Goal: Task Accomplishment & Management: Manage account settings

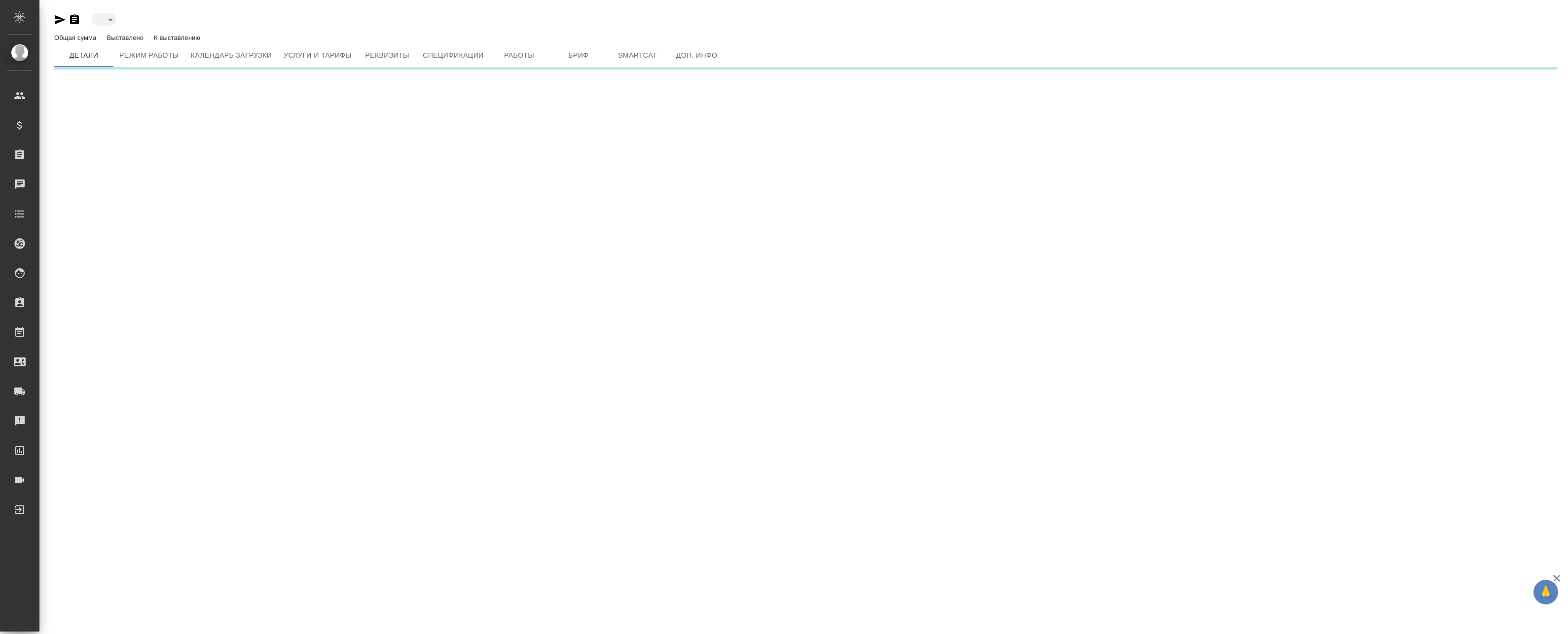
type input "created"
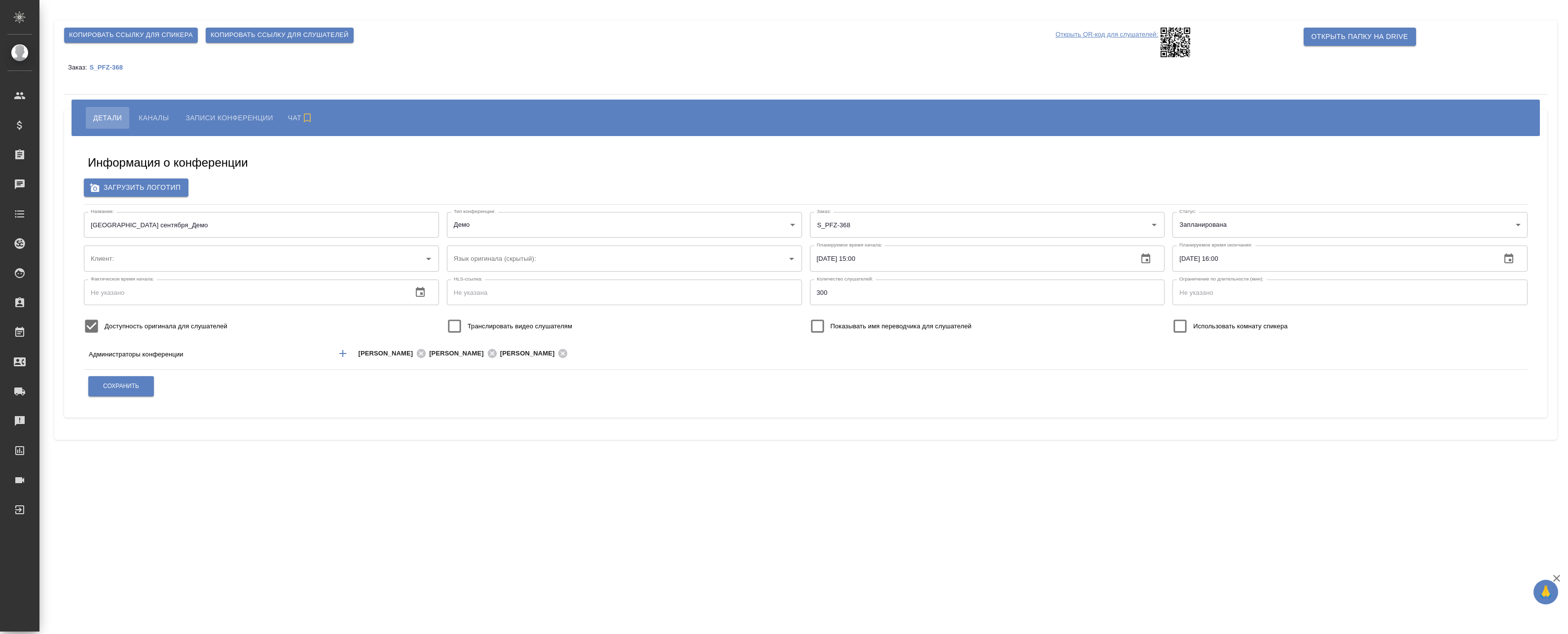
type input "Pfizer"
click at [166, 124] on button "Каналы" at bounding box center [154, 118] width 45 height 22
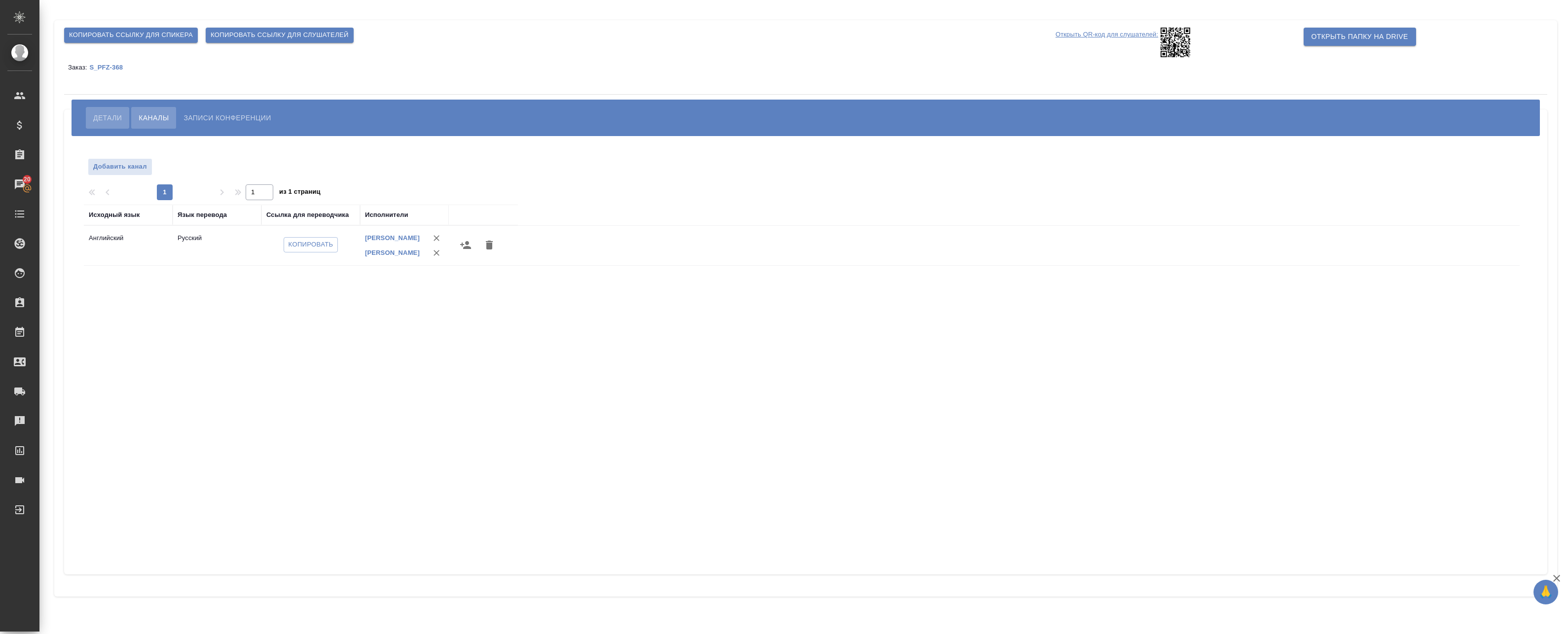
click at [109, 118] on span "Детали" at bounding box center [107, 118] width 29 height 12
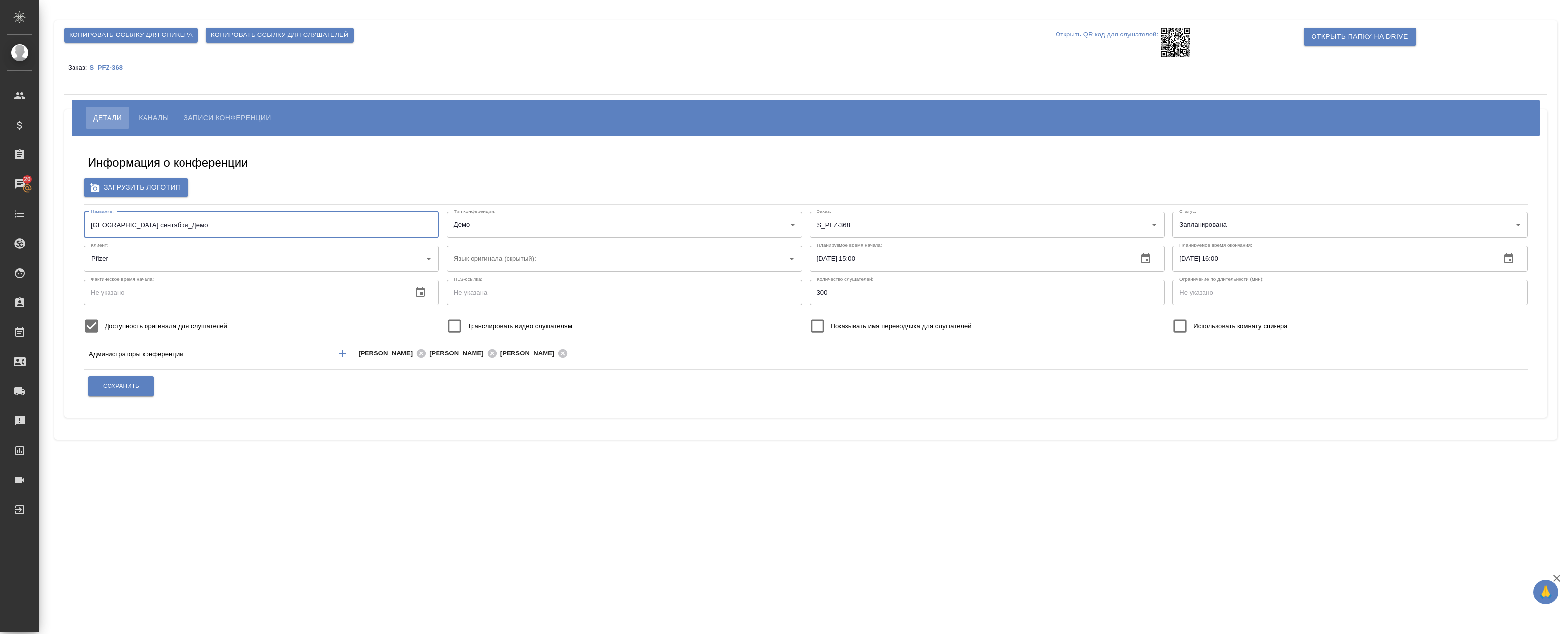
drag, startPoint x: 129, startPoint y: 224, endPoint x: 122, endPoint y: 224, distance: 7.0
click at [122, 224] on input "Town Hall_23 сентября_Демо" at bounding box center [261, 225] width 355 height 26
click at [118, 226] on input "Town Hall_23 сентября_Демо" at bounding box center [261, 225] width 355 height 26
type input "Pfizer"
click at [157, 118] on span "Каналы" at bounding box center [154, 118] width 30 height 12
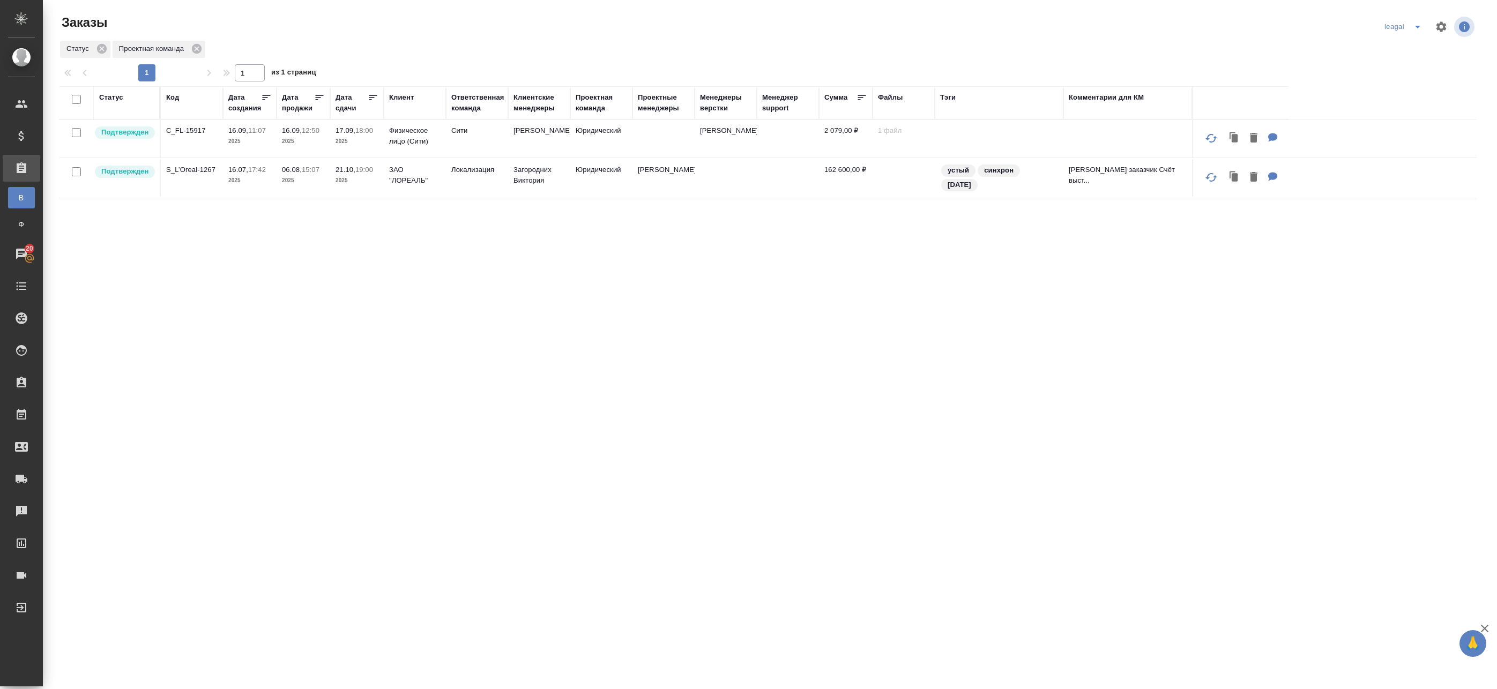
click at [341, 135] on span "17.09, 18:00" at bounding box center [357, 130] width 43 height 11
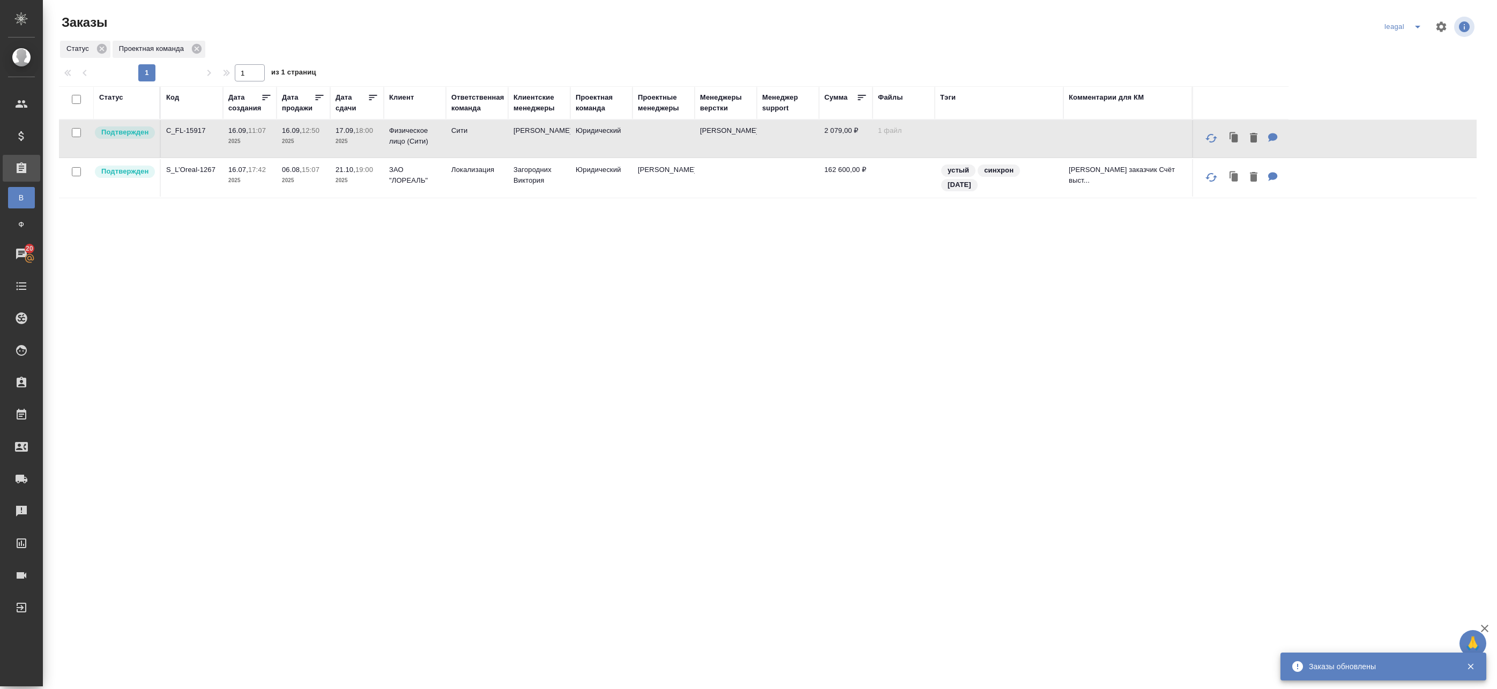
click at [473, 147] on td "Сити" at bounding box center [477, 139] width 62 height 38
click at [291, 147] on td "16.09, 12:50 2025" at bounding box center [304, 139] width 54 height 38
click at [253, 150] on td "16.09, 11:07 2025" at bounding box center [250, 139] width 54 height 38
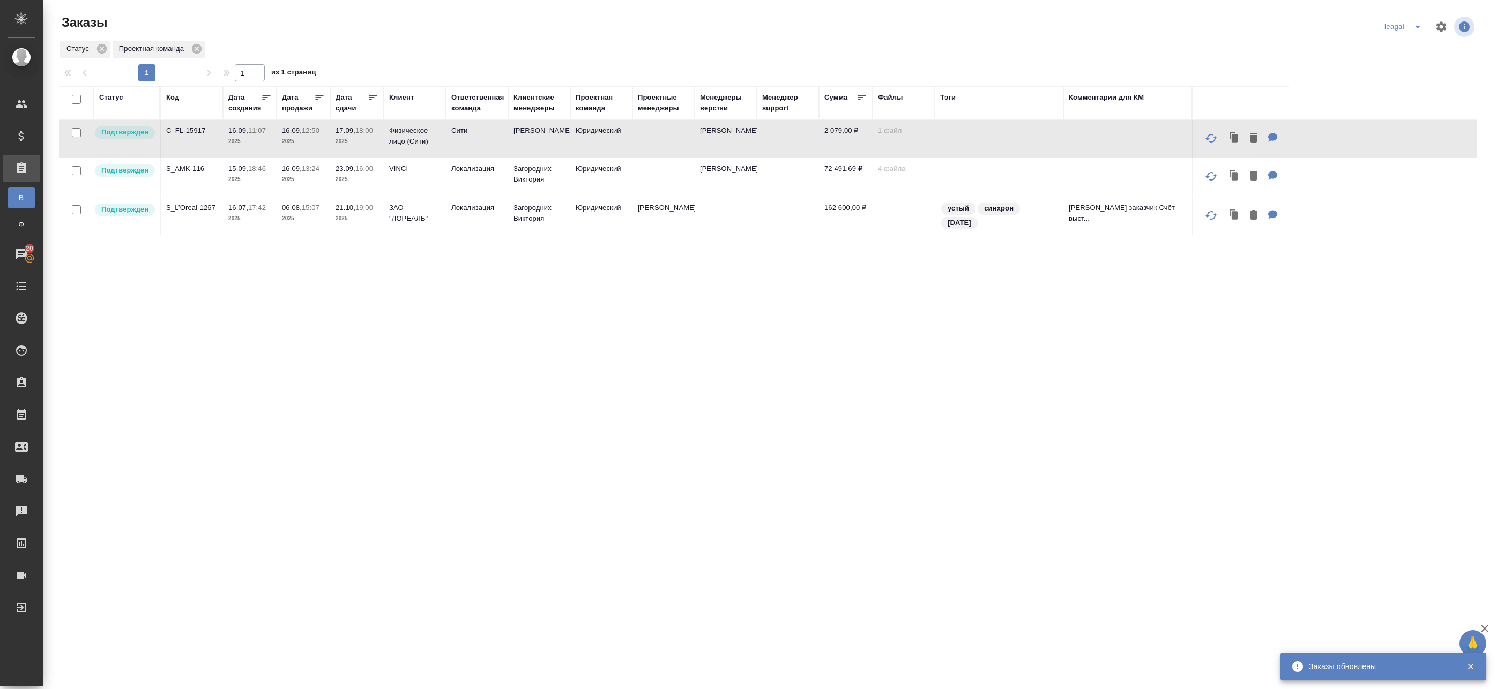
click at [253, 150] on td "16.09, 11:07 2025" at bounding box center [250, 139] width 54 height 38
click at [358, 143] on p "2025" at bounding box center [357, 141] width 43 height 11
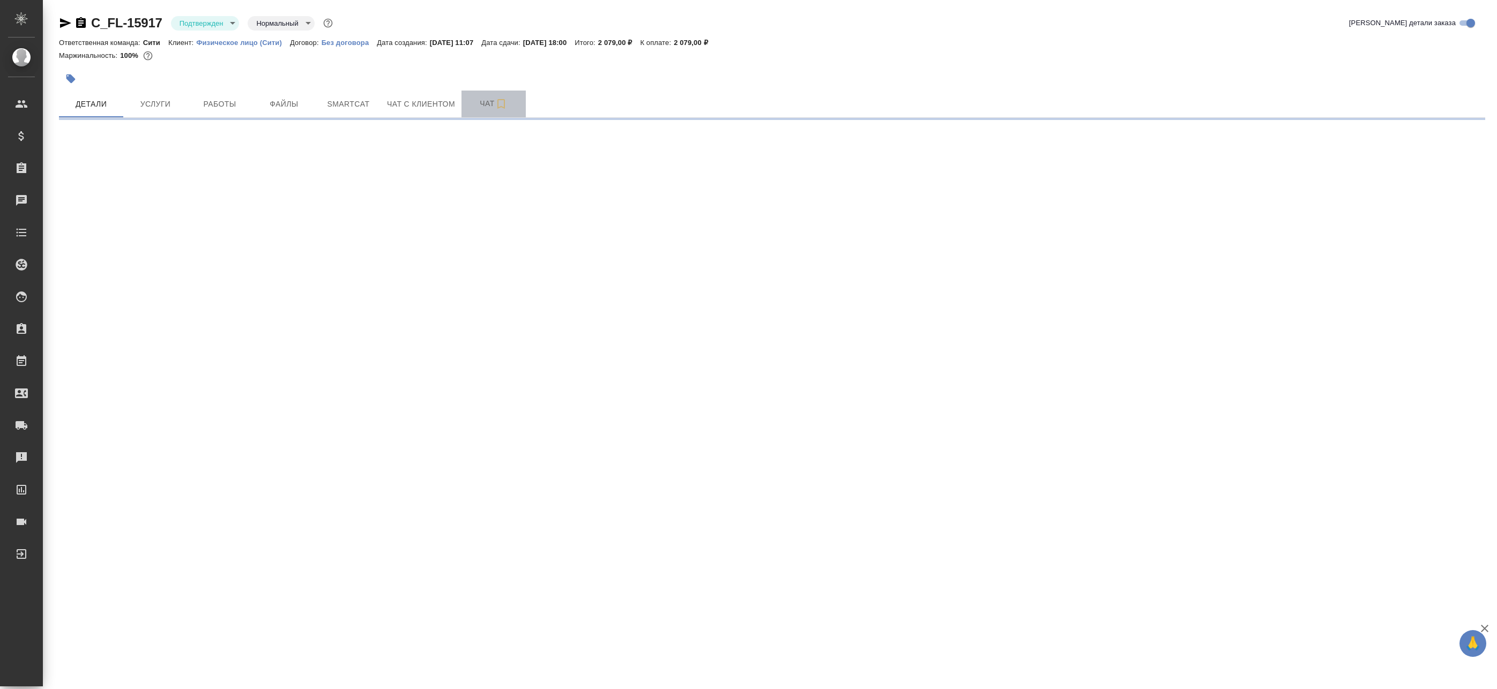
click at [481, 98] on span "Чат" at bounding box center [493, 103] width 51 height 13
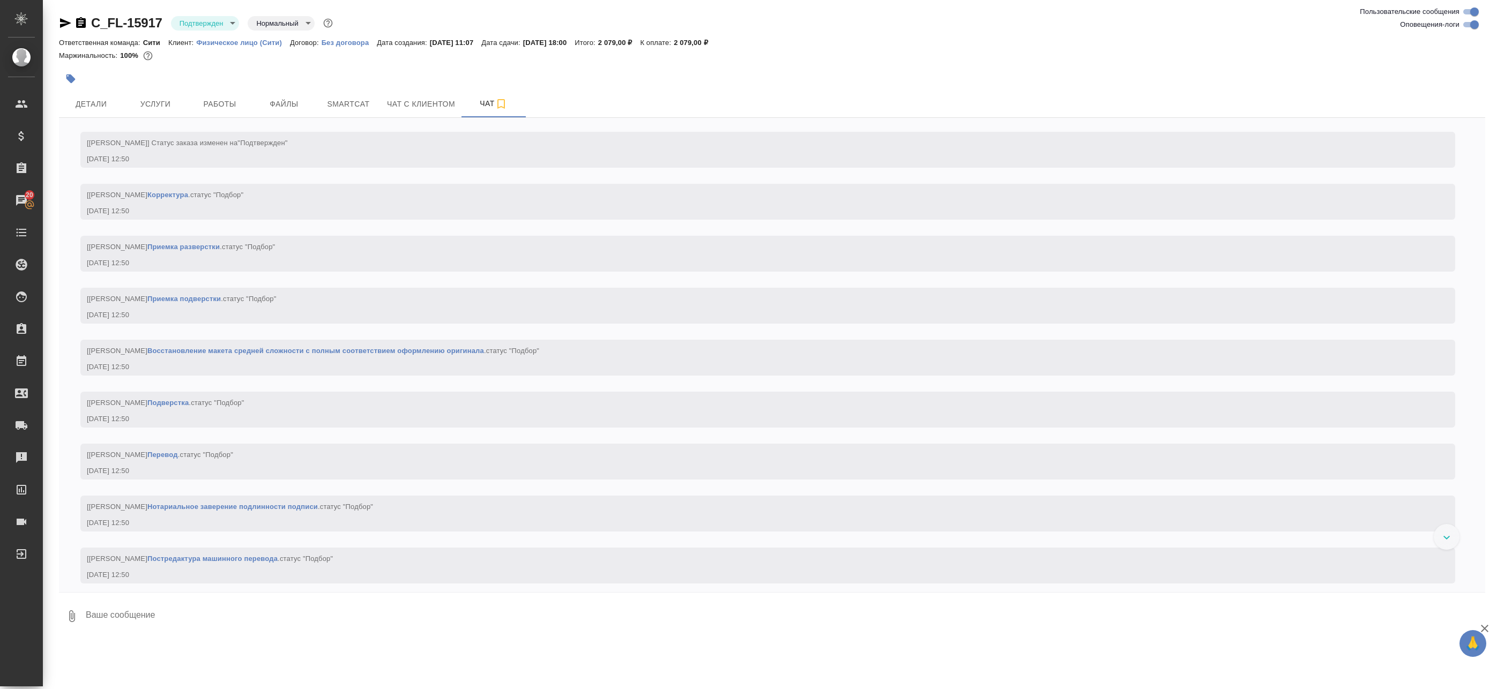
scroll to position [504, 0]
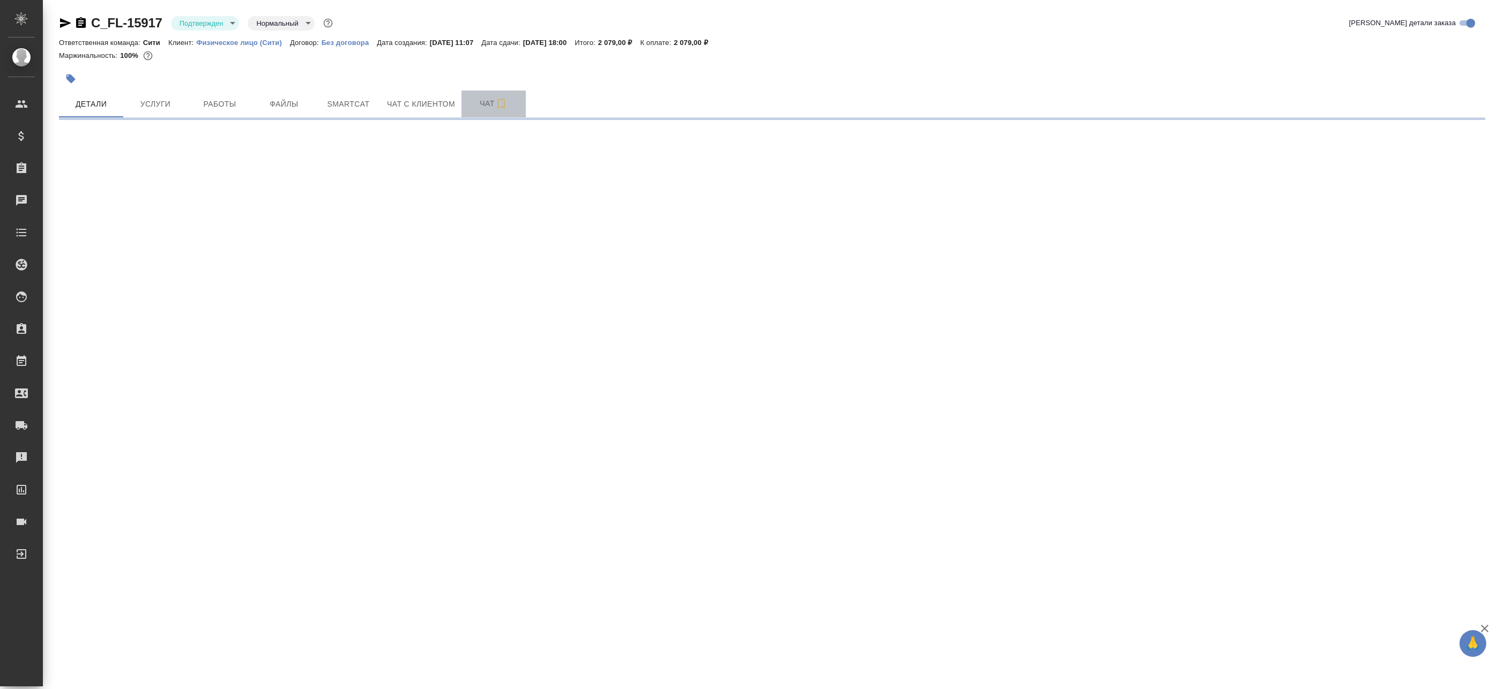
click at [465, 100] on button "Чат" at bounding box center [494, 104] width 64 height 27
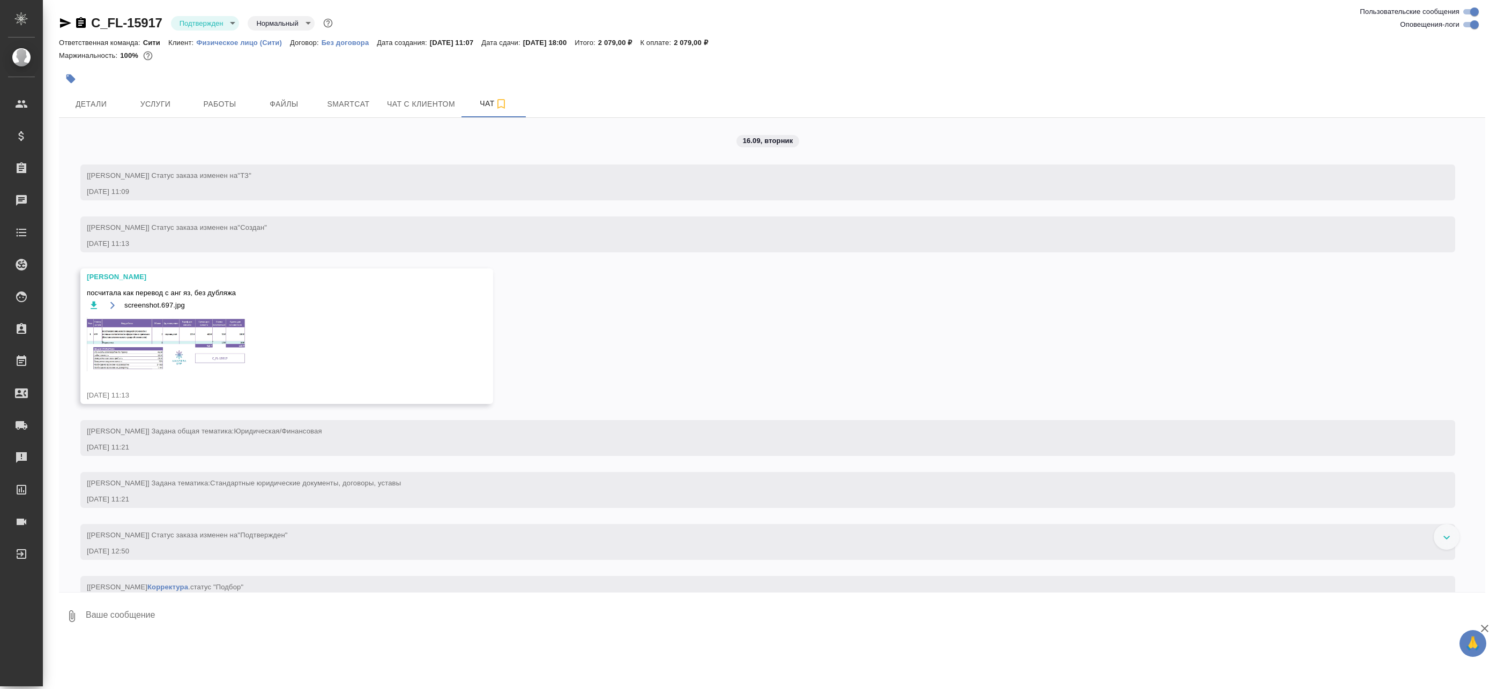
click at [165, 338] on img at bounding box center [167, 344] width 161 height 54
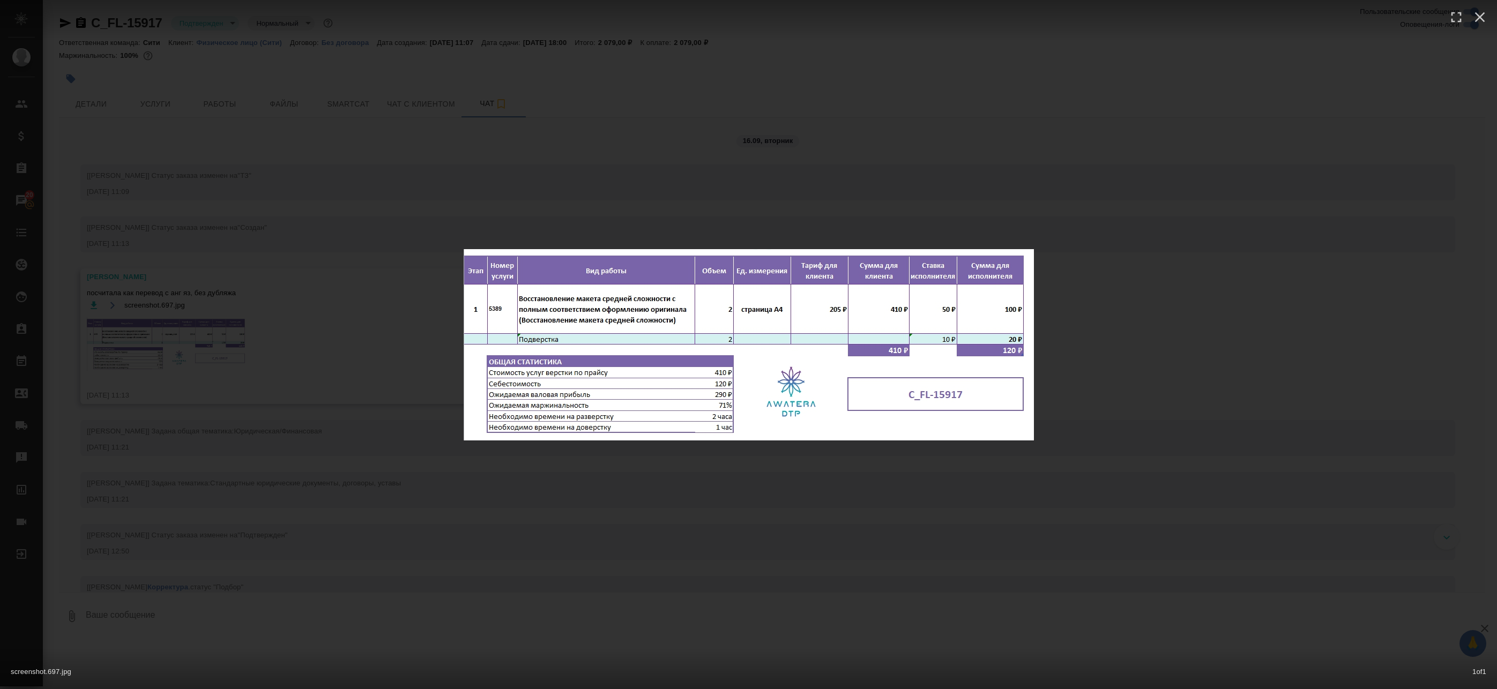
click at [227, 255] on div "screenshot.697.jpg 1 of 1" at bounding box center [748, 344] width 1497 height 689
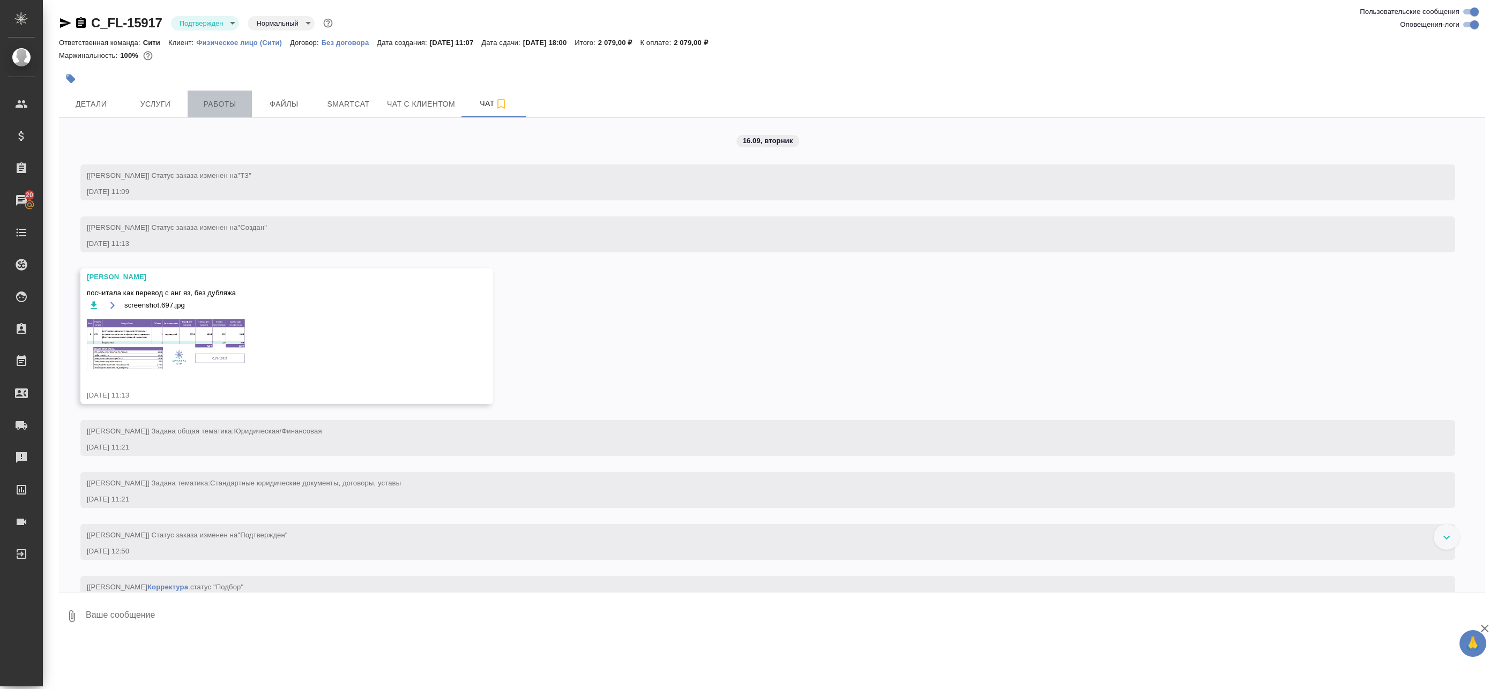
click at [201, 105] on span "Работы" at bounding box center [219, 104] width 51 height 13
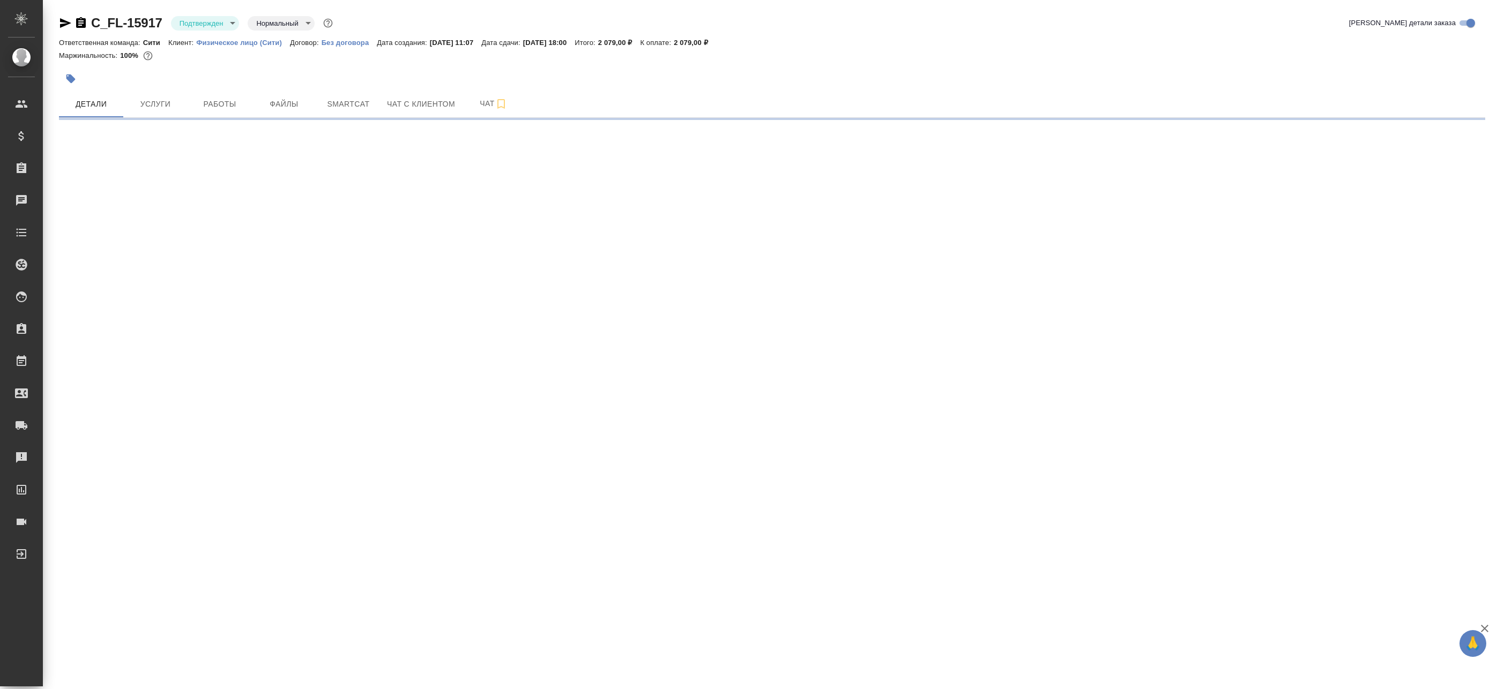
select select "RU"
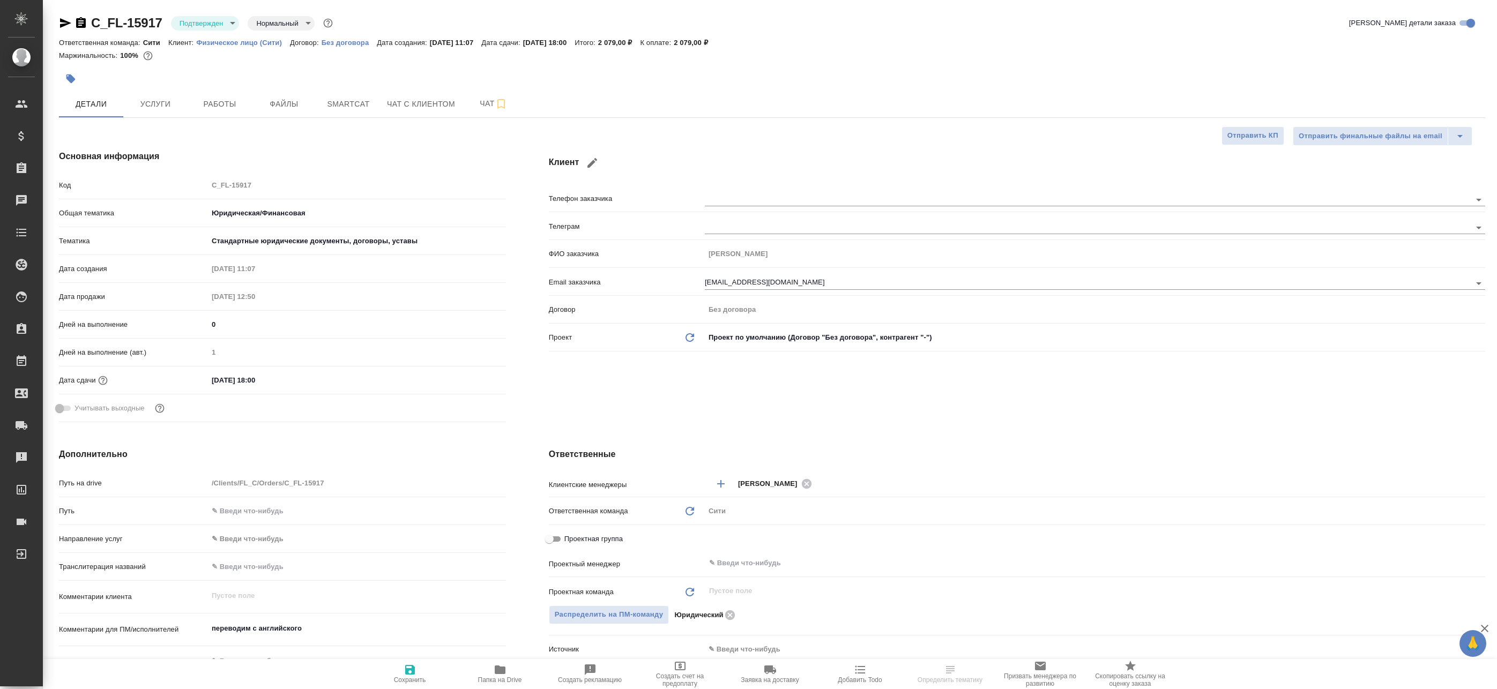
type textarea "x"
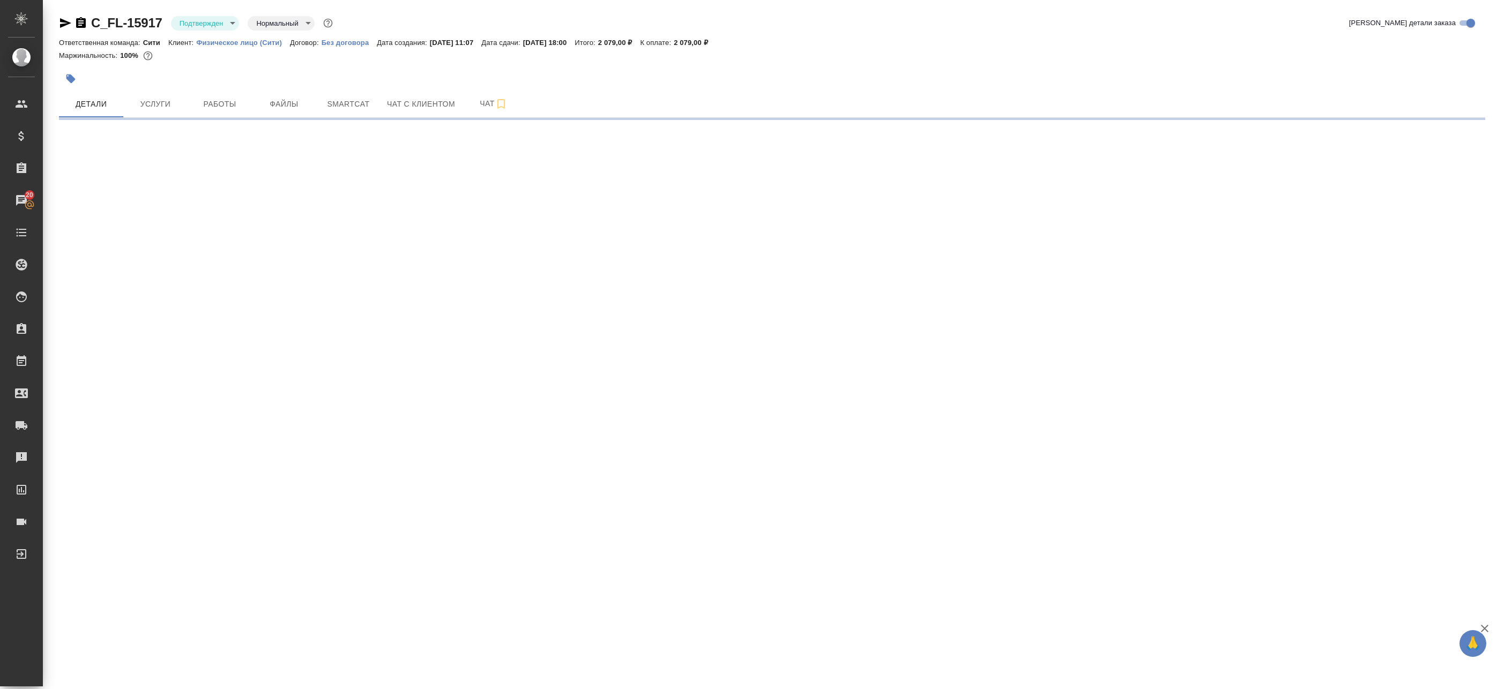
select select "RU"
click at [478, 102] on span "Чат" at bounding box center [493, 103] width 51 height 13
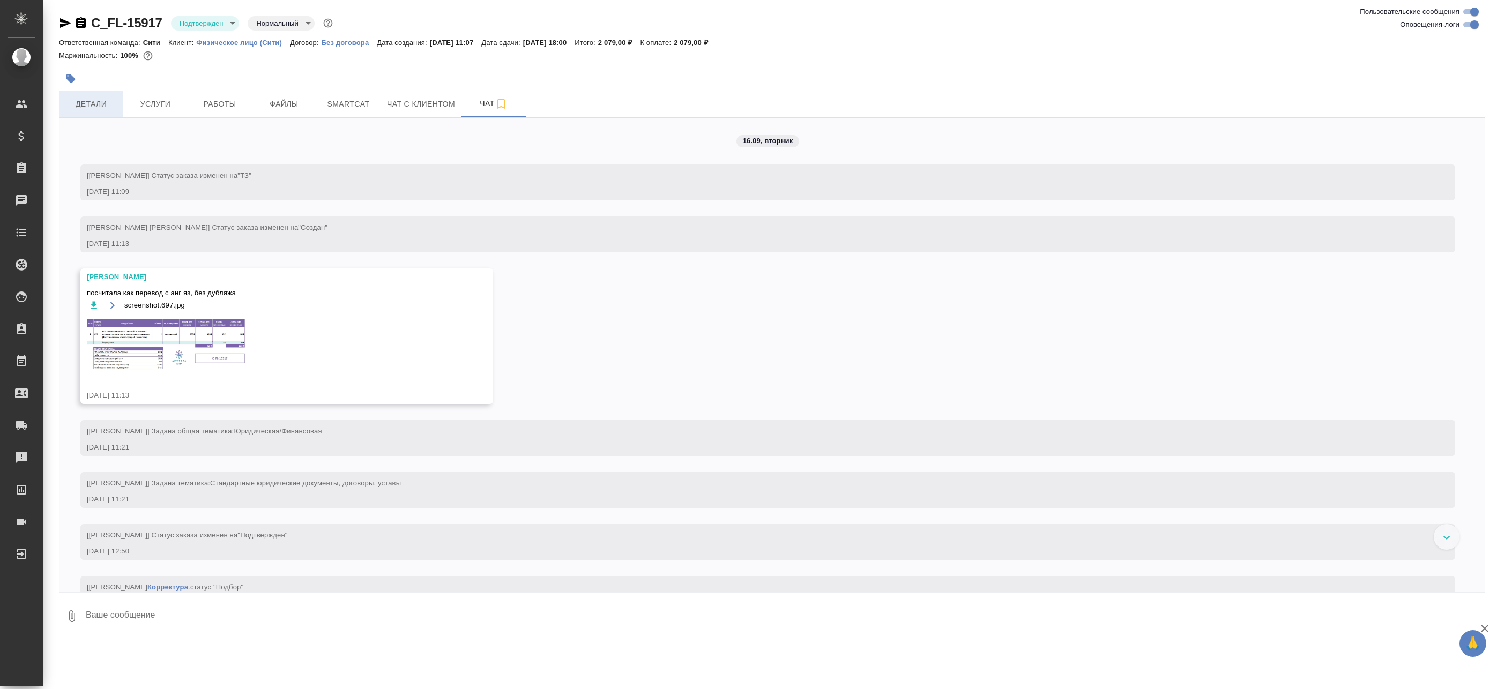
click at [90, 107] on span "Детали" at bounding box center [90, 104] width 51 height 13
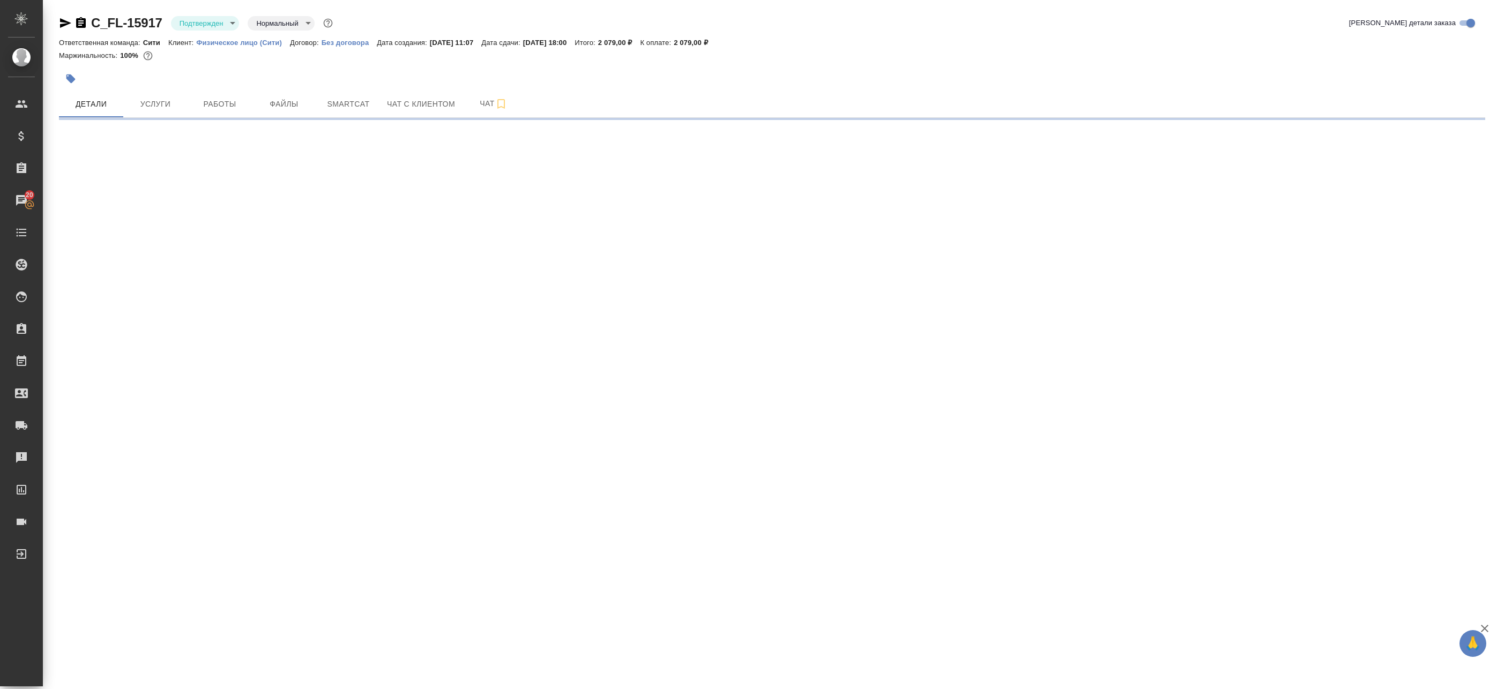
click at [63, 18] on icon "button" at bounding box center [65, 23] width 13 height 13
select select "RU"
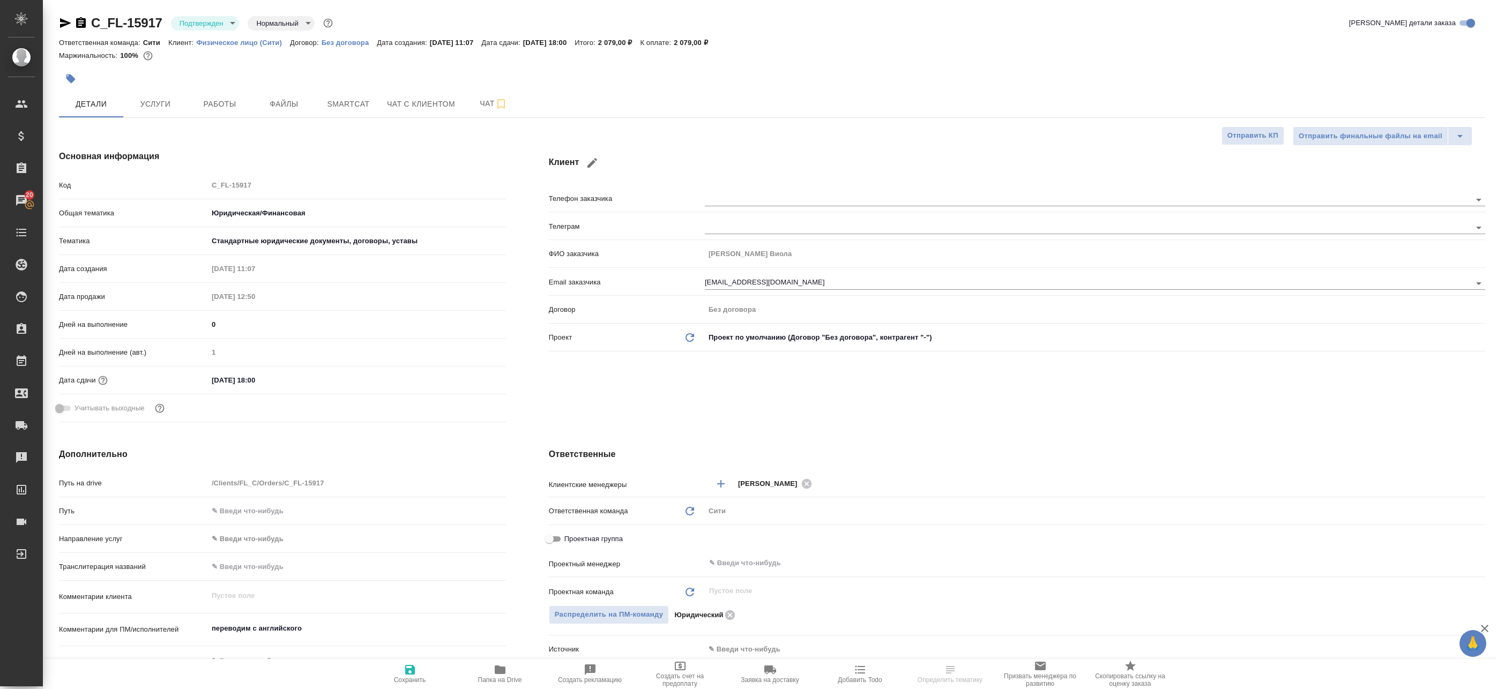
type textarea "x"
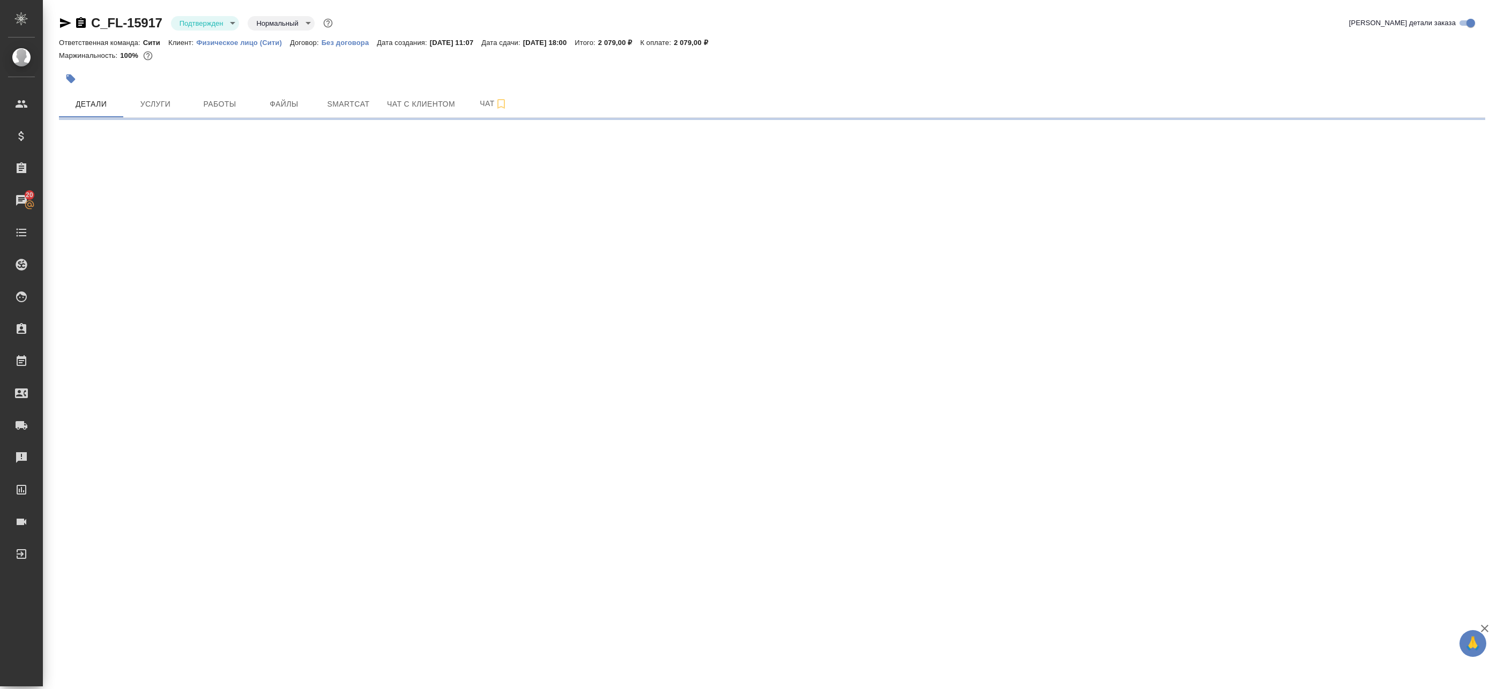
select select "RU"
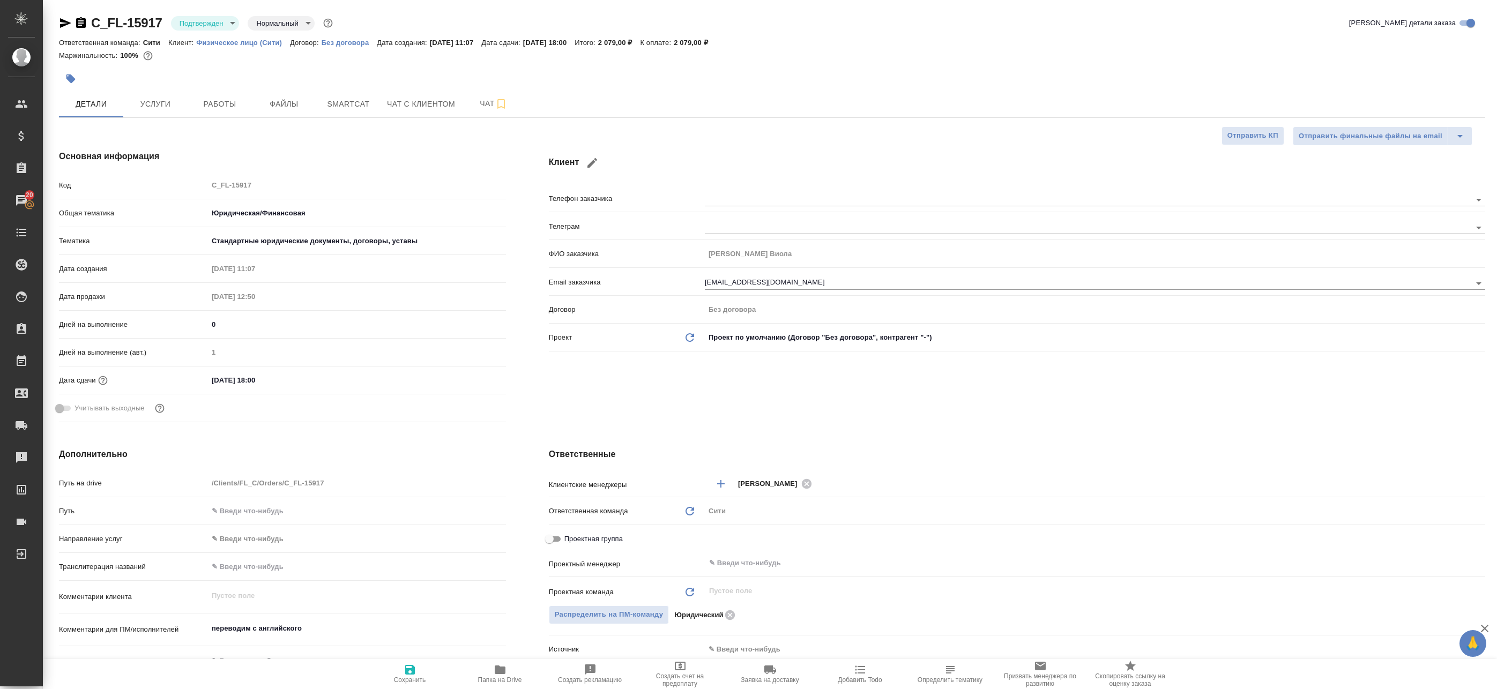
type textarea "x"
click at [204, 100] on span "Работы" at bounding box center [219, 104] width 51 height 13
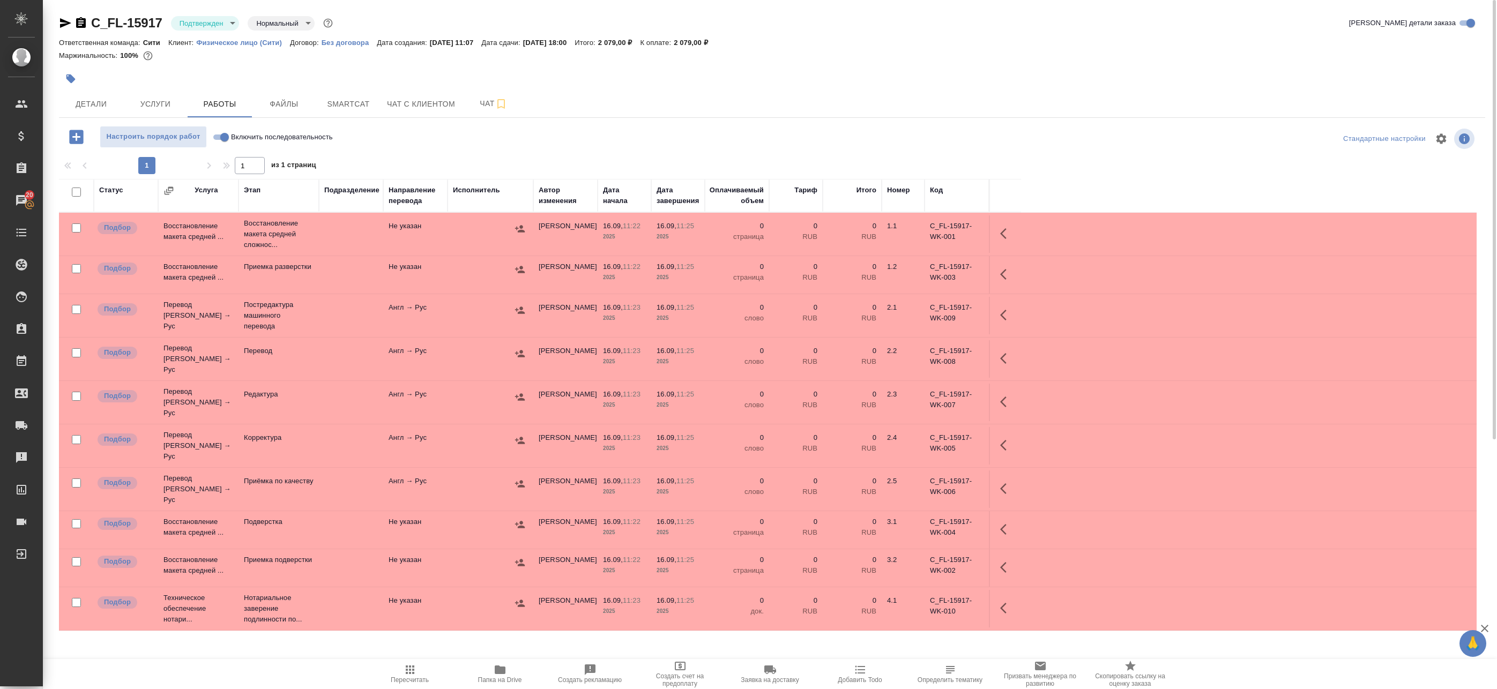
click at [497, 676] on span "Папка на Drive" at bounding box center [500, 674] width 77 height 20
click at [63, 23] on icon "button" at bounding box center [65, 23] width 13 height 13
click at [87, 113] on button "Детали" at bounding box center [91, 104] width 64 height 27
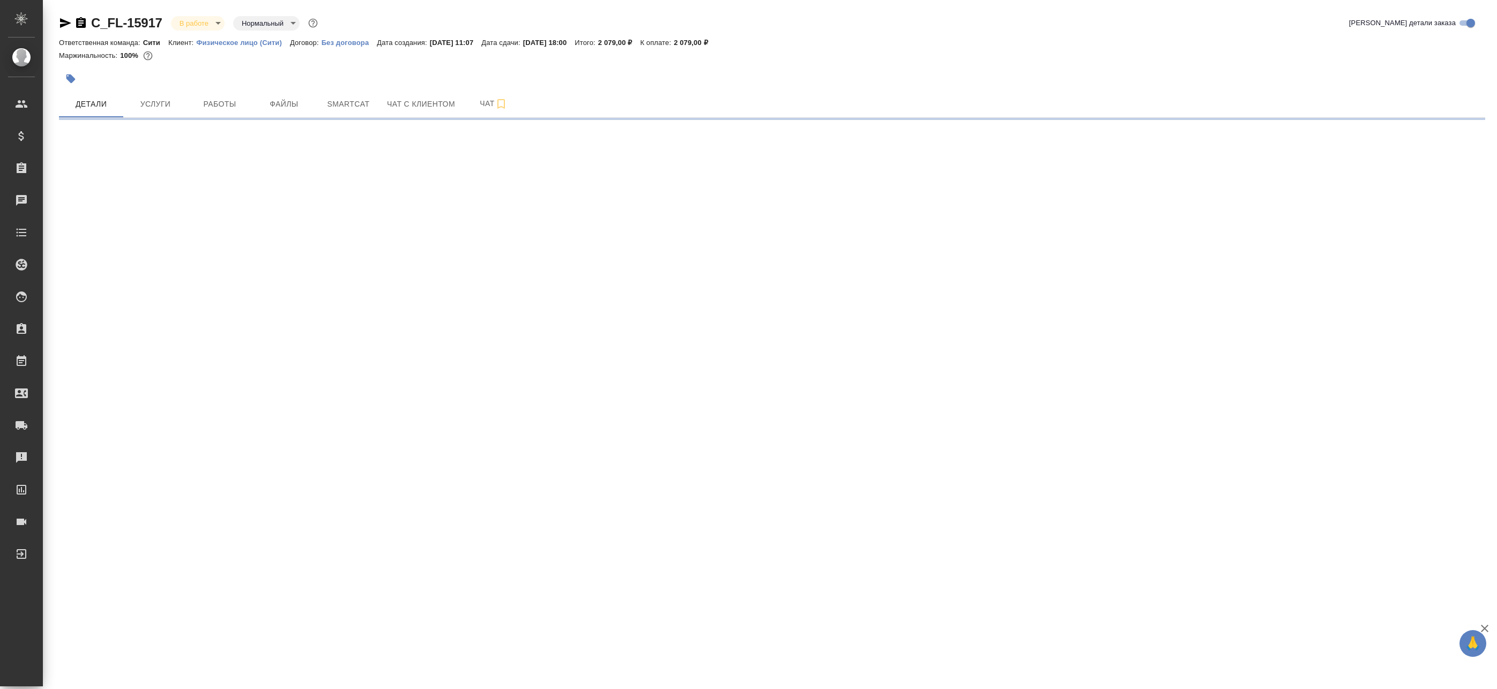
select select "RU"
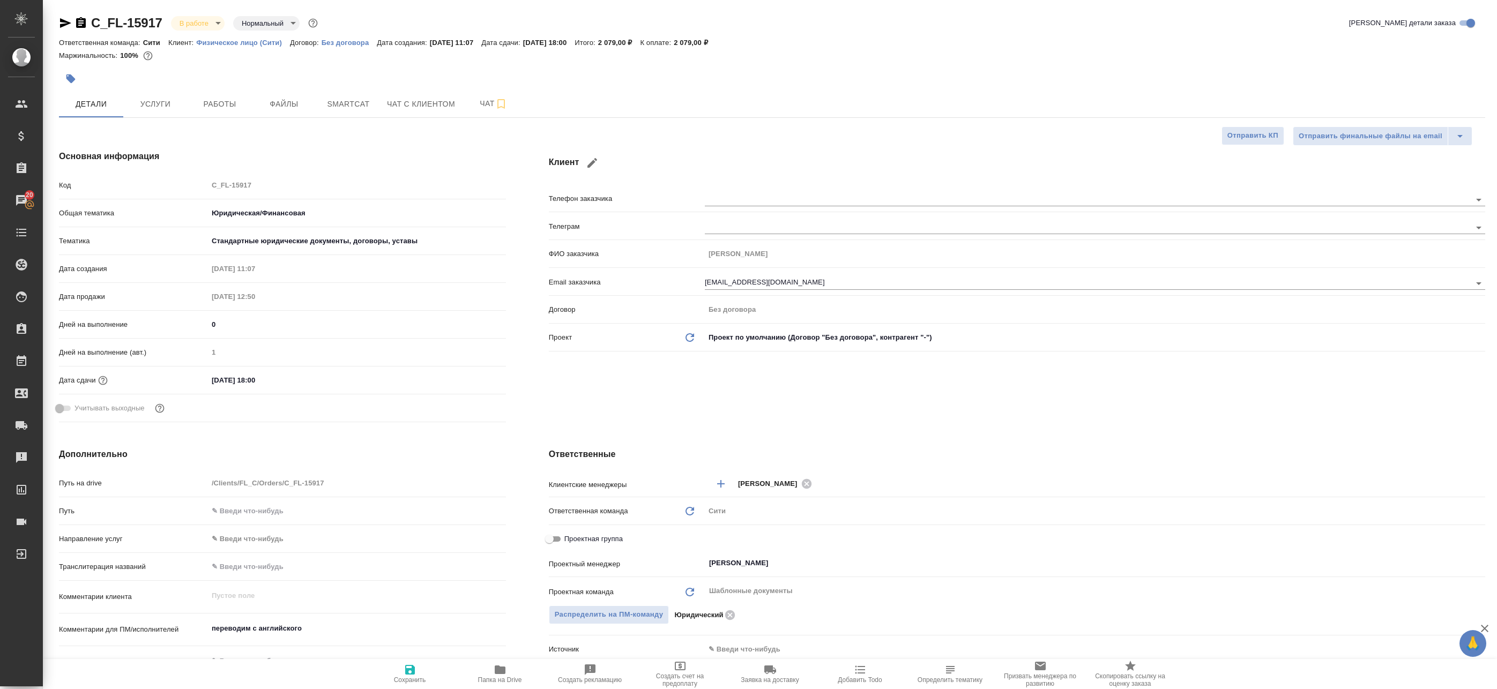
type textarea "x"
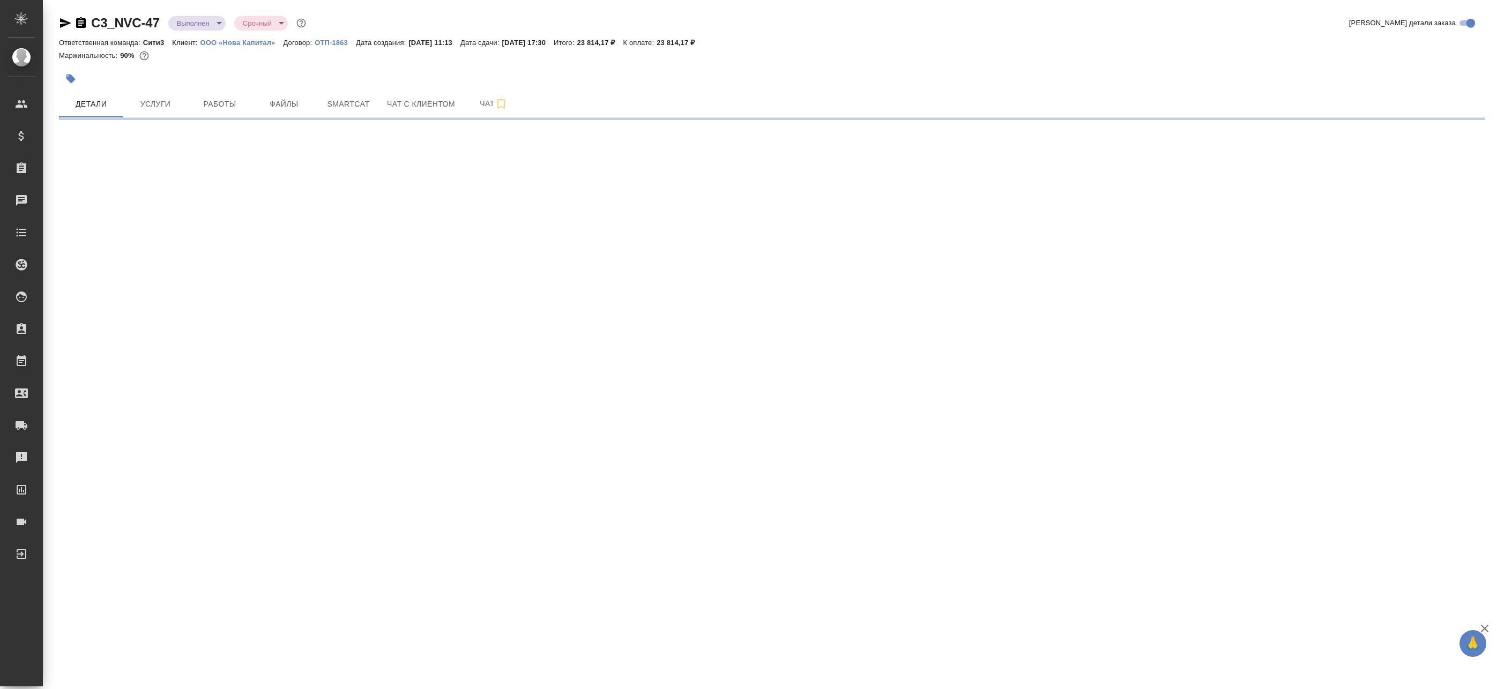
select select "RU"
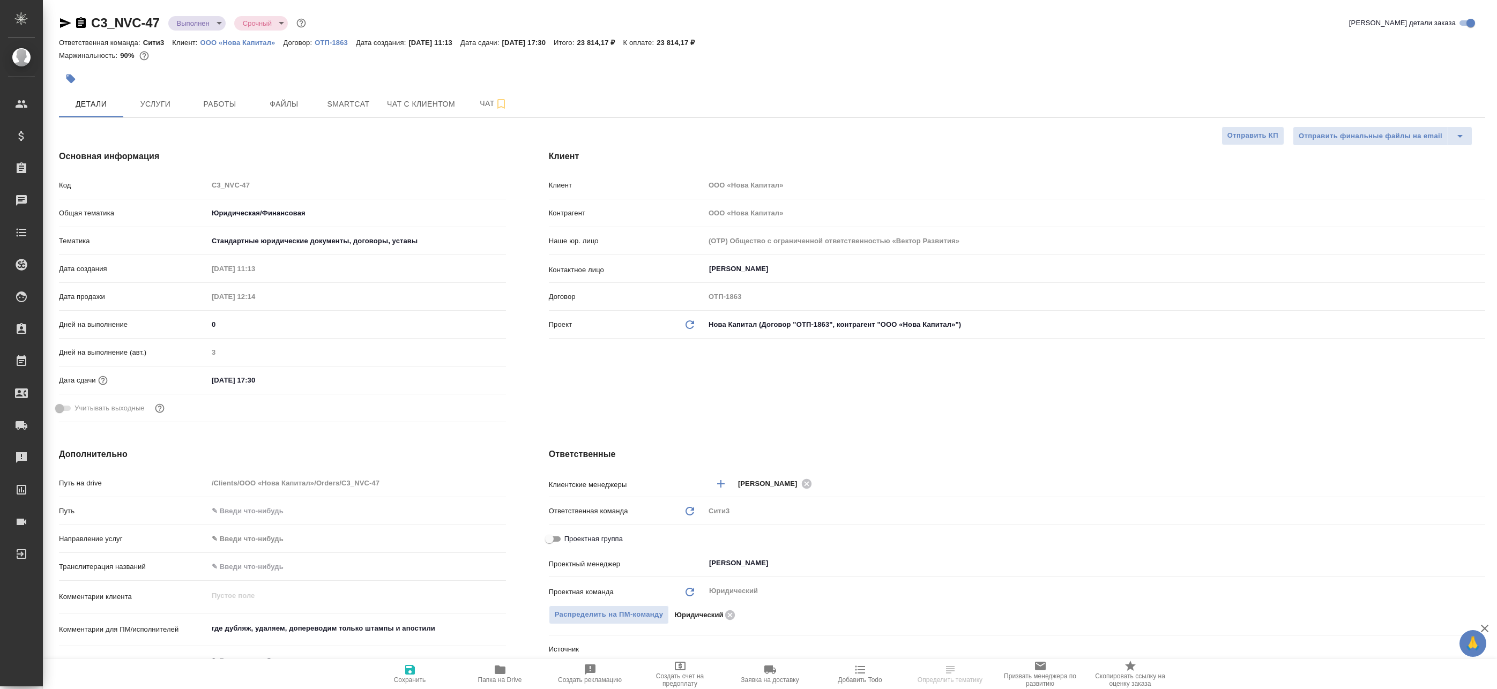
type textarea "x"
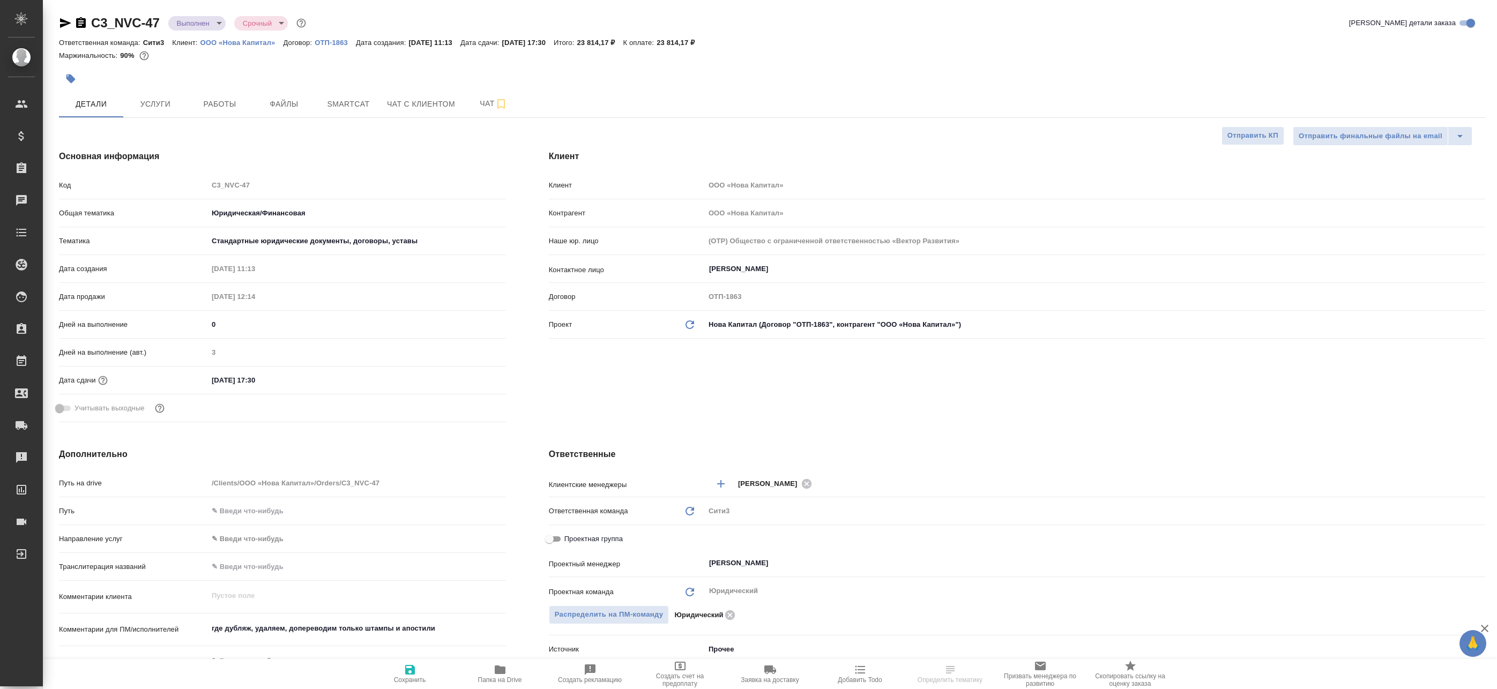
type textarea "x"
click at [225, 100] on span "Работы" at bounding box center [219, 104] width 51 height 13
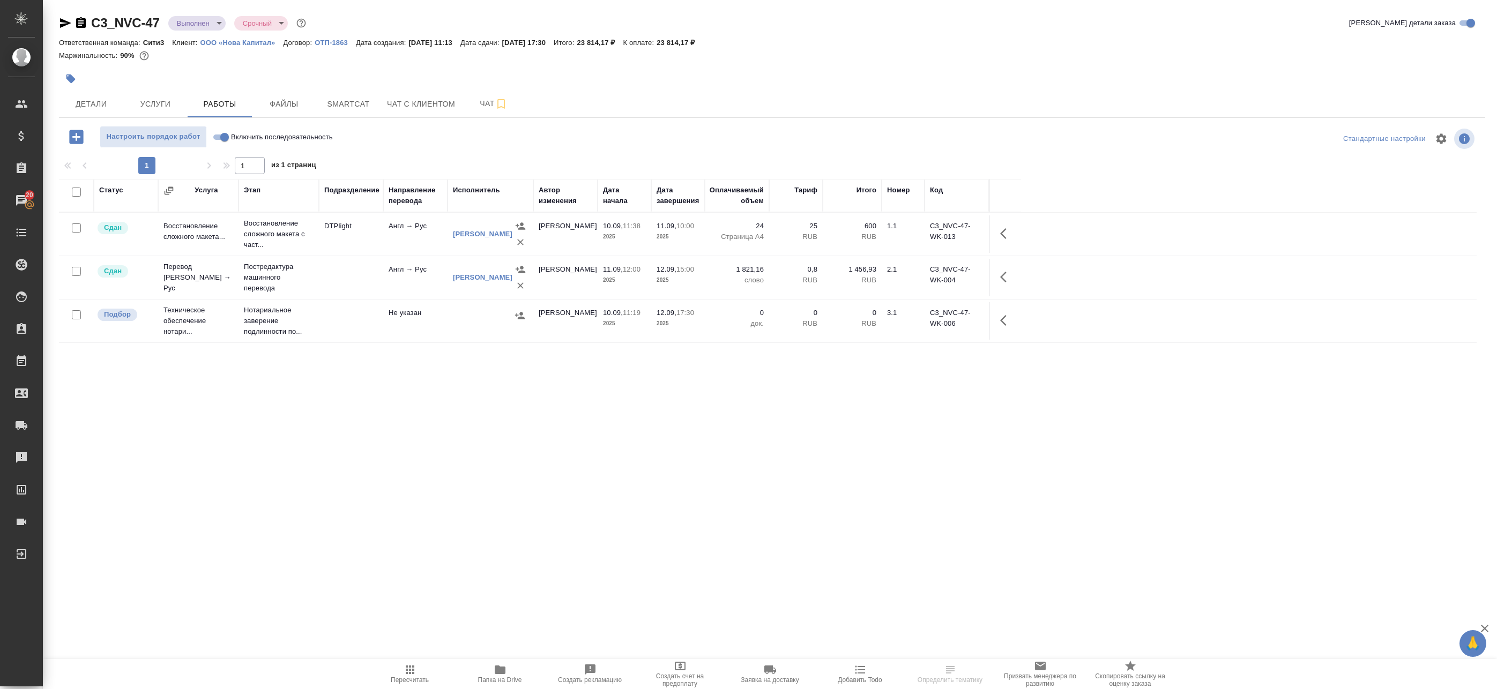
click at [509, 675] on span "Папка на Drive" at bounding box center [500, 674] width 77 height 20
click at [495, 683] on span "Папка на Drive" at bounding box center [500, 681] width 44 height 8
click at [469, 112] on button "Чат" at bounding box center [494, 104] width 64 height 27
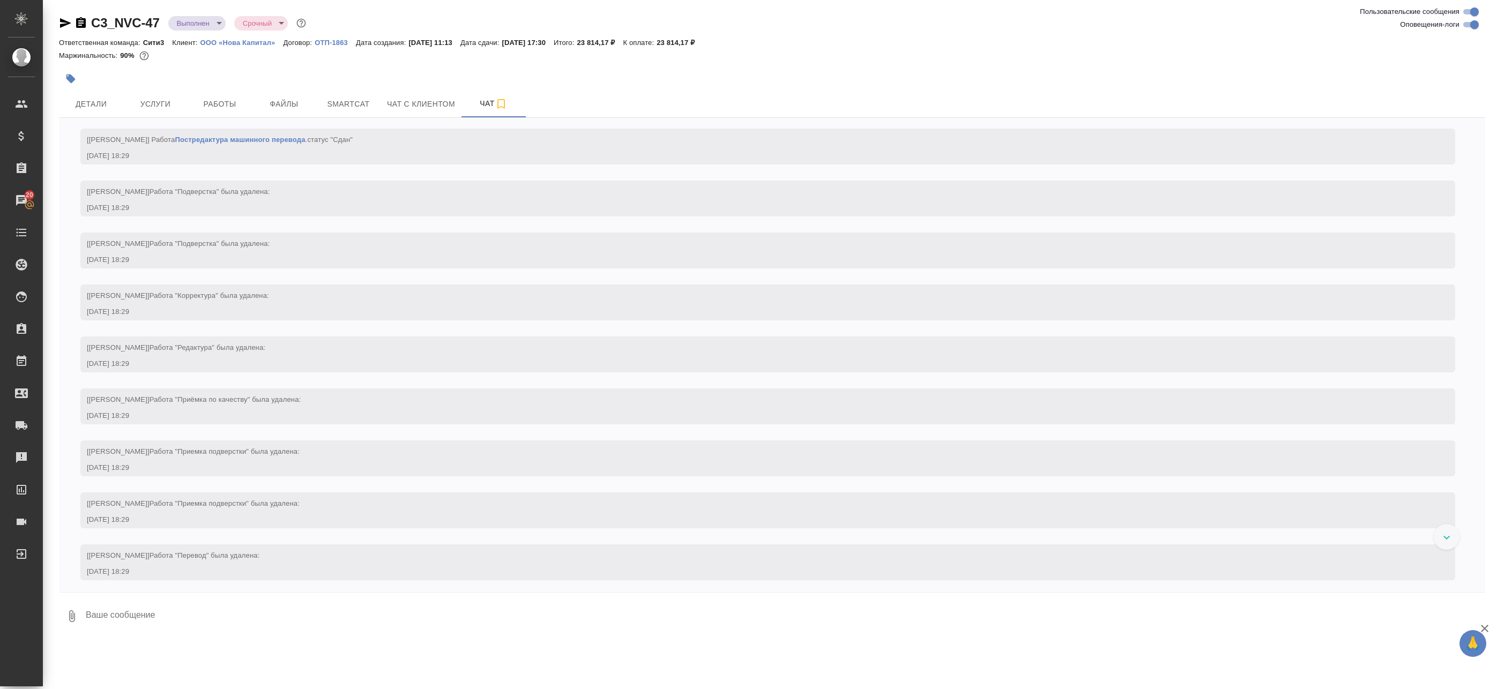
scroll to position [3345, 0]
click at [1476, 24] on input "Оповещения-логи" at bounding box center [1474, 24] width 39 height 13
checkbox input "false"
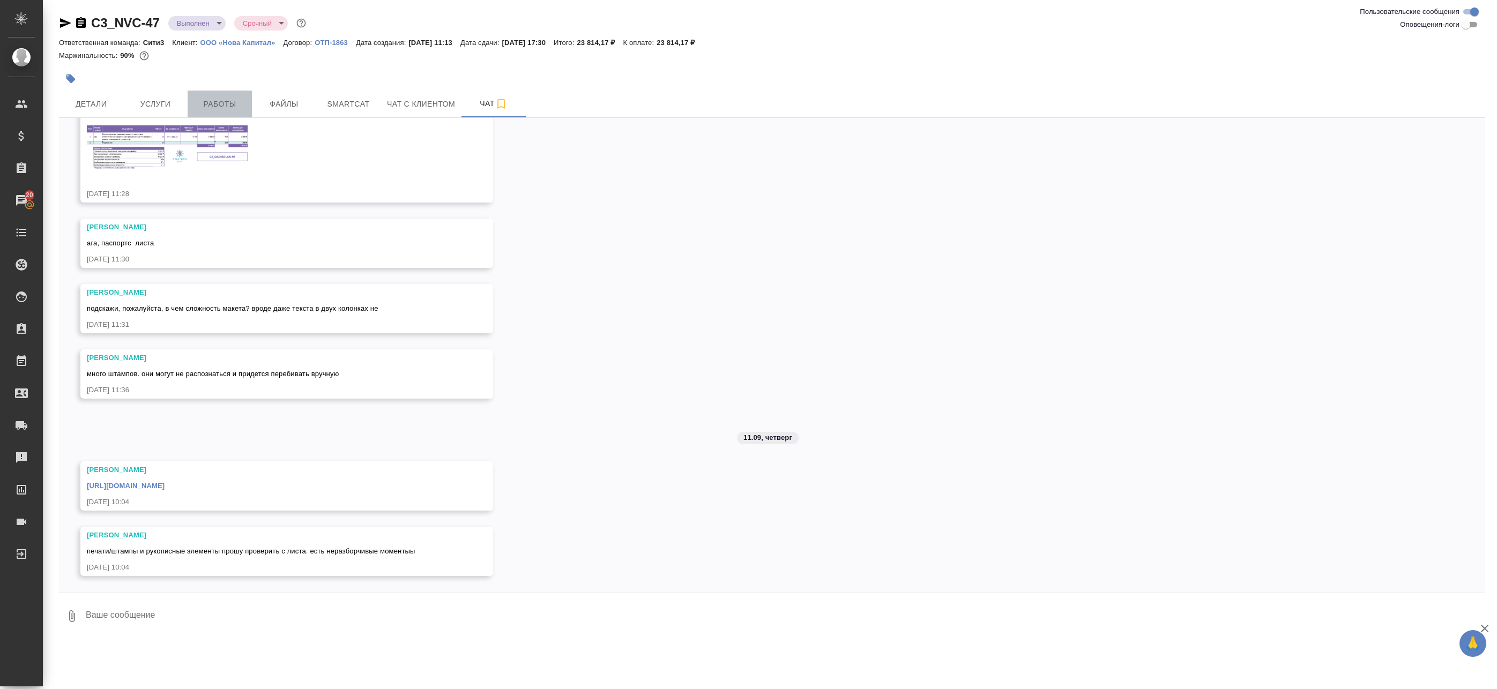
click at [220, 94] on button "Работы" at bounding box center [220, 104] width 64 height 27
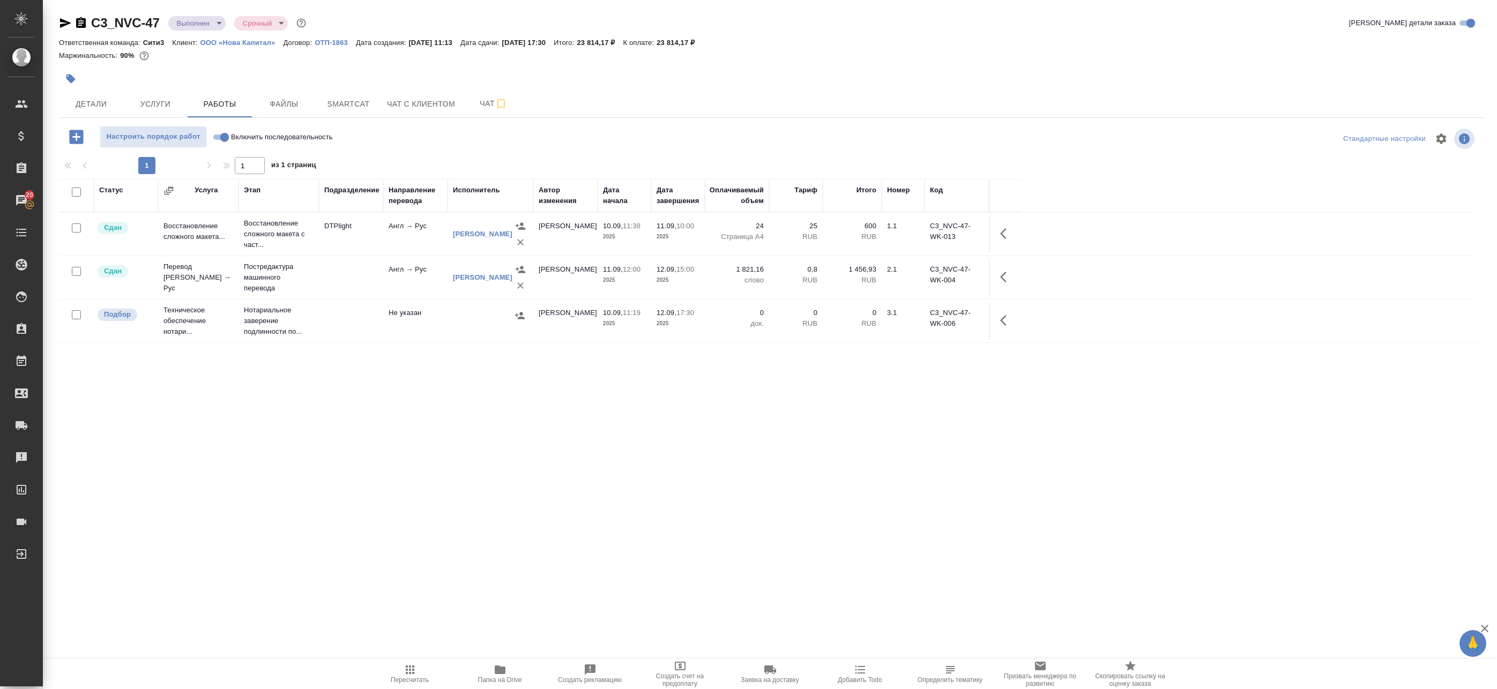
click at [459, 321] on div at bounding box center [490, 316] width 75 height 16
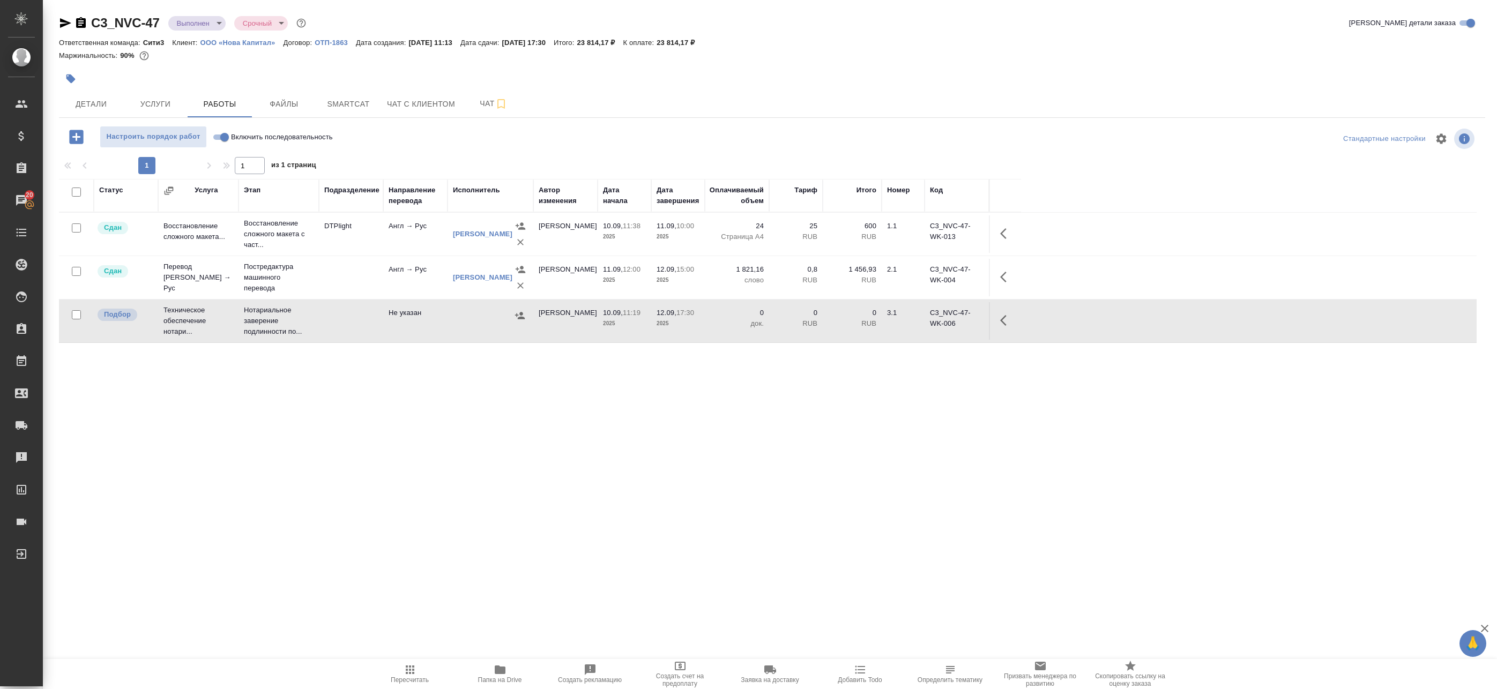
click at [78, 138] on icon "button" at bounding box center [76, 137] width 14 height 14
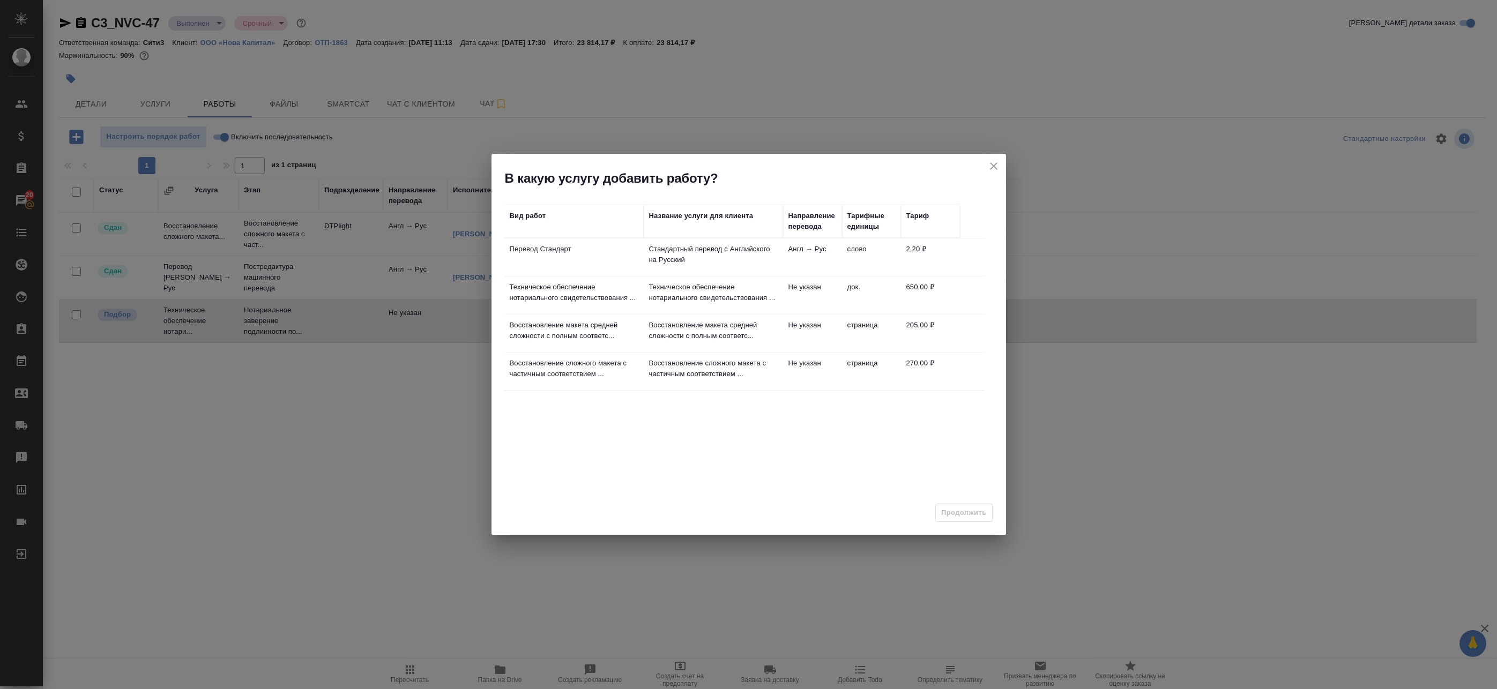
click at [654, 266] on td "Стандартный перевод с Английского на Русский" at bounding box center [713, 258] width 139 height 38
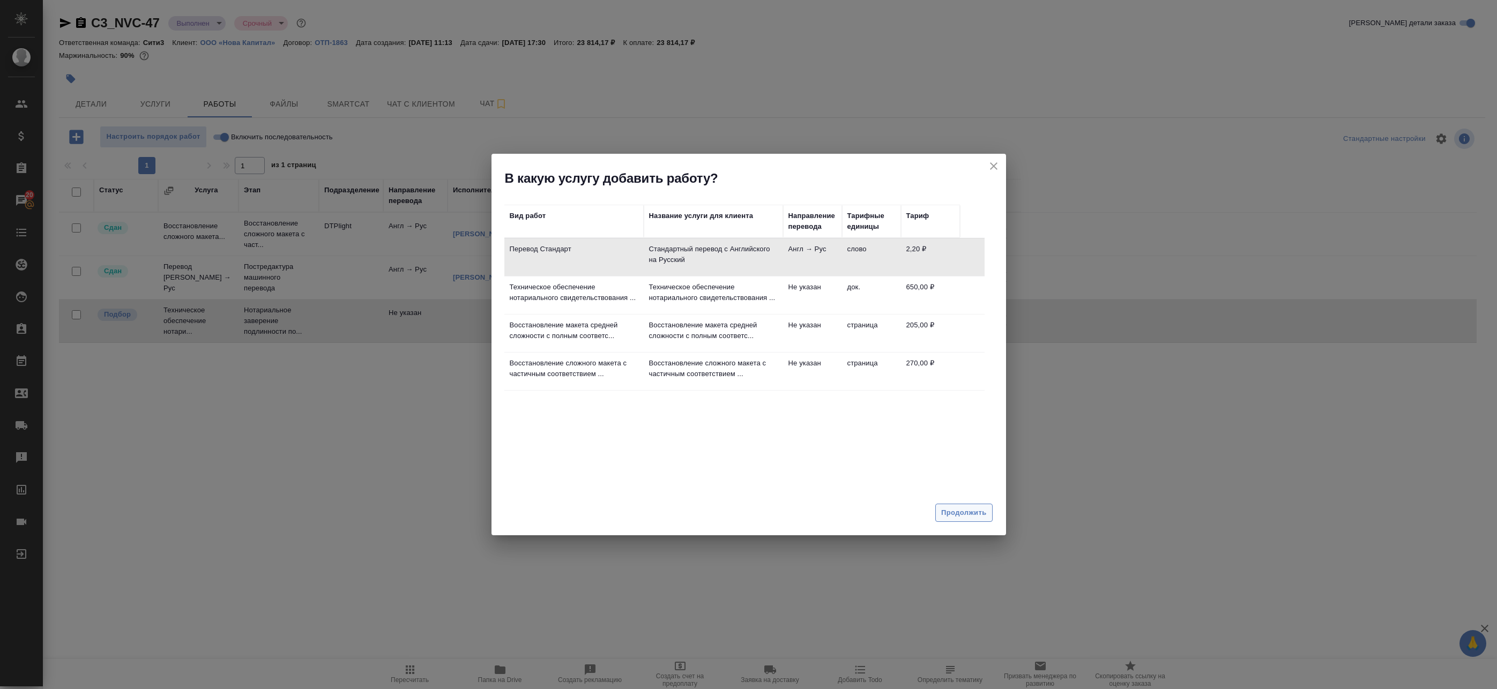
click at [962, 512] on span "Продолжить" at bounding box center [963, 513] width 45 height 12
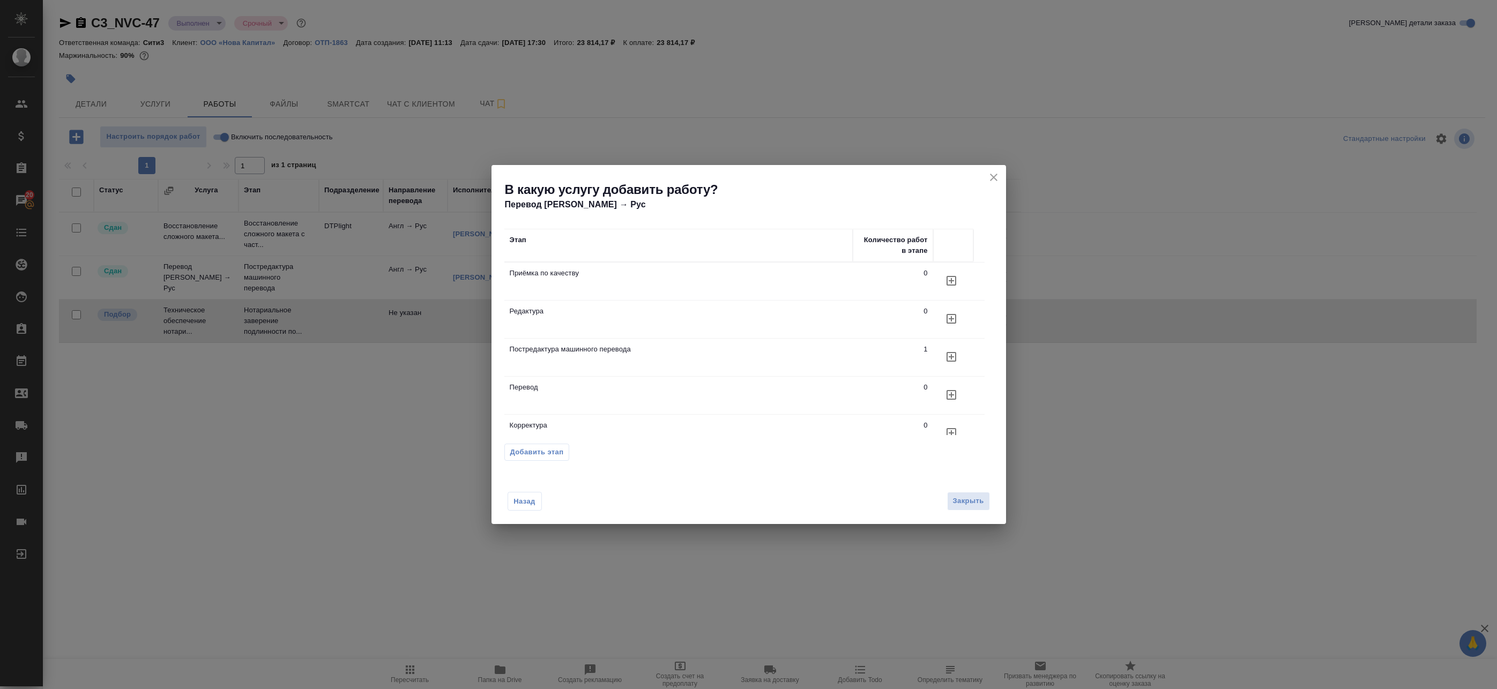
scroll to position [18, 0]
click at [596, 370] on p "Перевод" at bounding box center [679, 370] width 338 height 11
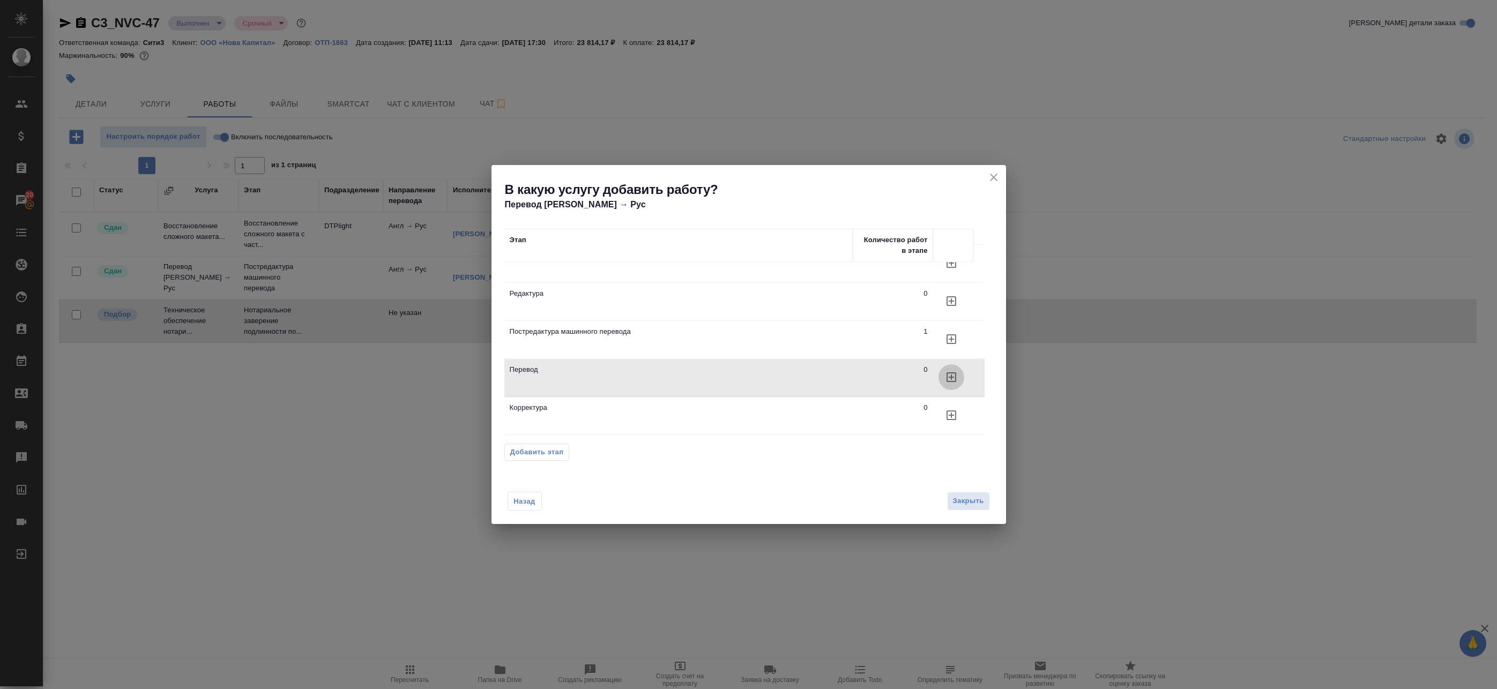
click at [947, 373] on icon "button" at bounding box center [952, 378] width 10 height 10
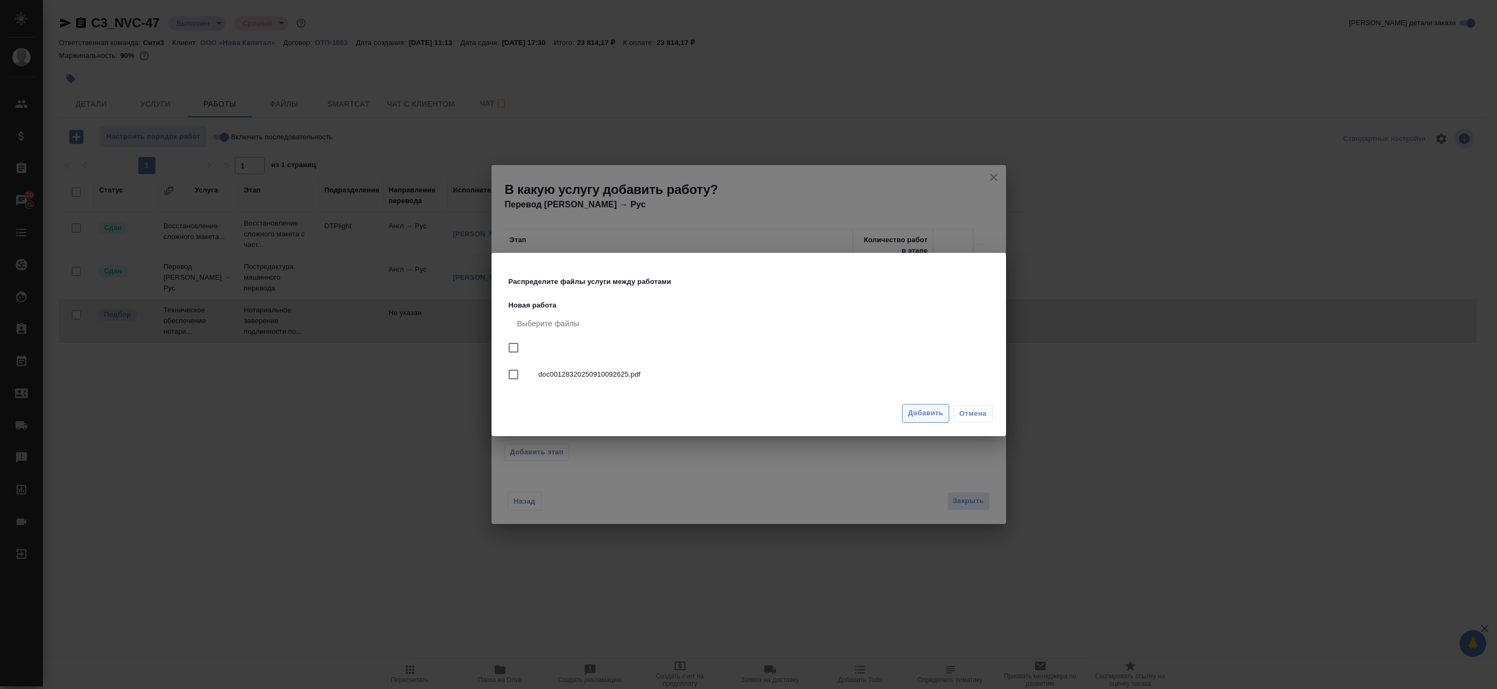
click at [925, 414] on span "Добавить" at bounding box center [925, 413] width 35 height 12
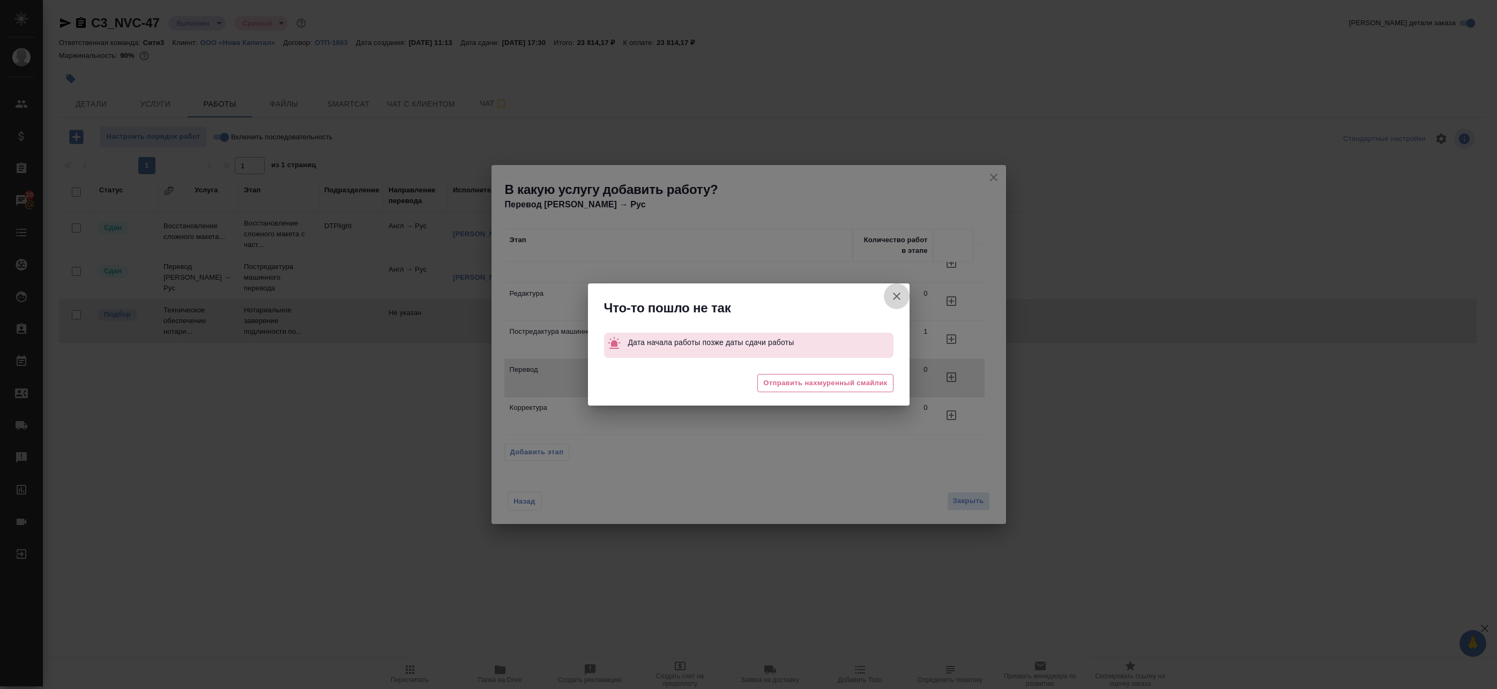
click at [900, 296] on icon "button" at bounding box center [896, 296] width 13 height 13
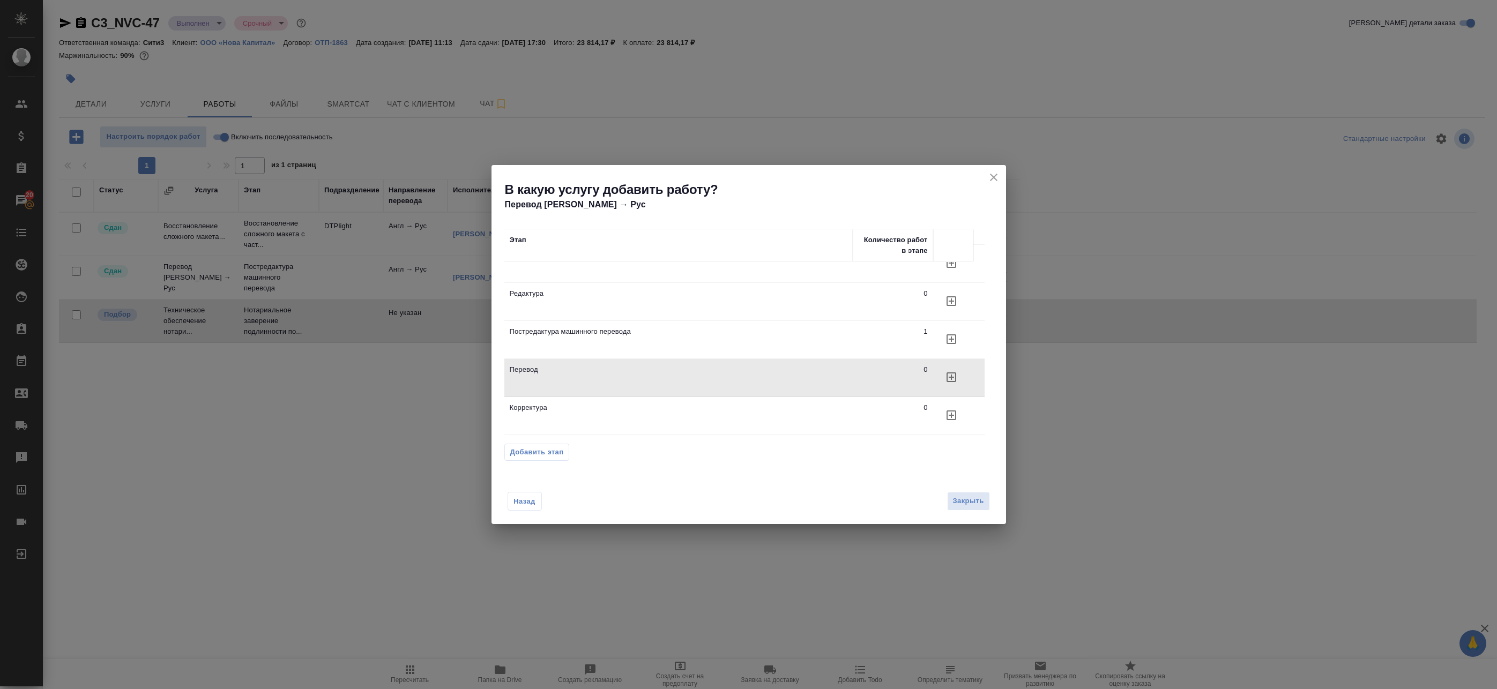
click at [992, 179] on icon "close" at bounding box center [993, 177] width 13 height 13
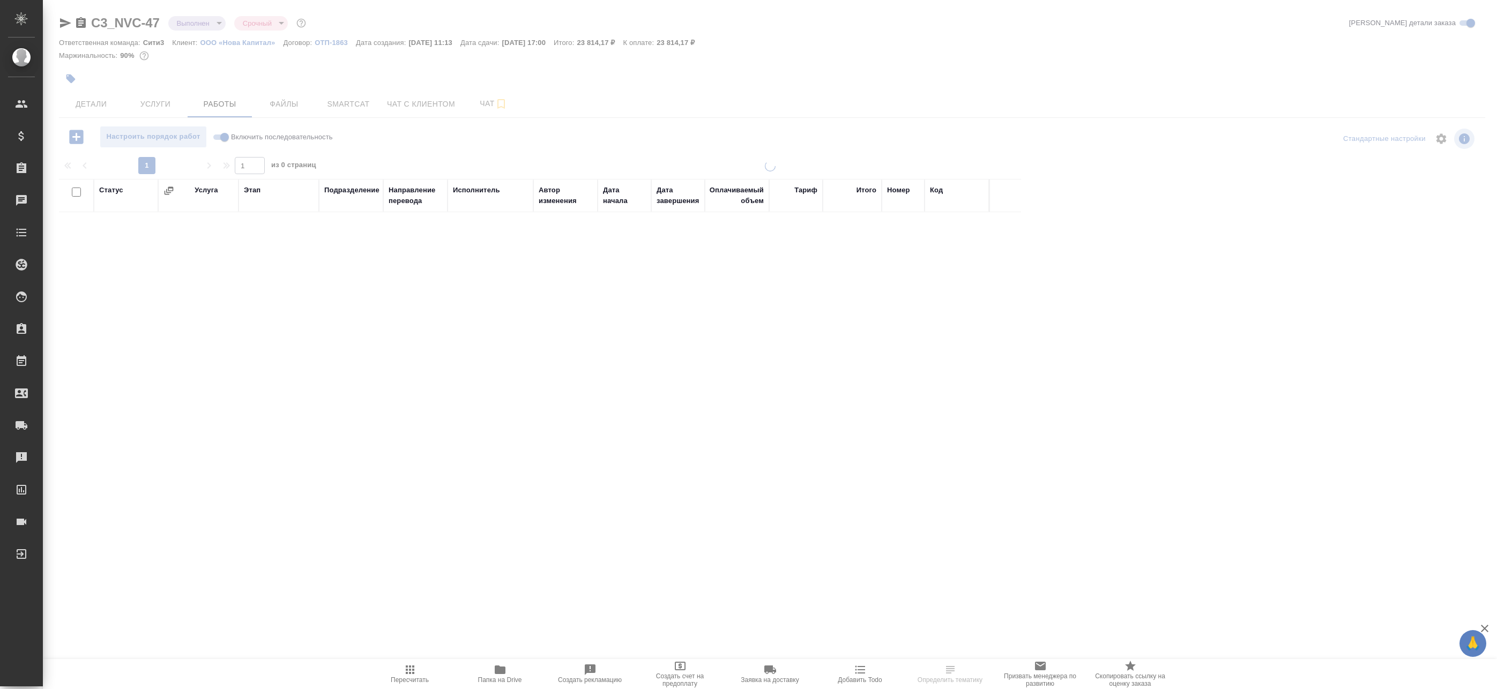
click at [206, 28] on body "🙏 .cls-1 fill:#fff; AWATERA Badanyan Artak Клиенты Спецификации Заказы Чаты Tod…" at bounding box center [748, 344] width 1497 height 689
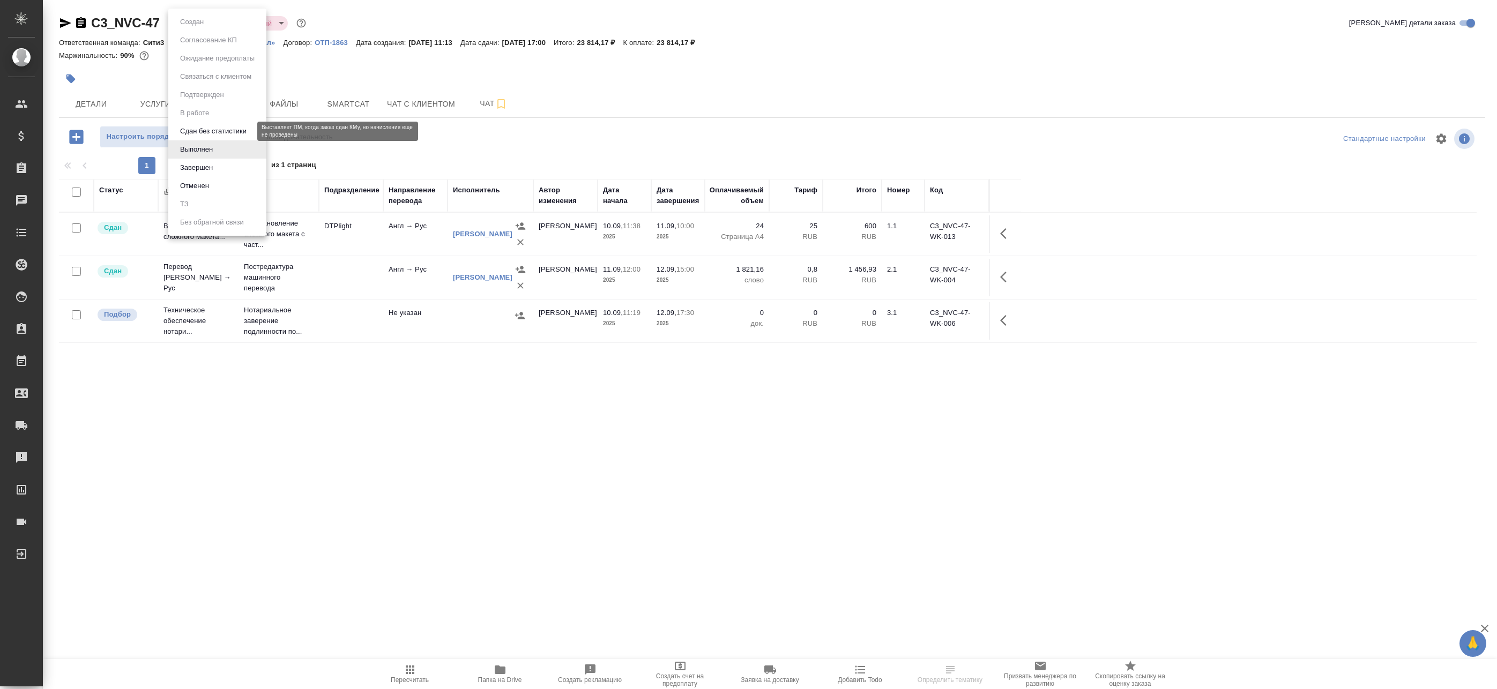
click at [201, 130] on button "Сдан без статистики" at bounding box center [213, 131] width 73 height 12
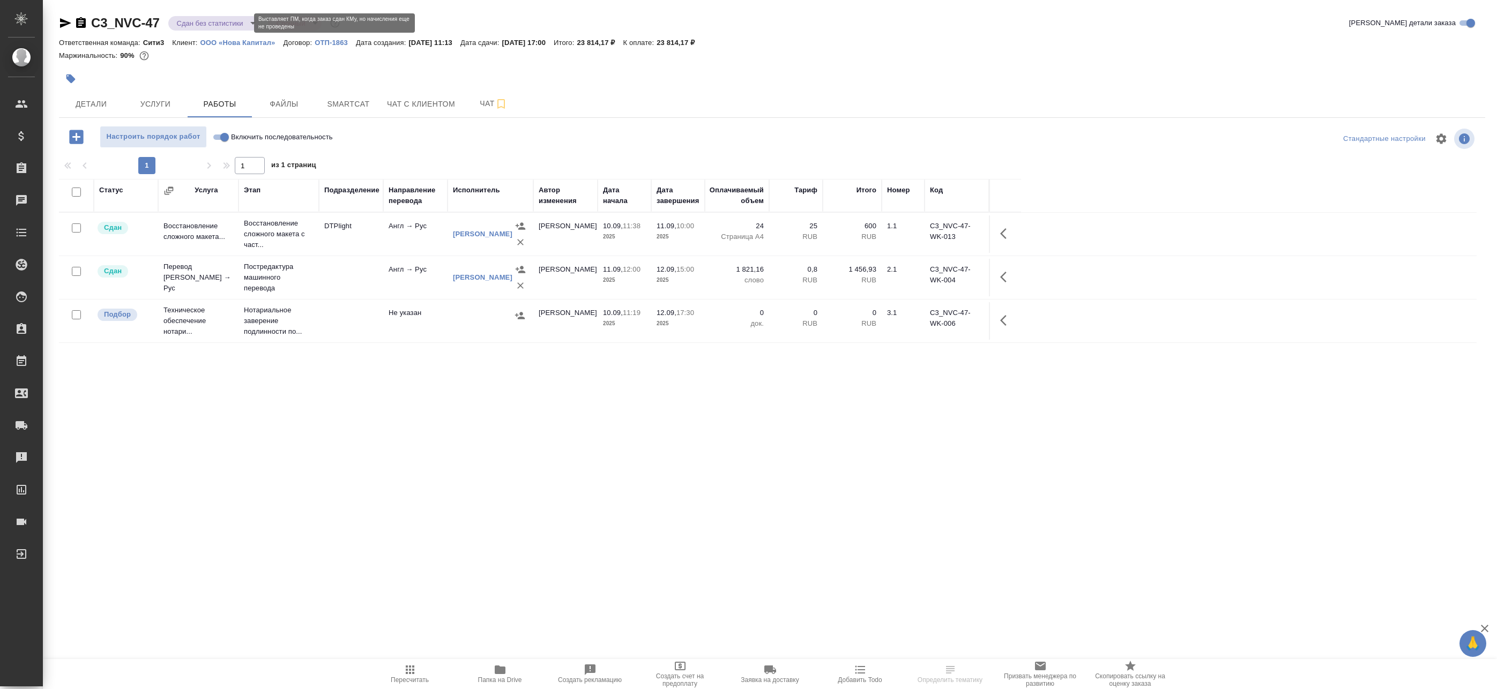
click at [200, 19] on body "🙏 .cls-1 fill:#fff; AWATERA Badanyan Artak Клиенты Спецификации Заказы Чаты Tod…" at bounding box center [748, 344] width 1497 height 689
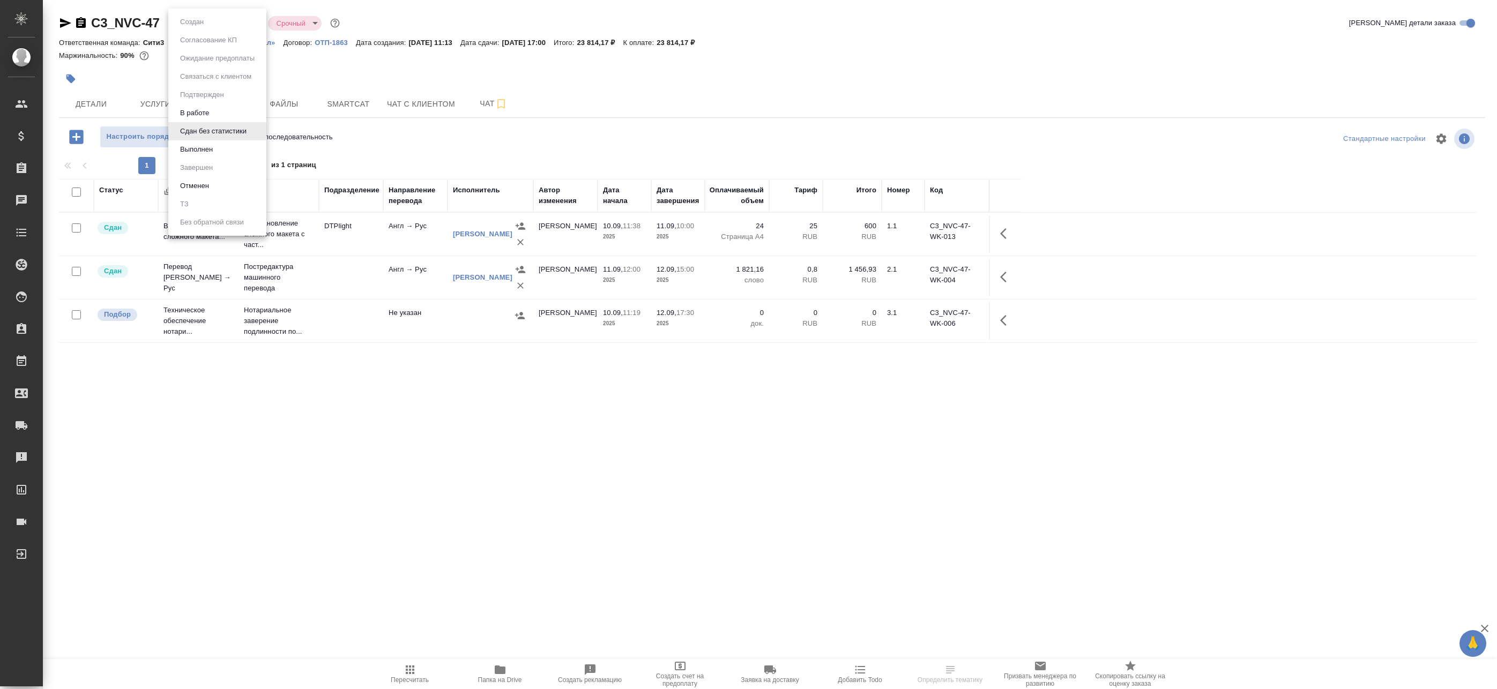
click at [214, 114] on li "В работе" at bounding box center [217, 113] width 98 height 18
click at [147, 169] on div "1" at bounding box center [146, 165] width 107 height 17
click at [83, 137] on icon "button" at bounding box center [76, 137] width 14 height 14
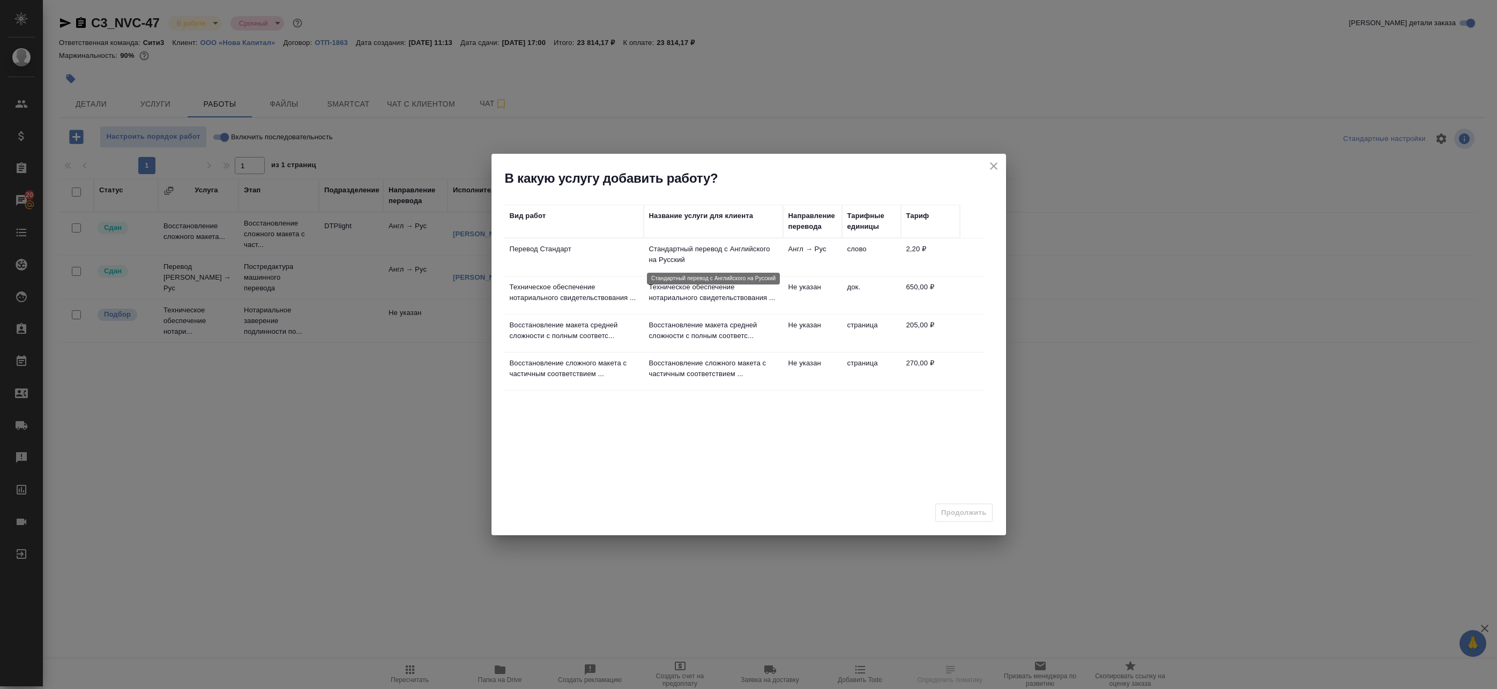
click at [701, 252] on p "Стандартный перевод с Английского на Русский" at bounding box center [713, 254] width 129 height 21
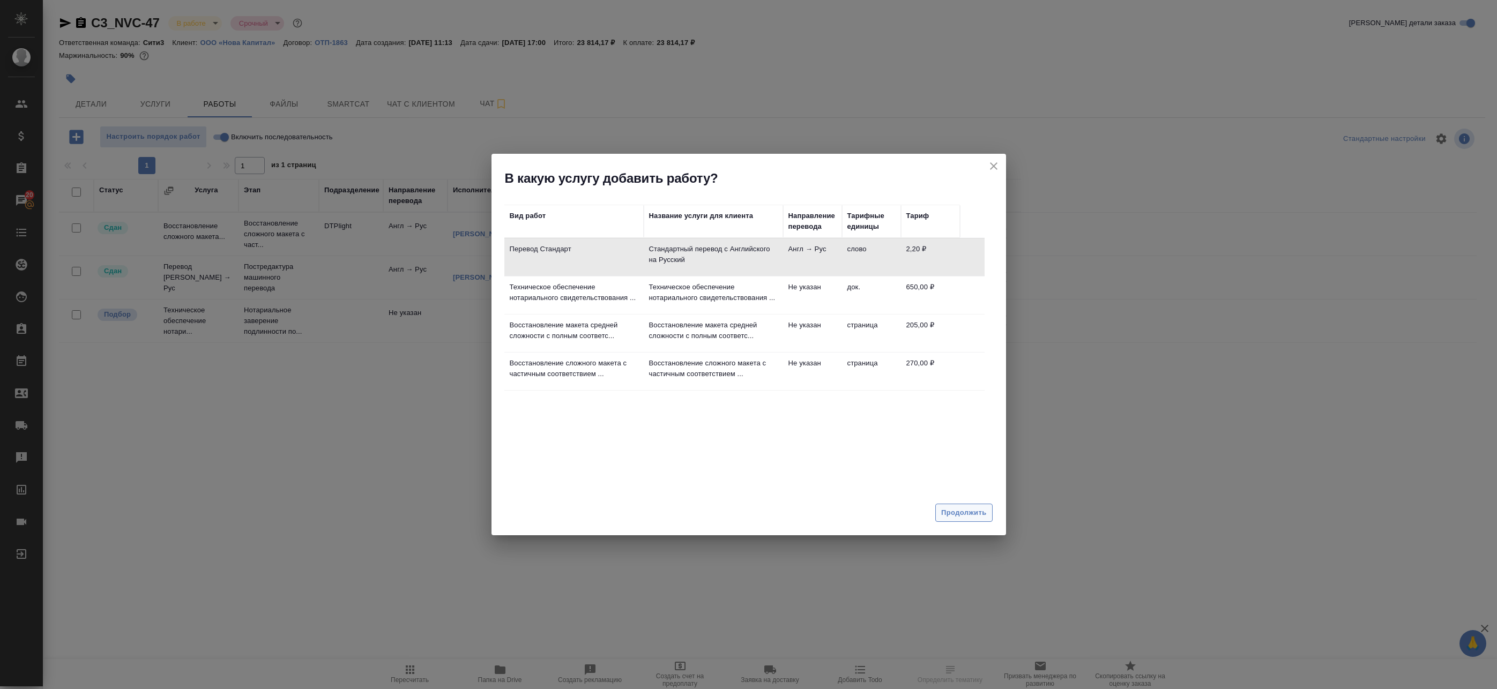
click at [978, 515] on span "Продолжить" at bounding box center [963, 513] width 45 height 12
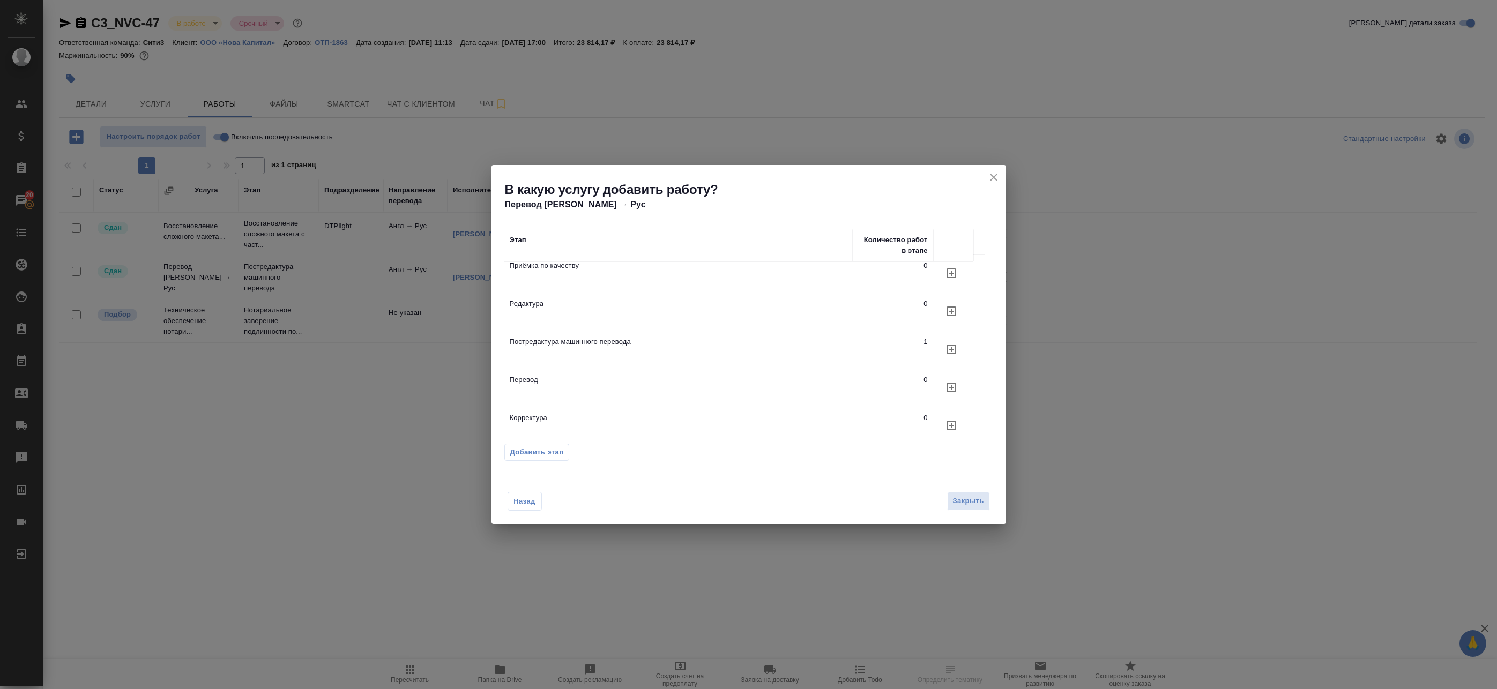
scroll to position [18, 0]
click at [569, 362] on td "Перевод" at bounding box center [678, 378] width 348 height 38
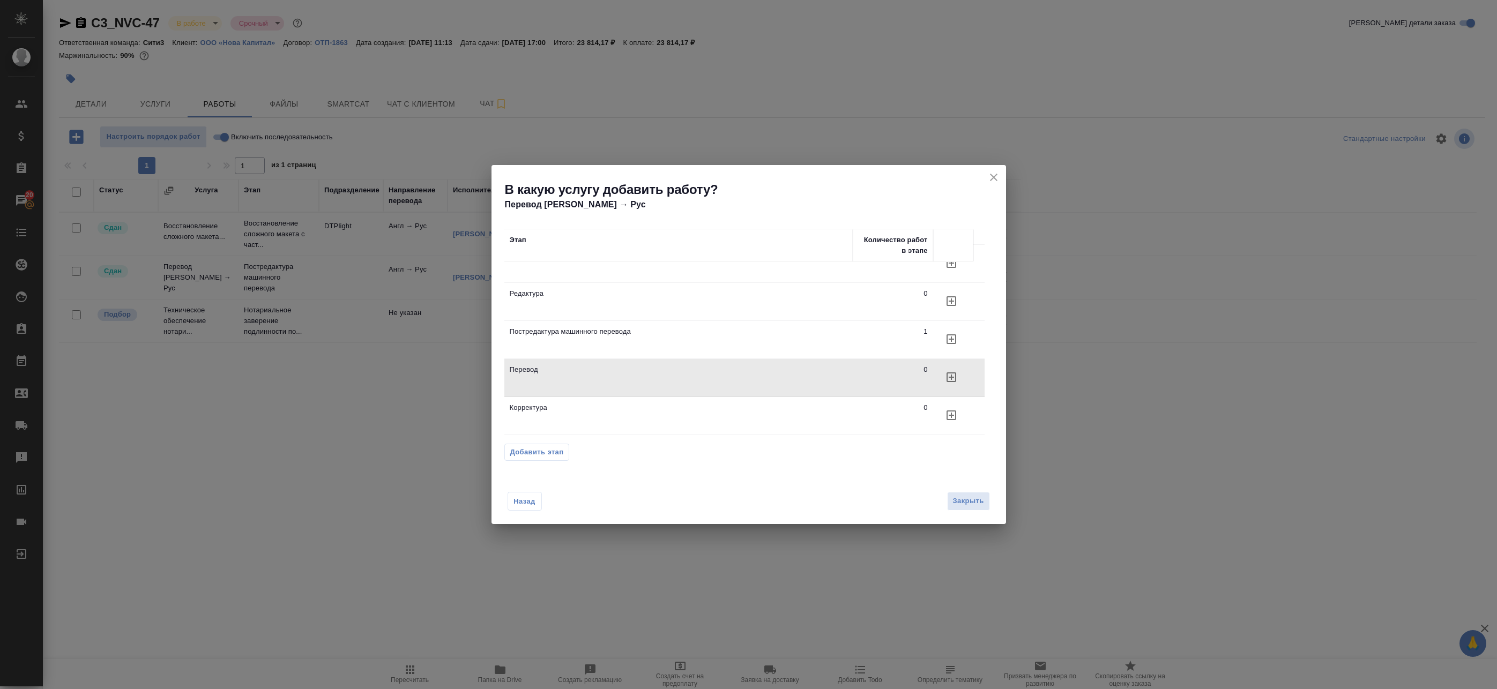
click at [950, 380] on icon "button" at bounding box center [951, 377] width 13 height 13
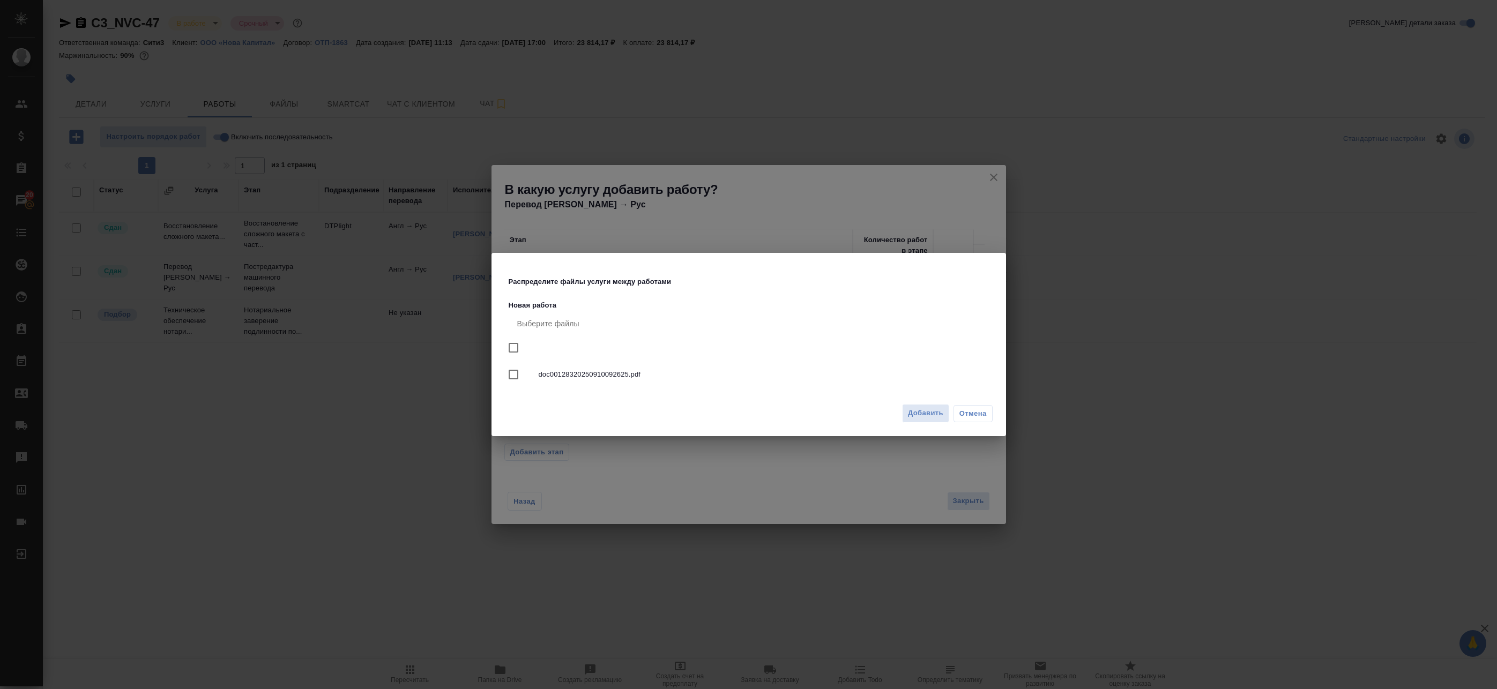
click at [528, 375] on div at bounding box center [524, 374] width 30 height 23
checkbox input "true"
click at [919, 414] on span "Добавить" at bounding box center [925, 413] width 35 height 12
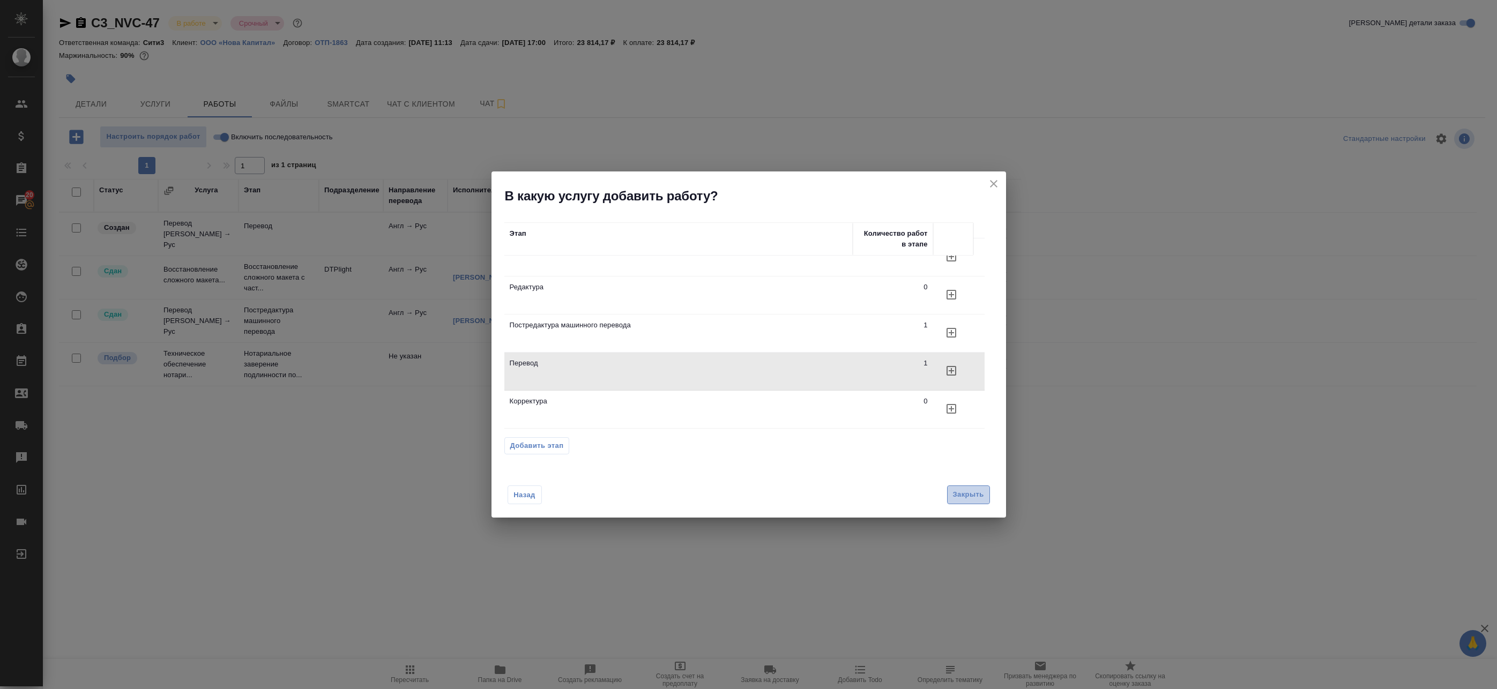
click at [967, 493] on span "Закрыть" at bounding box center [968, 495] width 31 height 12
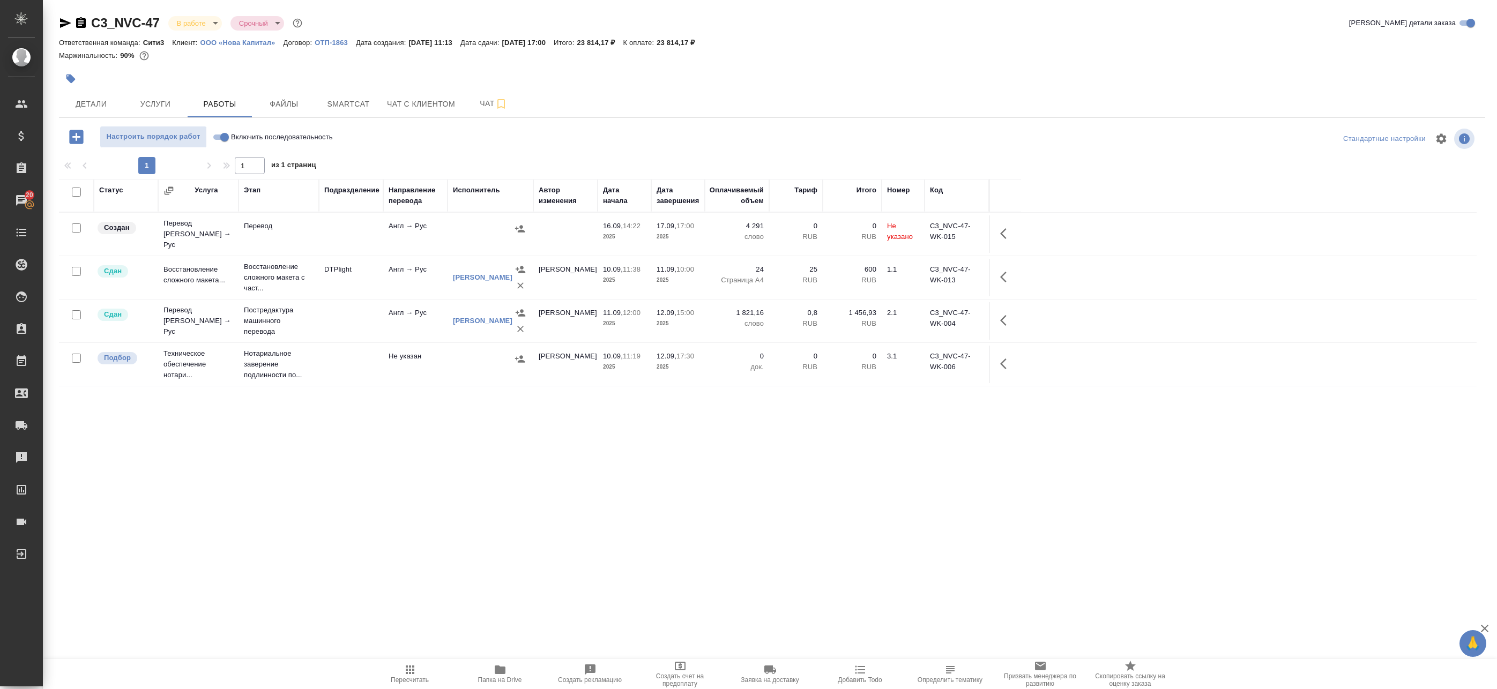
click at [384, 359] on td "Не указан" at bounding box center [415, 365] width 64 height 38
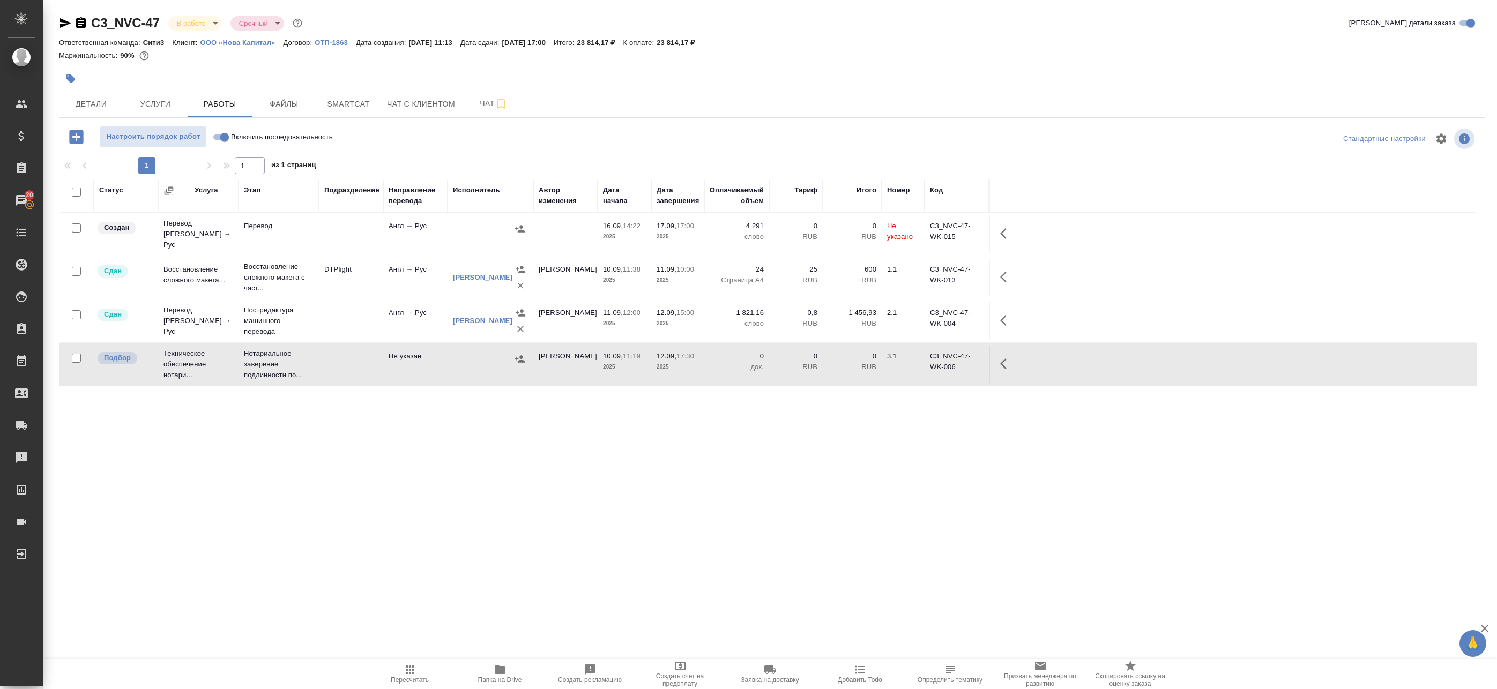
click at [465, 231] on div at bounding box center [490, 229] width 75 height 16
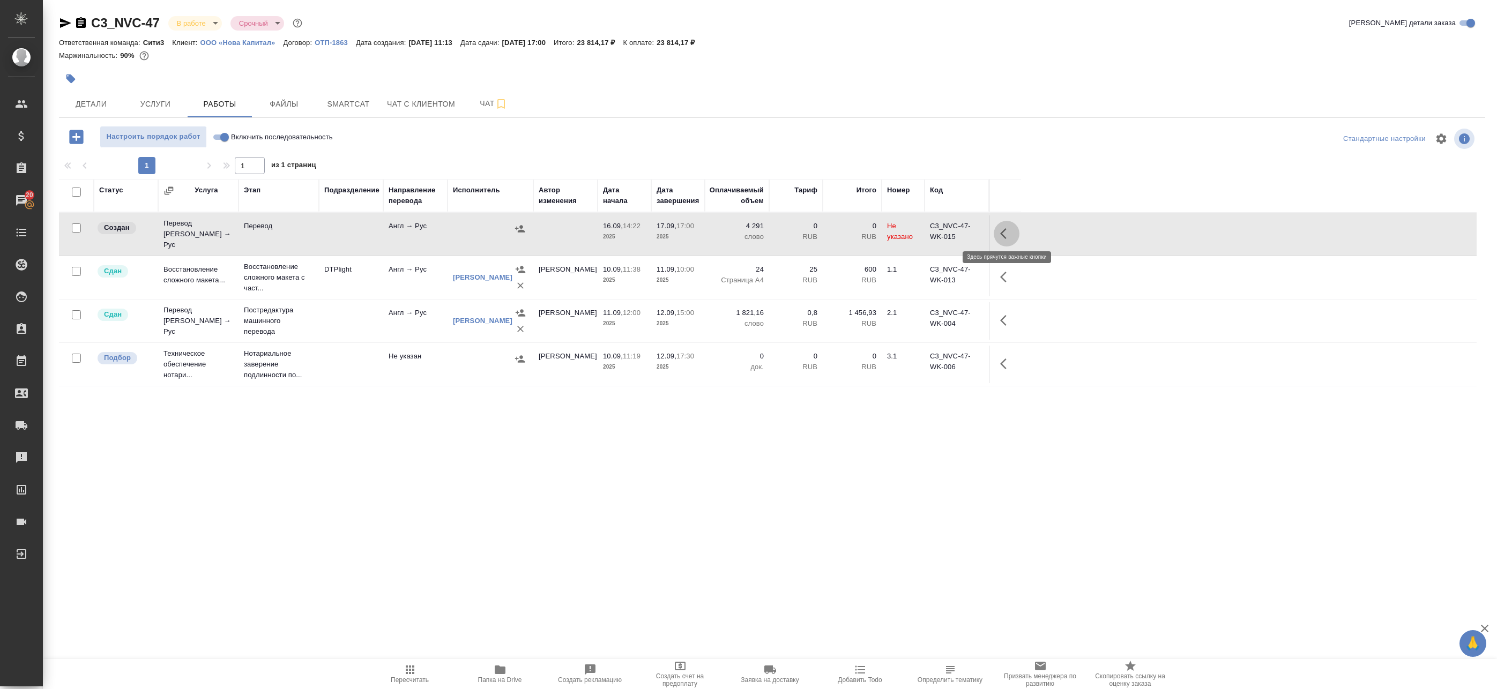
click at [1008, 227] on icon "button" at bounding box center [1006, 233] width 13 height 13
click at [932, 231] on icon "button" at bounding box center [928, 233] width 13 height 13
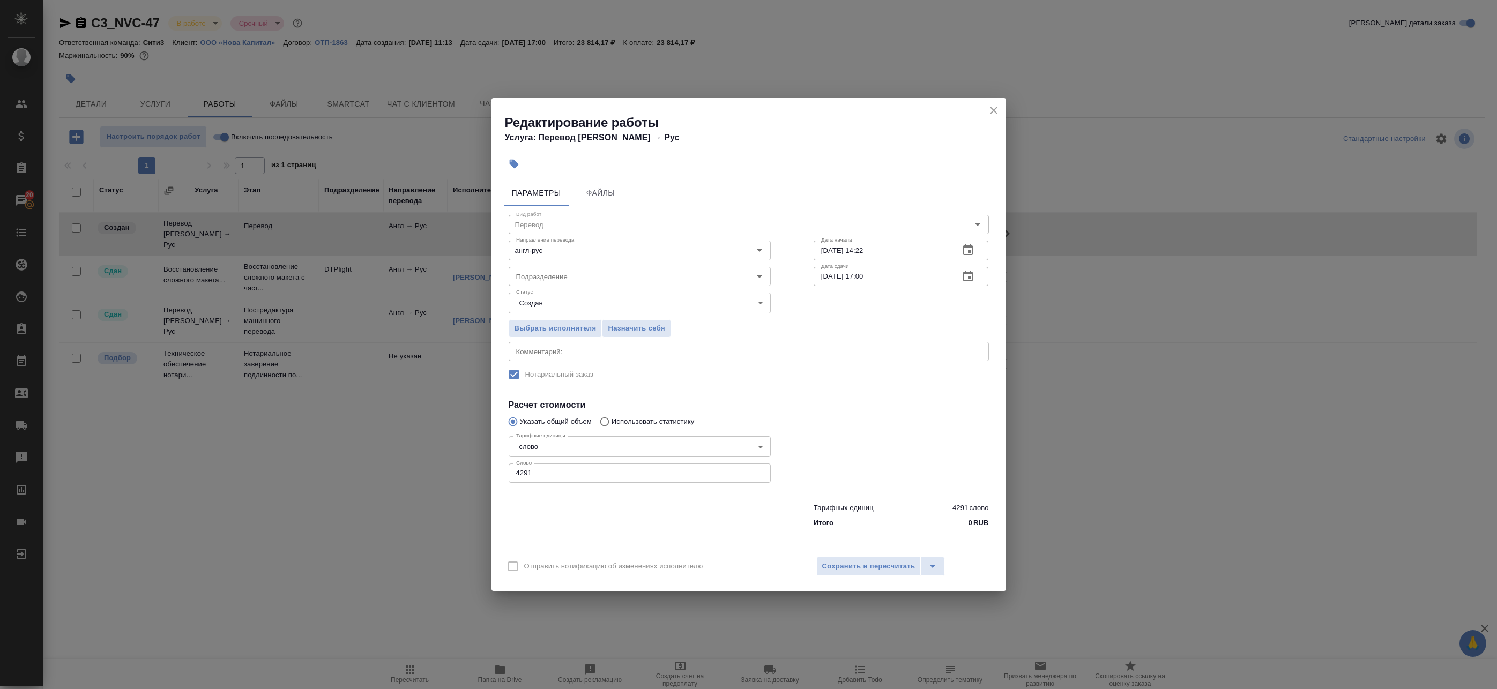
click at [598, 348] on textarea at bounding box center [748, 352] width 465 height 8
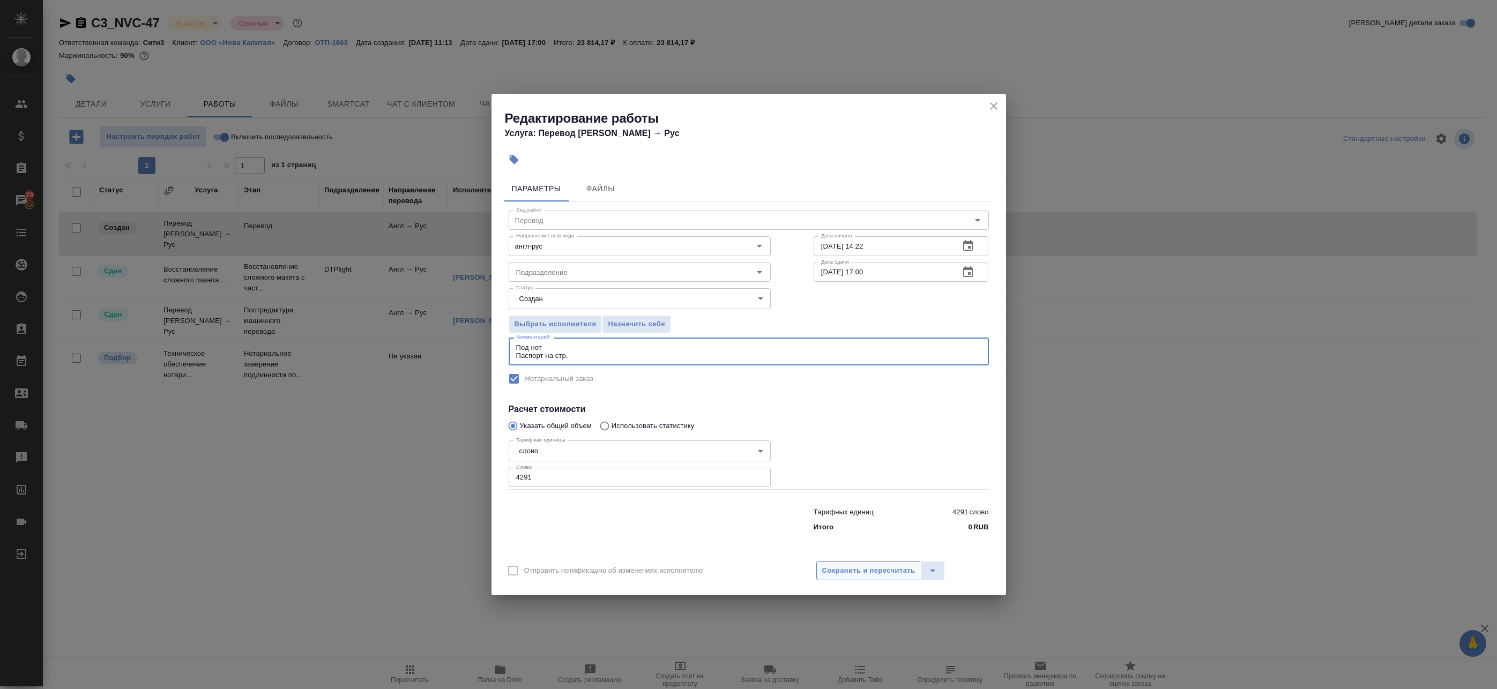
type textarea "Под нот Паспорт на стр."
click at [879, 576] on span "Сохранить и пересчитать" at bounding box center [868, 571] width 93 height 12
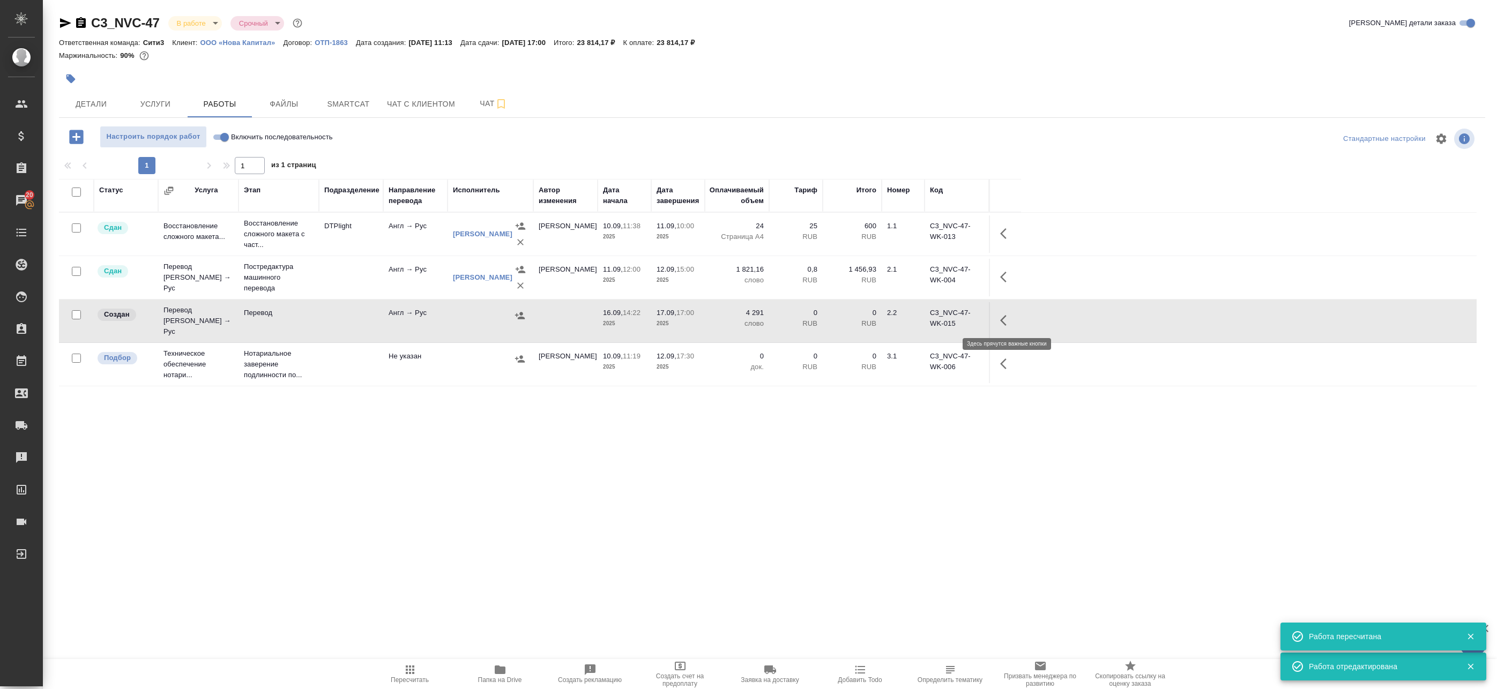
click at [995, 319] on button "button" at bounding box center [1007, 321] width 26 height 26
click at [930, 323] on icon "button" at bounding box center [928, 320] width 13 height 13
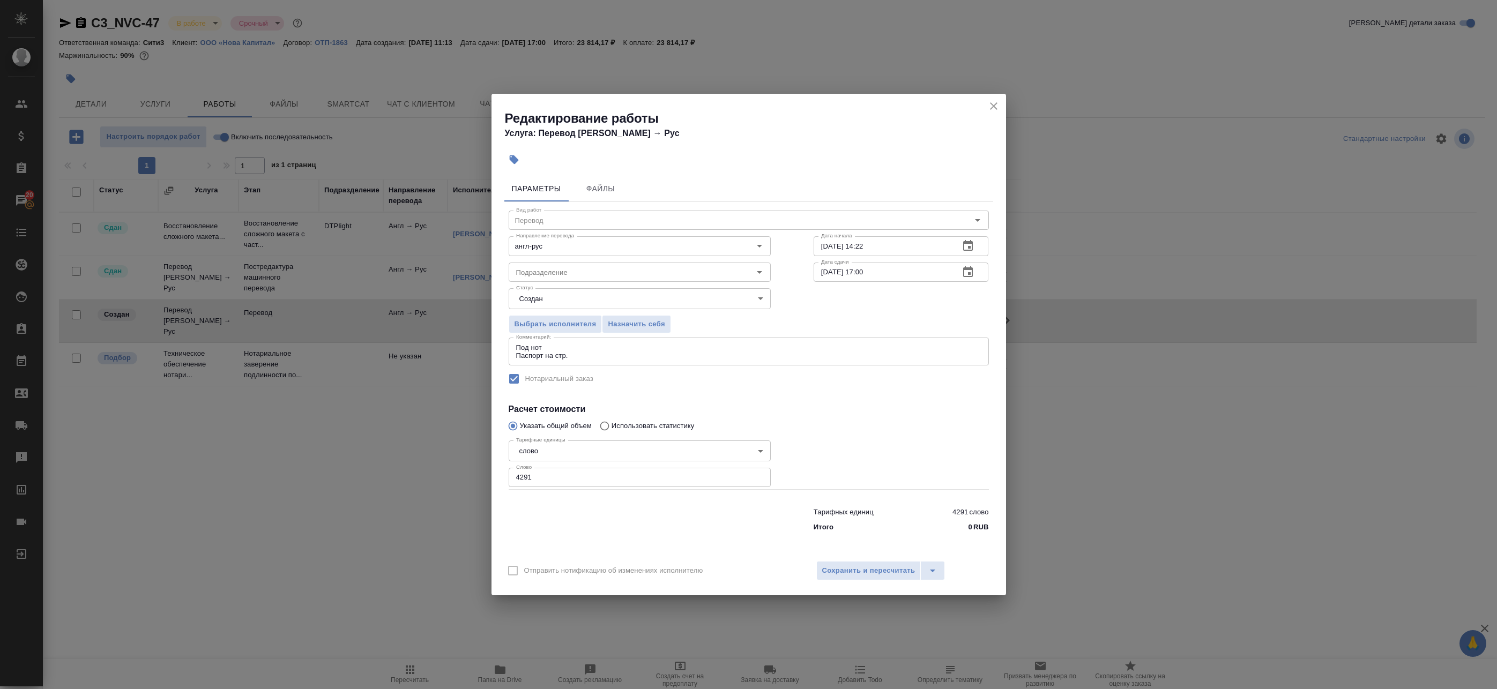
click at [576, 360] on div "Под нот Паспорт на стр. x Комментарий:" at bounding box center [749, 352] width 480 height 28
click at [581, 355] on textarea "Под нот Паспорт на стр." at bounding box center [748, 352] width 465 height 17
click at [557, 358] on textarea "Под нот Паспорт на стр." at bounding box center [748, 352] width 465 height 17
click at [553, 358] on textarea "Под нот Паспорт на стр." at bounding box center [748, 352] width 465 height 17
click at [616, 356] on textarea "Под нот Паспорт на 7 стр." at bounding box center [748, 352] width 465 height 17
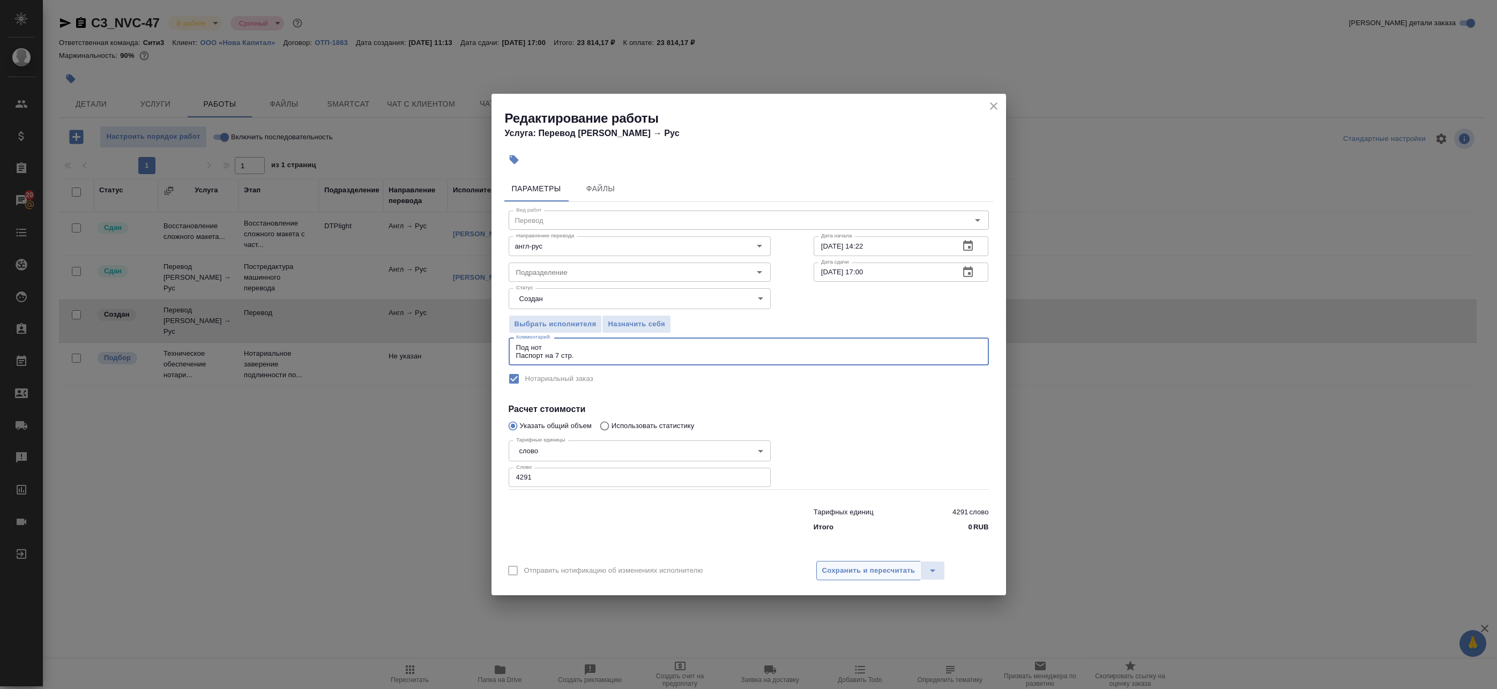
type textarea "Под нот Паспорт на 7 стр."
click at [868, 570] on span "Сохранить и пересчитать" at bounding box center [868, 571] width 93 height 12
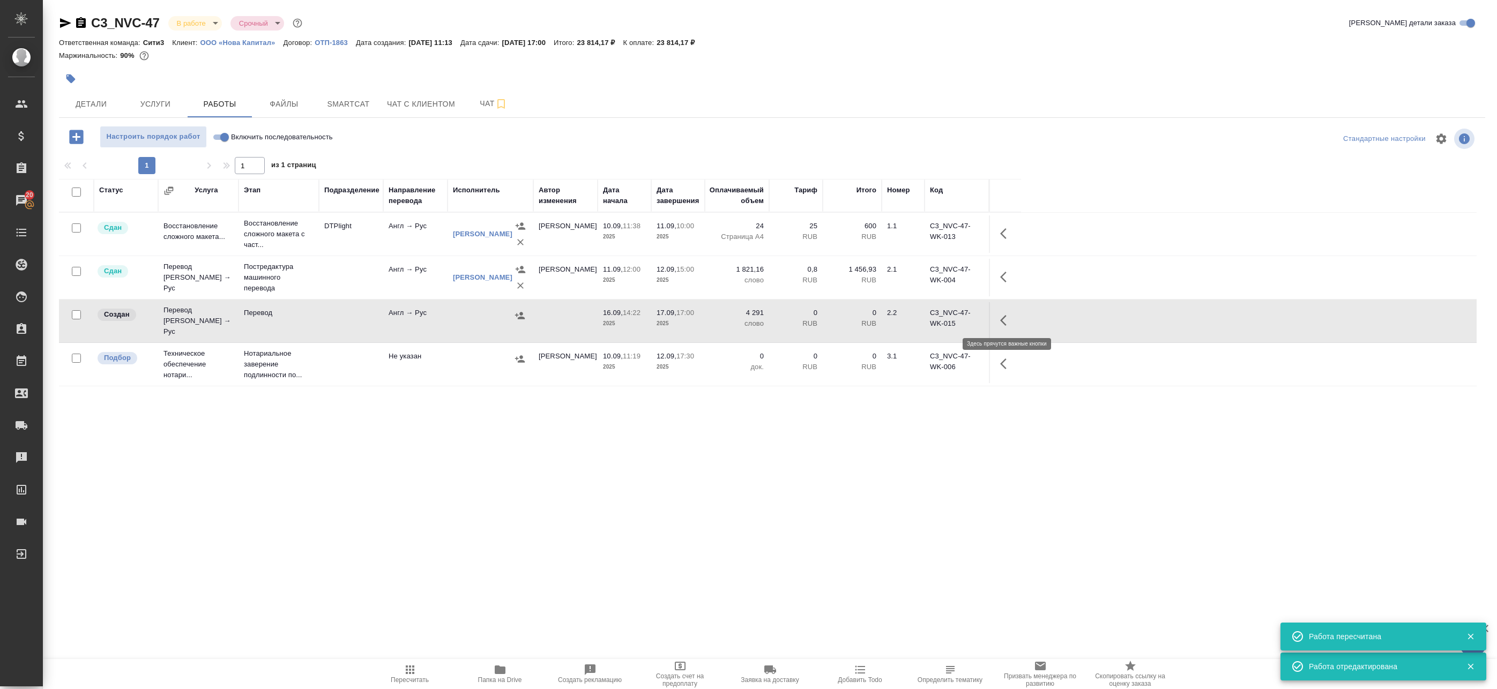
click at [1010, 322] on icon "button" at bounding box center [1006, 320] width 13 height 13
click at [924, 321] on icon "button" at bounding box center [928, 321] width 10 height 10
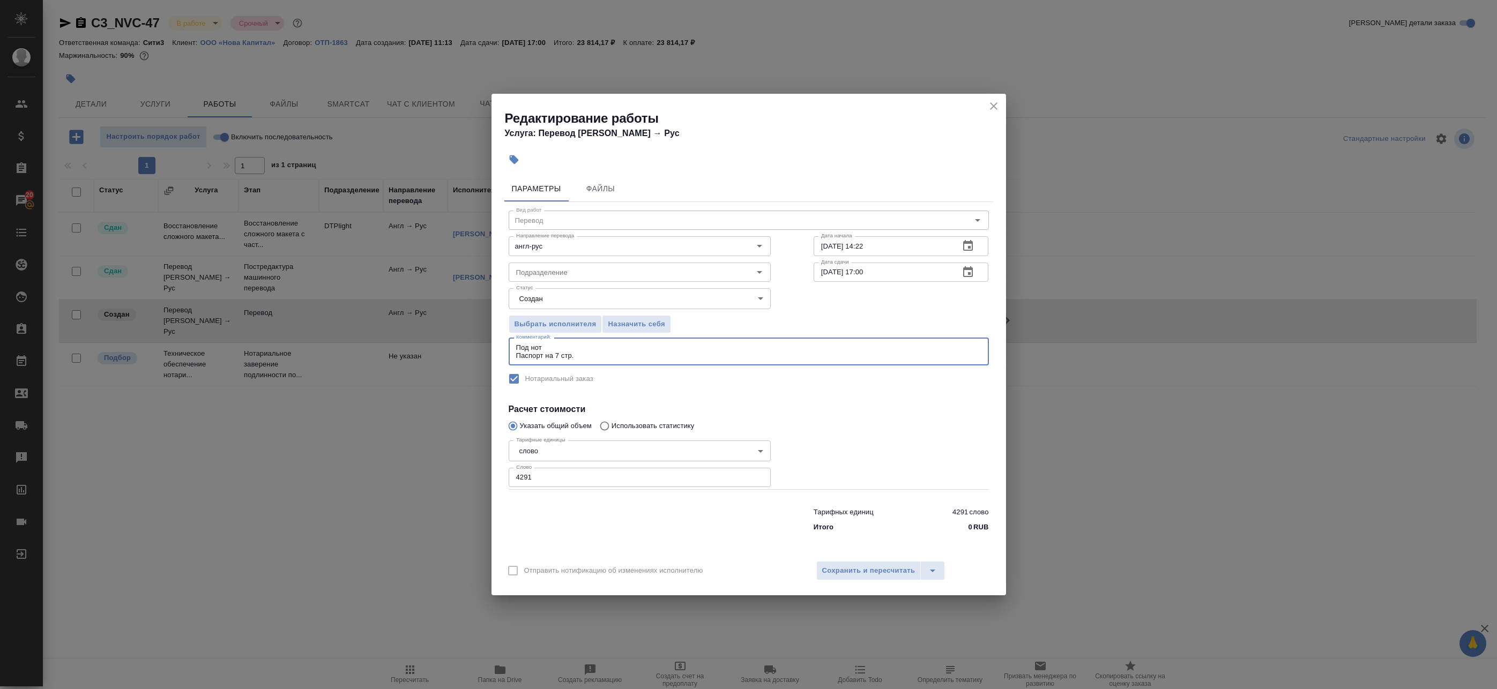
click at [602, 355] on textarea "Под нот Паспорт на 7 стр." at bounding box center [748, 352] width 465 height 17
click at [859, 569] on span "Сохранить и пересчитать" at bounding box center [868, 571] width 93 height 12
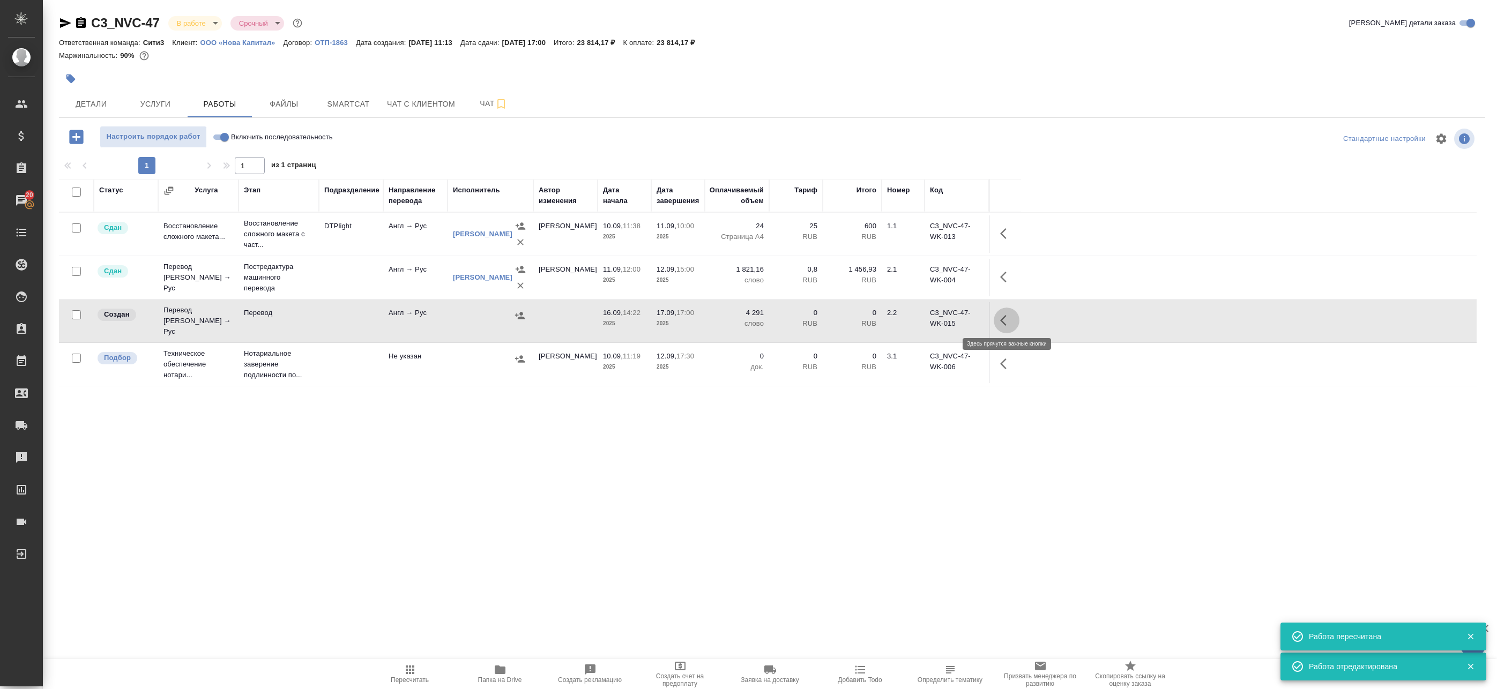
click at [1007, 321] on icon "button" at bounding box center [1006, 320] width 13 height 13
click at [928, 314] on icon "button" at bounding box center [928, 320] width 13 height 13
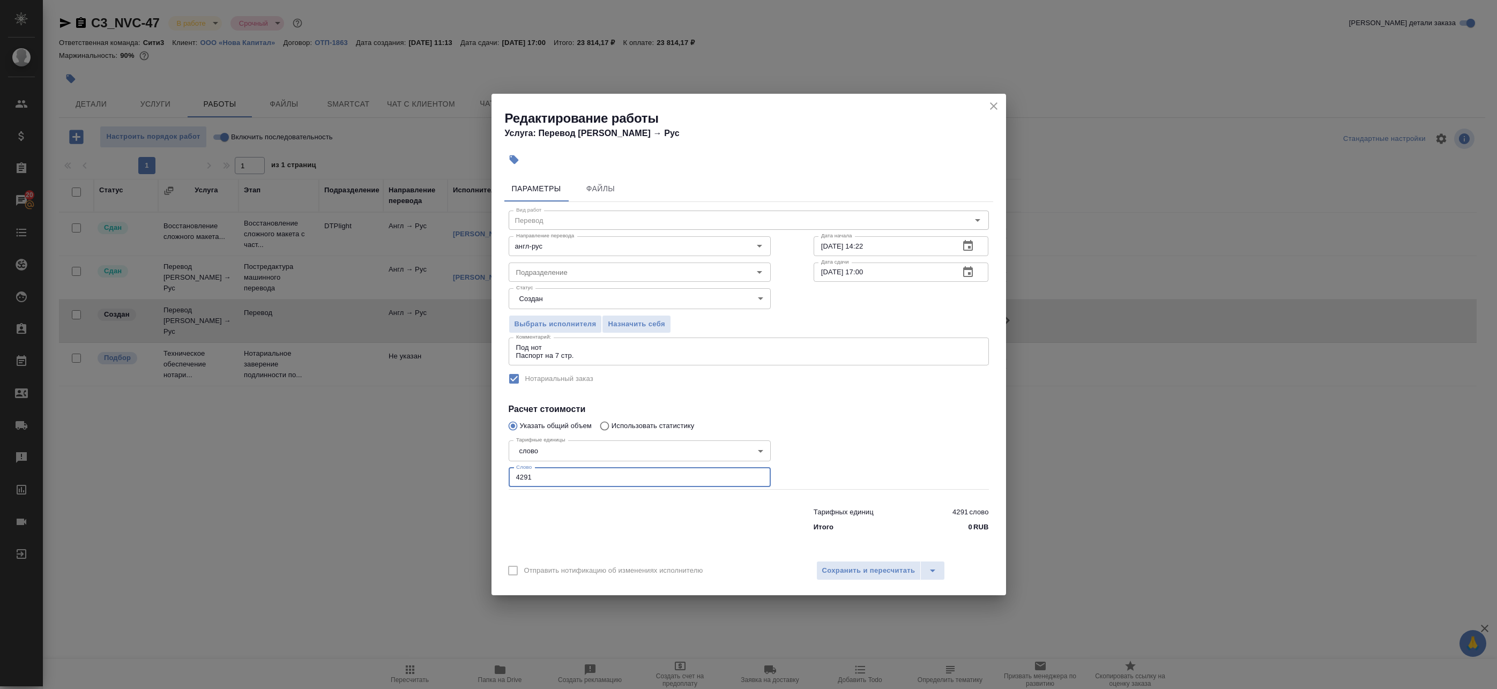
drag, startPoint x: 542, startPoint y: 474, endPoint x: 464, endPoint y: 471, distance: 78.3
click at [450, 471] on div "Редактирование работы Услуга: Перевод Стандарт Англ → [PERSON_NAME] Файлы Вид р…" at bounding box center [748, 344] width 1497 height 689
type input "100"
click at [844, 577] on button "Сохранить и пересчитать" at bounding box center [868, 570] width 105 height 19
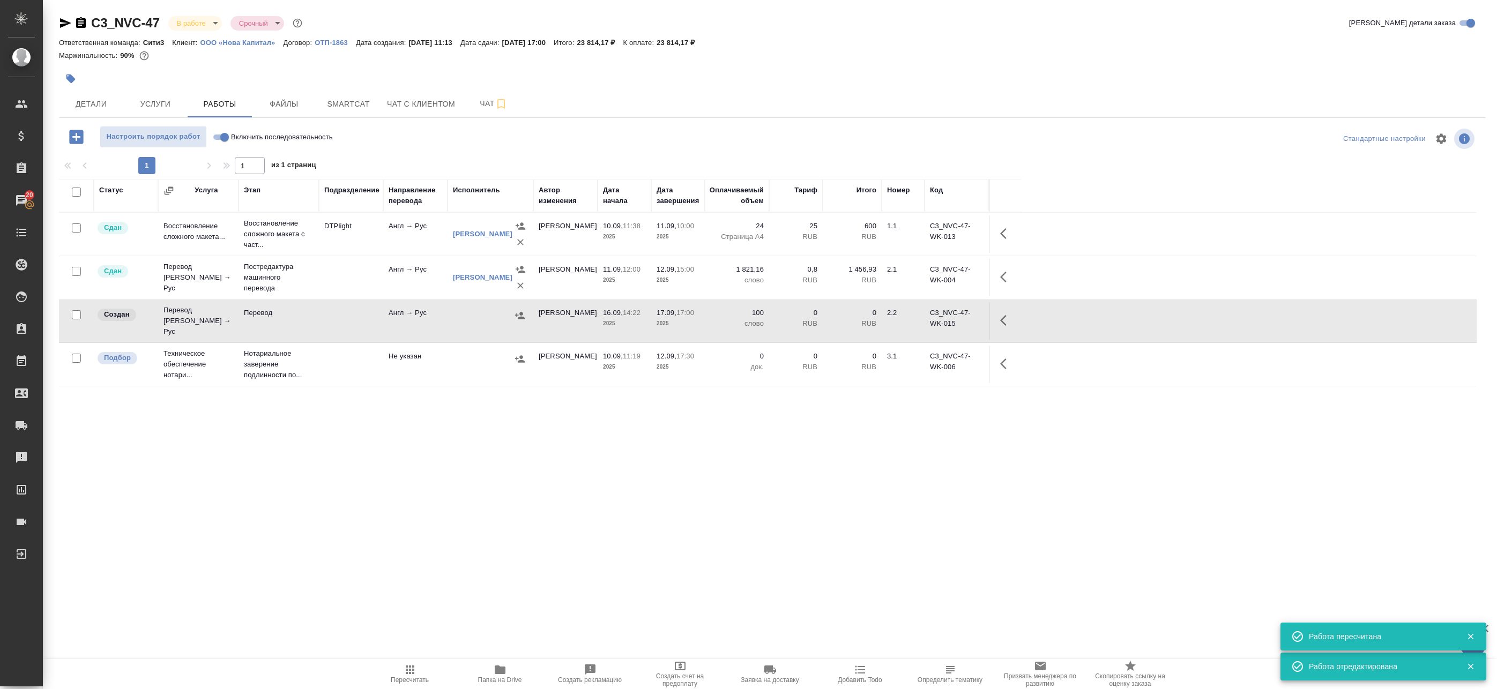
click at [1006, 324] on icon "button" at bounding box center [1006, 320] width 13 height 13
click at [924, 321] on icon "button" at bounding box center [928, 321] width 10 height 10
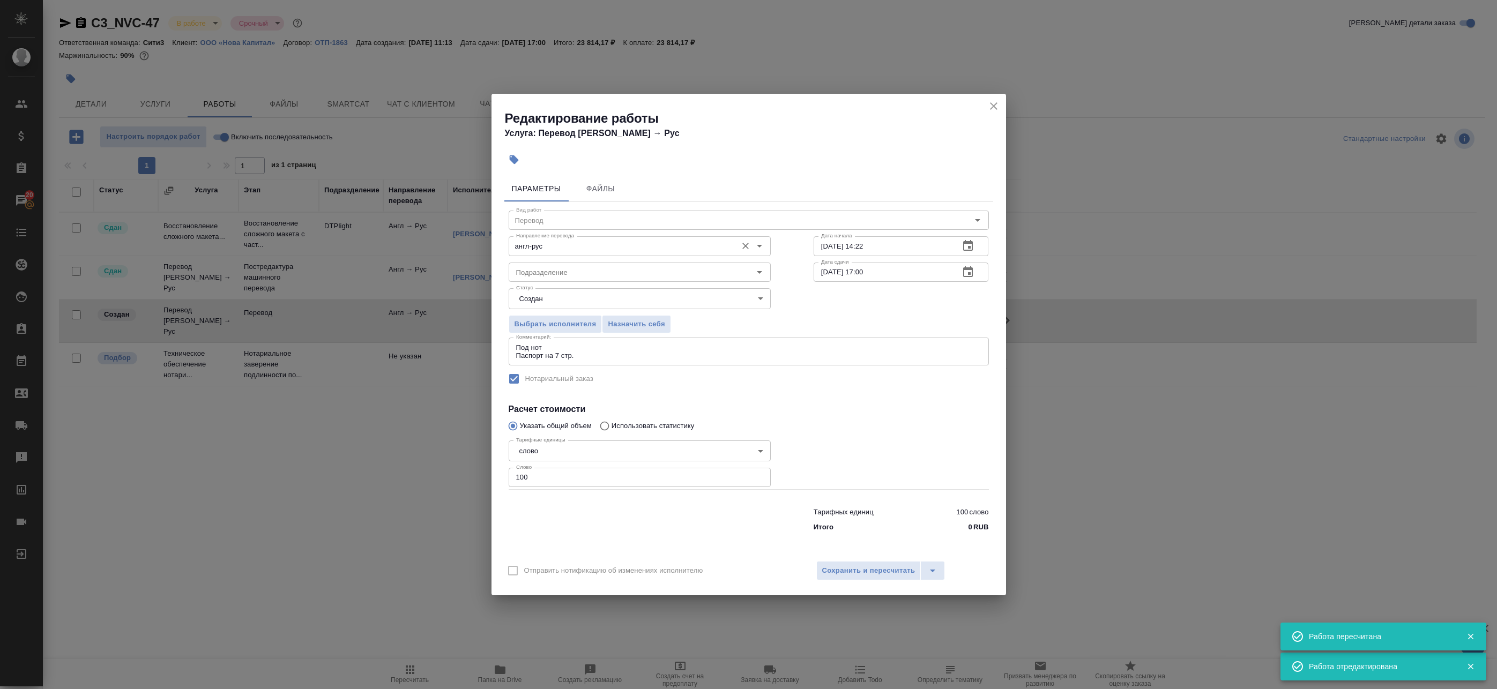
click at [556, 255] on div "англ-рус Направление перевода" at bounding box center [640, 245] width 262 height 19
click at [743, 247] on icon "Очистить" at bounding box center [745, 246] width 11 height 11
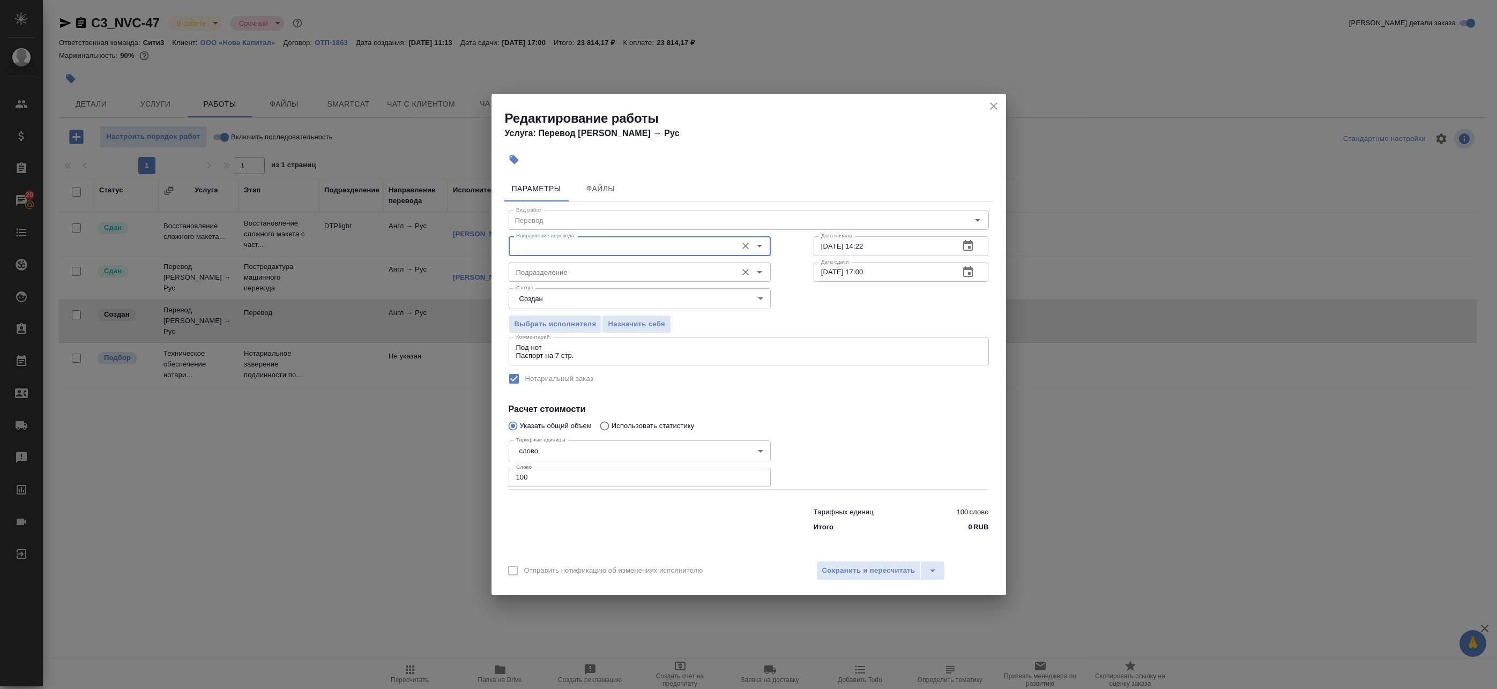
click at [553, 275] on input "Подразделение" at bounding box center [622, 272] width 220 height 13
click at [575, 294] on p "Прямая загрузка (шаблонные документы)" at bounding box center [586, 296] width 138 height 11
type input "Прямая загрузка (шаблонные документы)"
click at [853, 570] on span "Сохранить и пересчитать" at bounding box center [868, 571] width 93 height 12
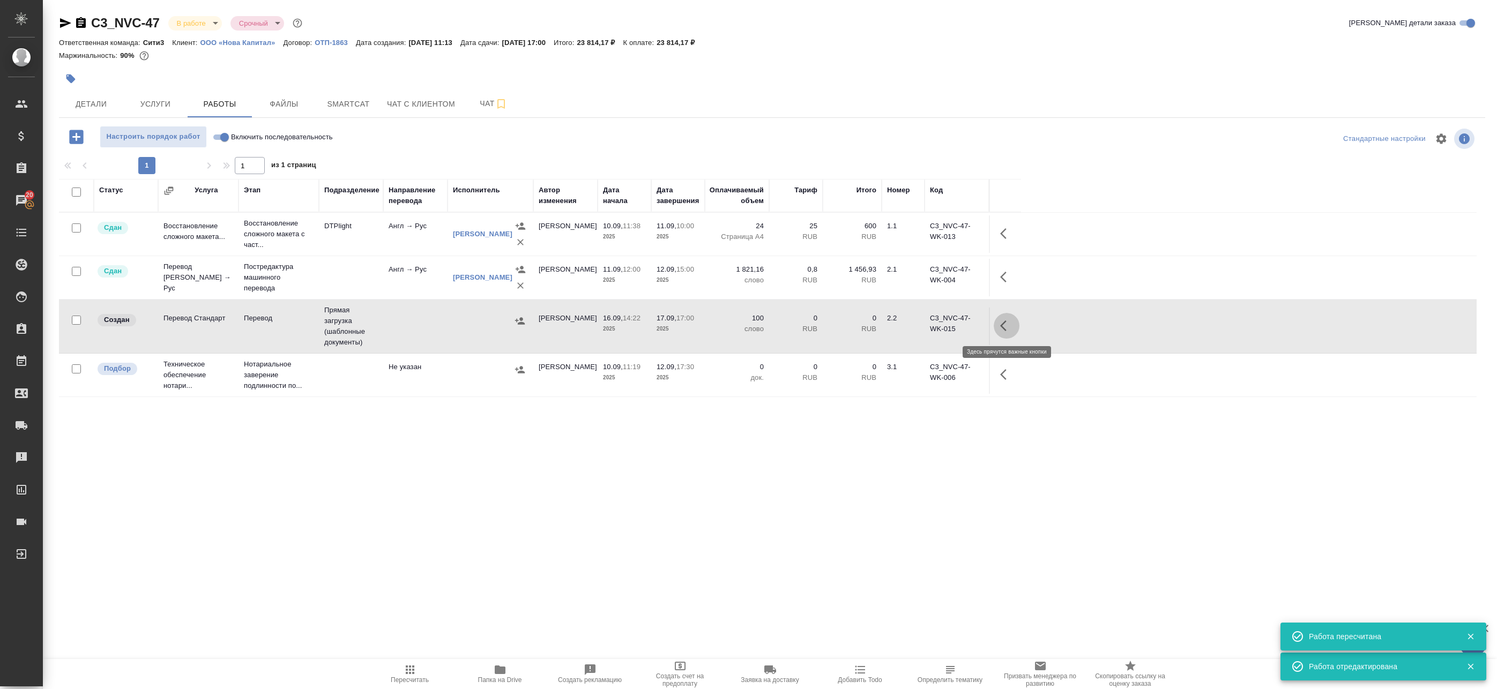
click at [997, 324] on button "button" at bounding box center [1007, 326] width 26 height 26
click at [930, 324] on icon "button" at bounding box center [928, 326] width 10 height 10
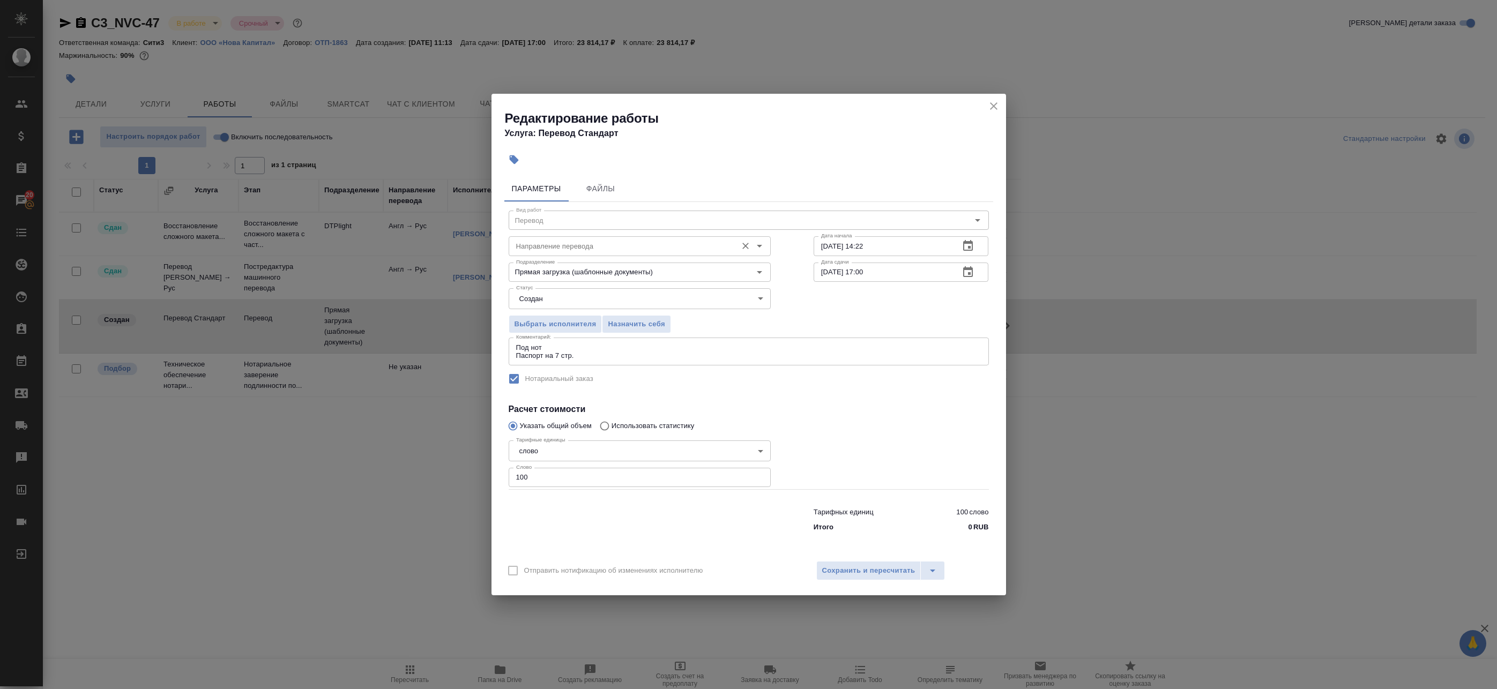
click at [582, 255] on div "Направление перевода" at bounding box center [640, 245] width 262 height 19
click at [559, 299] on body "🙏 .cls-1 fill:#fff; AWATERA Badanyan Artak Клиенты Спецификации Заказы 20 Чаты …" at bounding box center [748, 344] width 1497 height 689
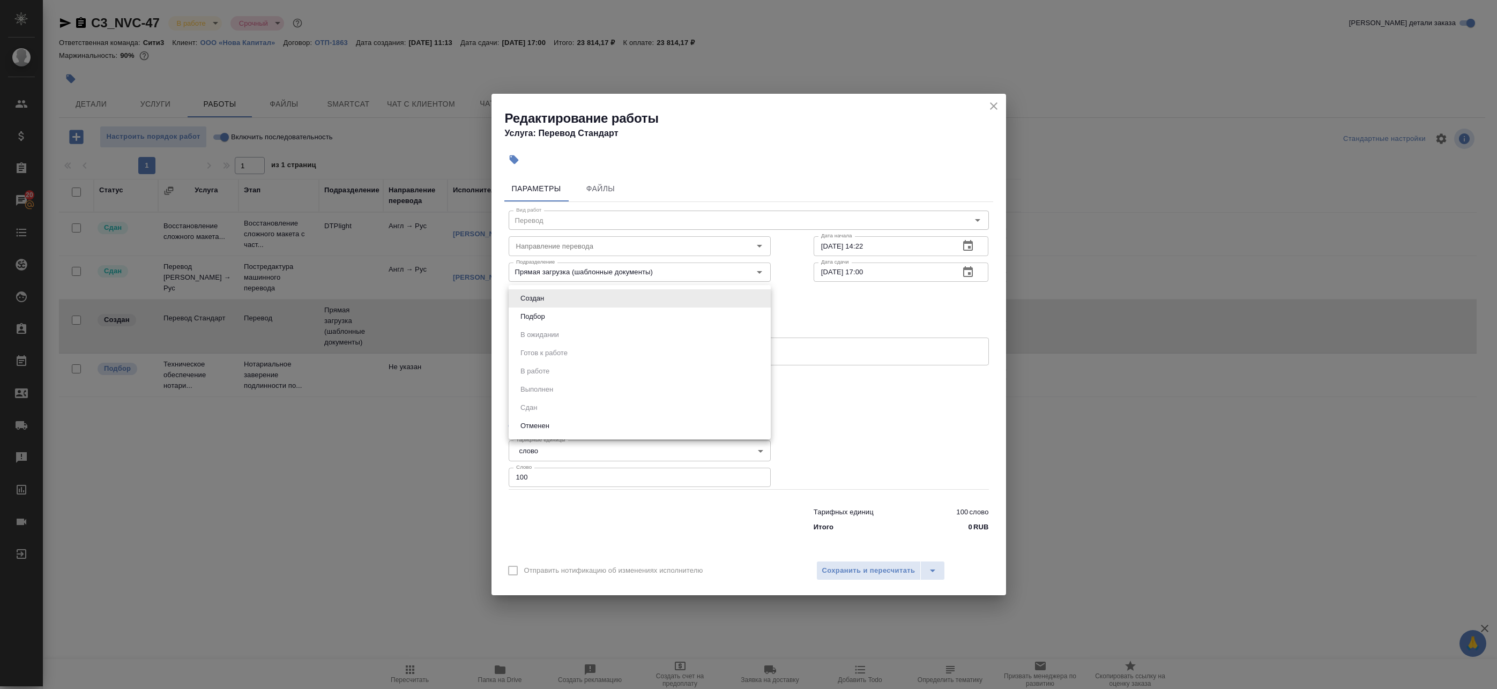
click at [547, 316] on button "Подбор" at bounding box center [532, 317] width 31 height 12
type input "recruiting"
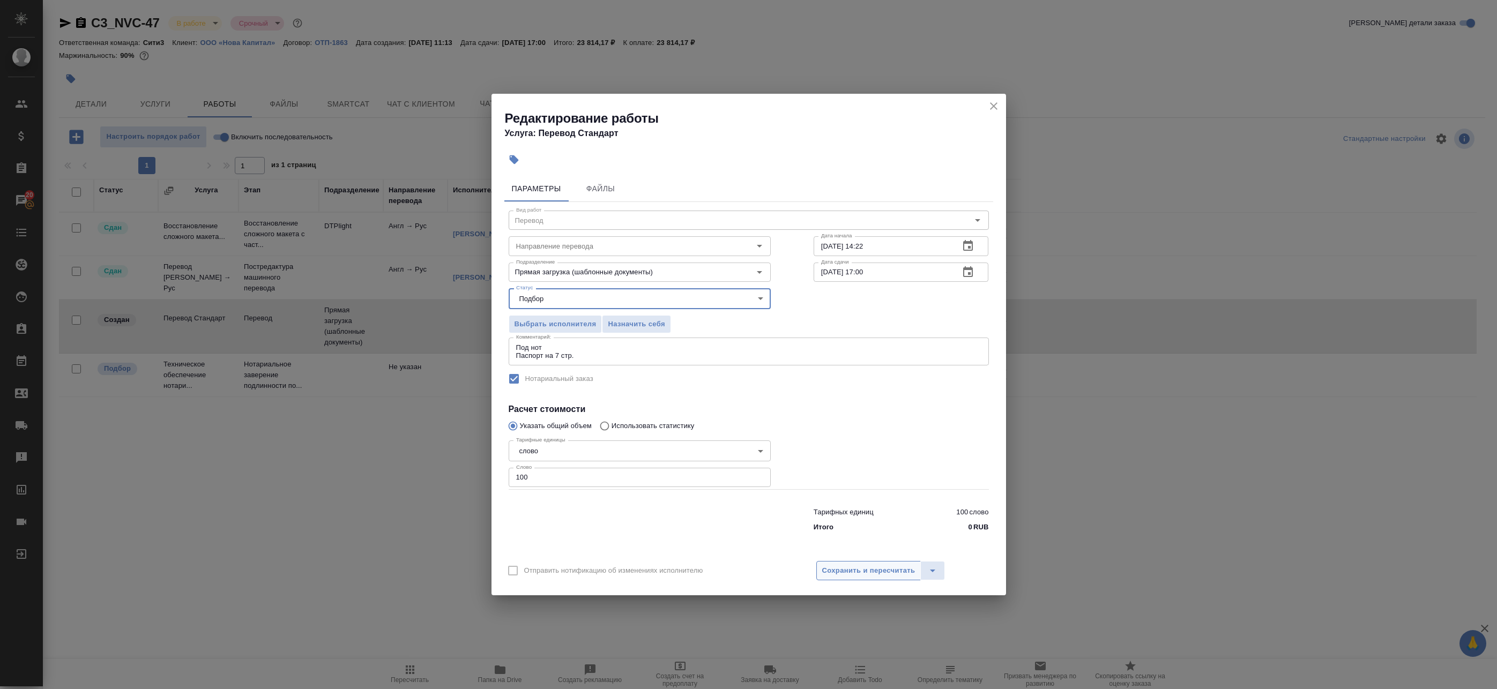
click at [886, 575] on span "Сохранить и пересчитать" at bounding box center [868, 571] width 93 height 12
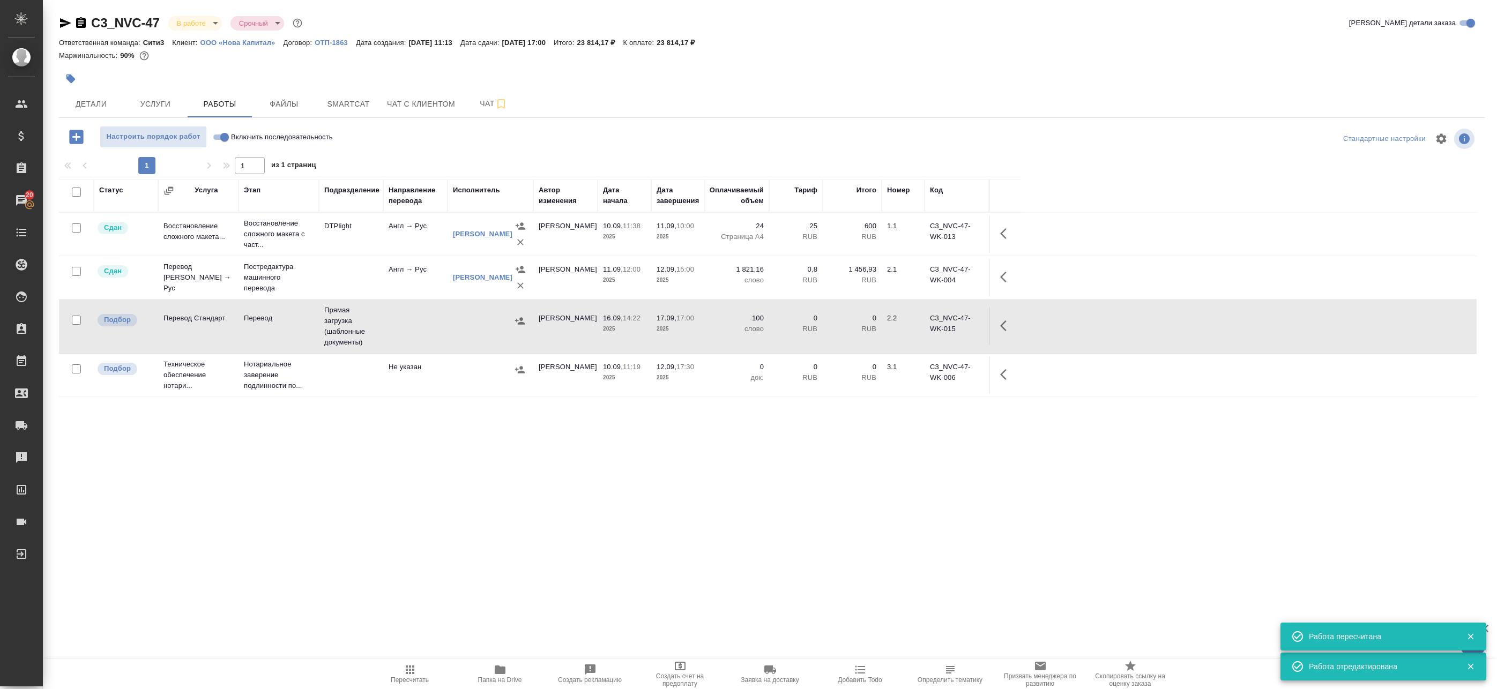
drag, startPoint x: 1006, startPoint y: 328, endPoint x: 994, endPoint y: 328, distance: 11.8
click at [1005, 328] on icon "button" at bounding box center [1006, 325] width 13 height 13
click at [926, 326] on icon "button" at bounding box center [928, 326] width 10 height 10
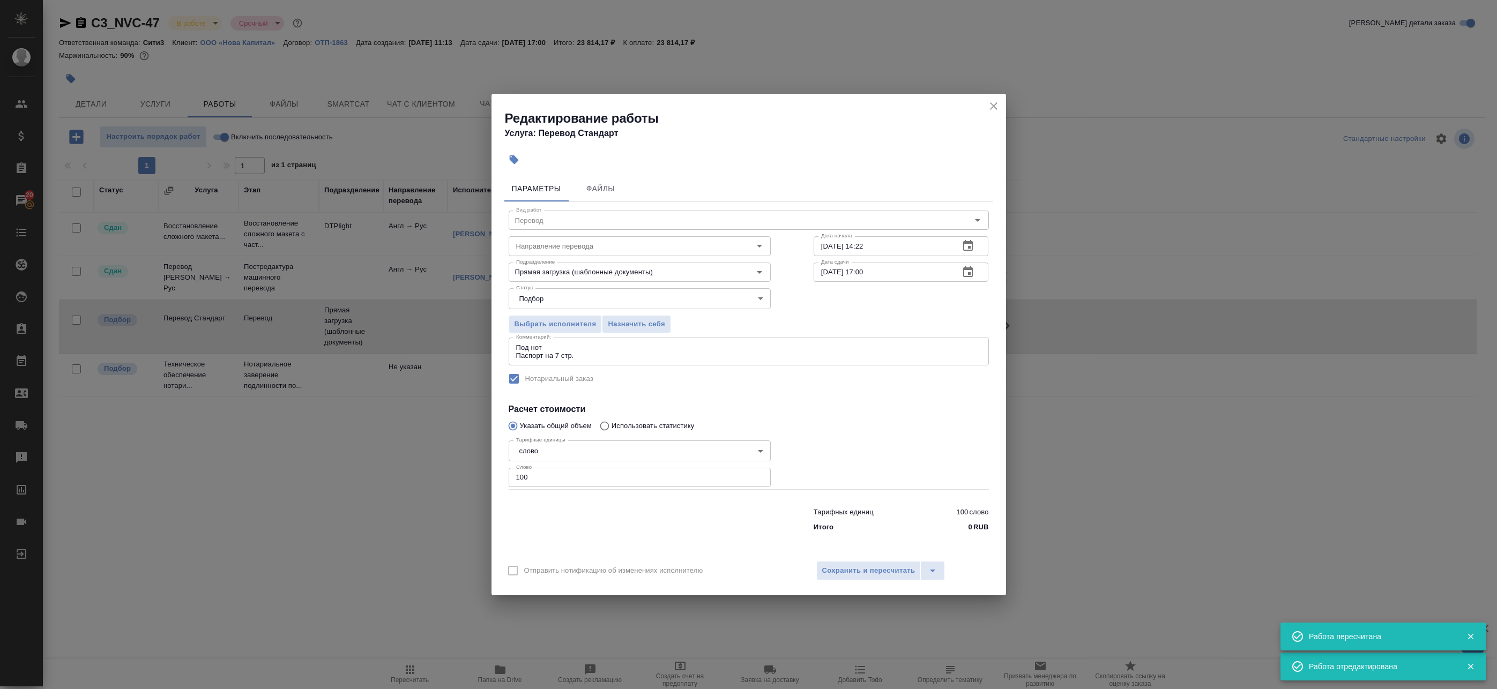
click at [993, 107] on icon "close" at bounding box center [994, 106] width 8 height 8
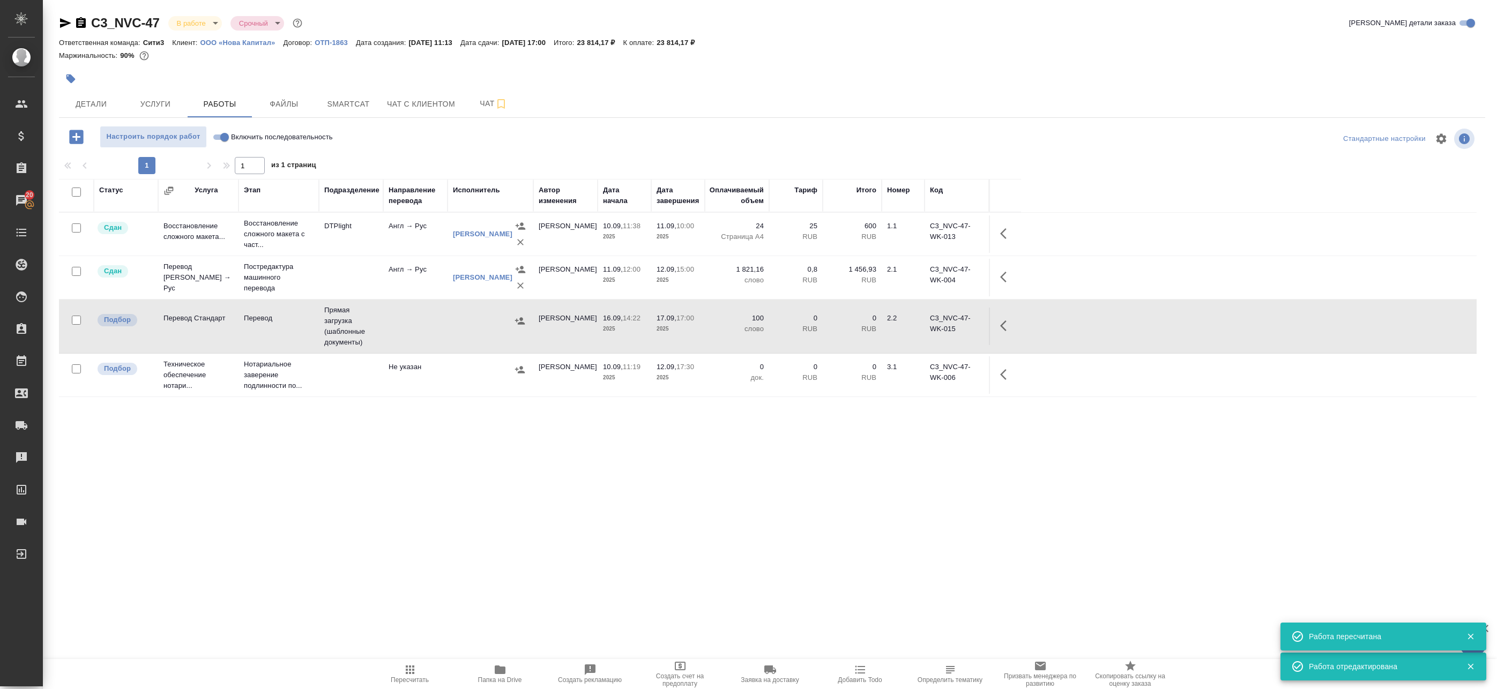
click at [1007, 323] on icon "button" at bounding box center [1006, 325] width 13 height 13
click at [915, 322] on icon "button" at bounding box center [909, 325] width 13 height 13
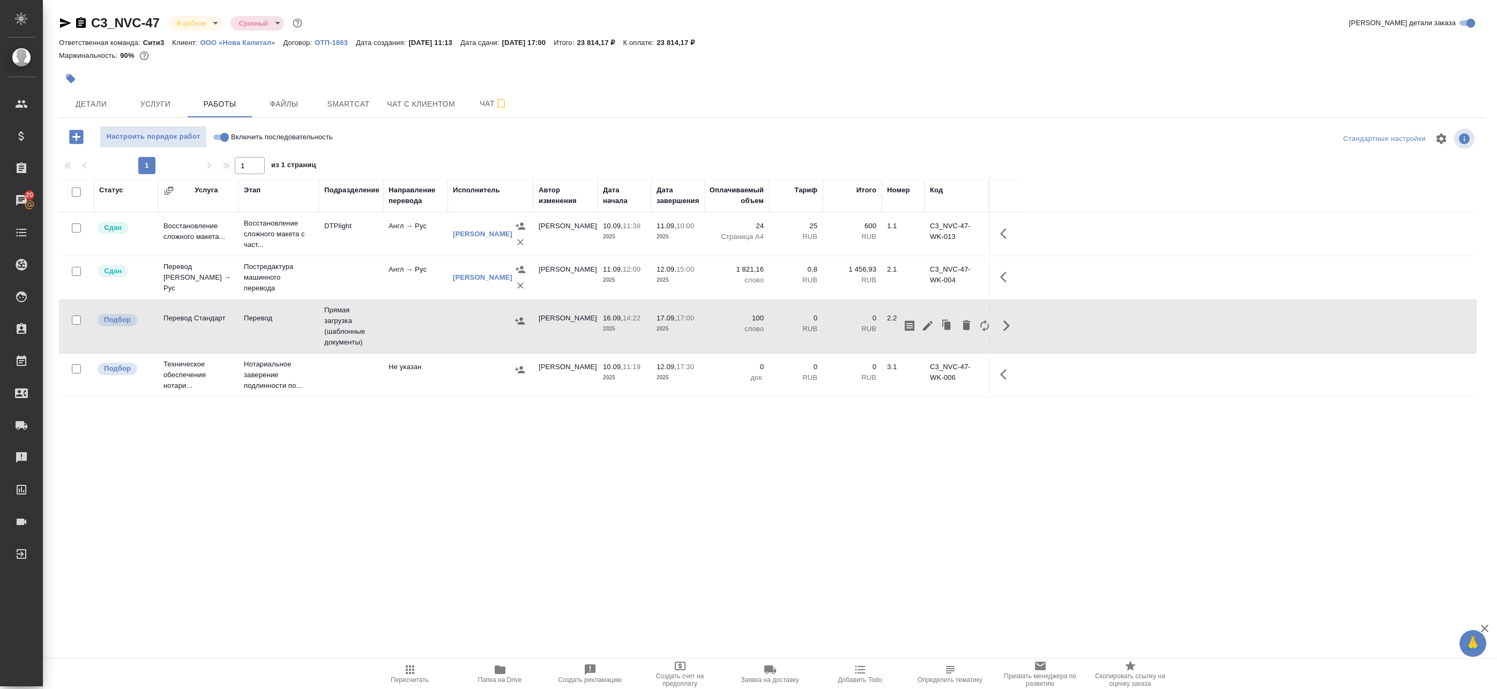
click at [902, 329] on button "button" at bounding box center [910, 326] width 18 height 26
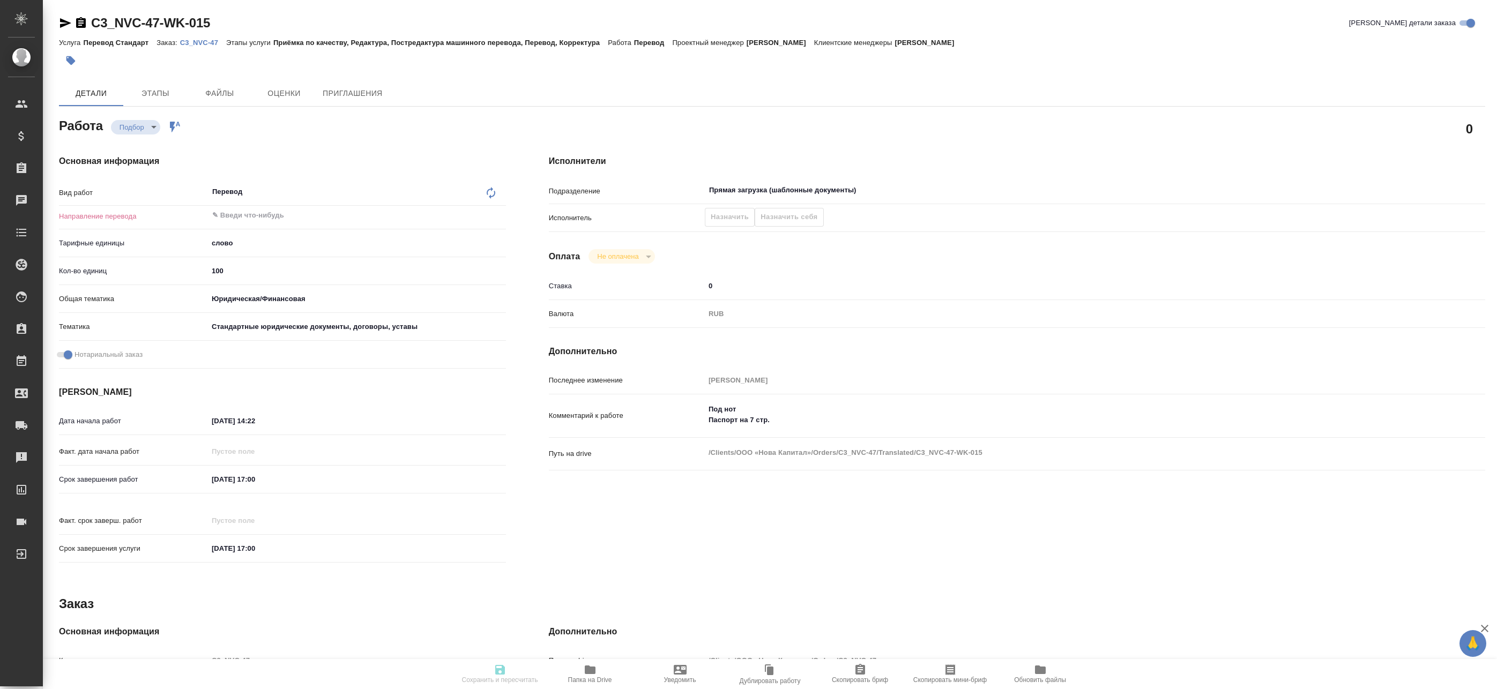
type textarea "x"
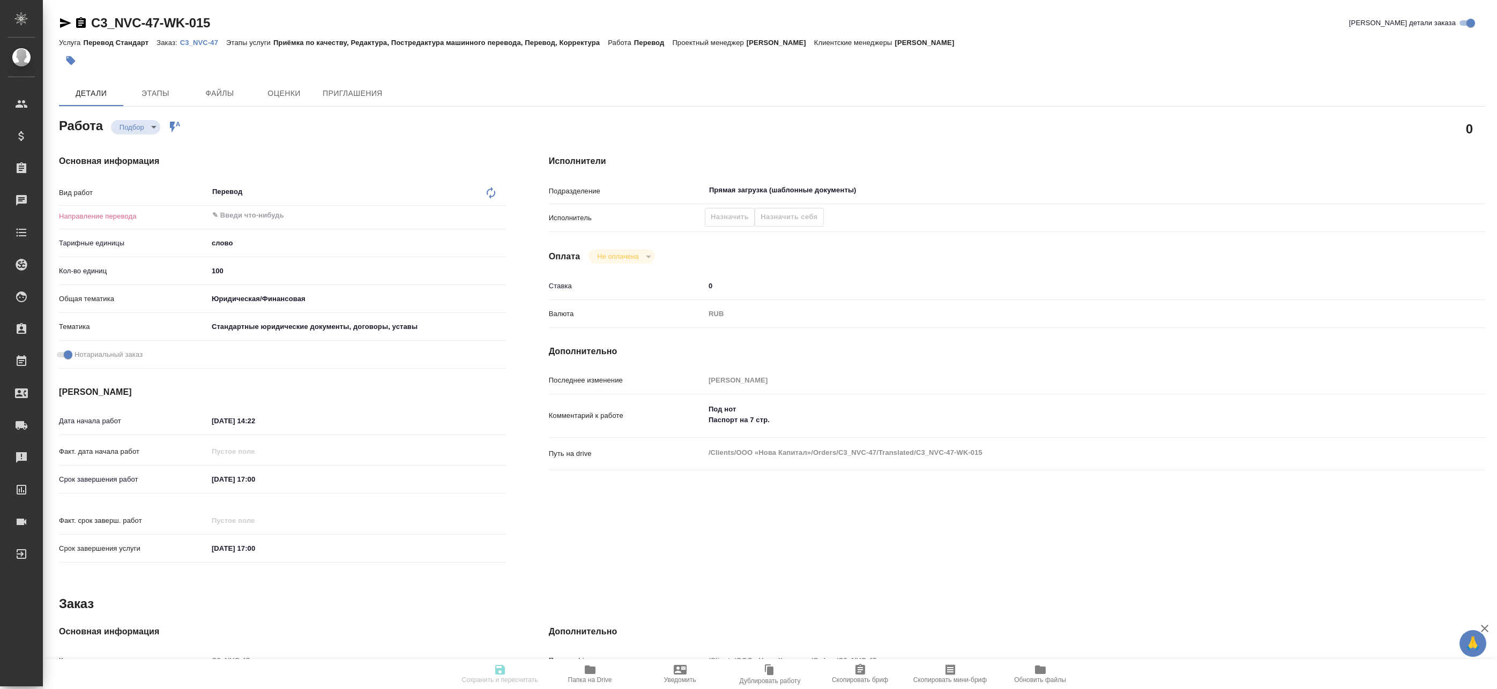
type textarea "x"
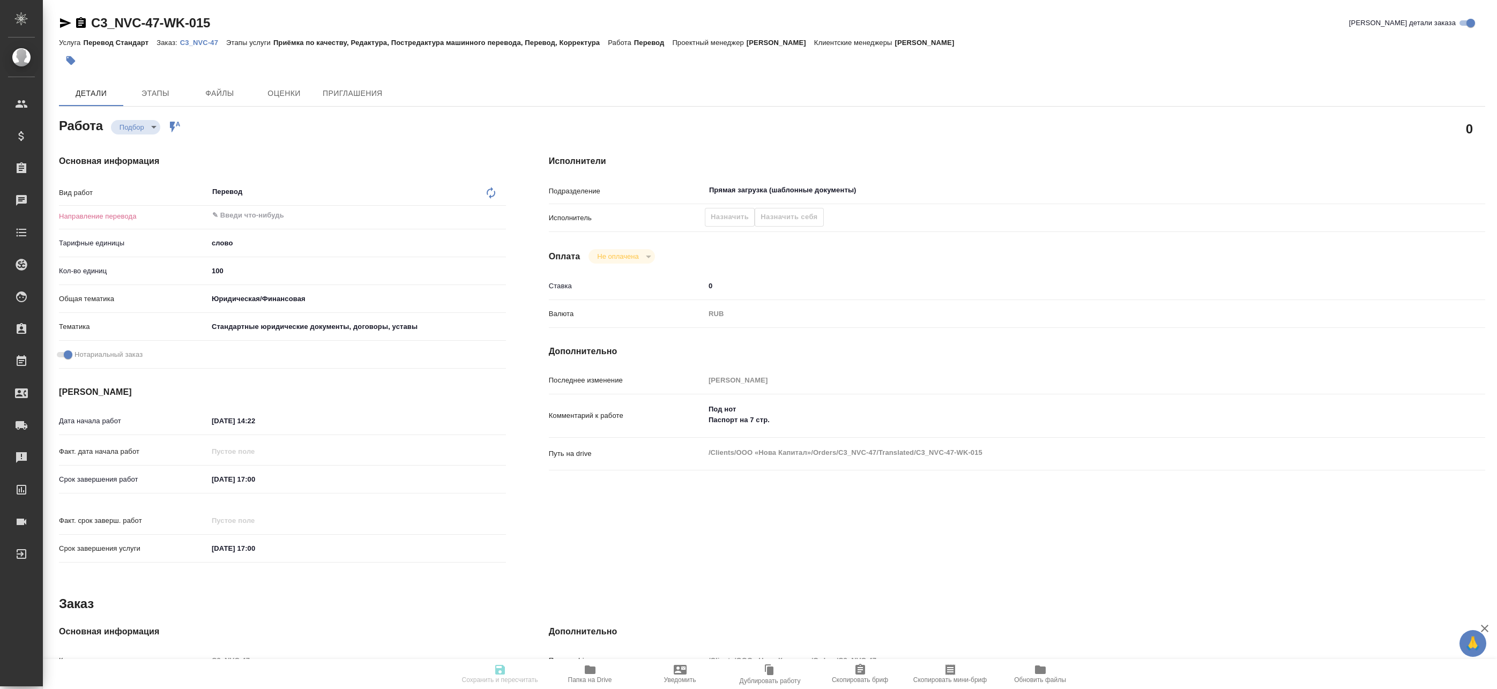
type textarea "x"
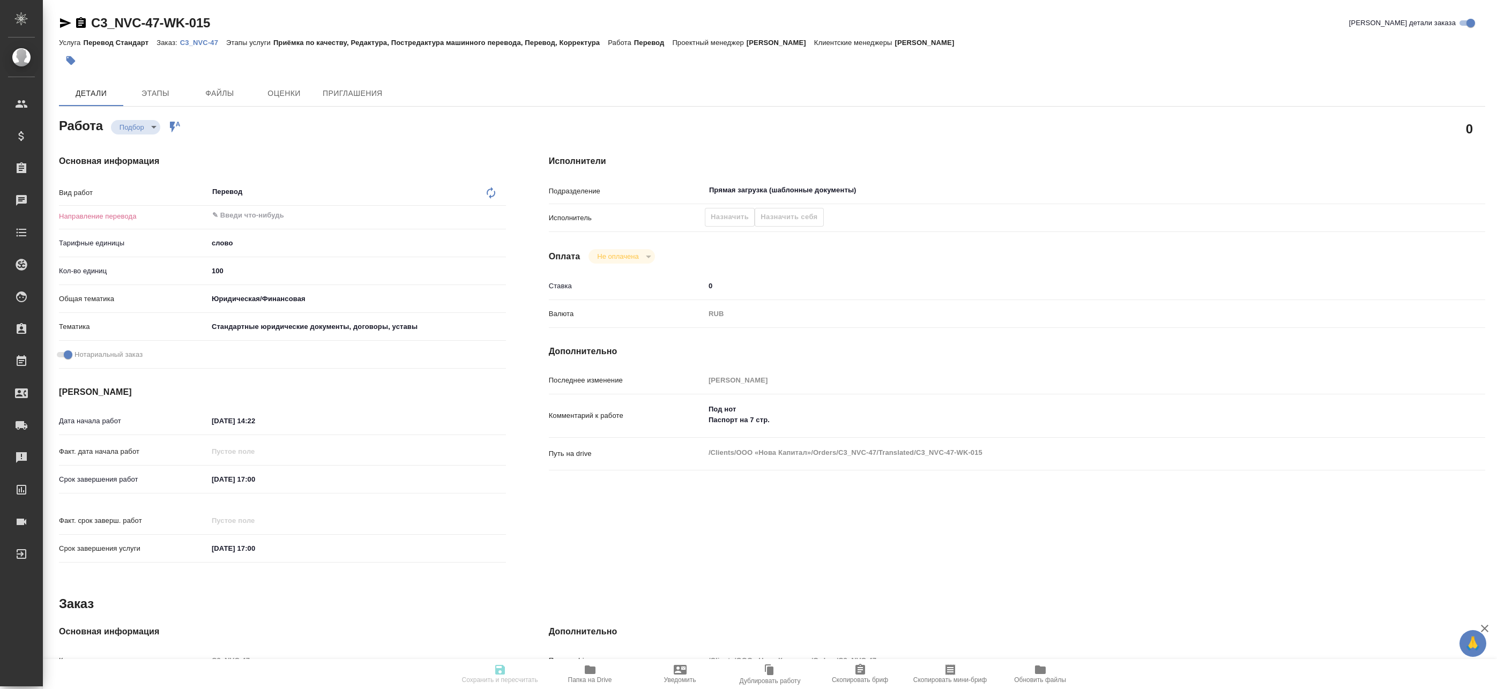
type textarea "x"
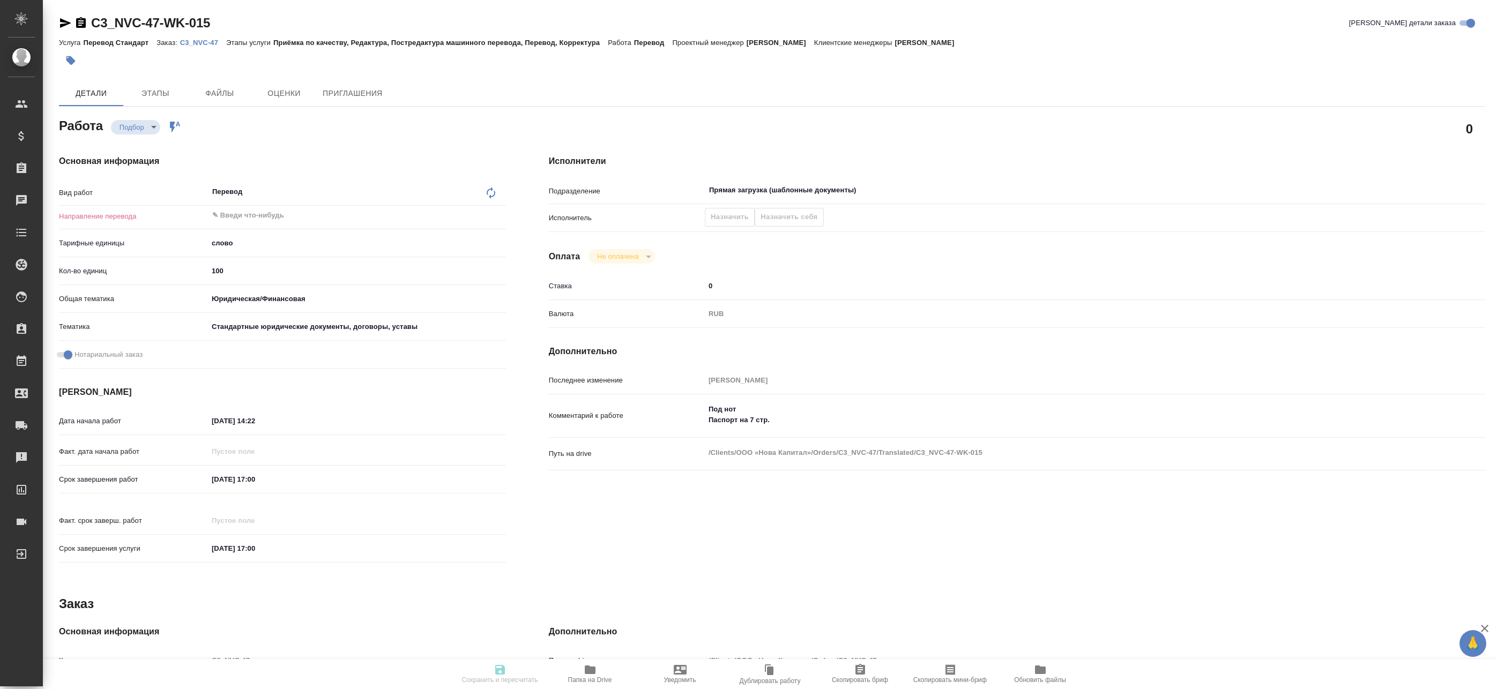
type textarea "x"
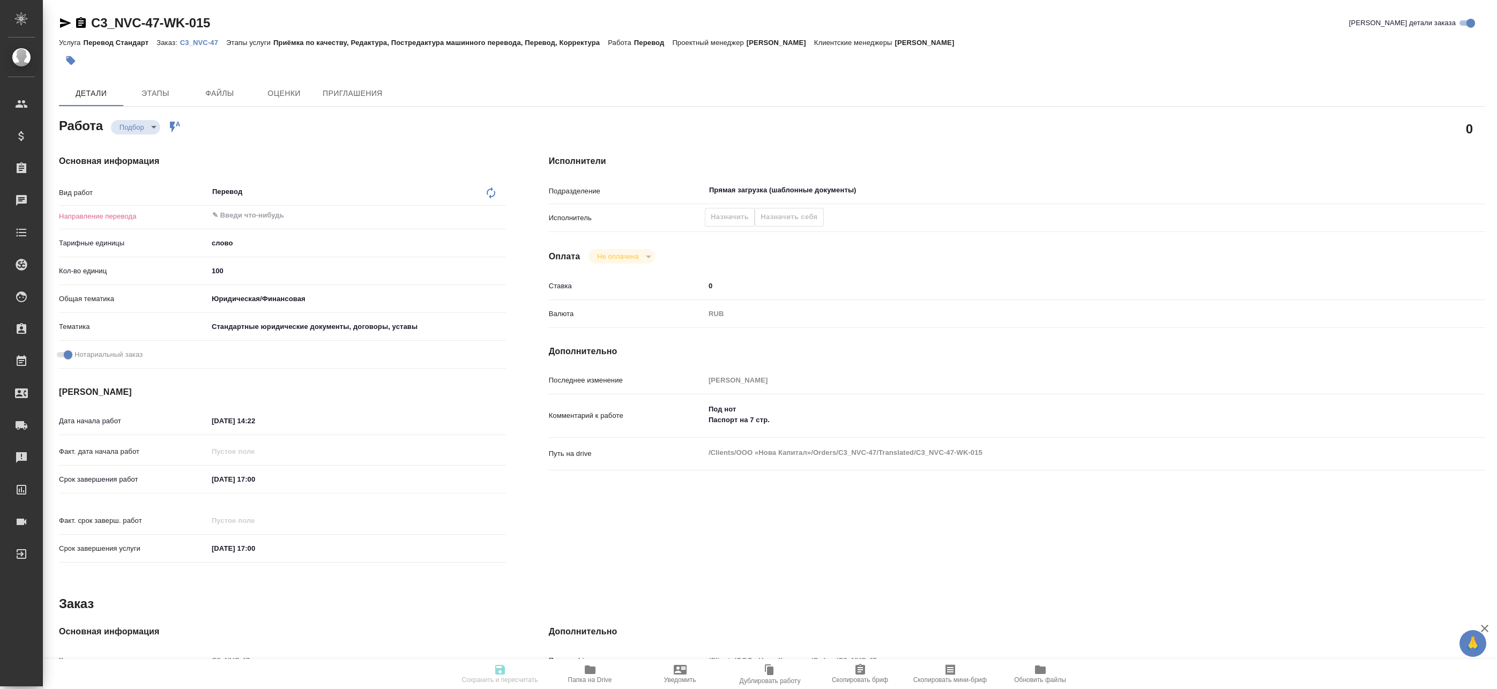
type textarea "x"
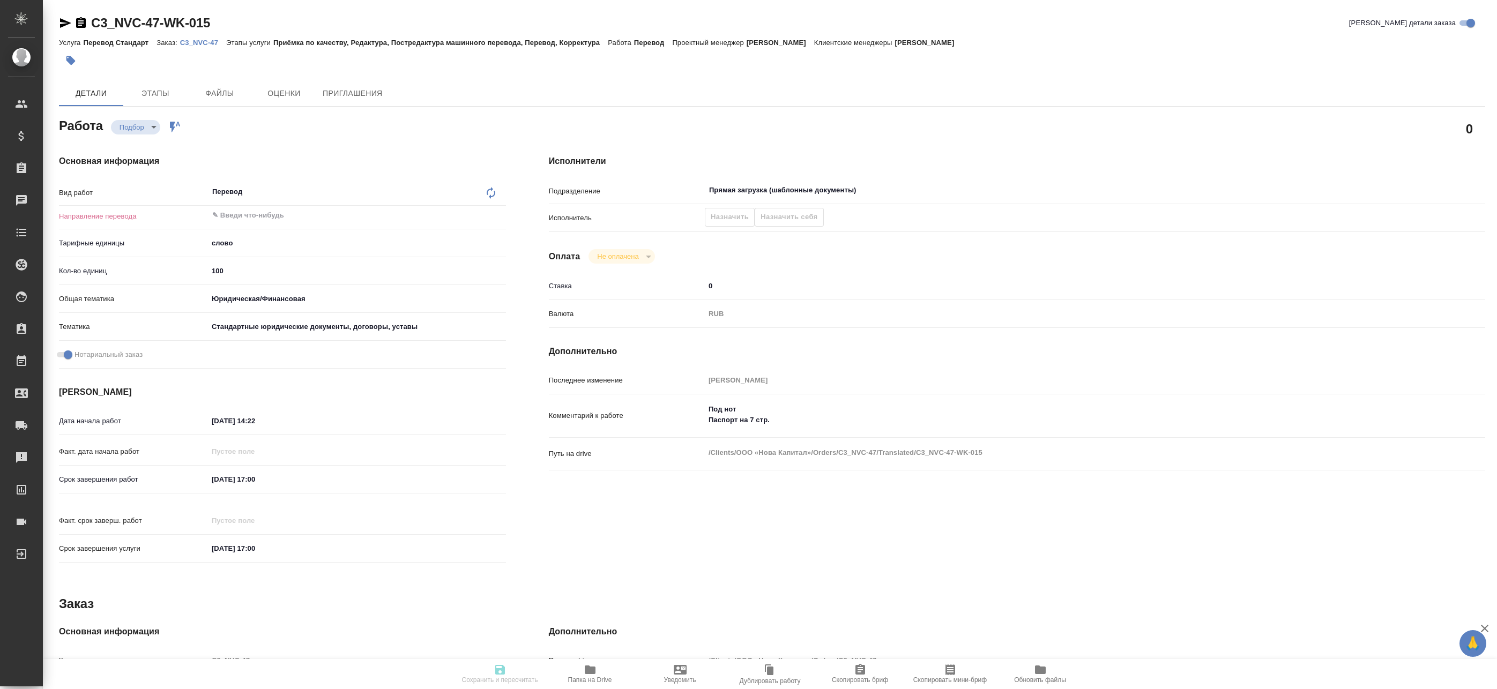
type textarea "x"
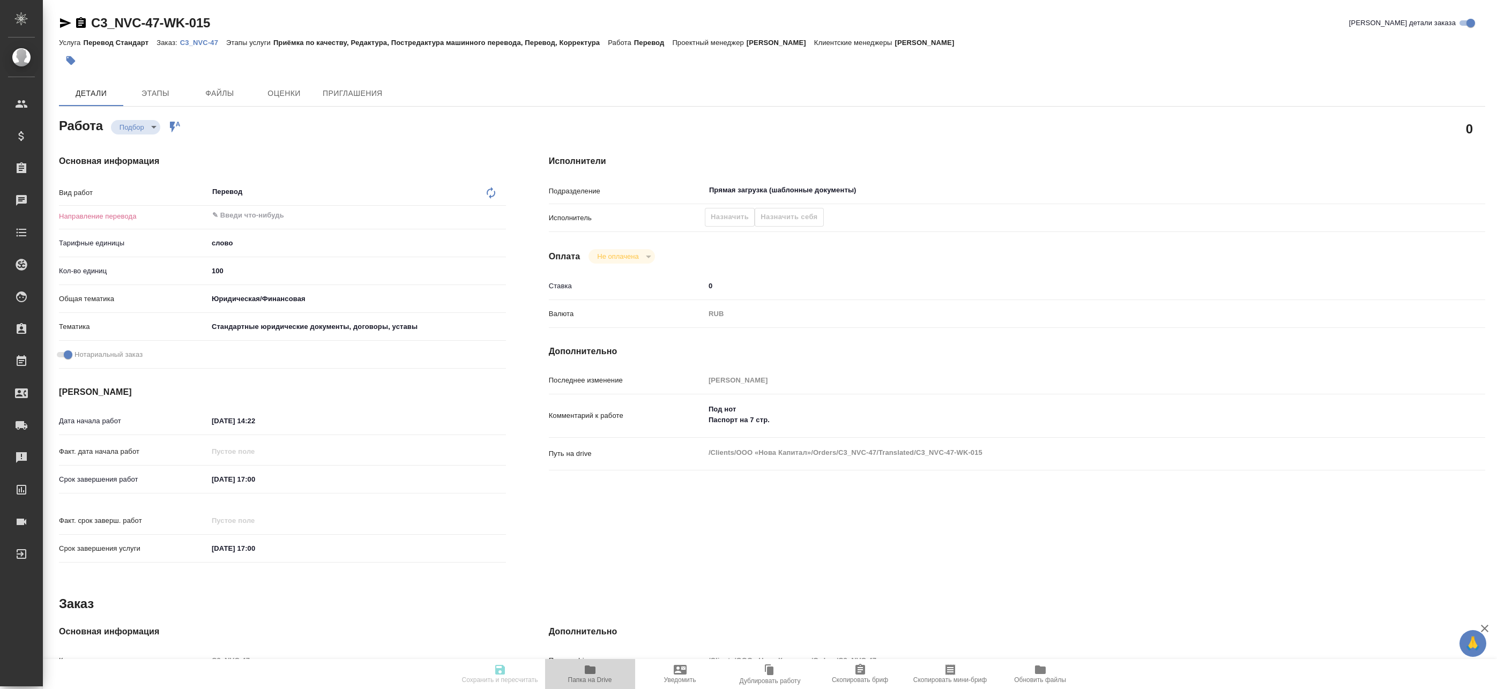
click at [595, 675] on icon "button" at bounding box center [590, 670] width 13 height 13
type textarea "x"
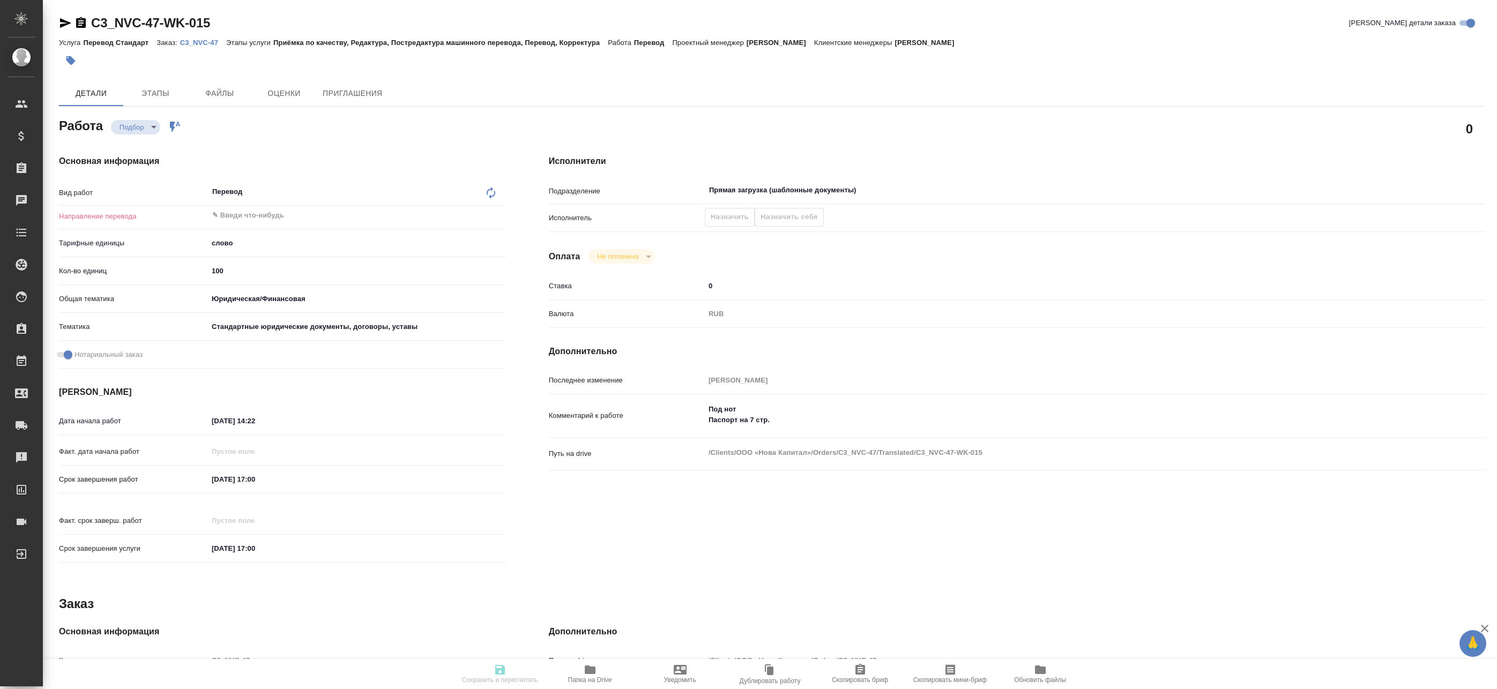
type textarea "x"
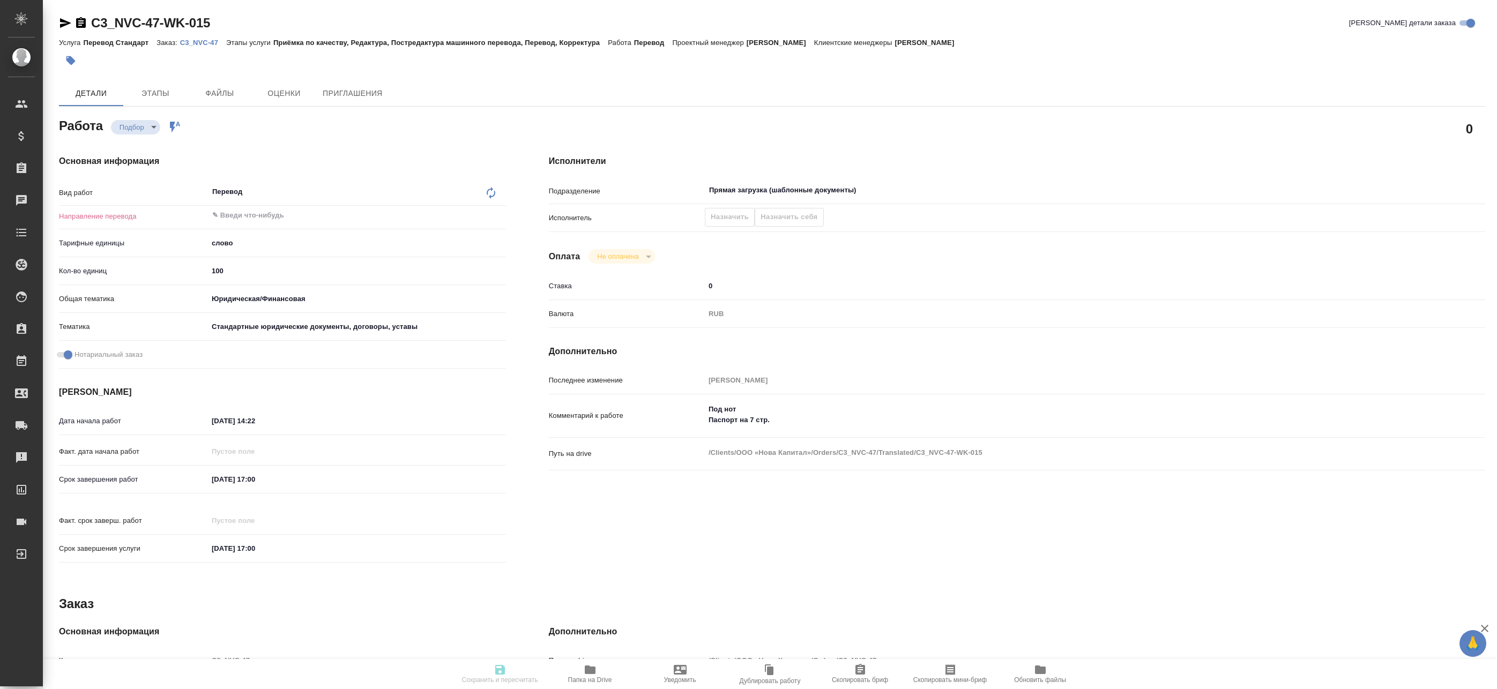
type textarea "x"
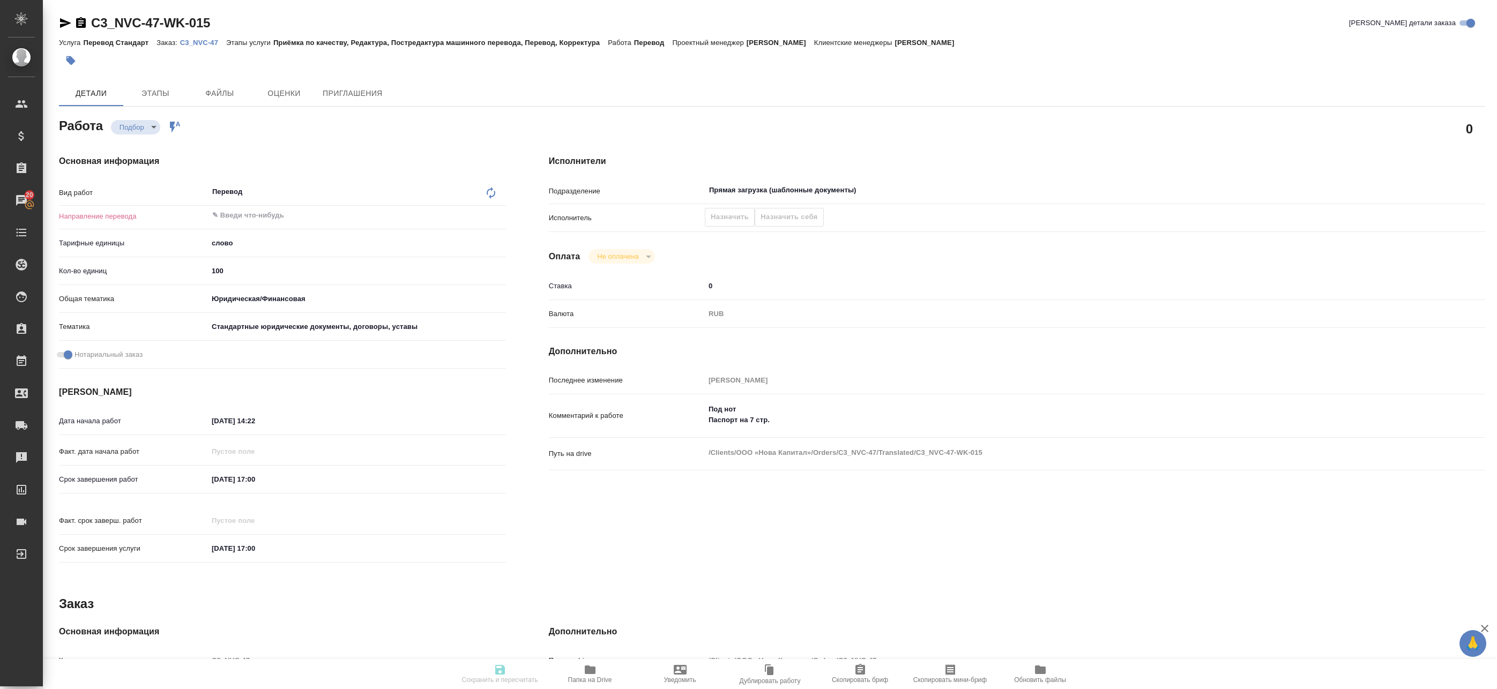
type textarea "x"
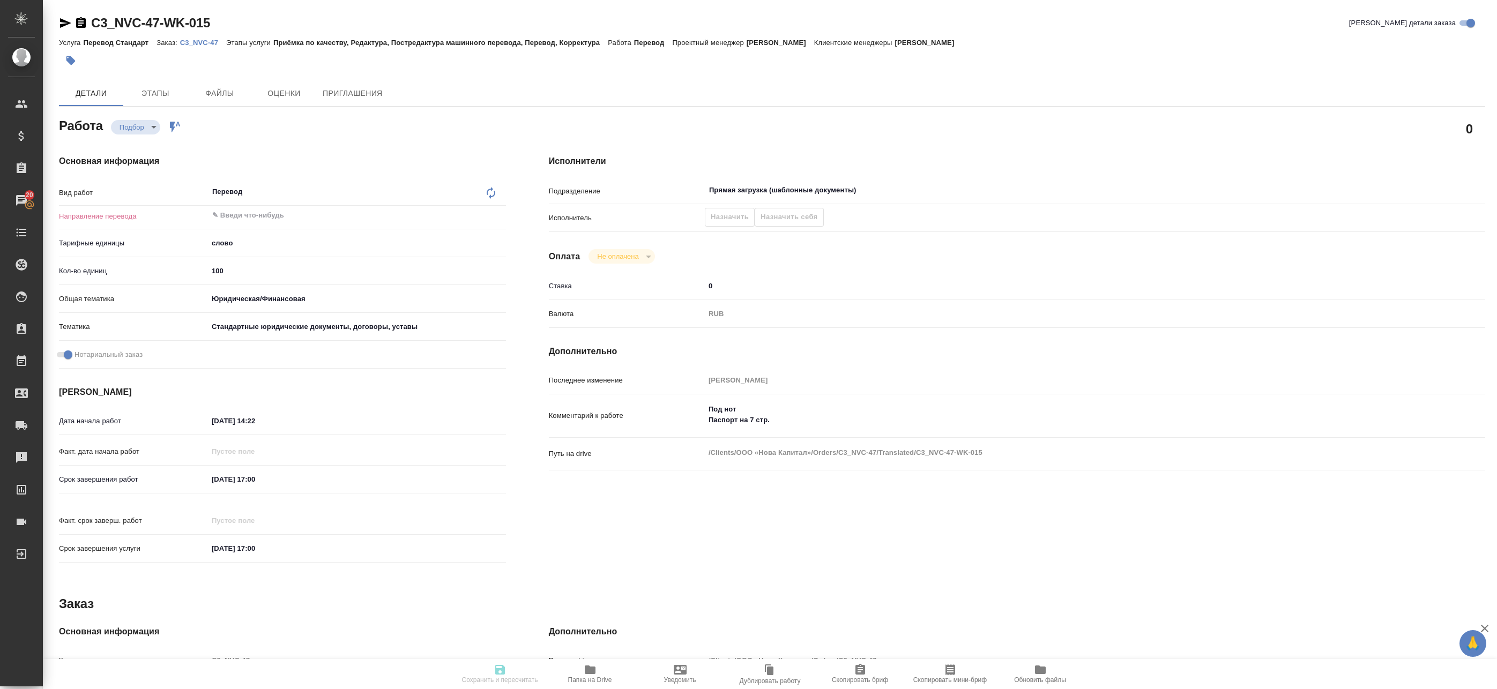
type textarea "x"
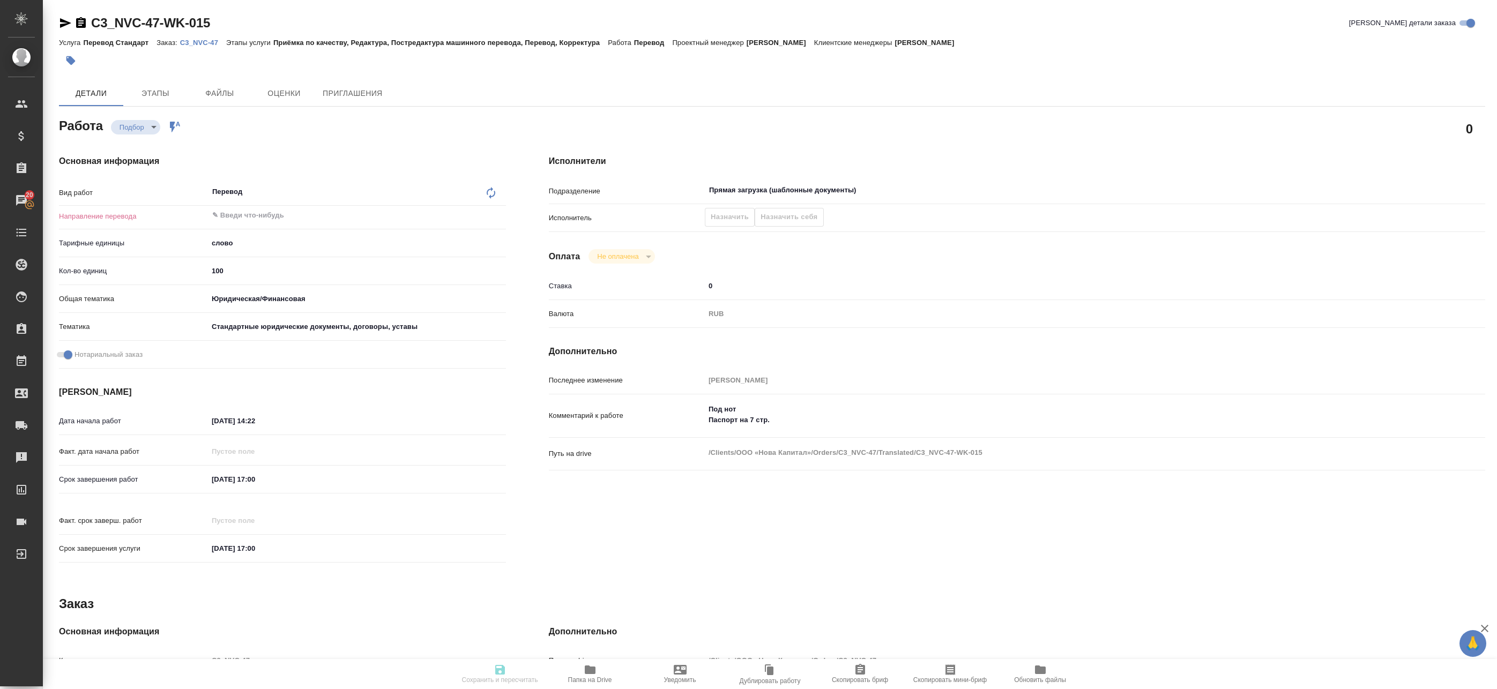
type textarea "x"
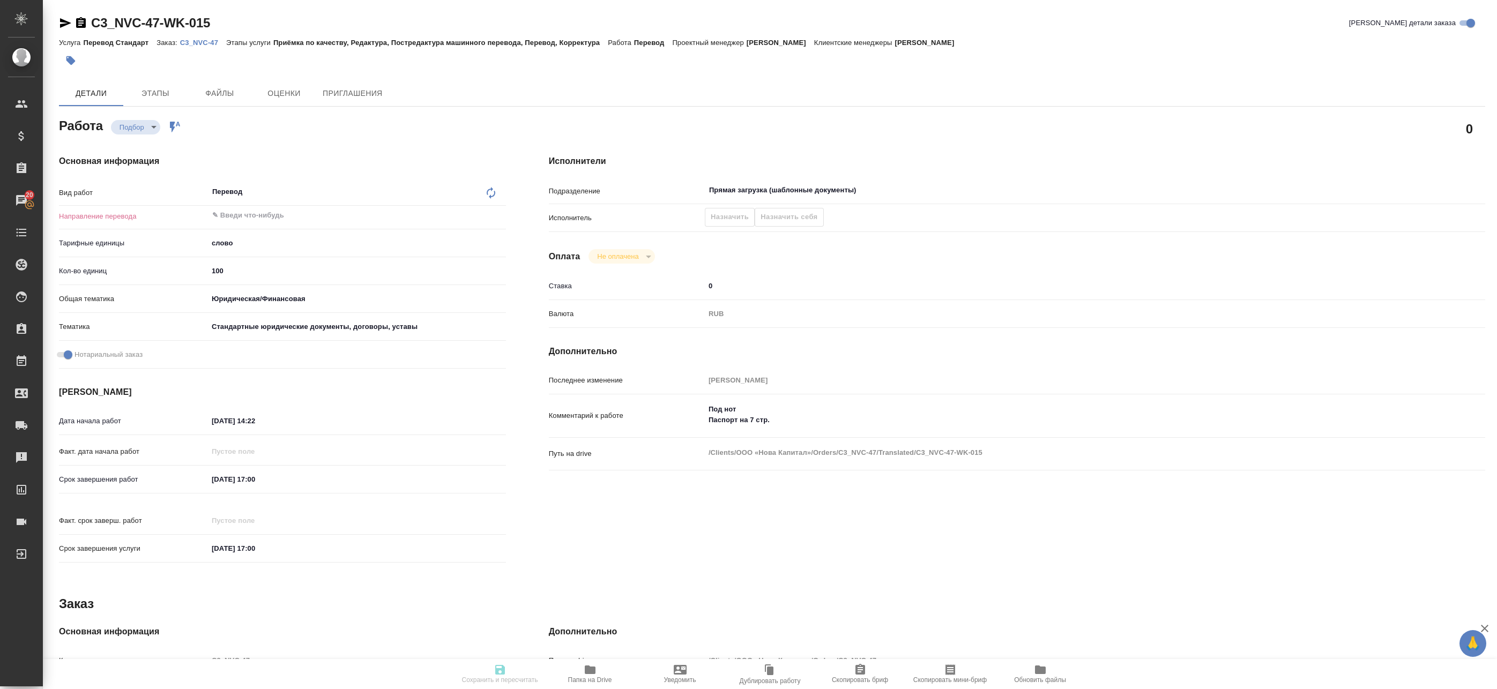
type textarea "x"
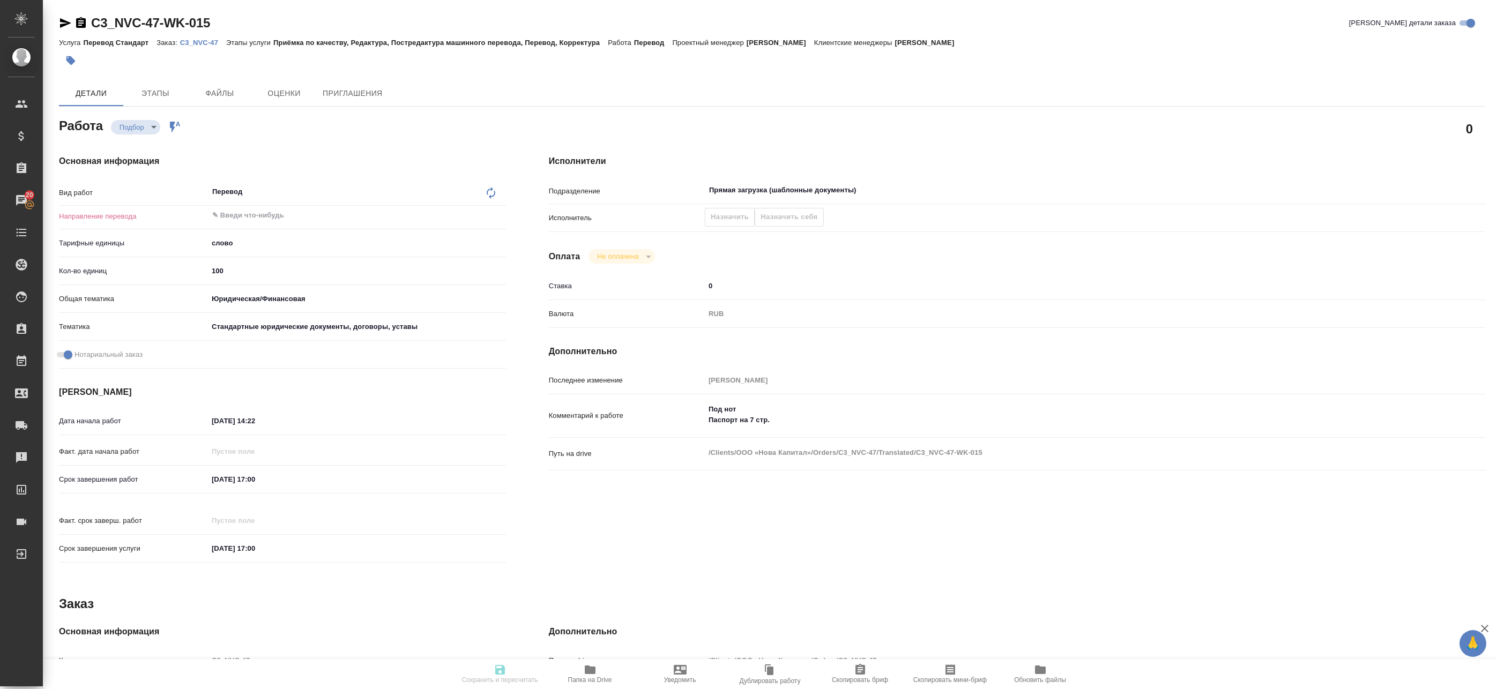
type textarea "x"
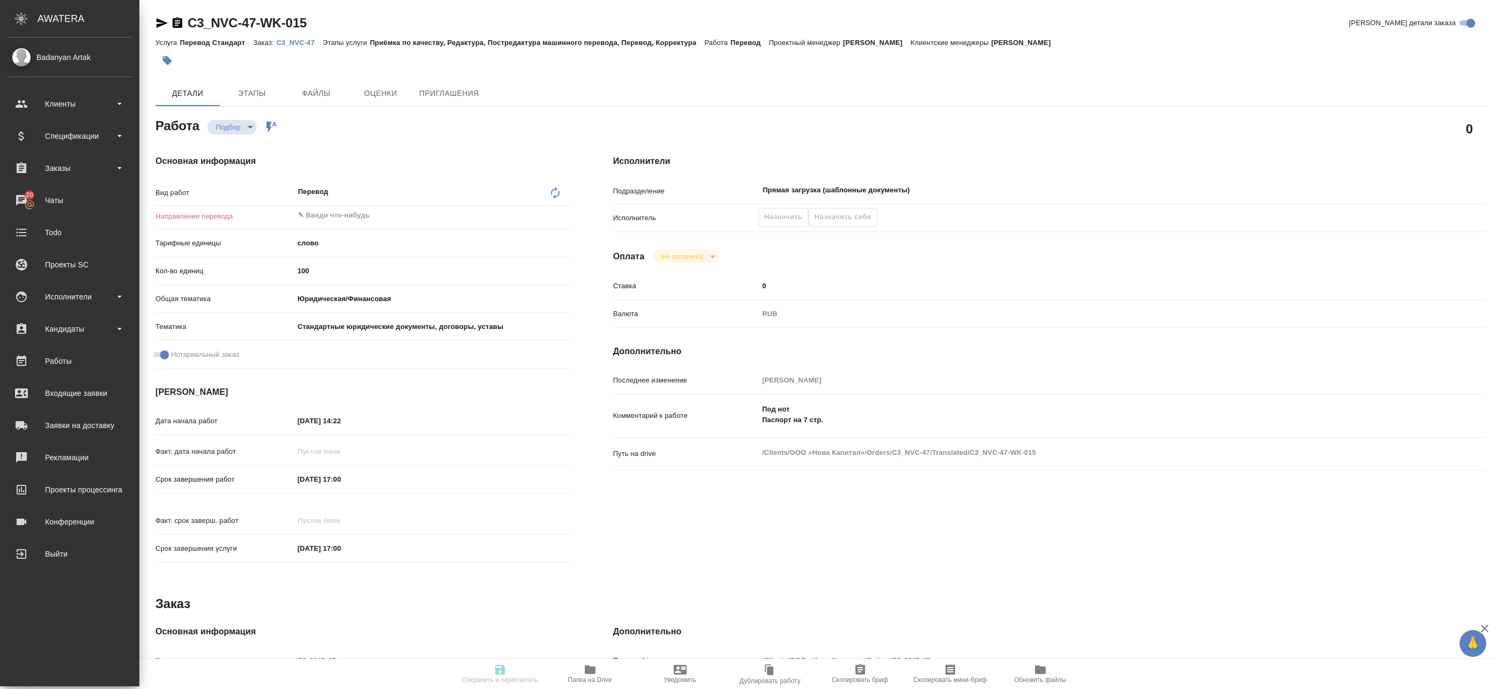
type textarea "x"
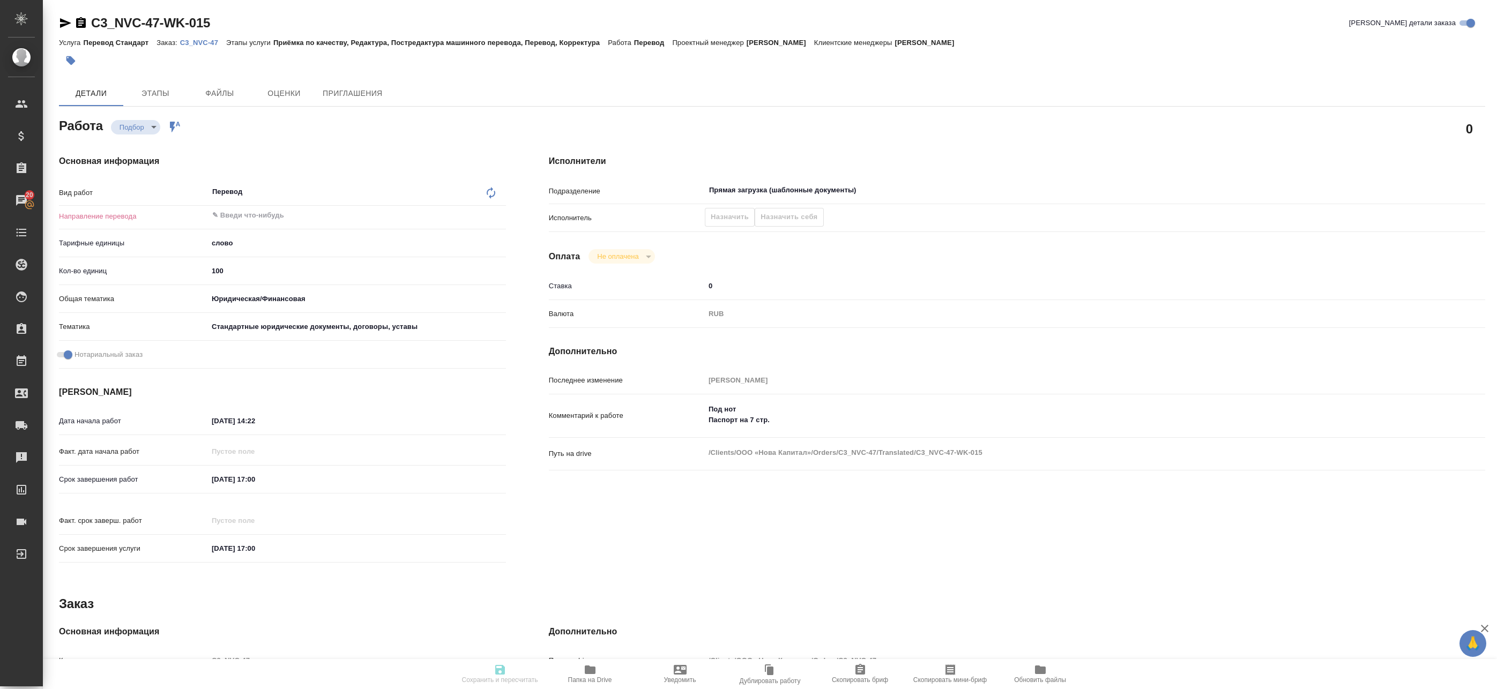
click at [204, 43] on p "C3_NVC-47" at bounding box center [203, 43] width 46 height 8
type textarea "x"
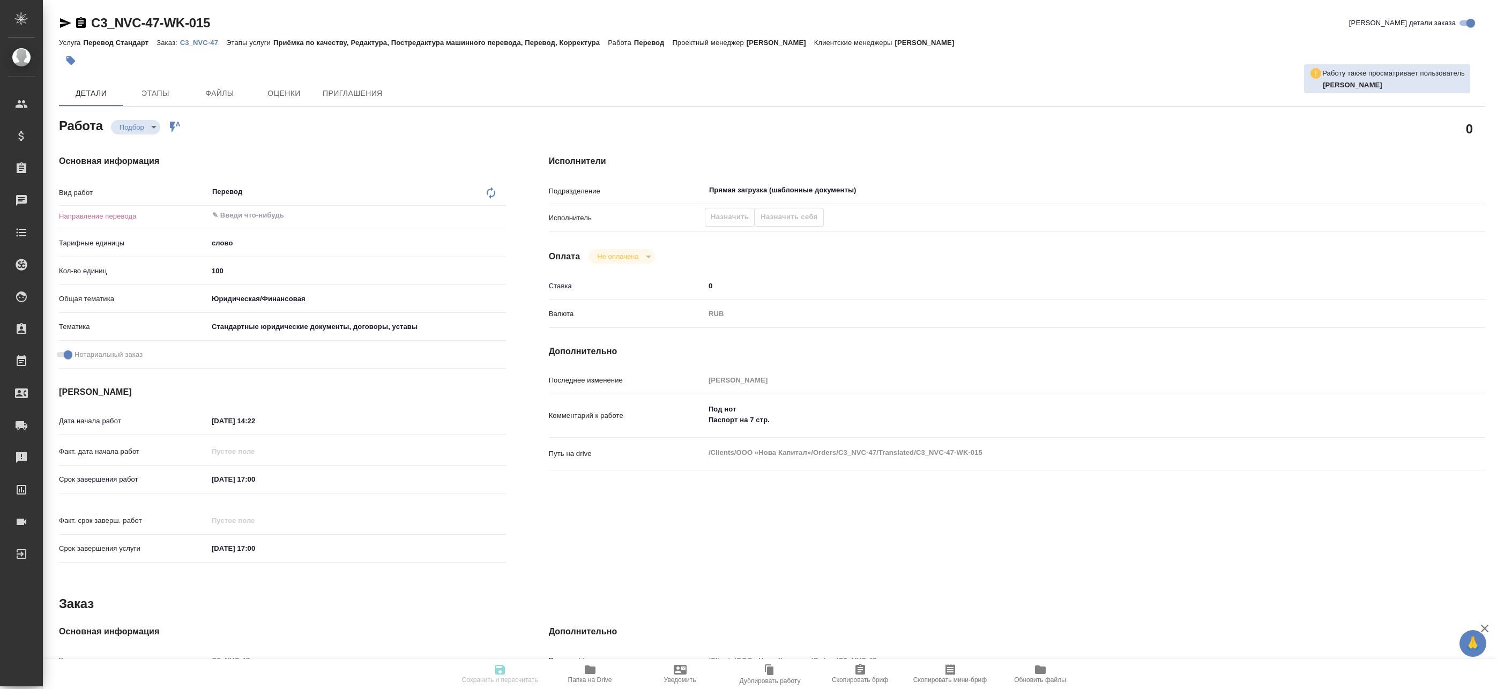
type textarea "x"
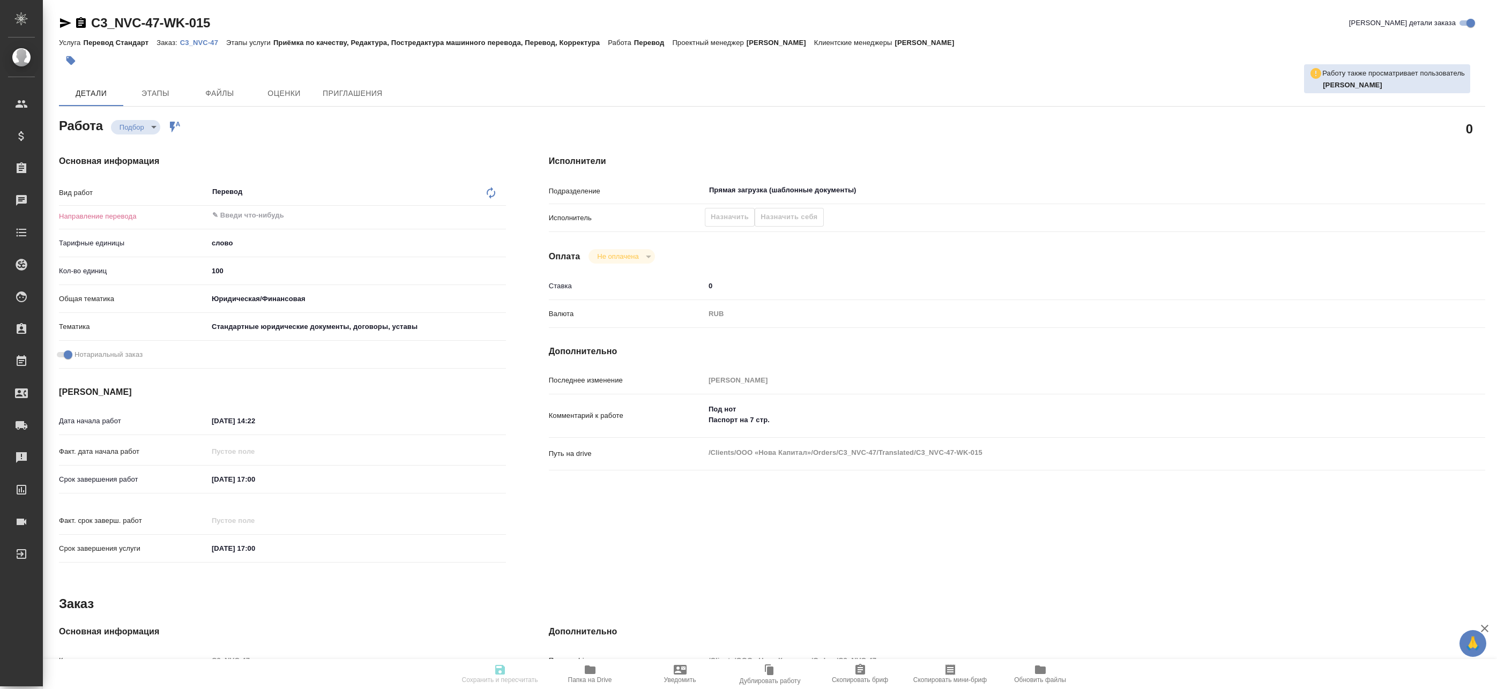
type textarea "x"
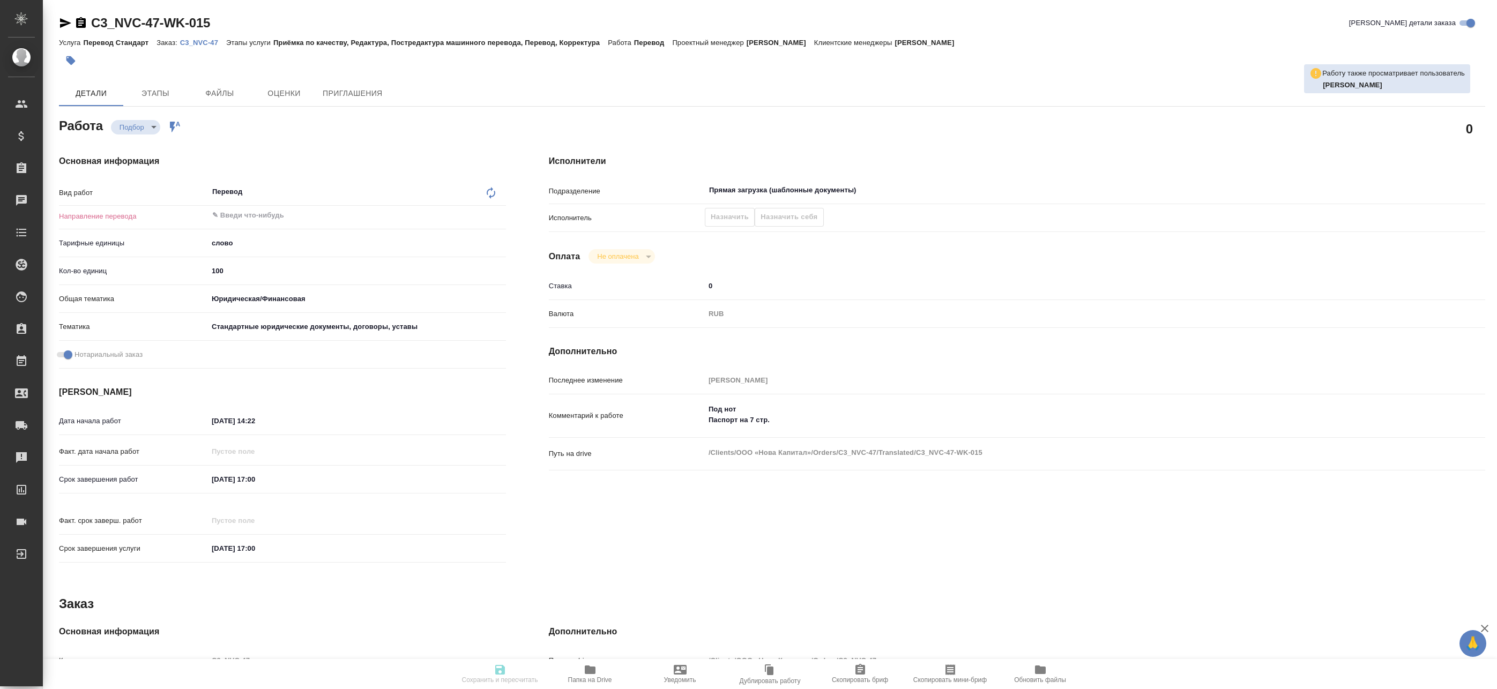
type textarea "x"
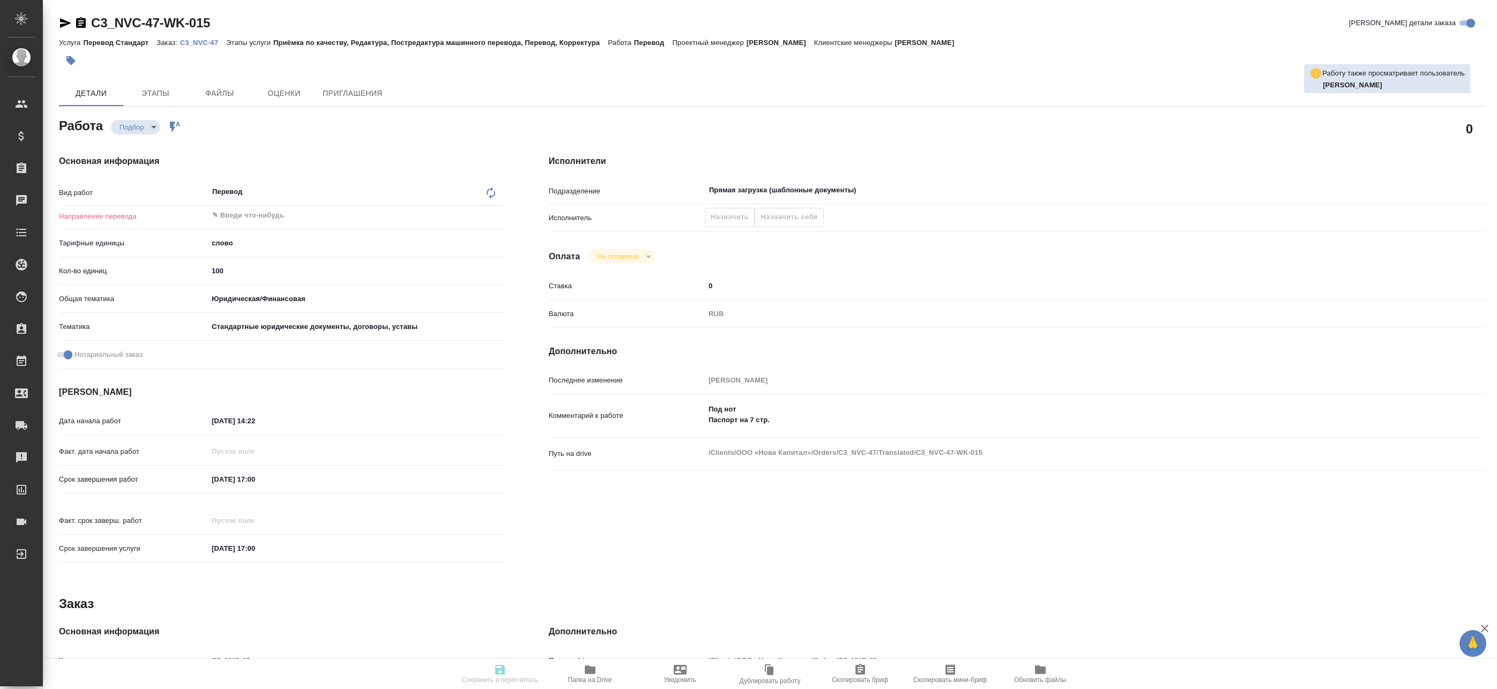
type textarea "x"
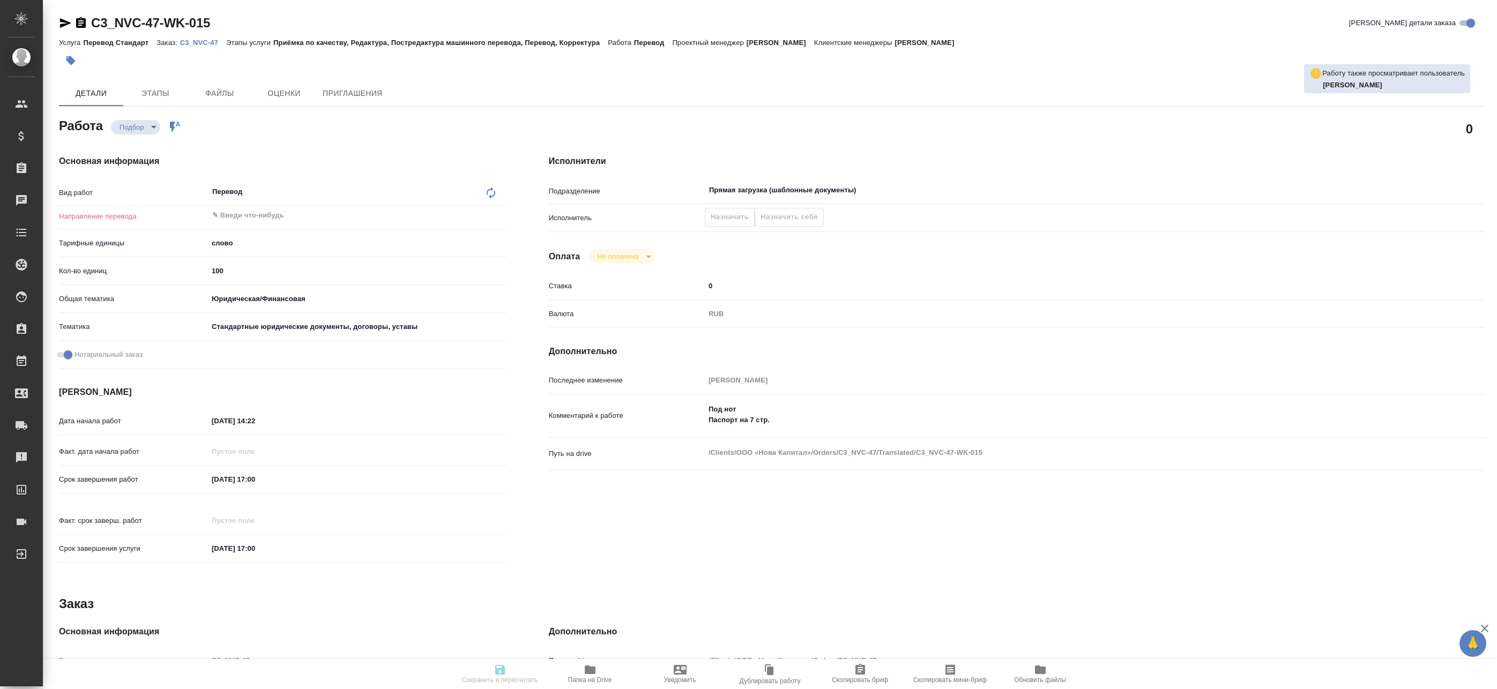
type textarea "x"
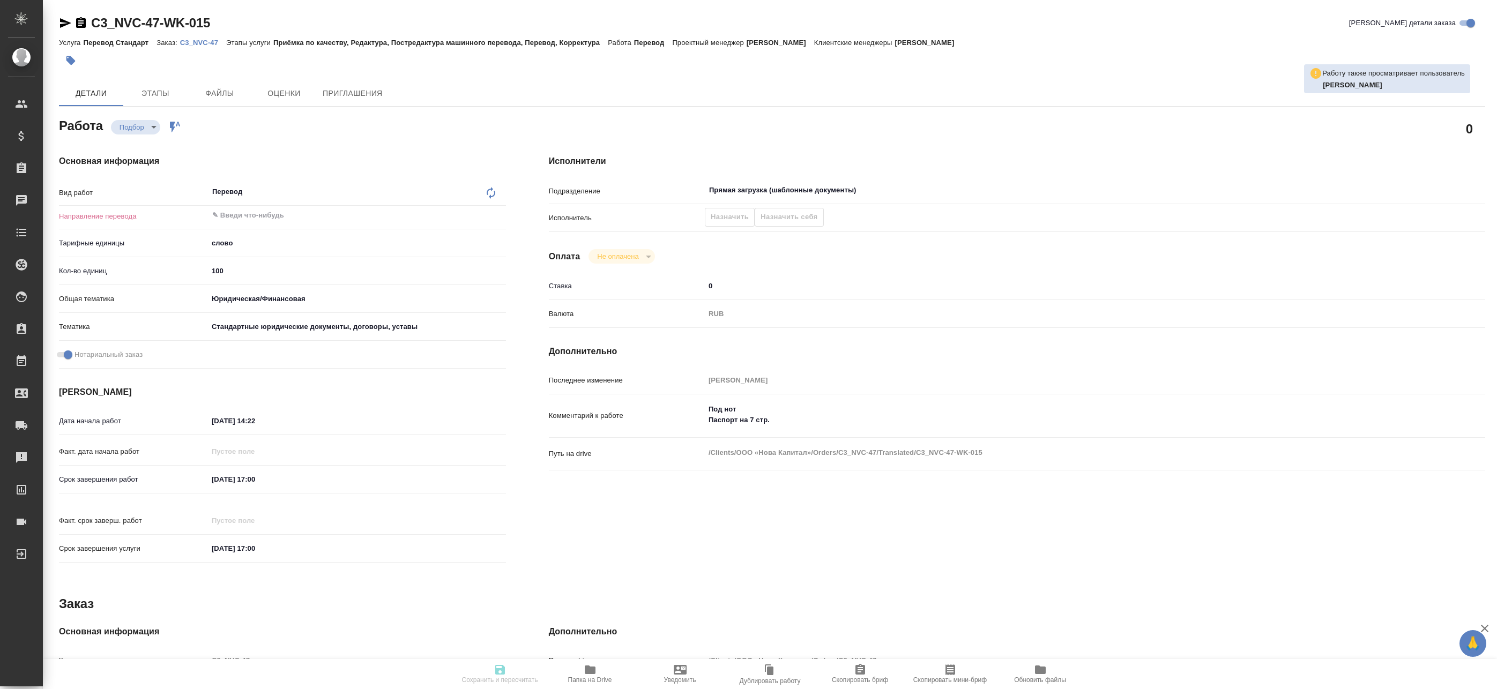
type textarea "x"
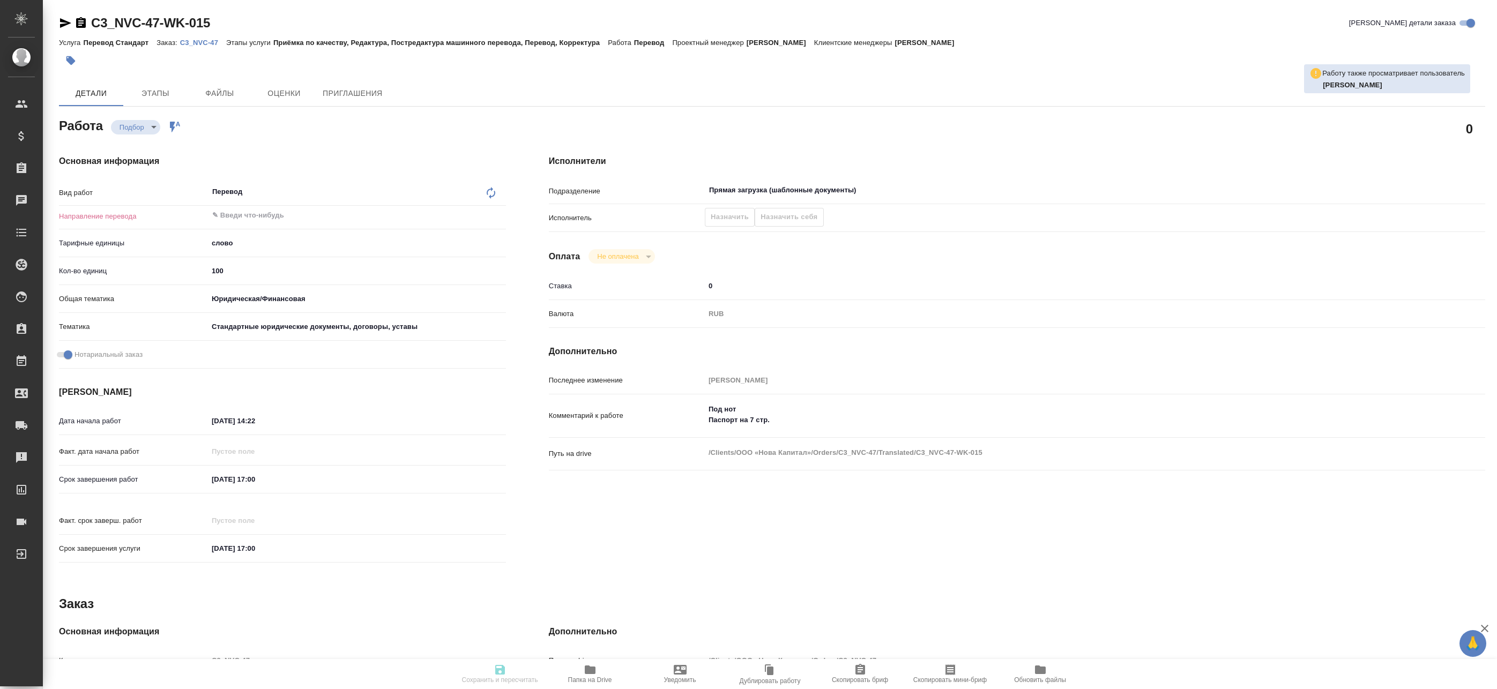
type textarea "x"
click at [241, 216] on input "text" at bounding box center [339, 215] width 256 height 13
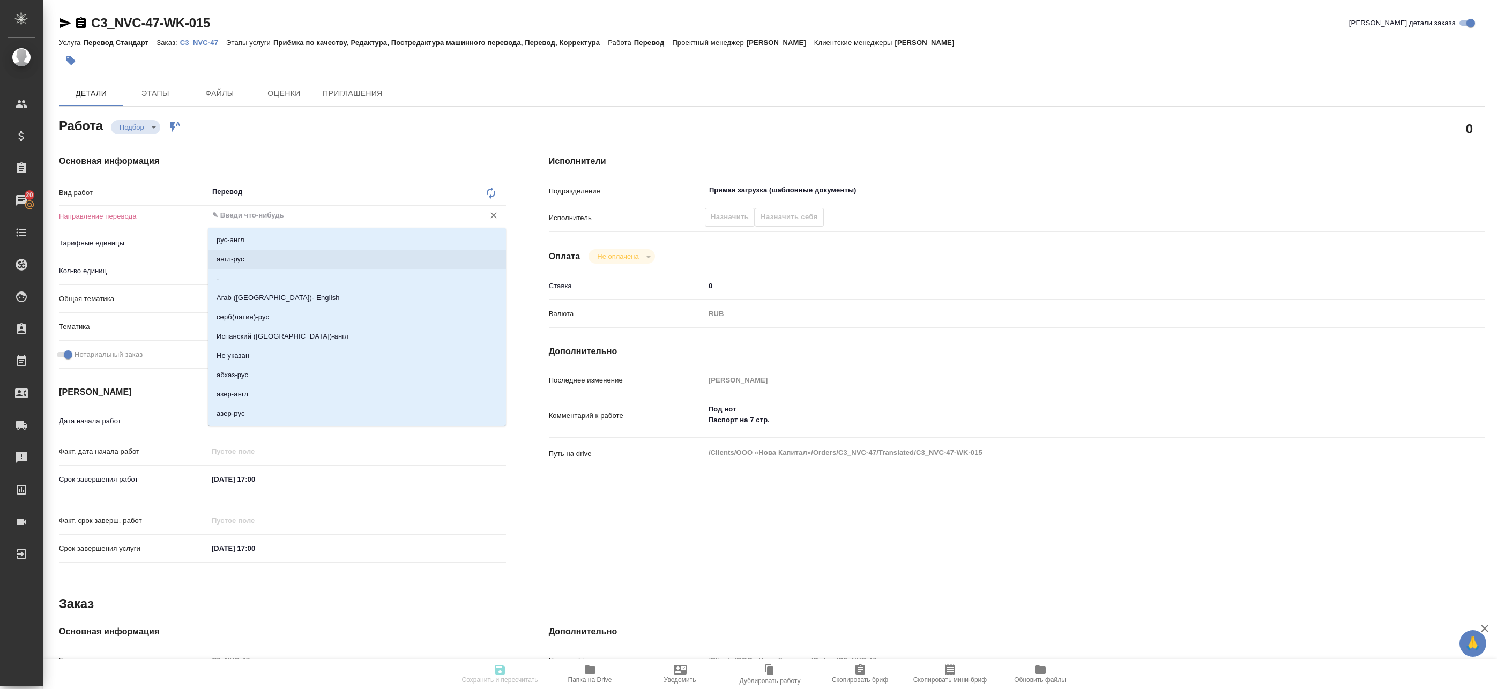
click at [248, 258] on li "англ-рус" at bounding box center [357, 259] width 298 height 19
type textarea "x"
type input "англ-рус"
type textarea "x"
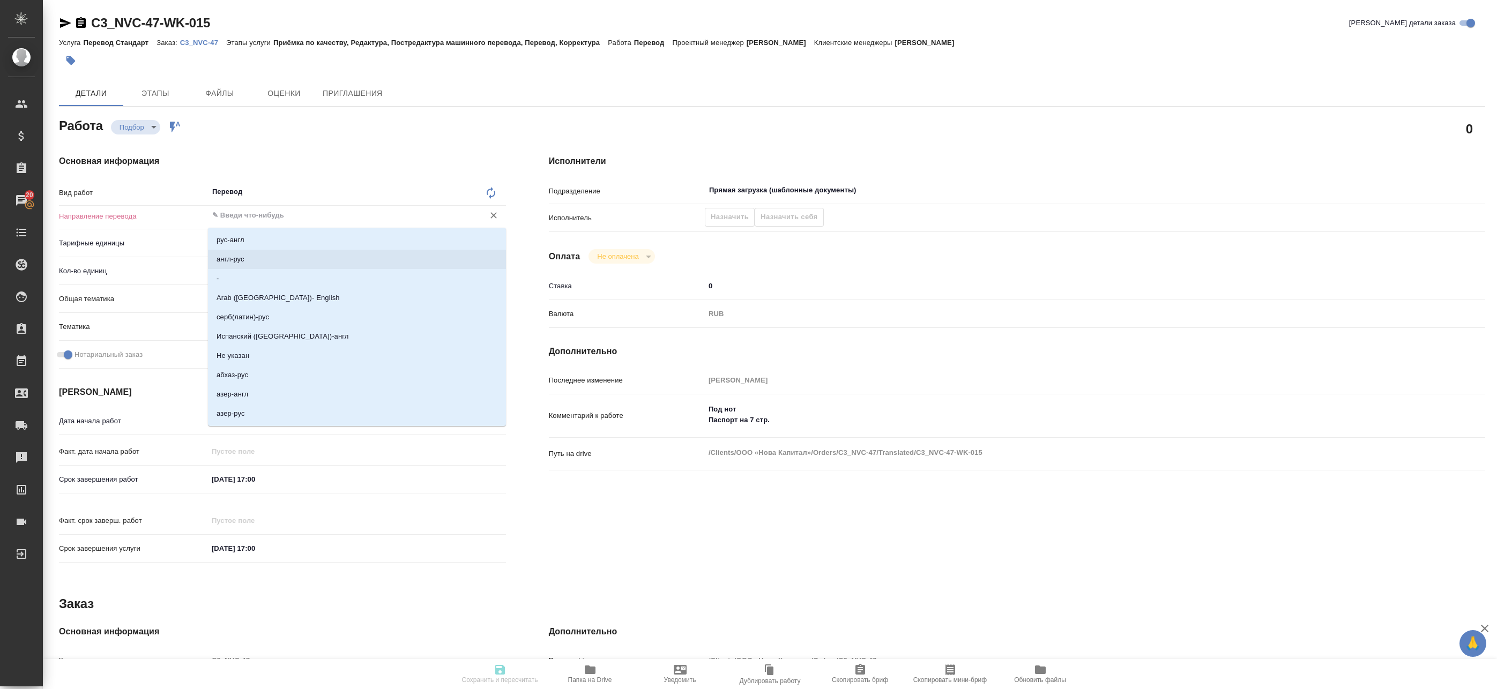
type textarea "x"
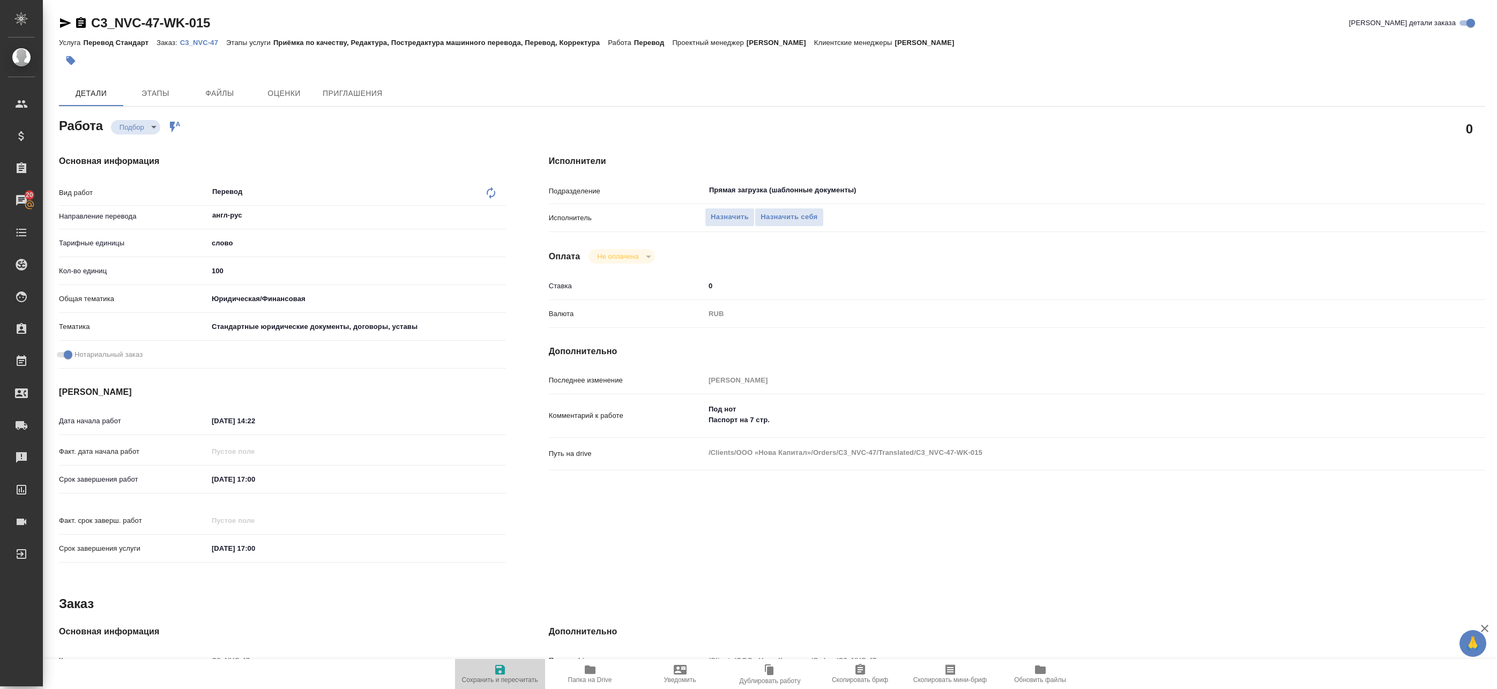
click at [506, 677] on span "Сохранить и пересчитать" at bounding box center [500, 681] width 76 height 8
type textarea "x"
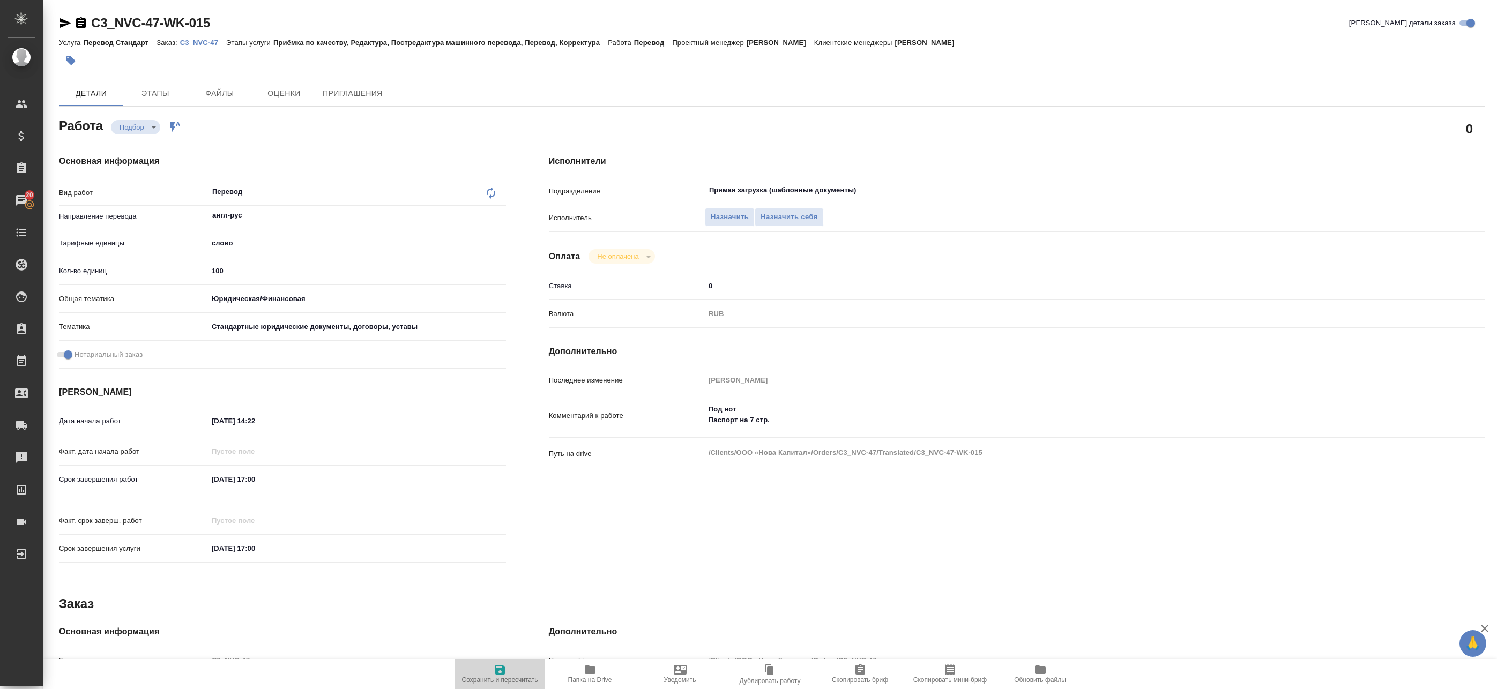
type textarea "x"
type input "recruiting"
type textarea "Перевод"
type textarea "x"
type input "англ-рус"
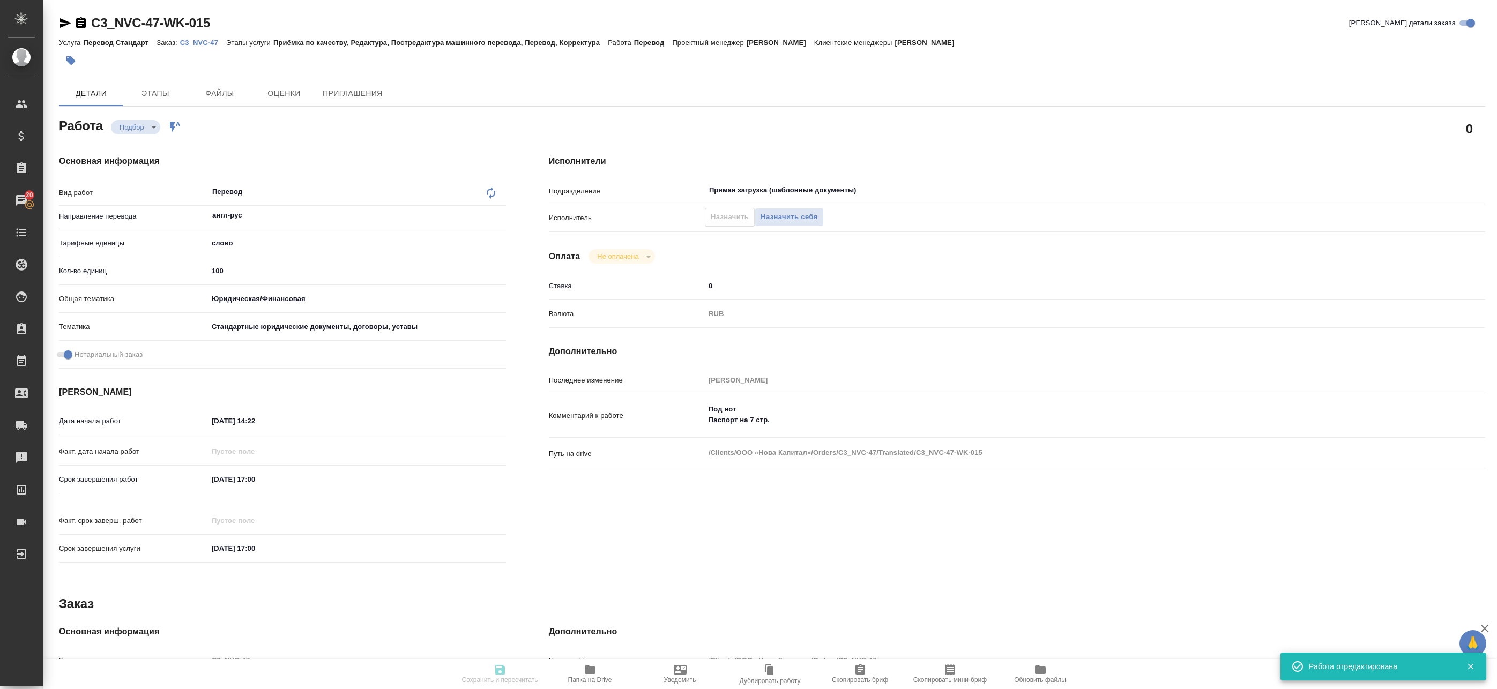
type input "5a8b1489cc6b4906c91bfd90"
type input "100"
type input "yr-fn"
type input "5f647205b73bc97568ca66bf"
checkbox input "true"
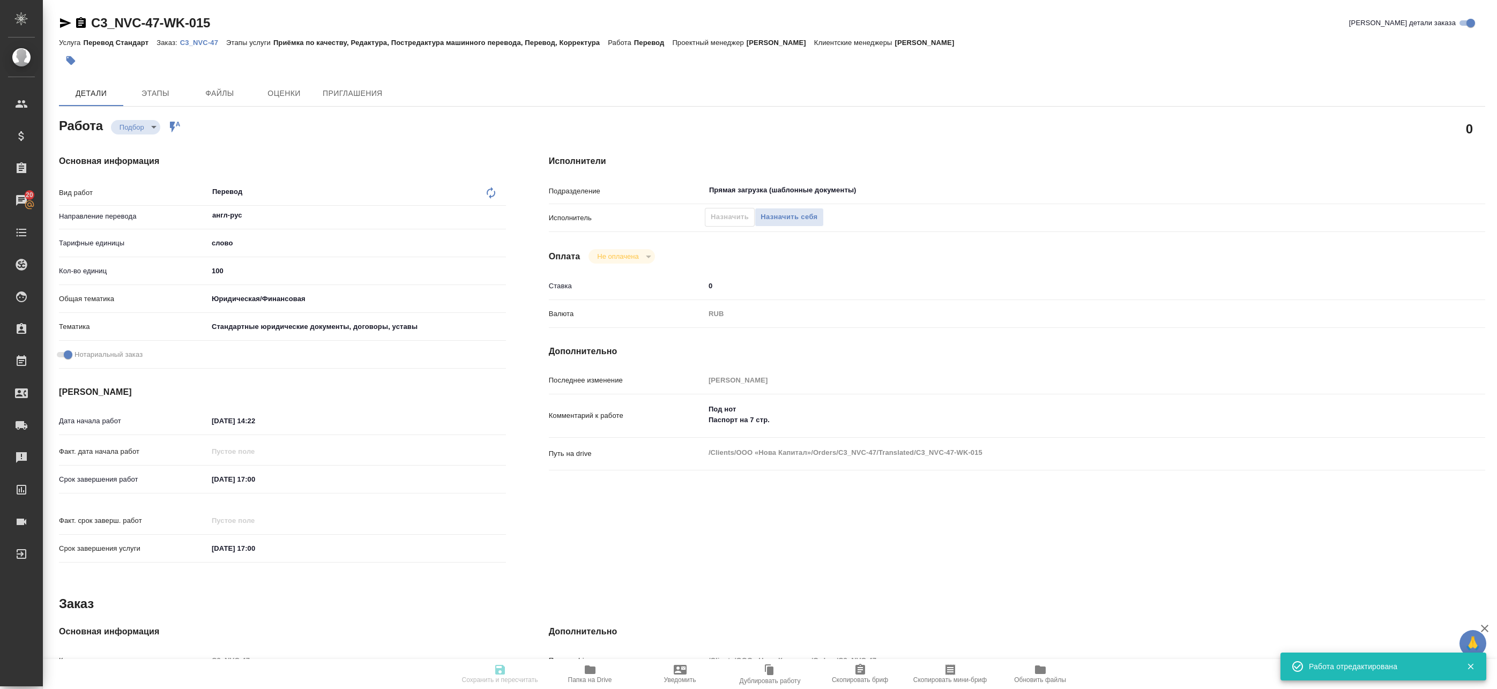
type input "16.09.2025 14:22"
type input "17.09.2025 17:00"
type input "Прямая загрузка (шаблонные документы)"
type input "notPayed"
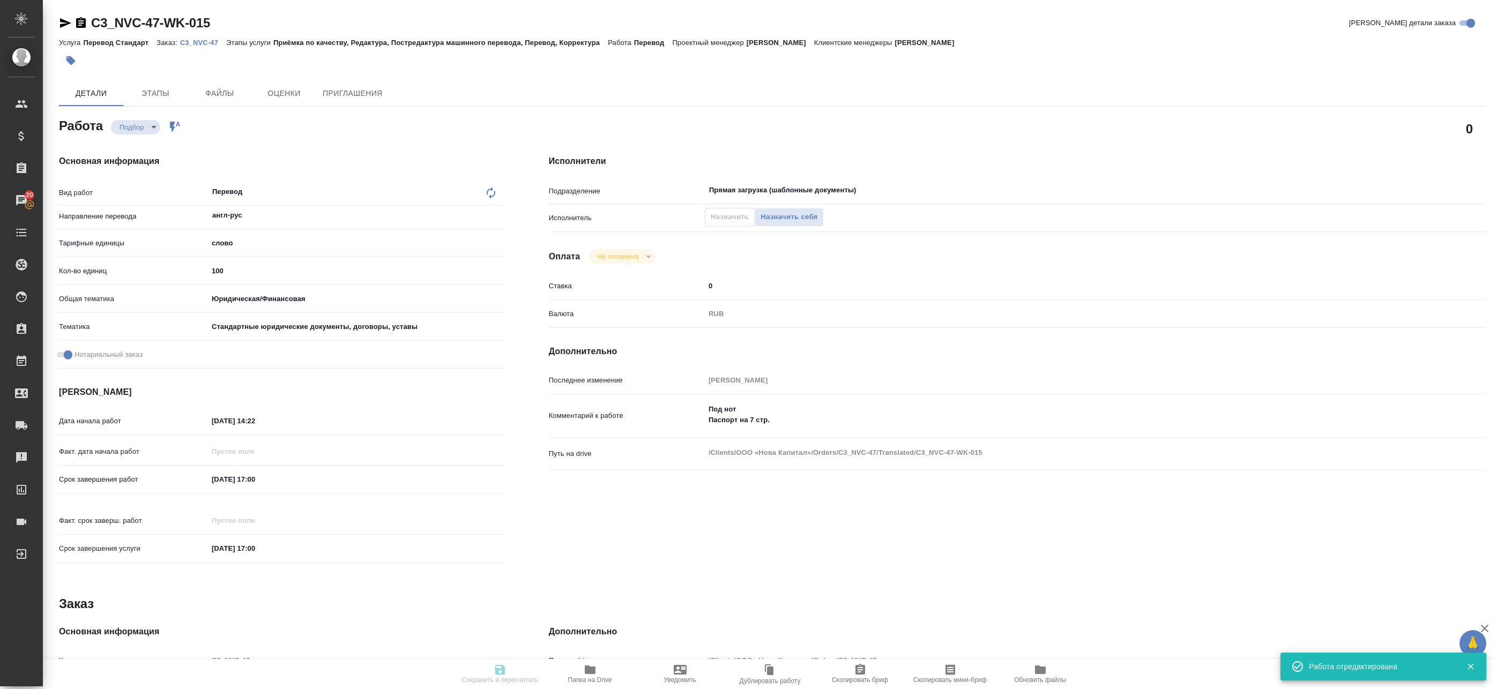
type input "0"
type input "RUB"
type input "[PERSON_NAME]"
type textarea "Под нот Паспорт на 7 стр."
type textarea "x"
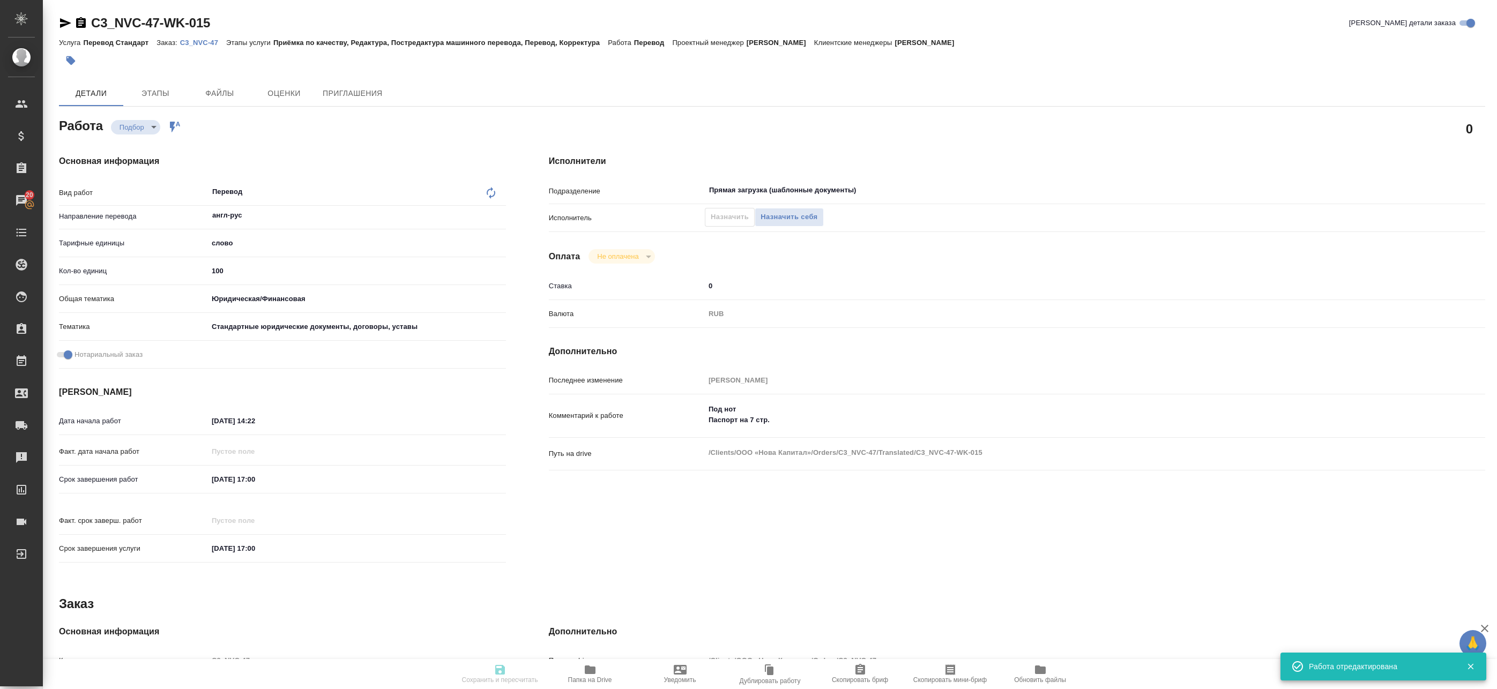
type textarea "/Clients/ООО «Нова Капитал»/Orders/C3_NVC-47/Translated/C3_NVC-47-WK-015"
type textarea "x"
type input "C3_NVC-47"
type input "Перевод Стандарт"
type input "Приёмка по качеству, Редактура, Постредактура машинного перевода, Перевод, Корр…"
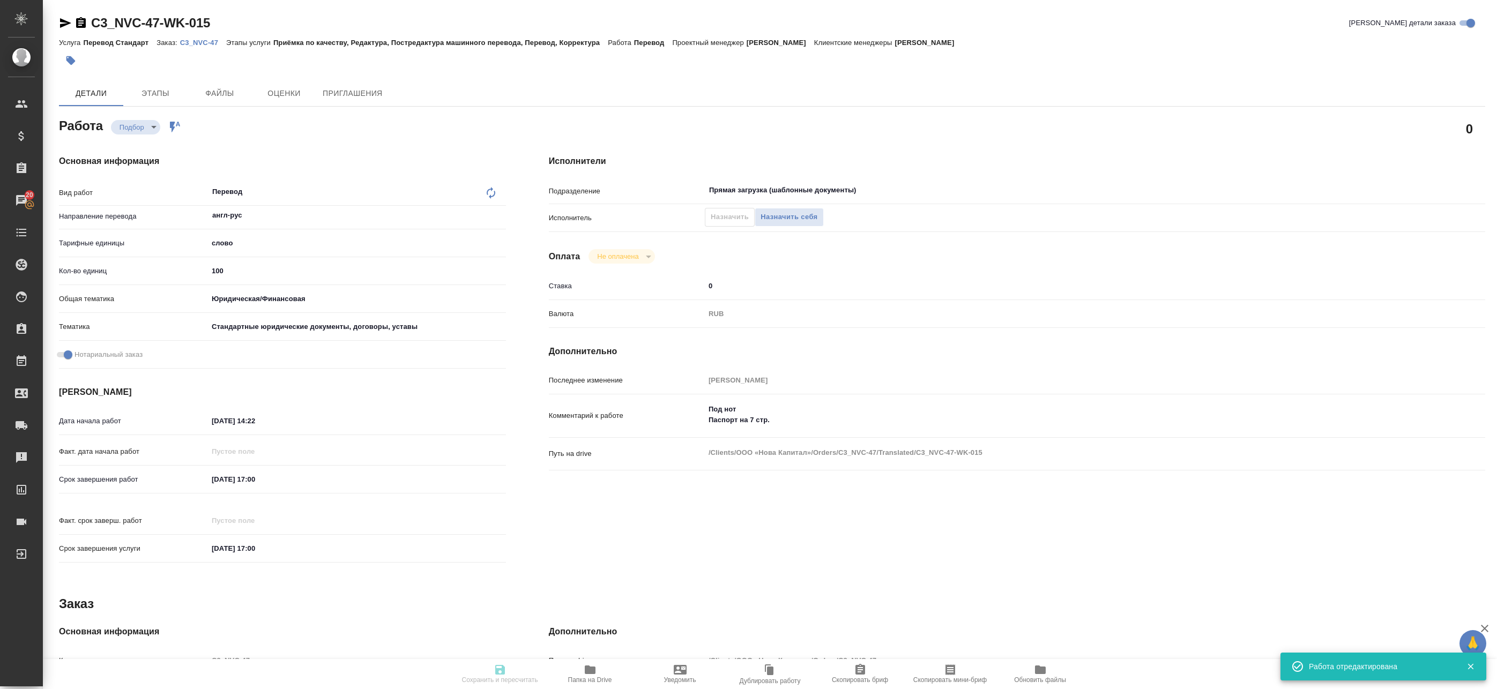
type input "Никитина Татьяна"
type input "Заборова Александра"
type input "/Clients/ООО «Нова Капитал»/Orders/C3_NVC-47"
type textarea "x"
type textarea "где дубляж, удаляем, допереводим только штампы и апостили"
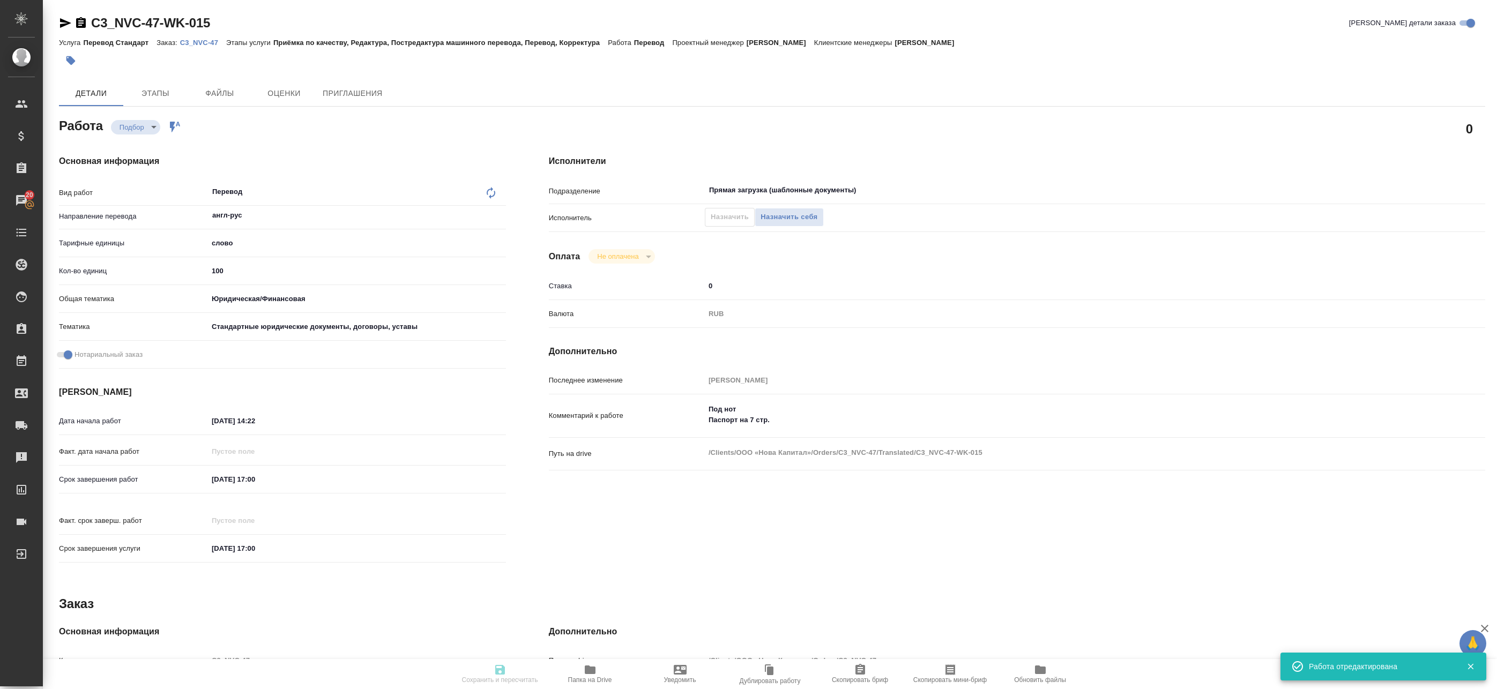
type textarea "x"
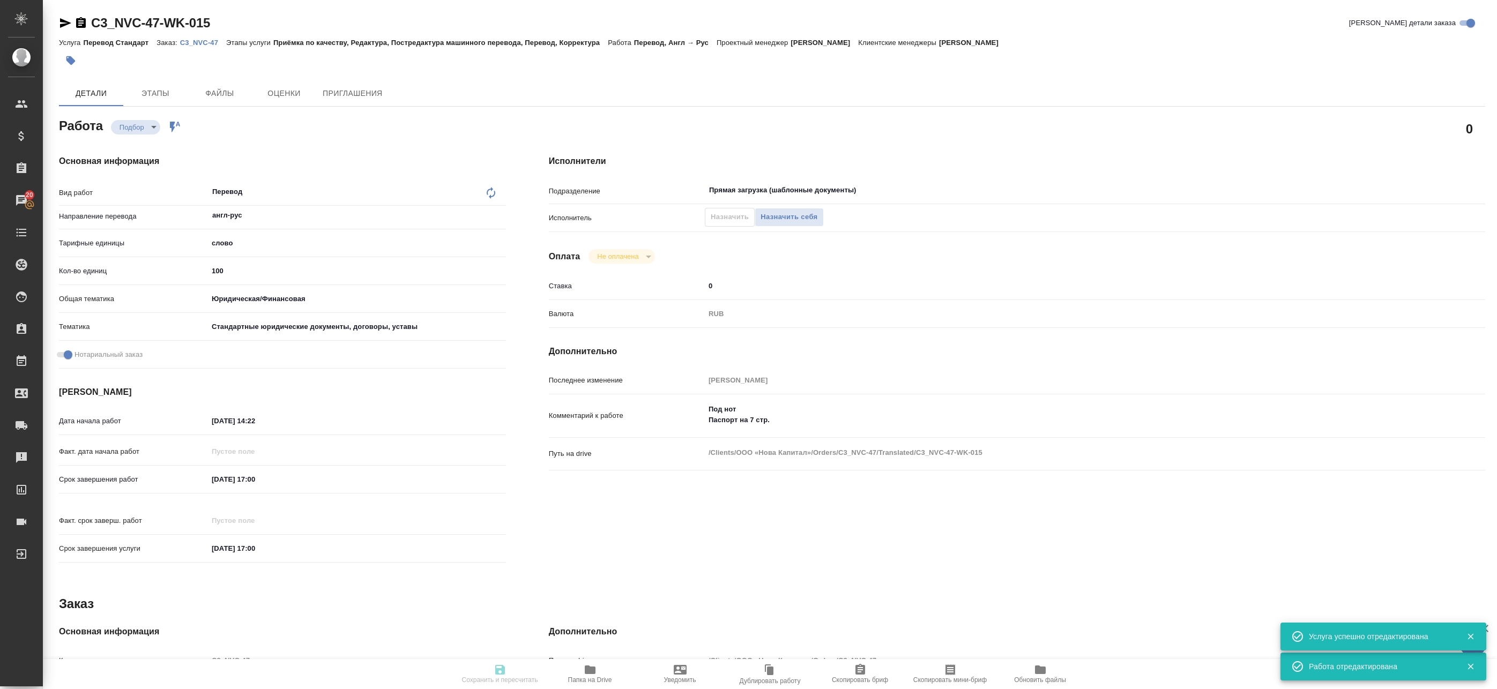
type textarea "x"
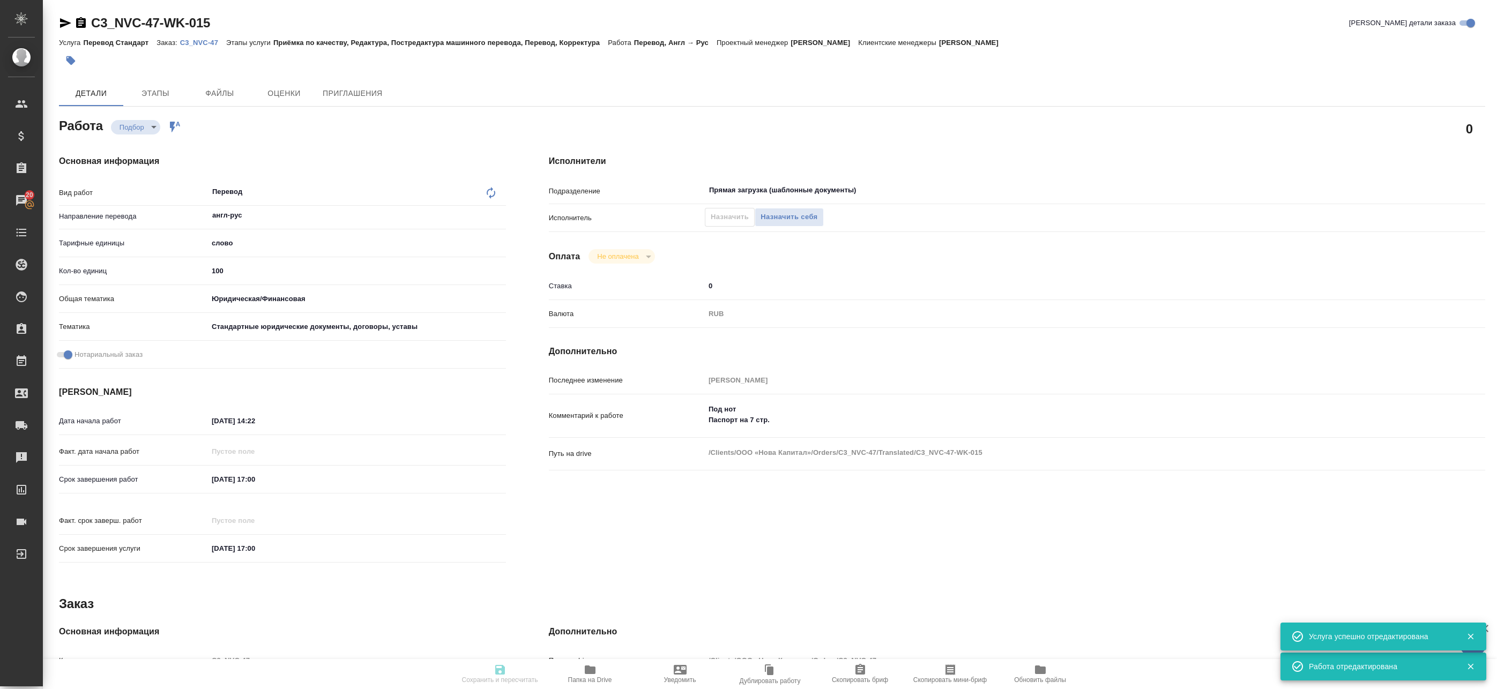
type textarea "x"
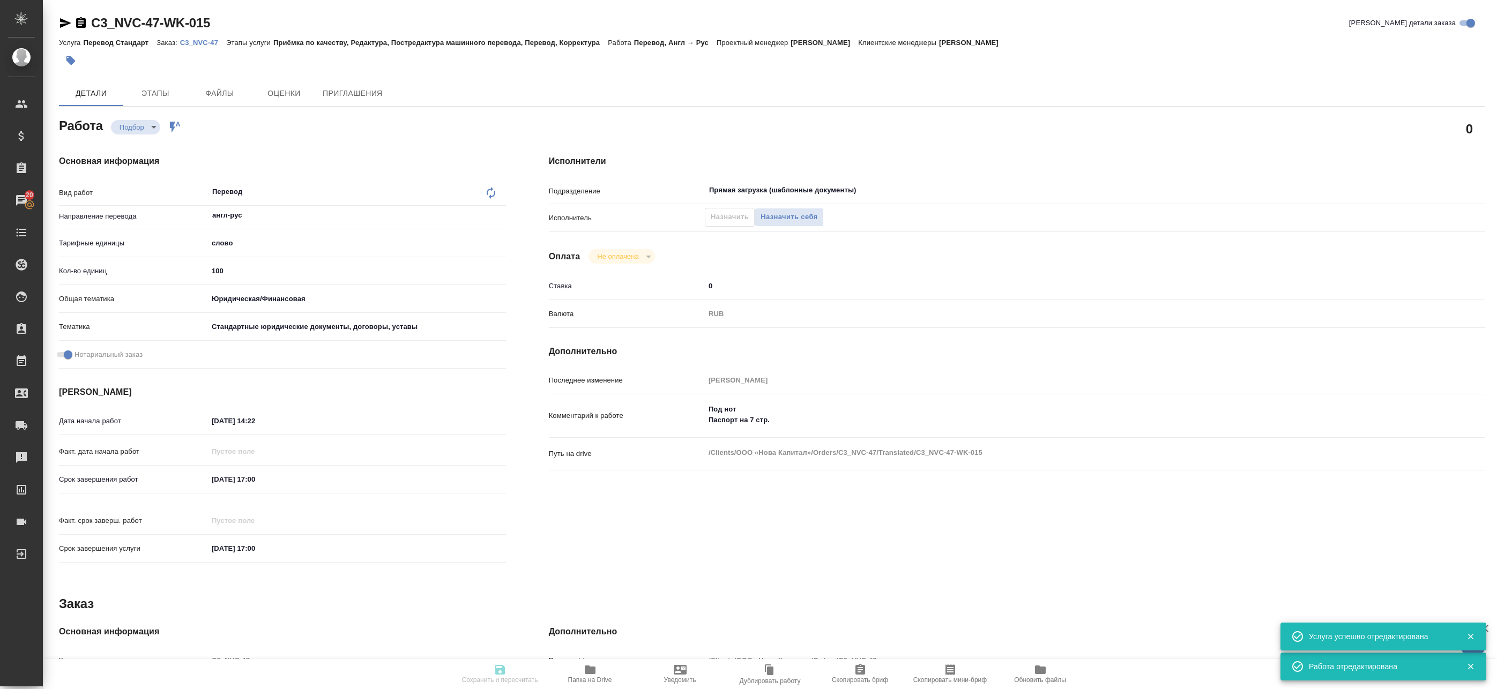
type textarea "x"
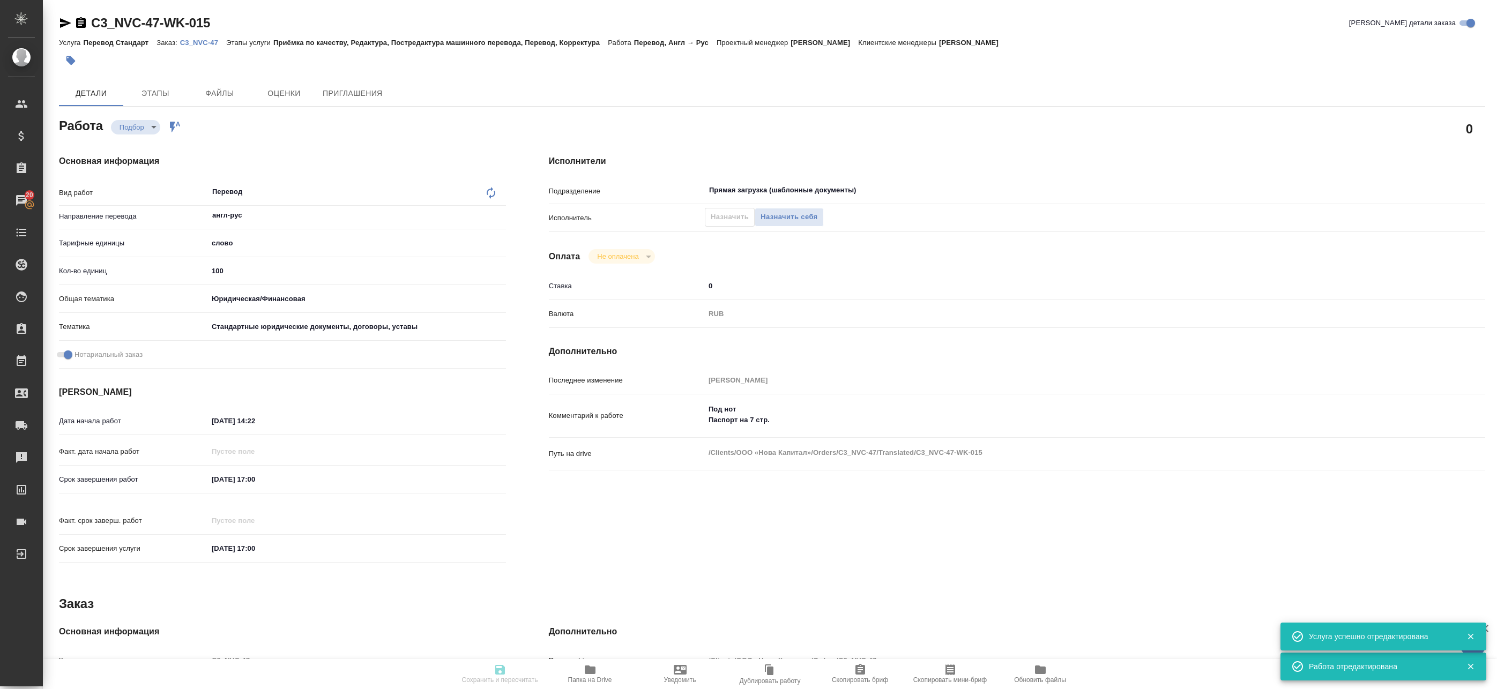
type textarea "x"
click at [66, 26] on icon "button" at bounding box center [65, 23] width 13 height 13
type input "recruiting"
type textarea "Перевод"
type textarea "x"
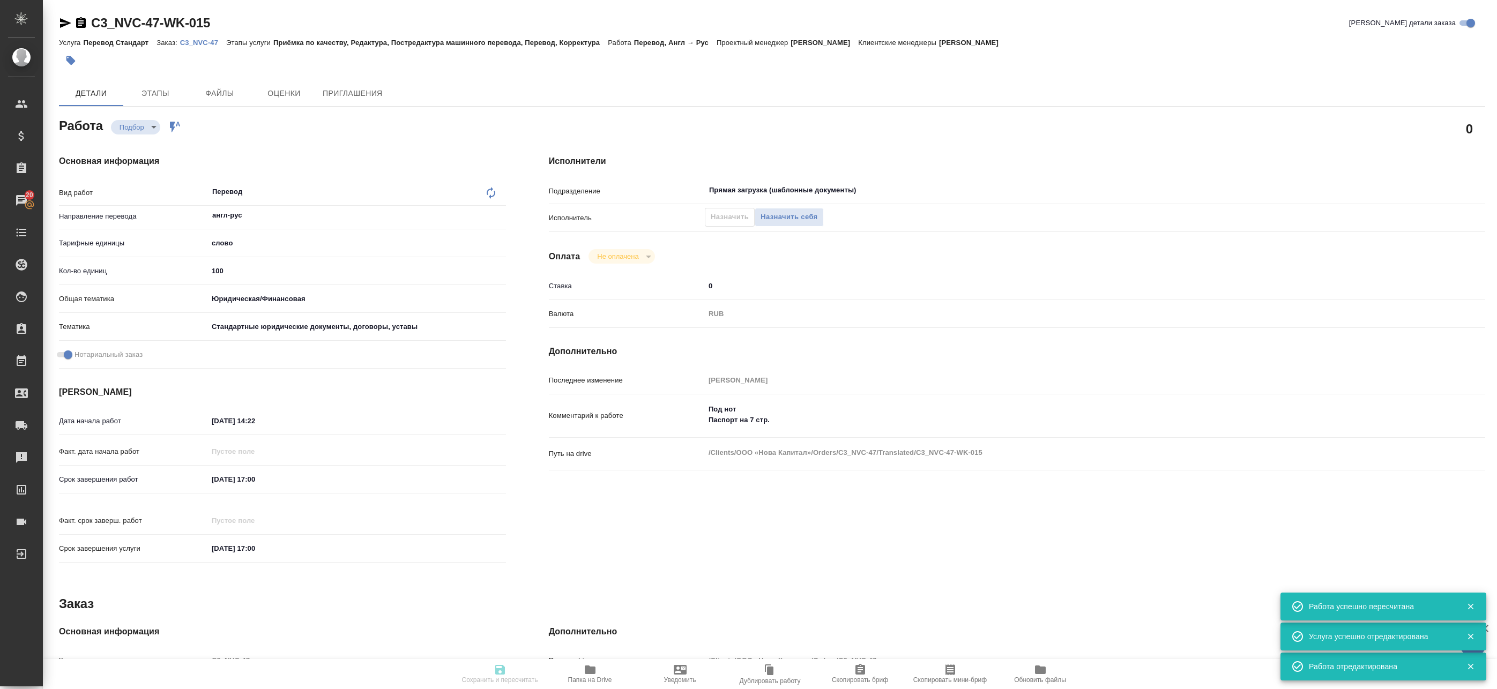
type input "англ-рус"
type input "5a8b1489cc6b4906c91bfd90"
type input "100"
type input "yr-fn"
type input "5f647205b73bc97568ca66bf"
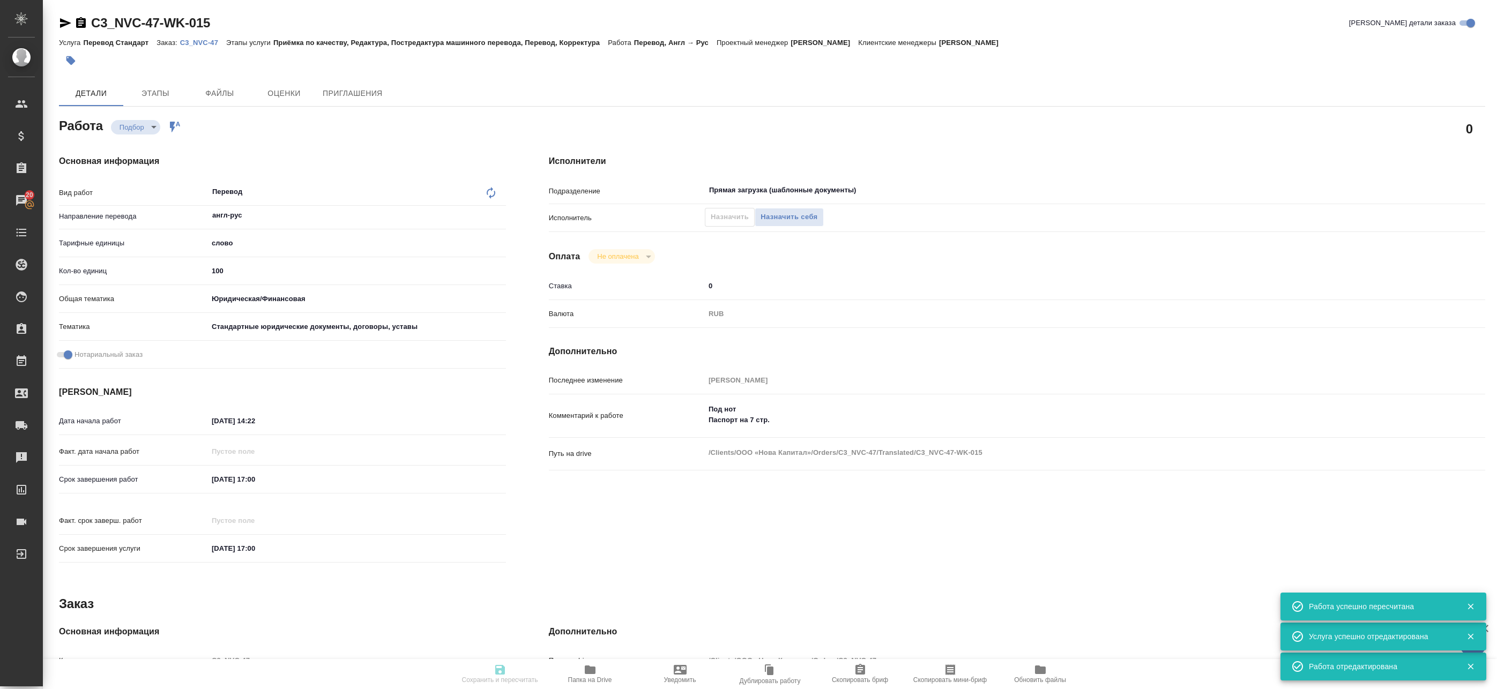
checkbox input "true"
type input "16.09.2025 14:22"
type input "17.09.2025 17:00"
type input "Прямая загрузка (шаблонные документы)"
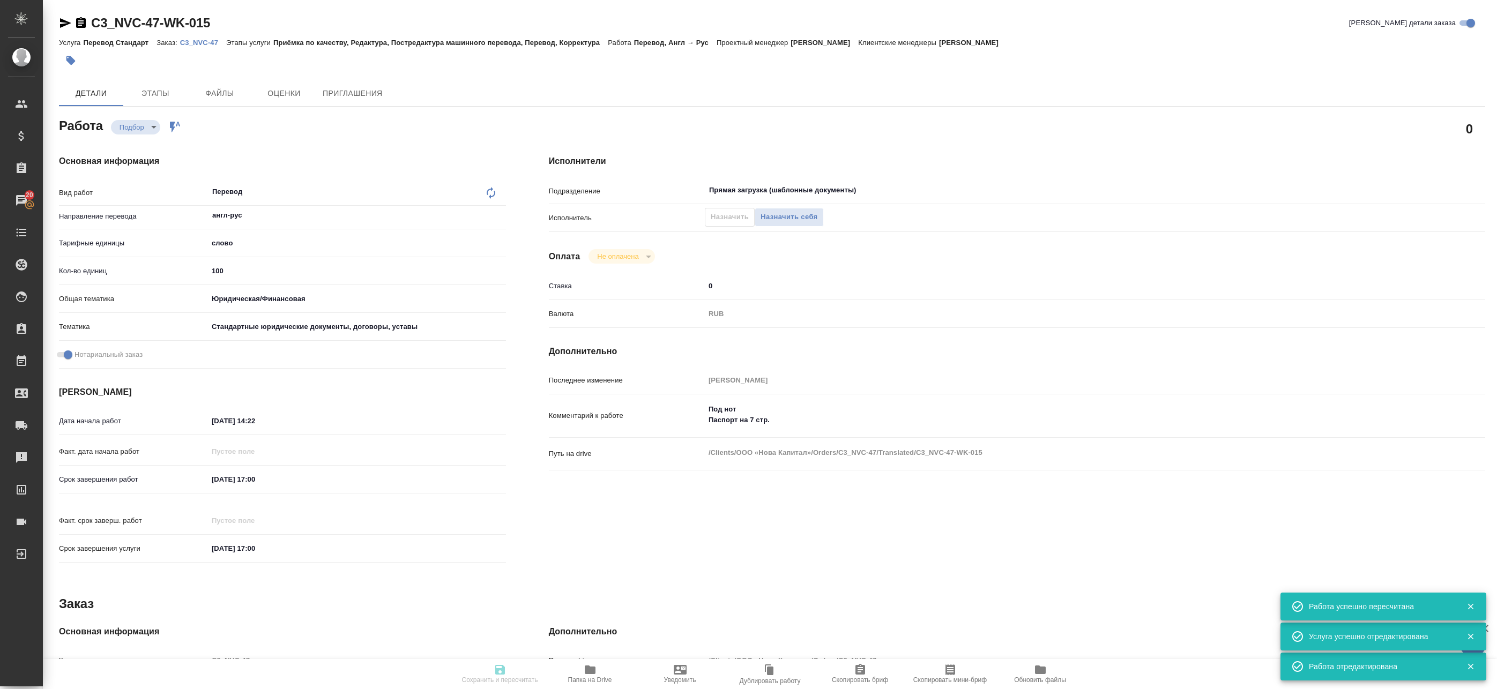
type input "notPayed"
type input "0"
type input "RUB"
type input "[PERSON_NAME]"
type textarea "Под нот Паспорт на 7 стр."
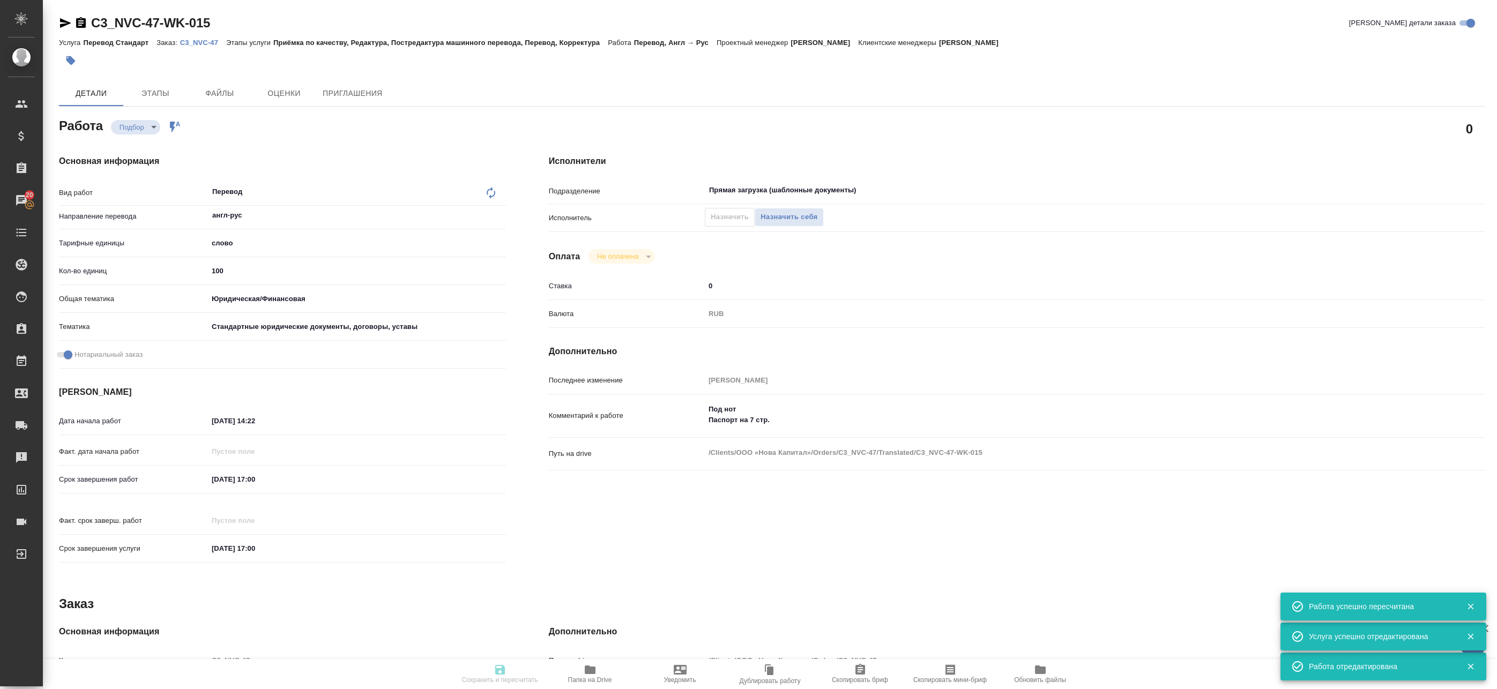
type textarea "x"
type textarea "/Clients/ООО «Нова Капитал»/Orders/C3_NVC-47/Translated/C3_NVC-47-WK-015"
type textarea "x"
type input "C3_NVC-47"
type input "Перевод Стандарт"
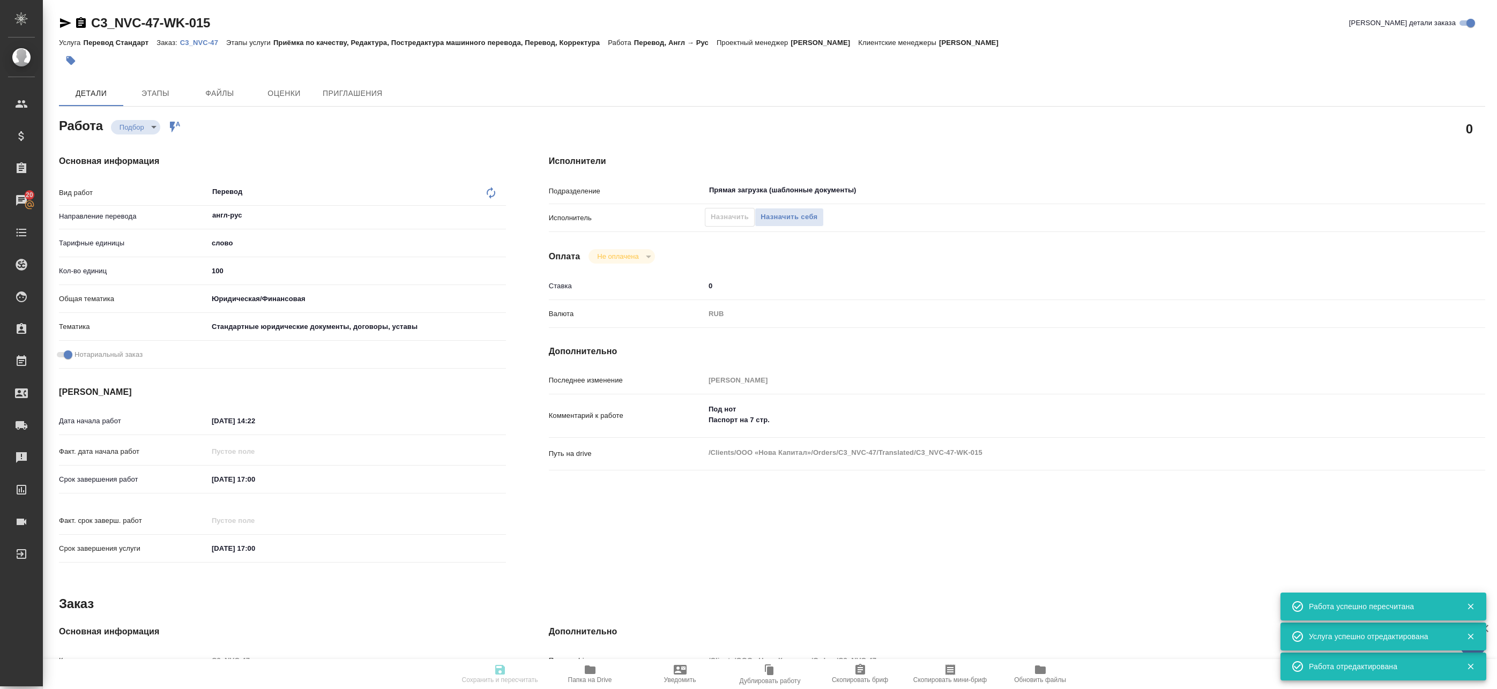
type input "Приёмка по качеству, Редактура, Постредактура машинного перевода, Перевод, Корр…"
type input "Никитина Татьяна"
type input "Заборова Александра"
type input "/Clients/ООО «Нова Капитал»/Orders/C3_NVC-47"
type textarea "x"
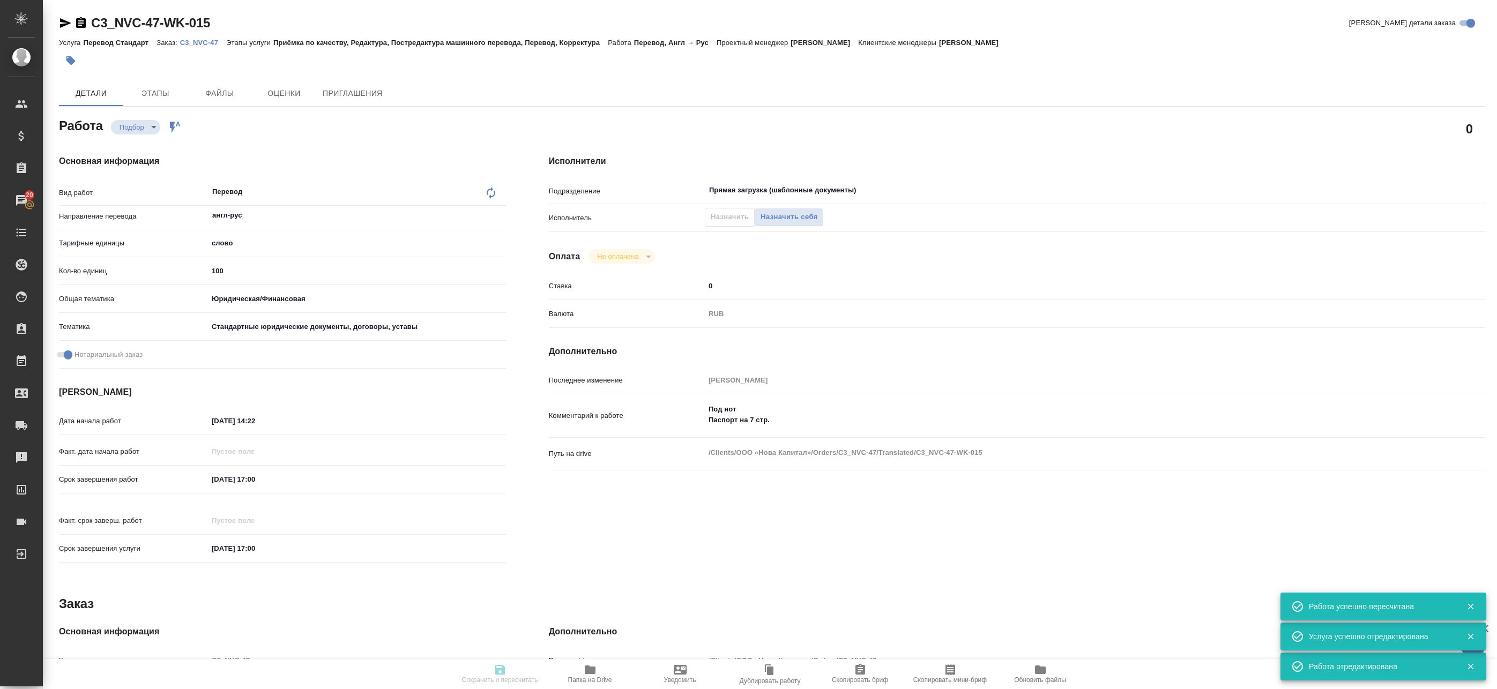
type textarea "где дубляж, удаляем, допереводим только штампы и апостили"
type textarea "x"
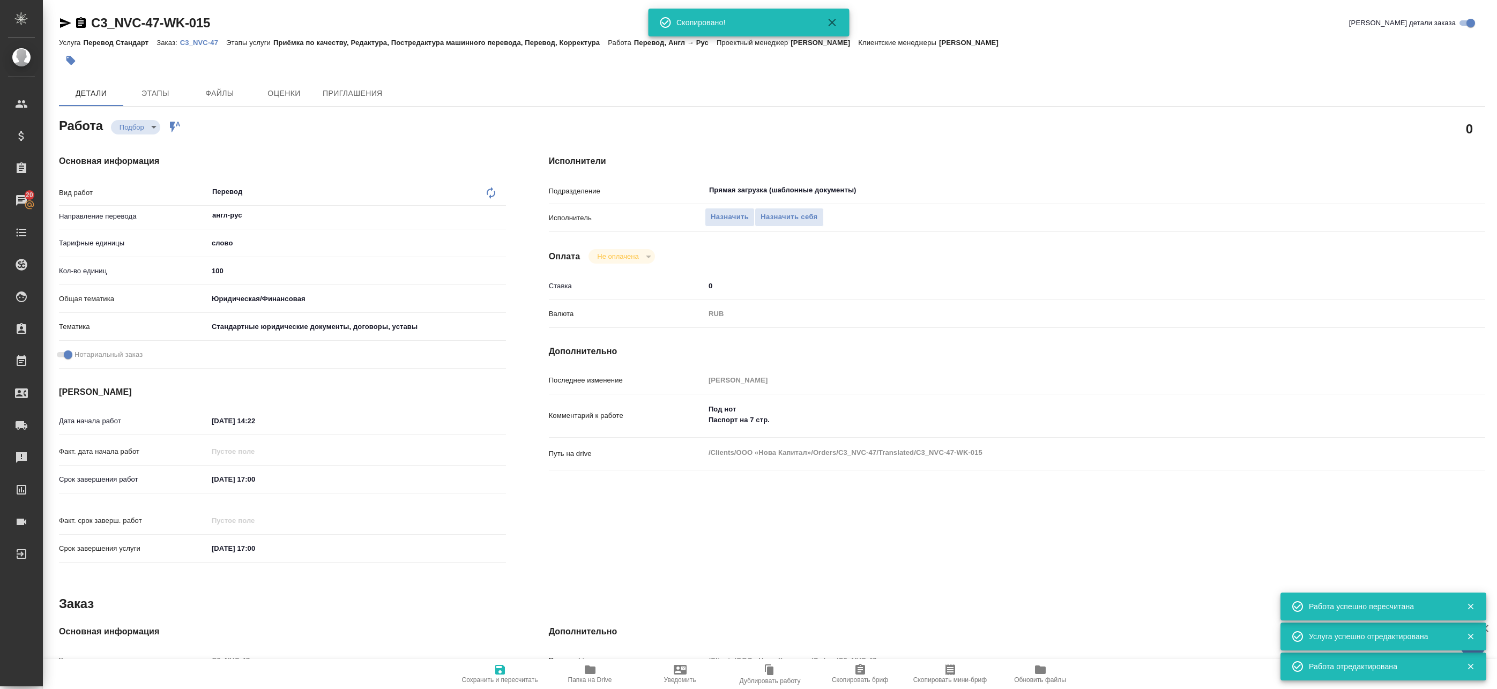
type textarea "x"
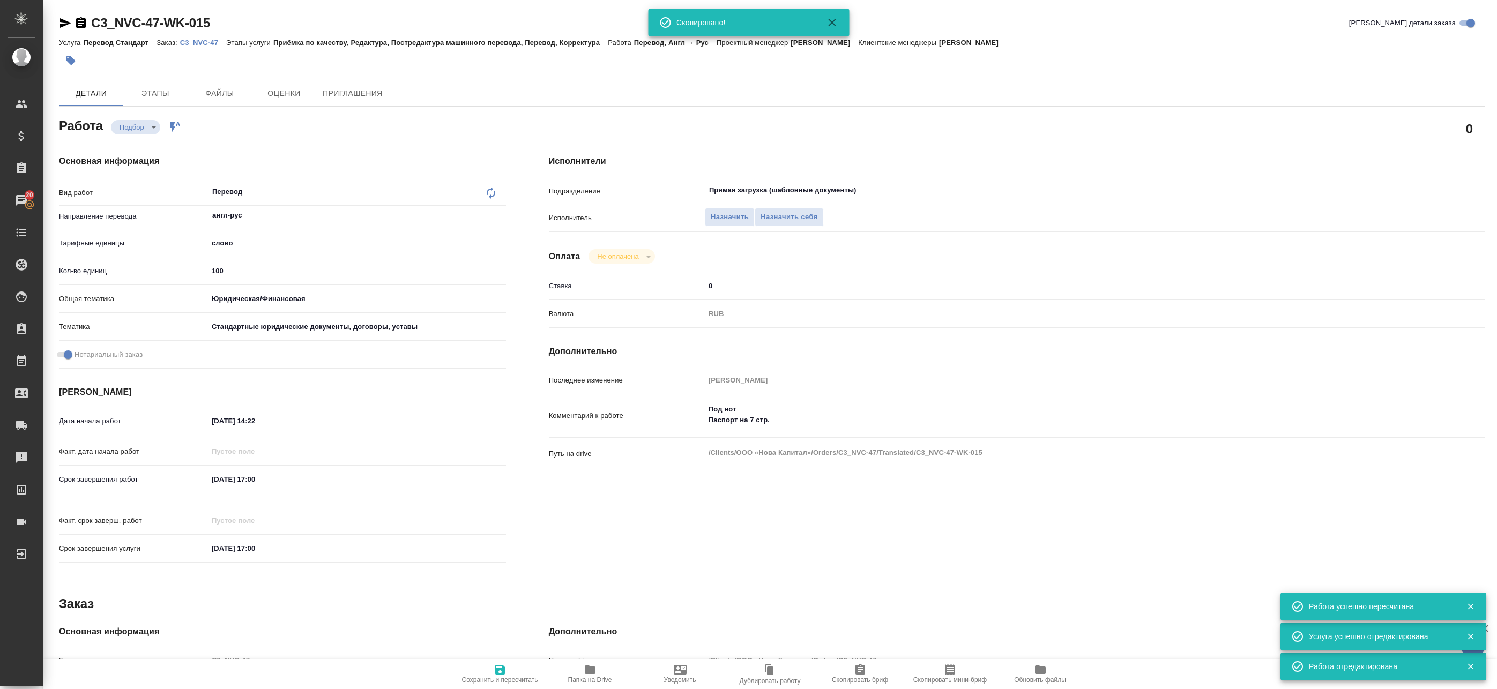
type textarea "x"
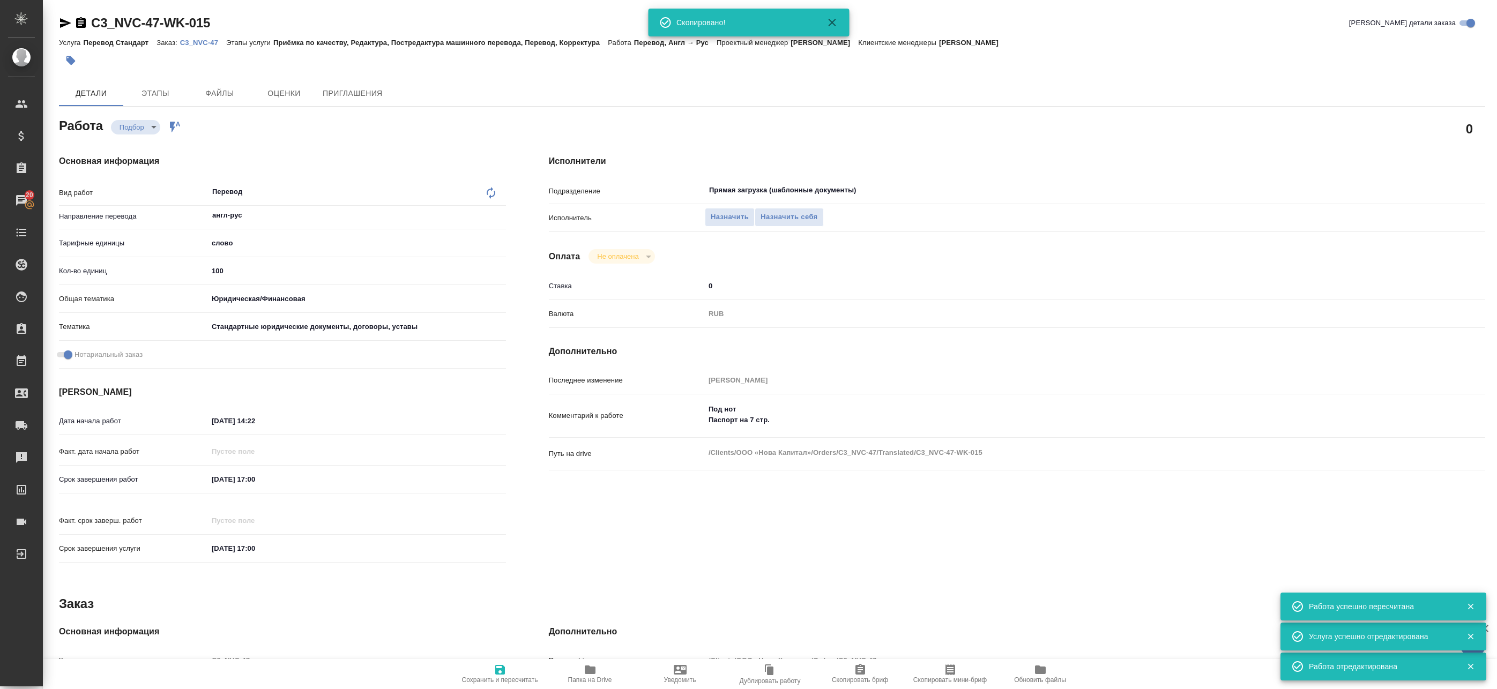
type textarea "x"
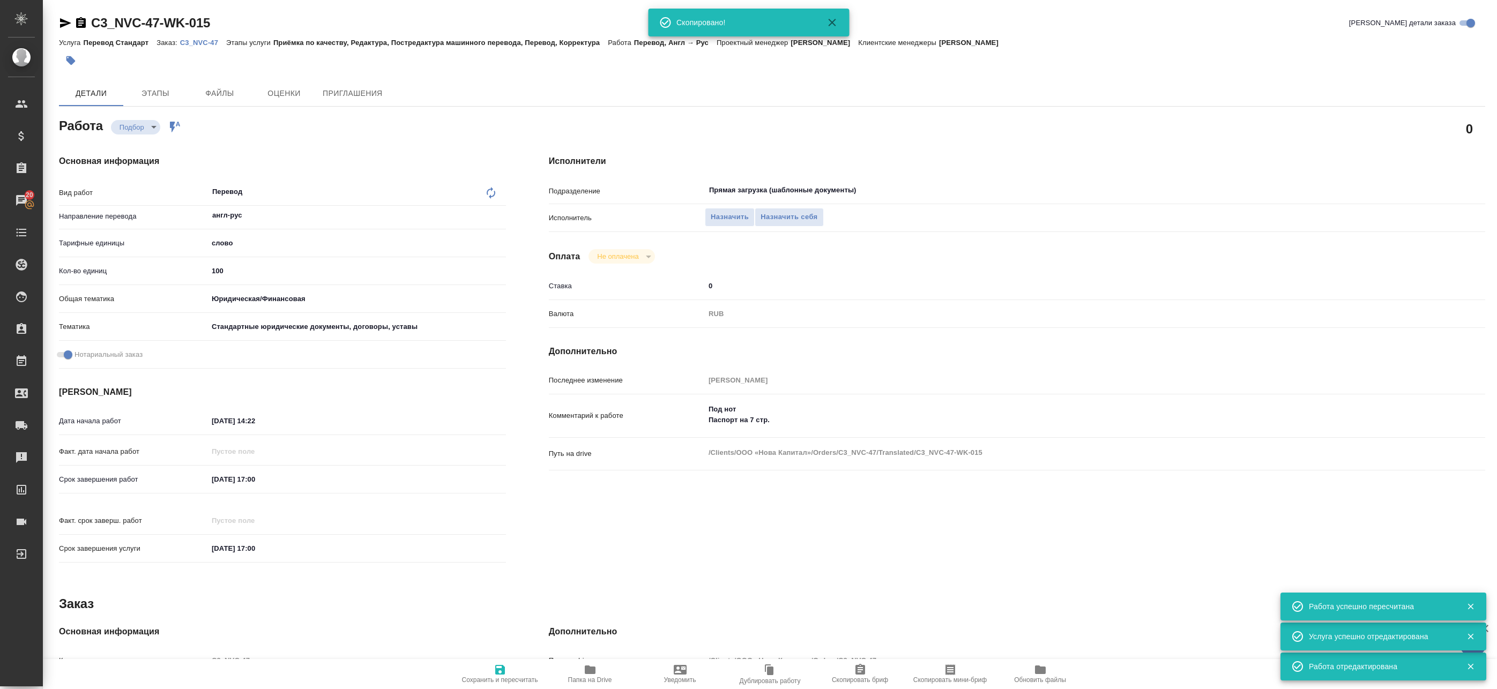
type textarea "x"
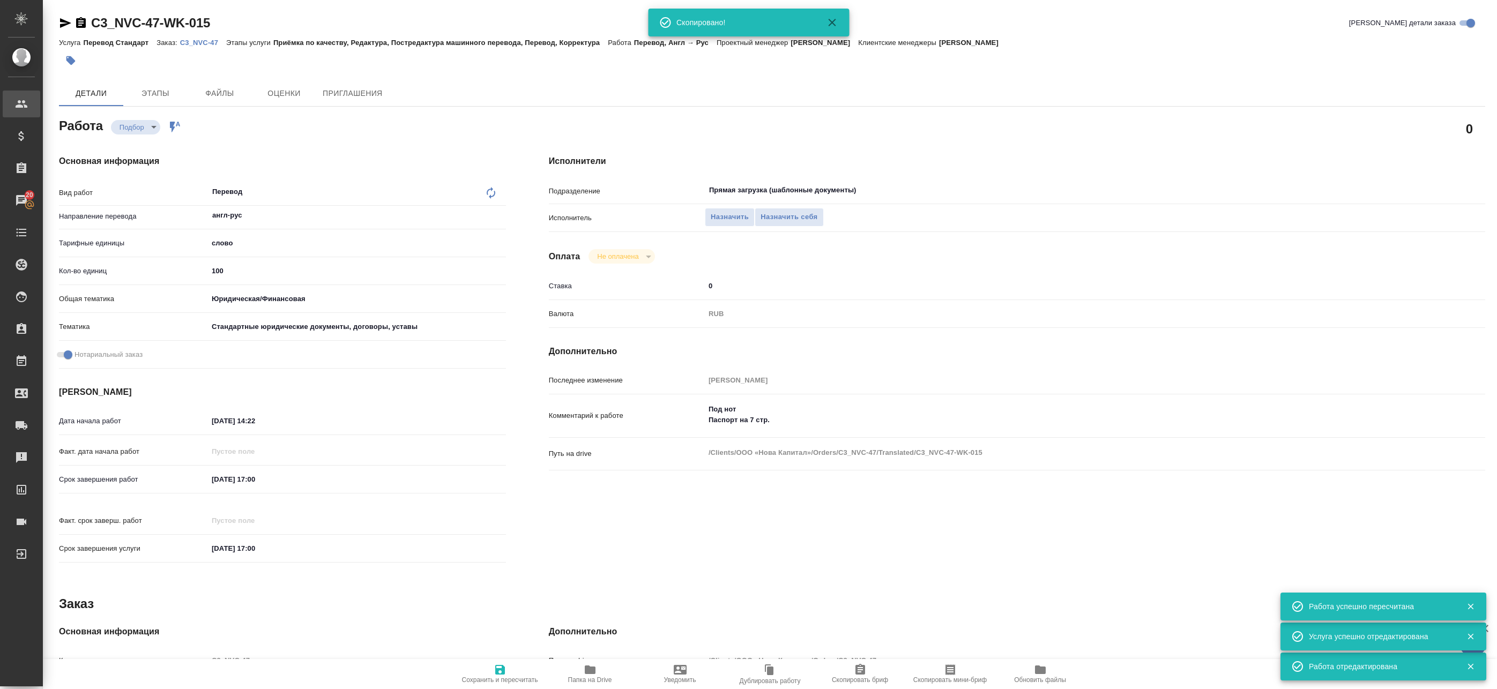
type textarea "x"
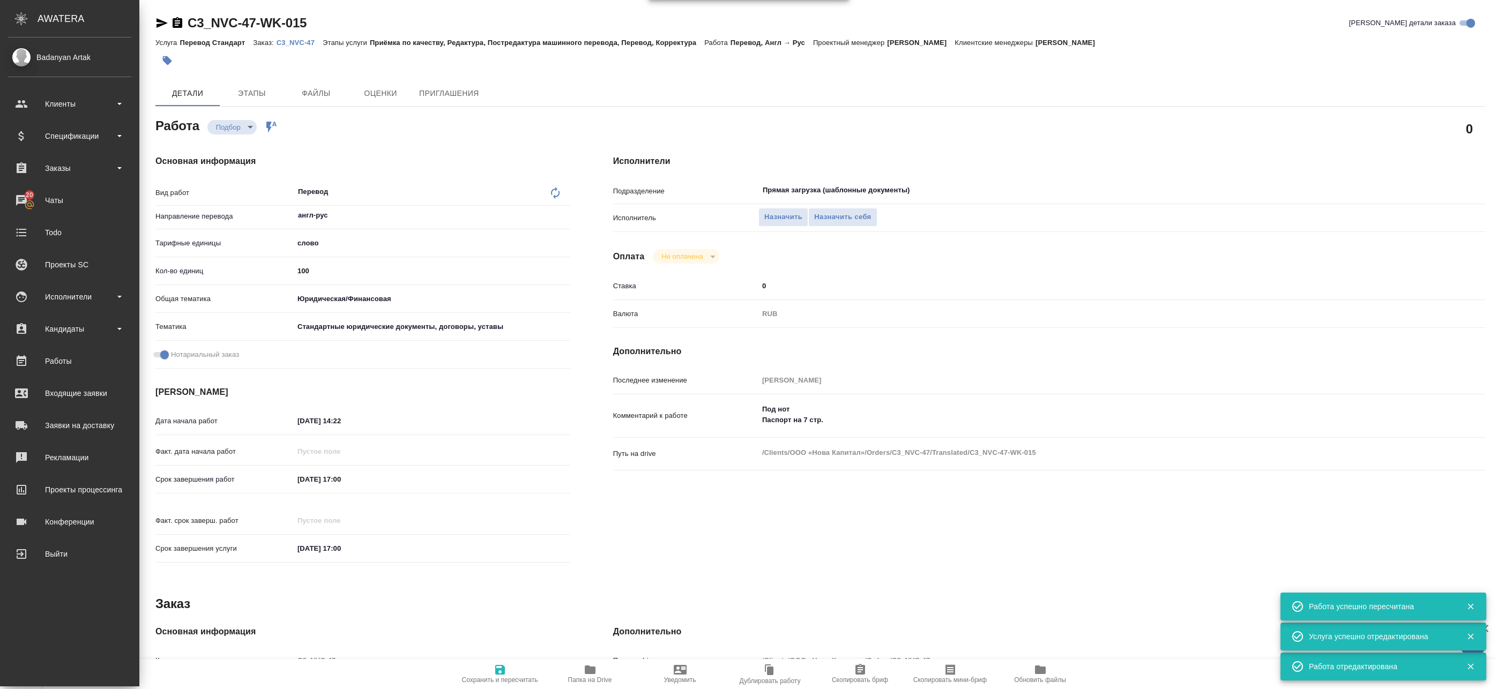
type textarea "x"
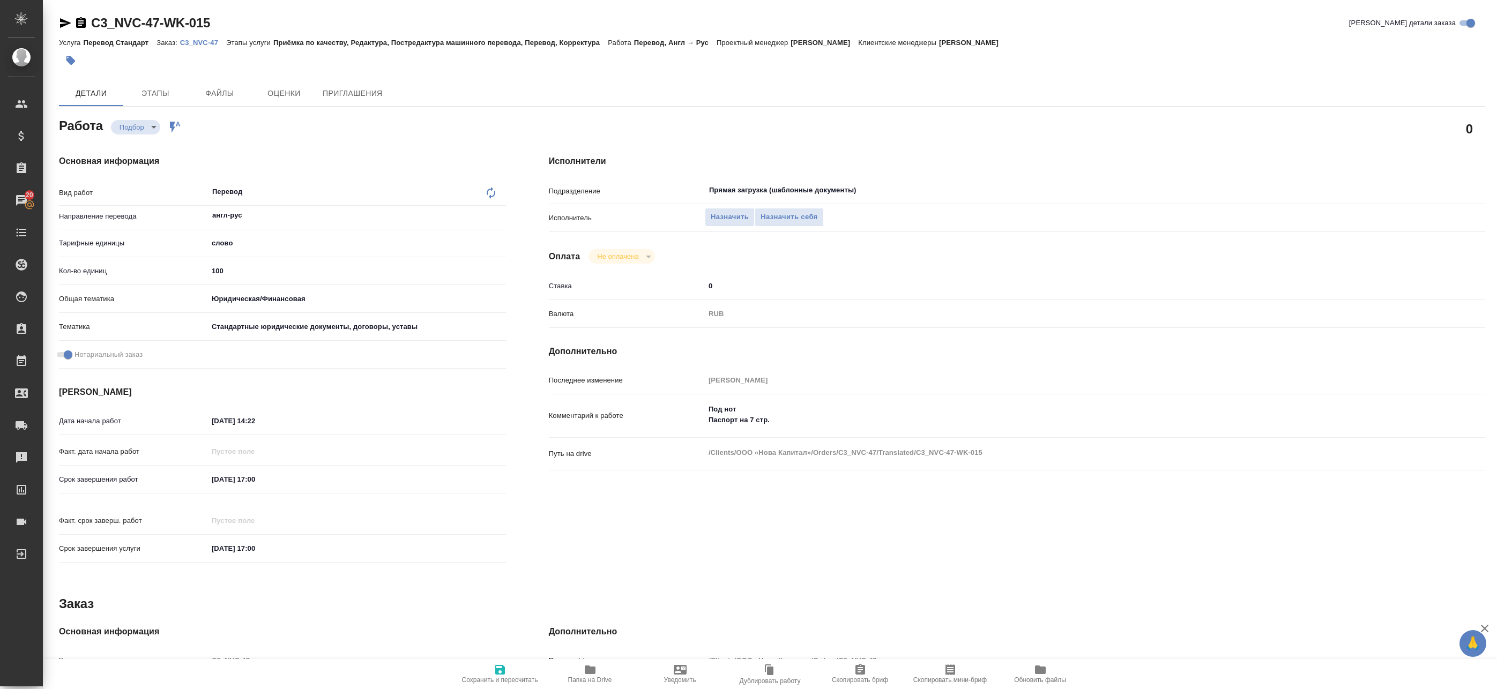
type textarea "x"
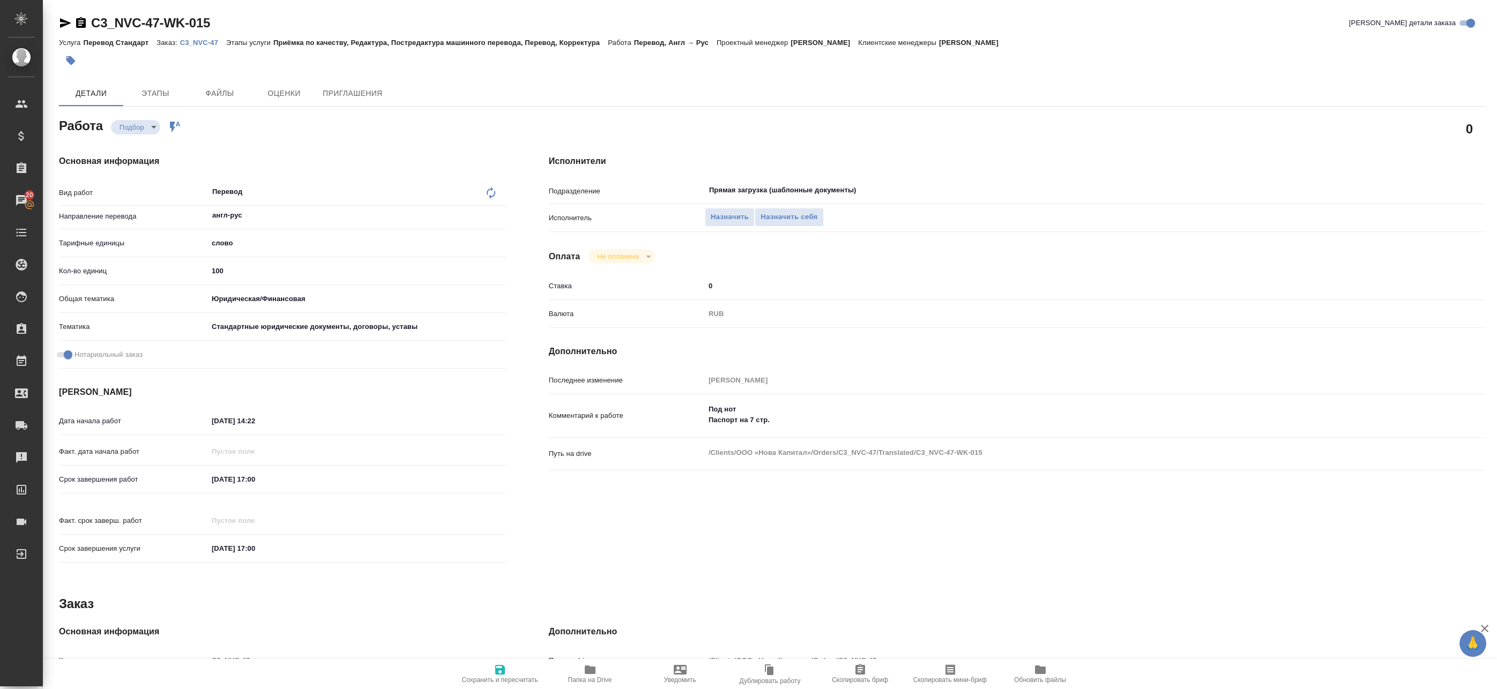
type textarea "x"
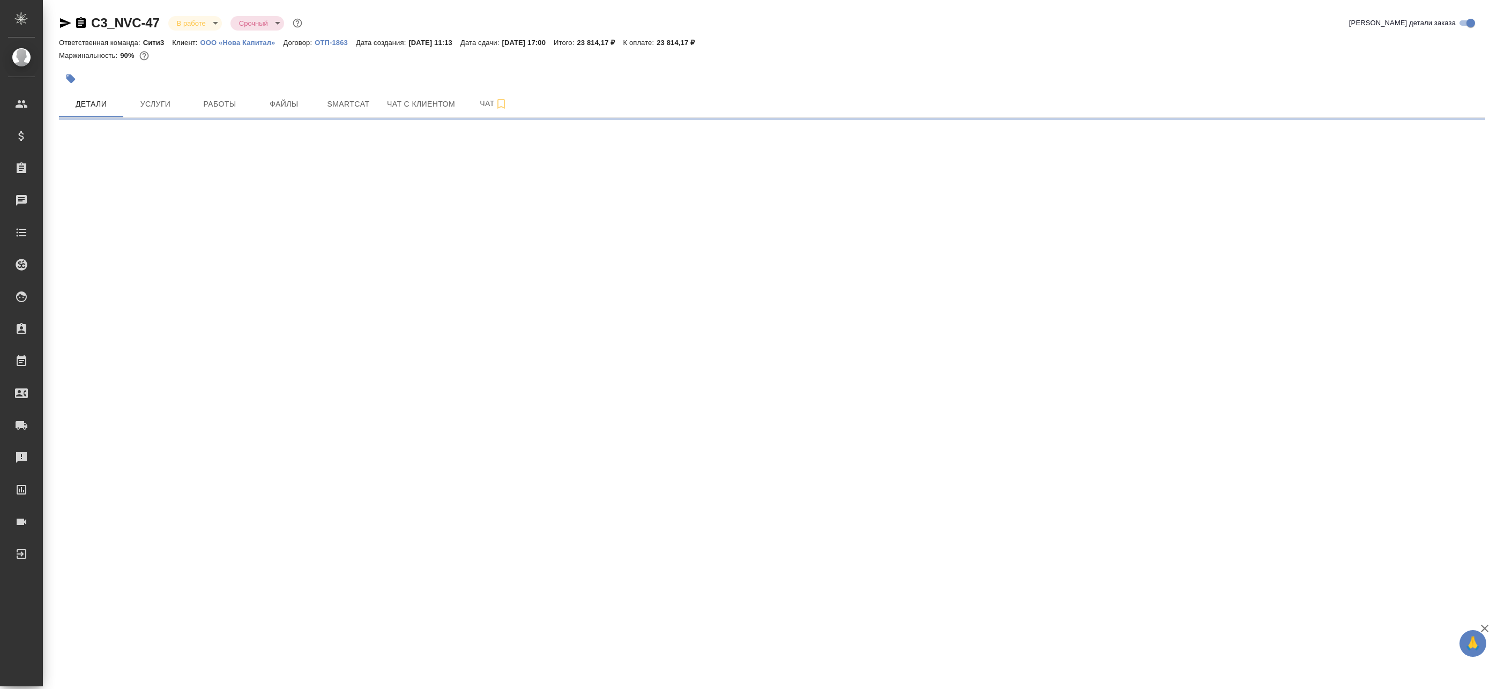
select select "RU"
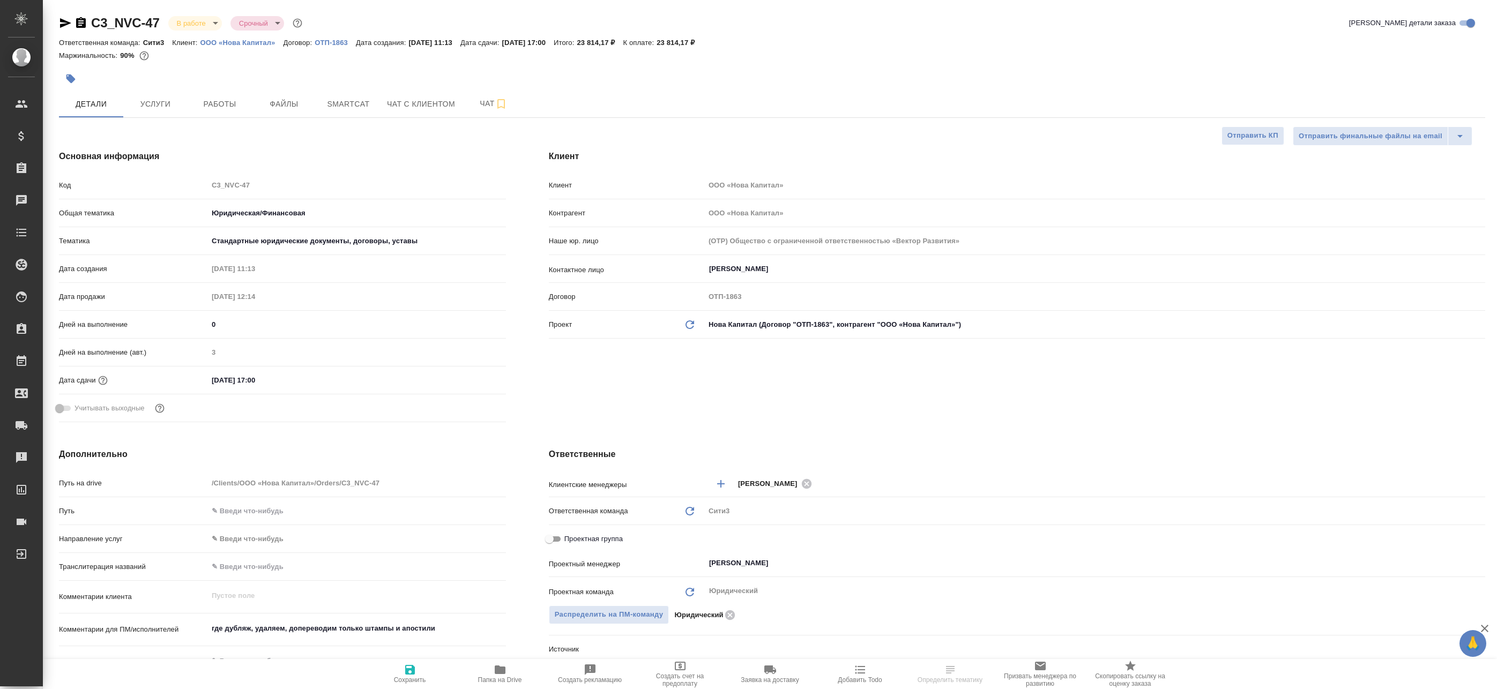
type textarea "x"
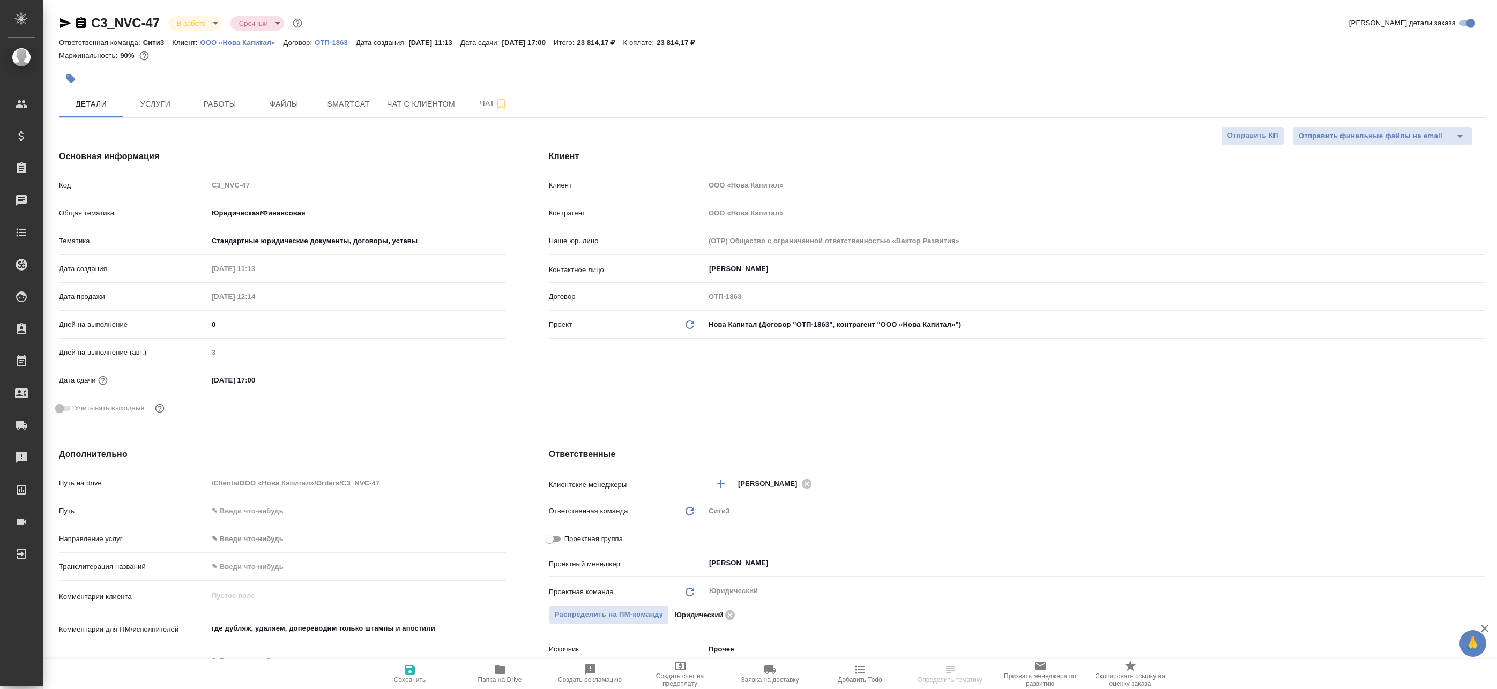
type textarea "x"
click at [197, 99] on span "Работы" at bounding box center [219, 104] width 51 height 13
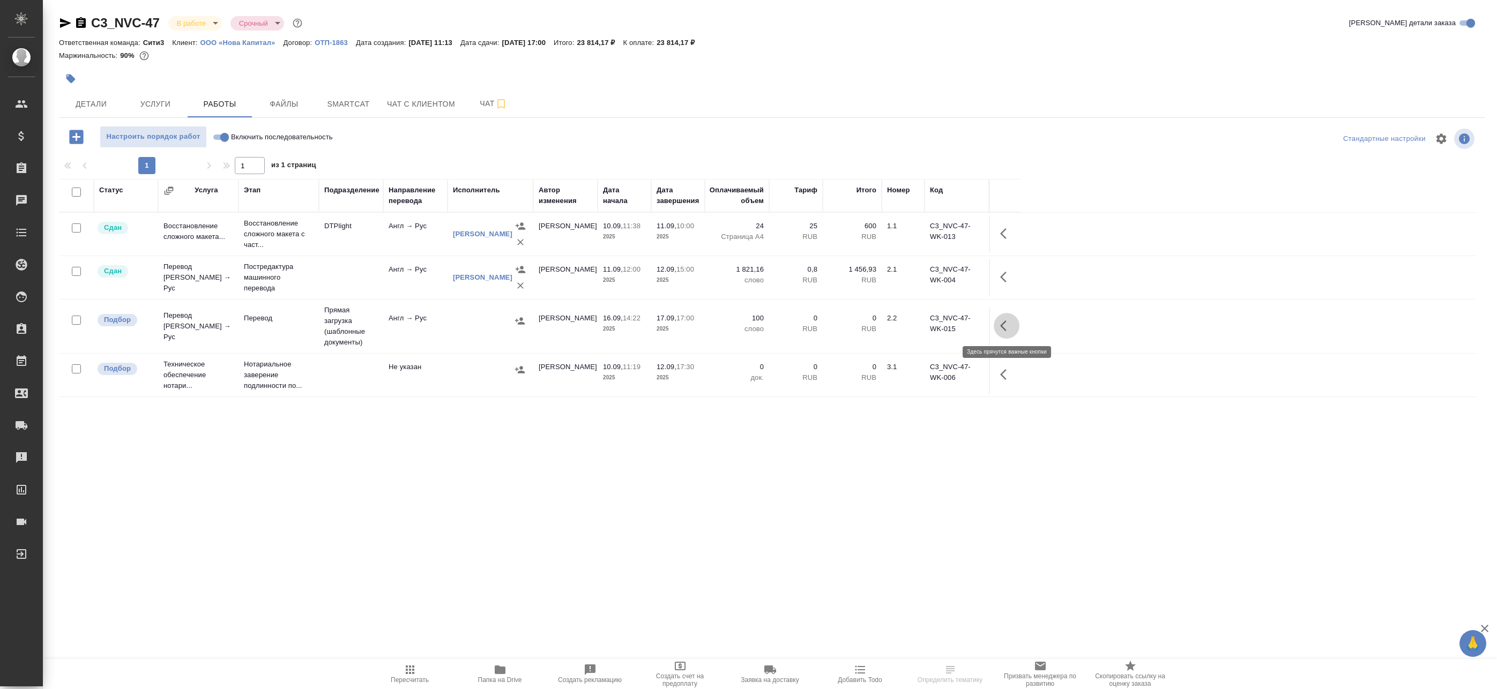
click at [1000, 325] on button "button" at bounding box center [1007, 326] width 26 height 26
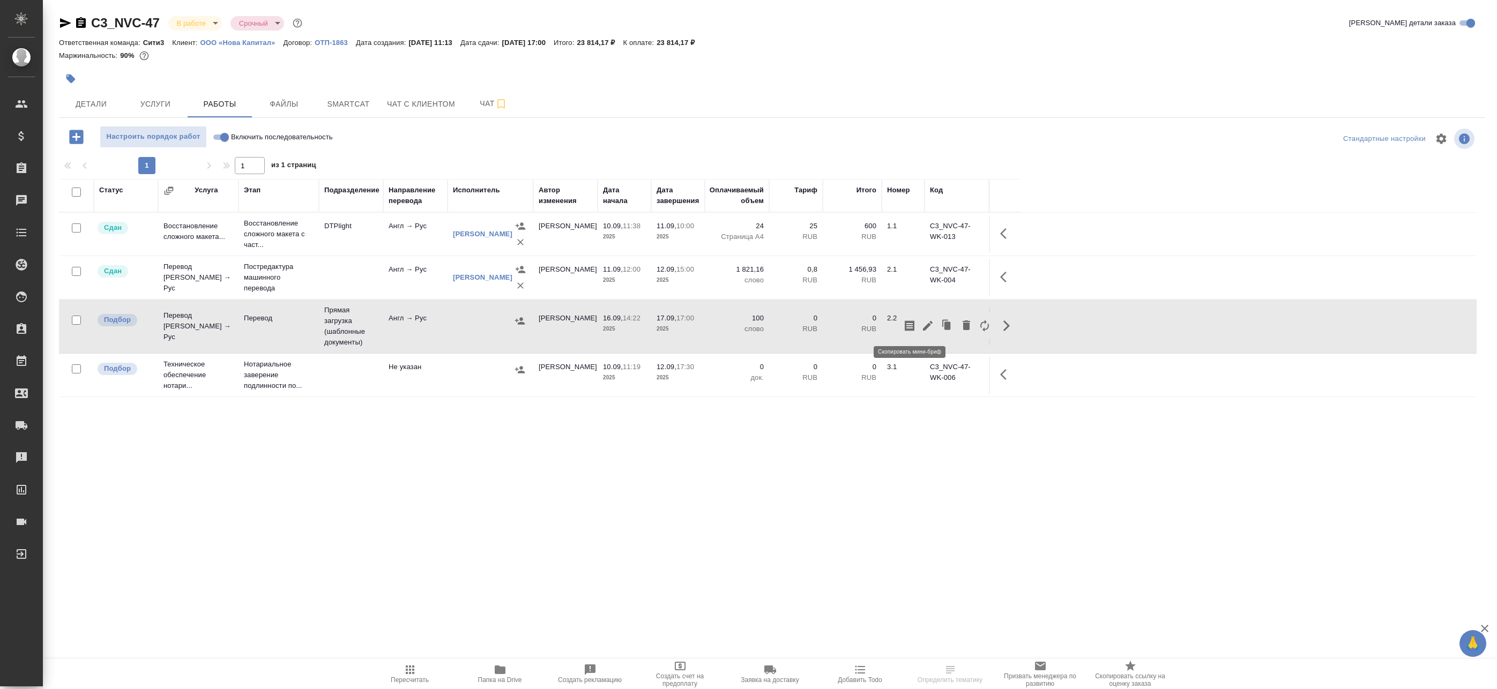
click at [913, 327] on icon "button" at bounding box center [910, 326] width 10 height 11
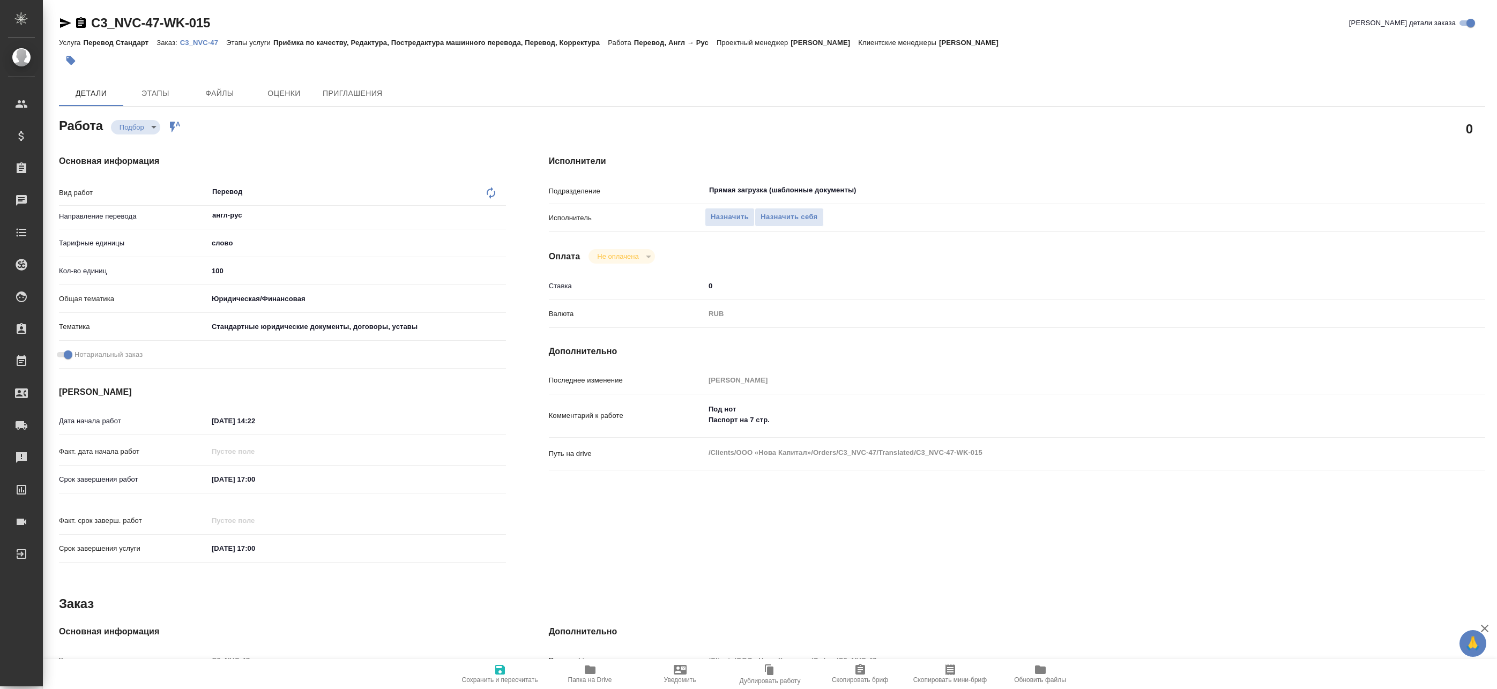
type textarea "x"
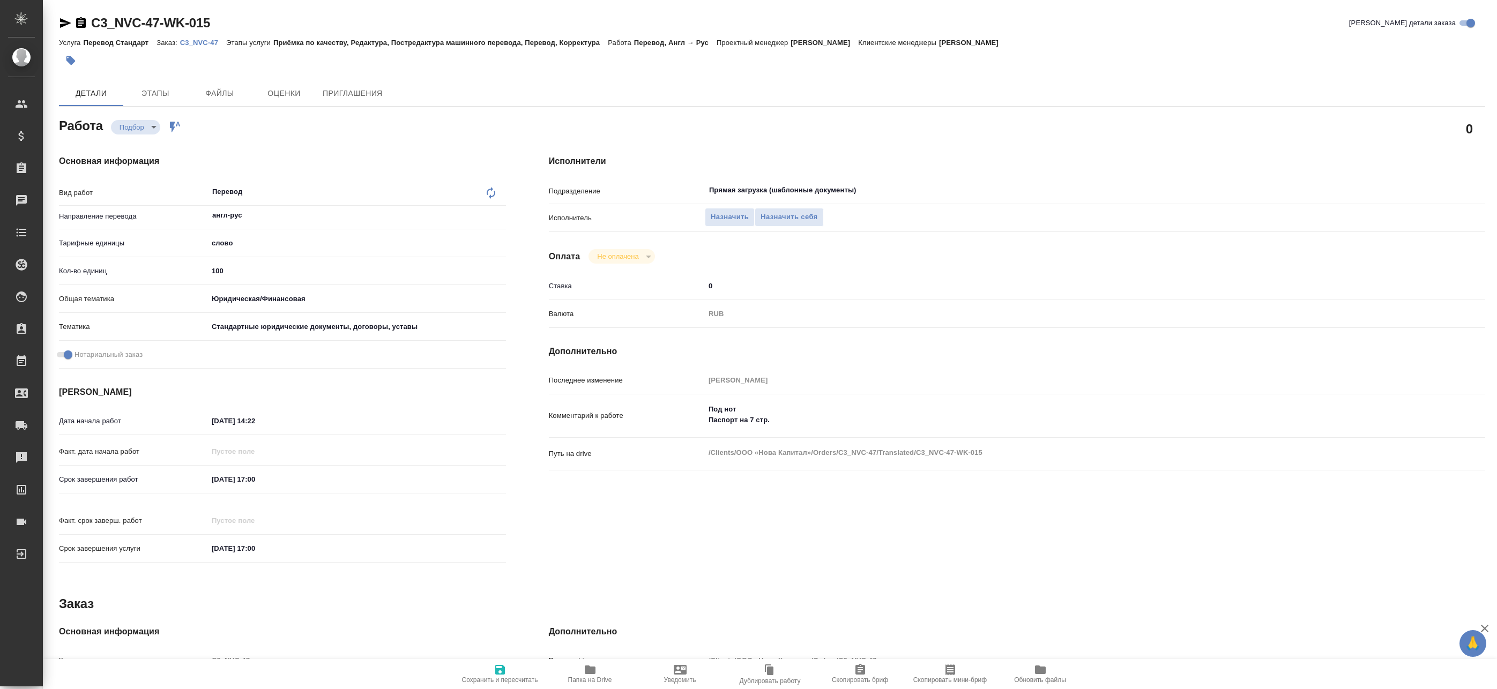
type textarea "x"
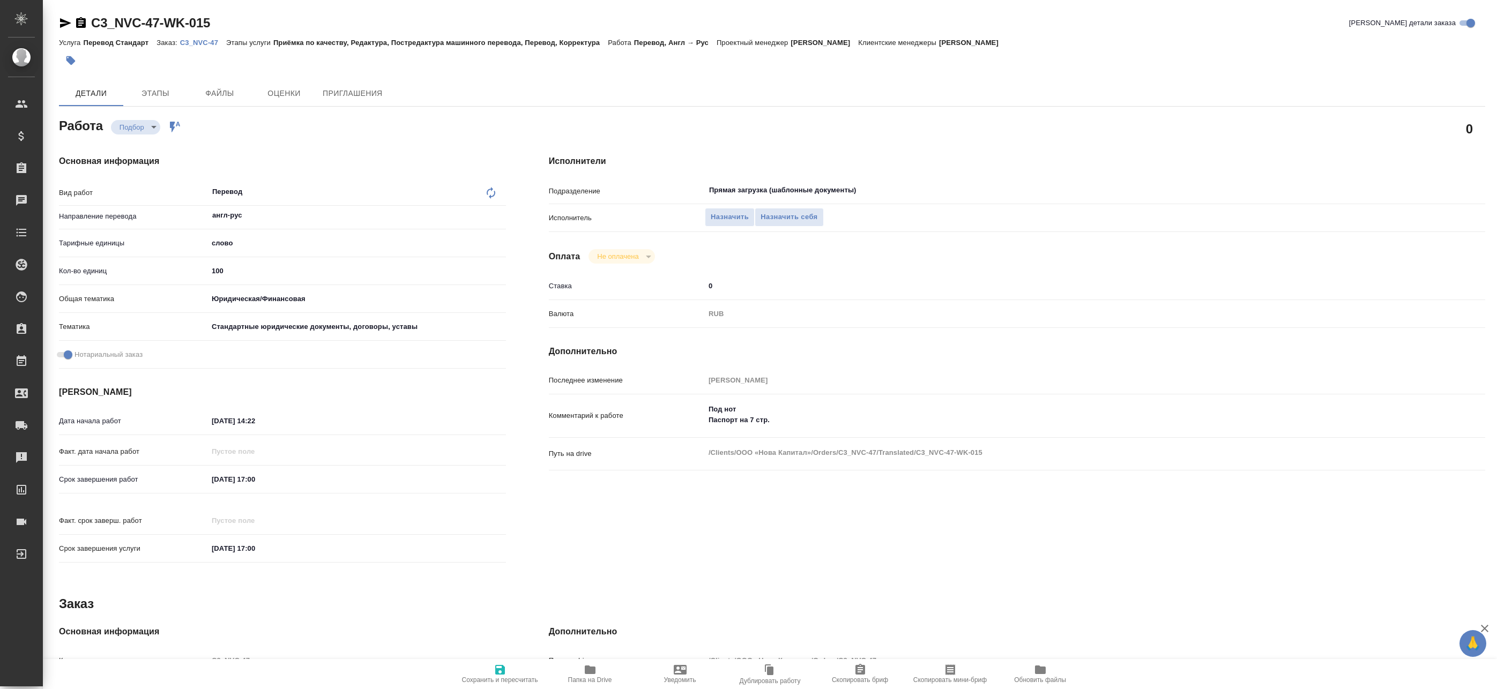
type textarea "x"
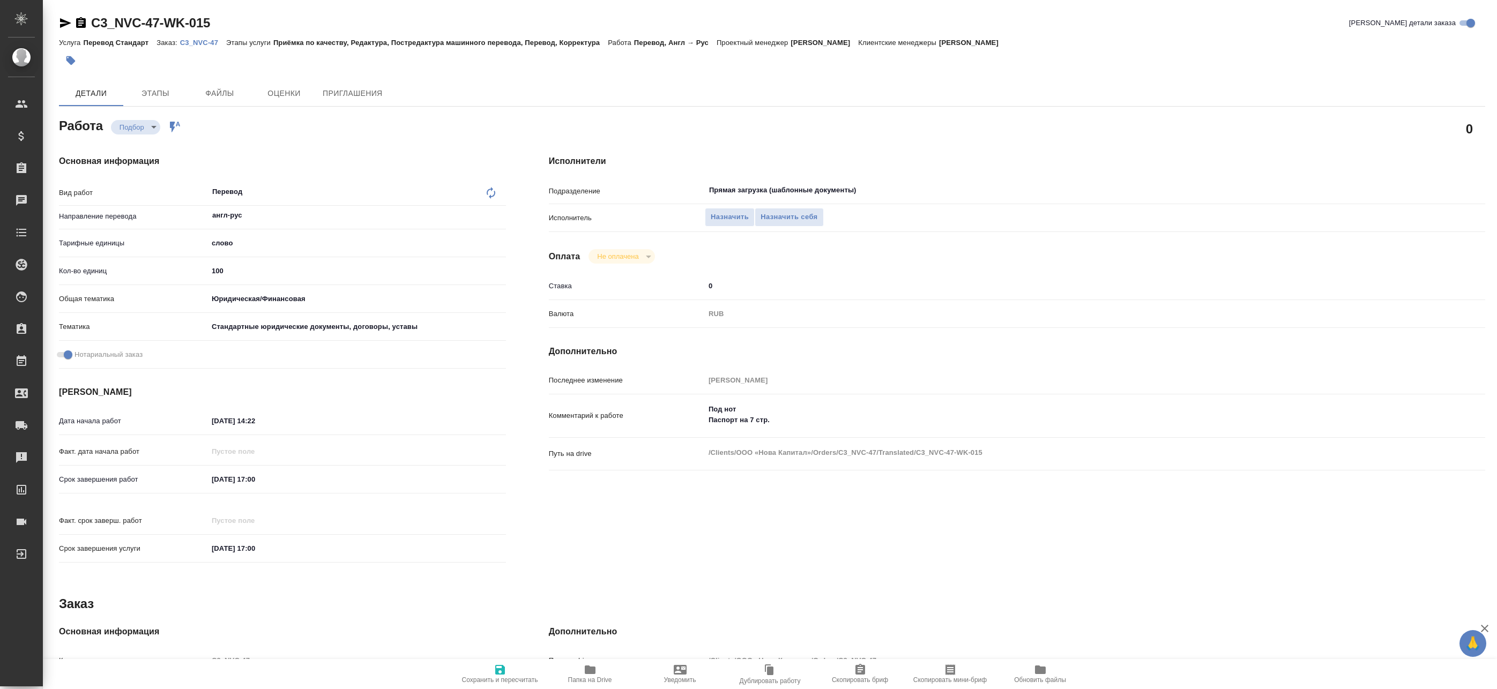
type textarea "x"
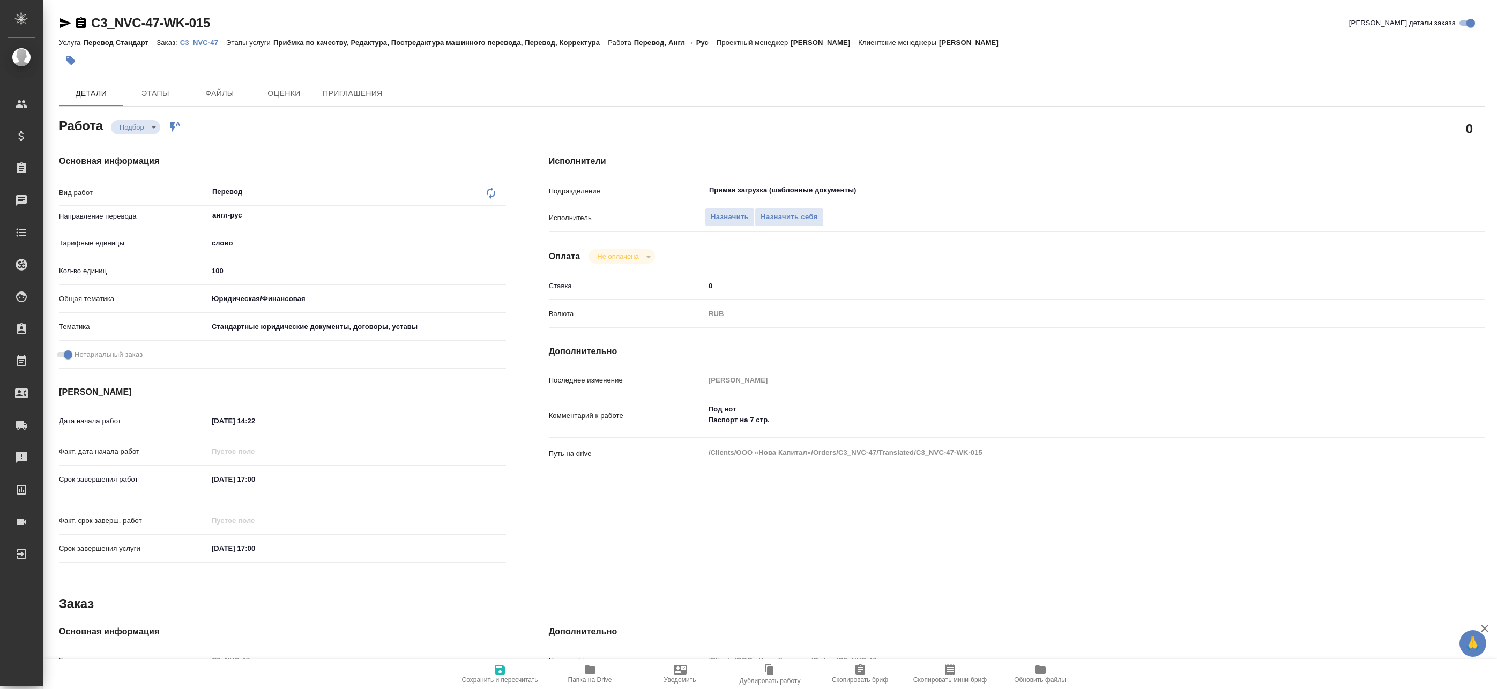
type textarea "x"
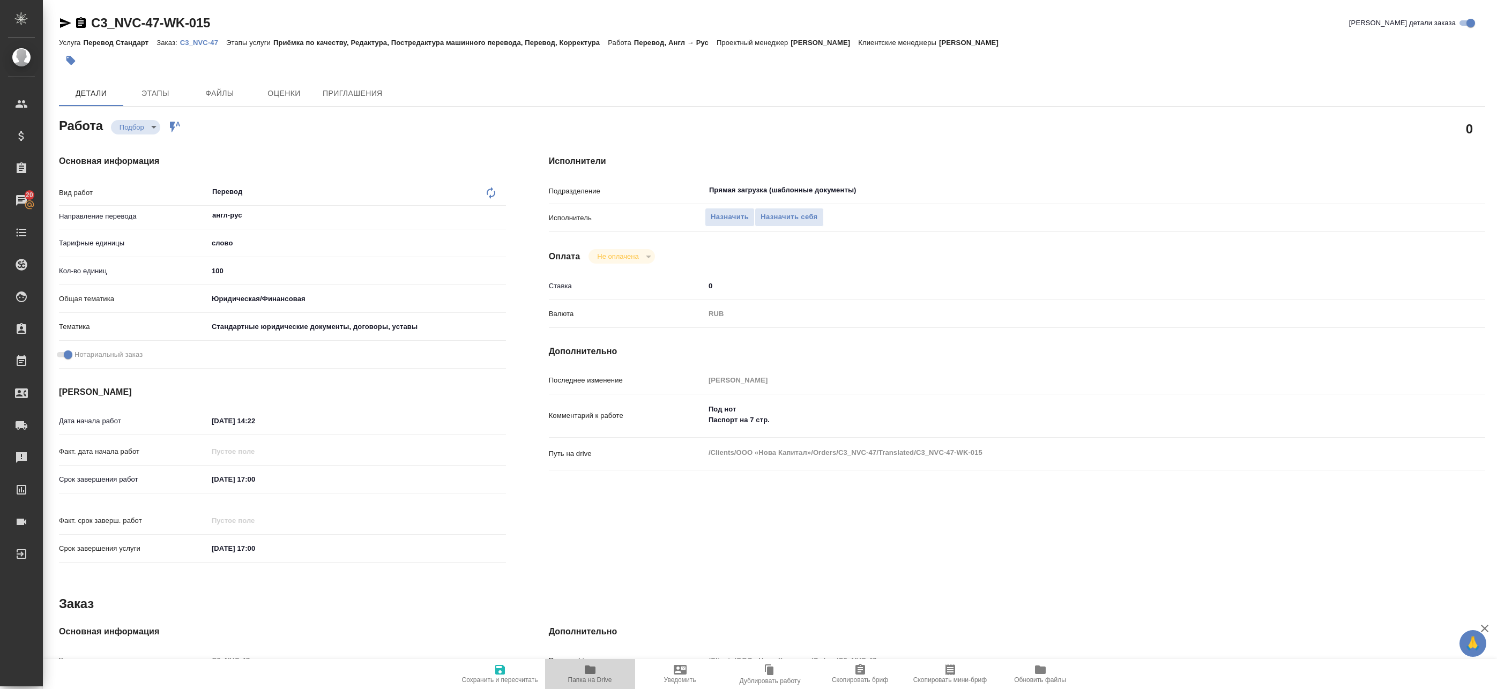
click at [604, 677] on span "Папка на Drive" at bounding box center [590, 681] width 44 height 8
type textarea "x"
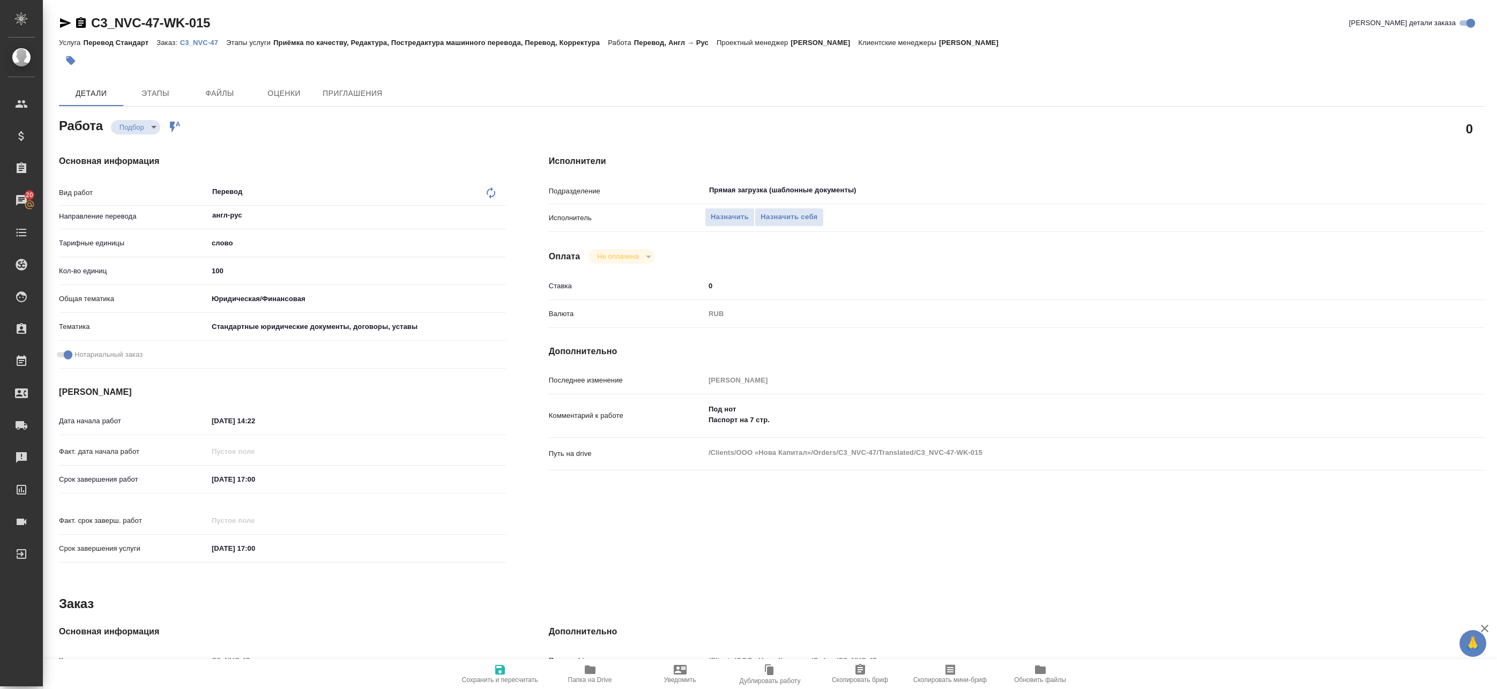
type textarea "x"
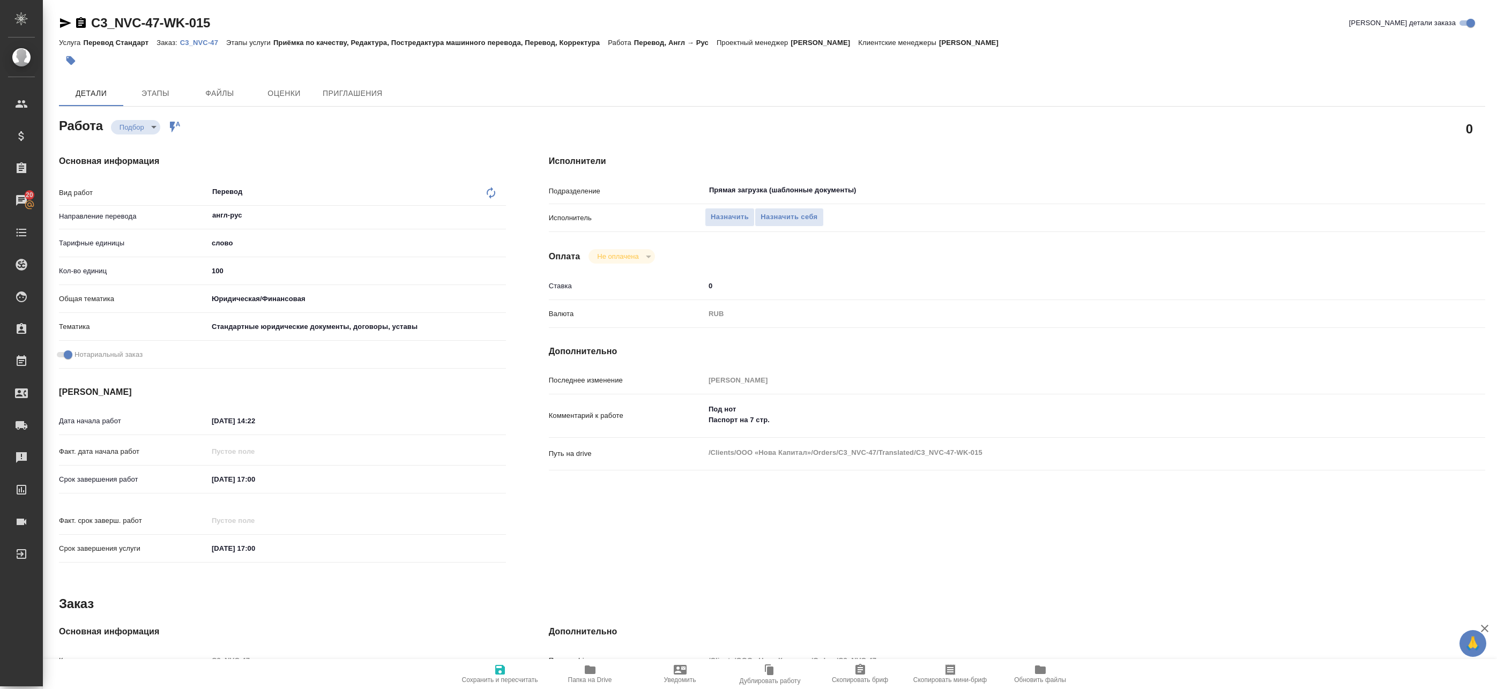
type textarea "x"
click at [580, 677] on span "Папка на Drive" at bounding box center [590, 681] width 44 height 8
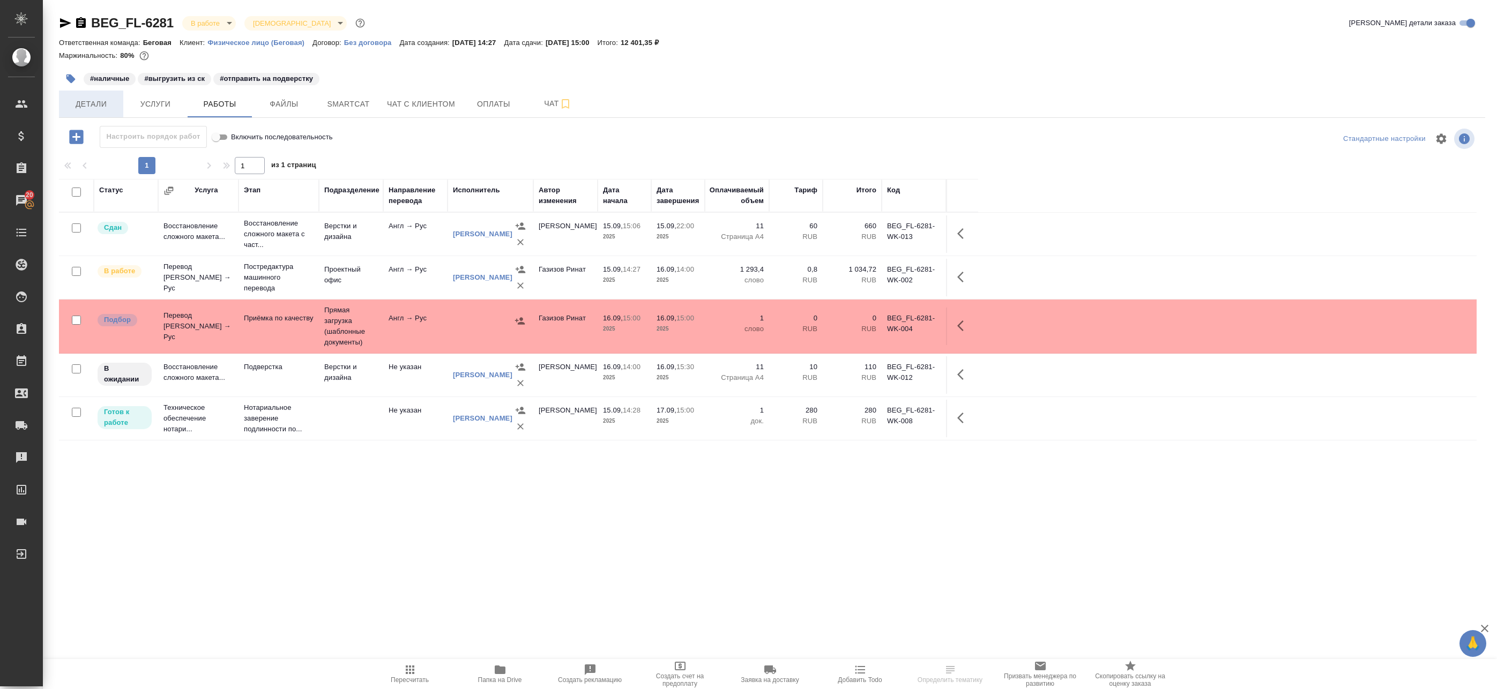
click at [93, 107] on span "Детали" at bounding box center [90, 104] width 51 height 13
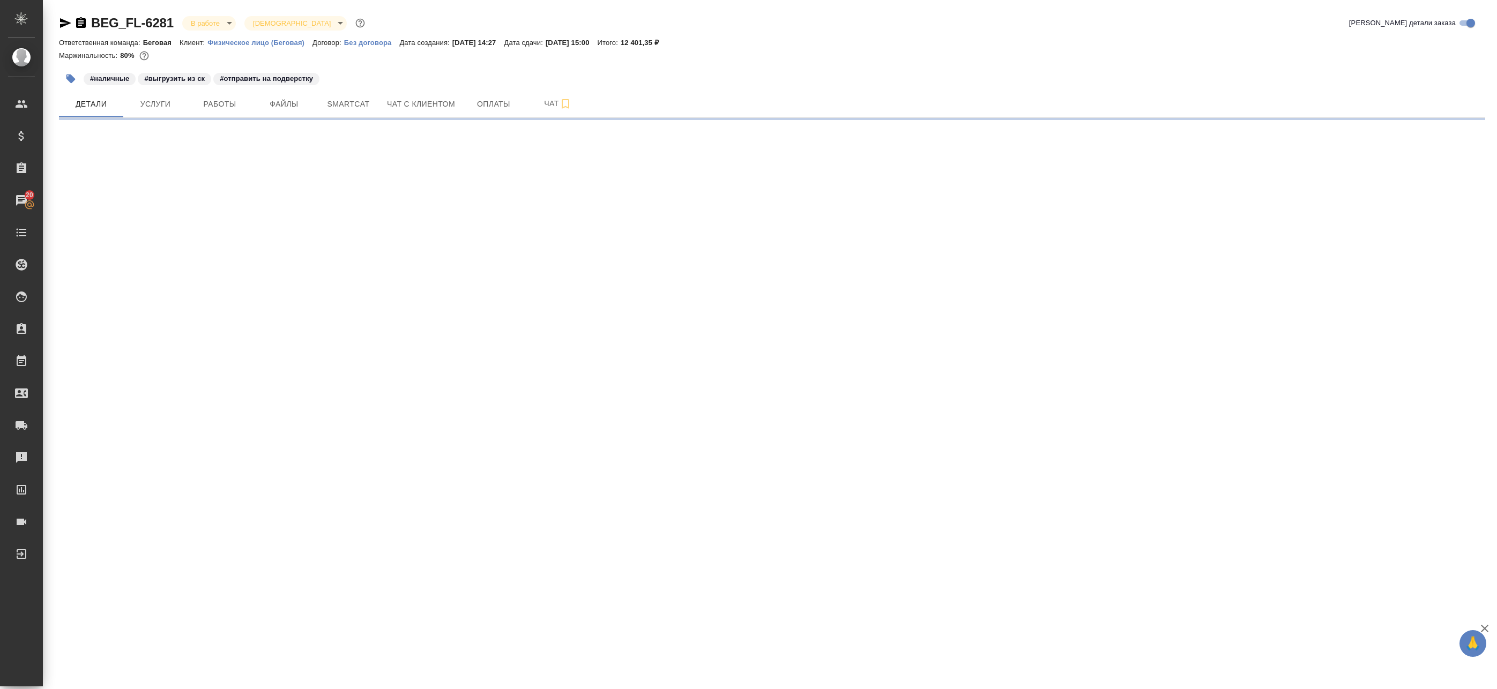
select select "RU"
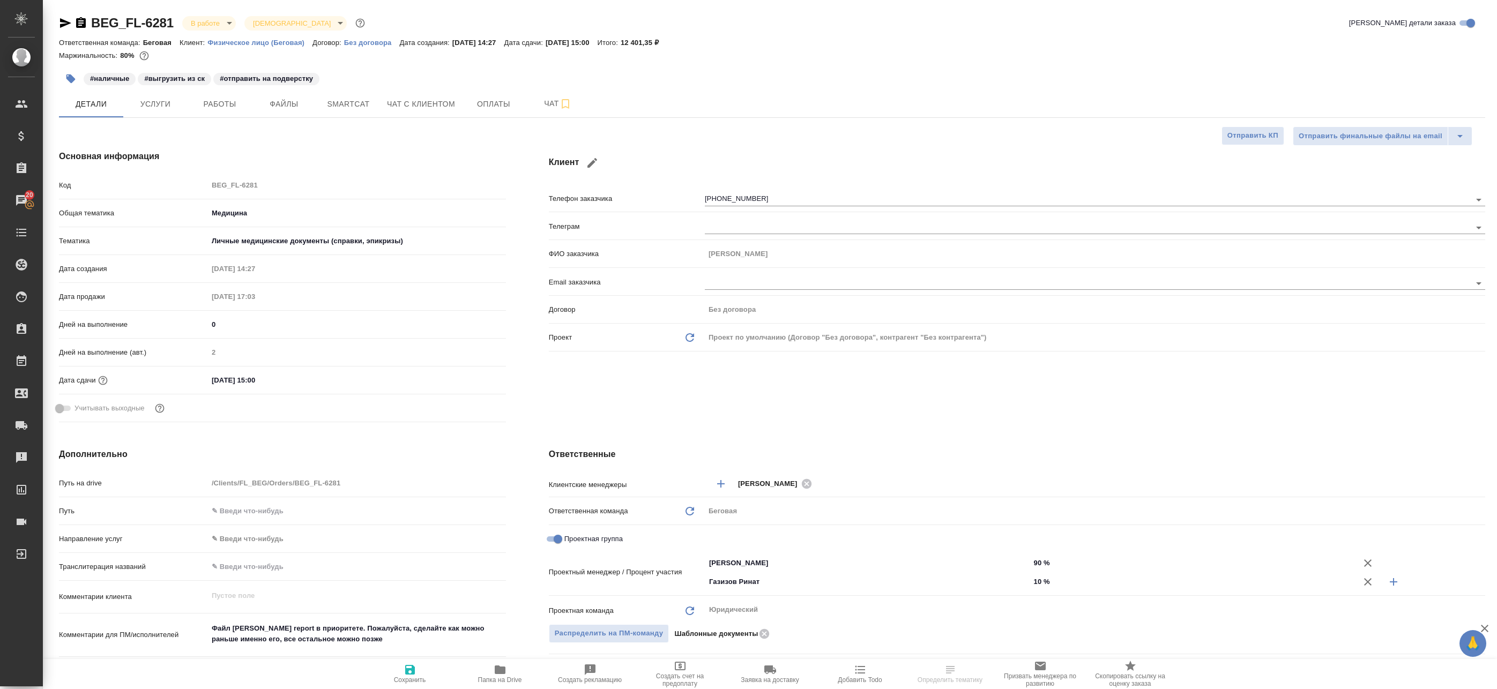
type textarea "x"
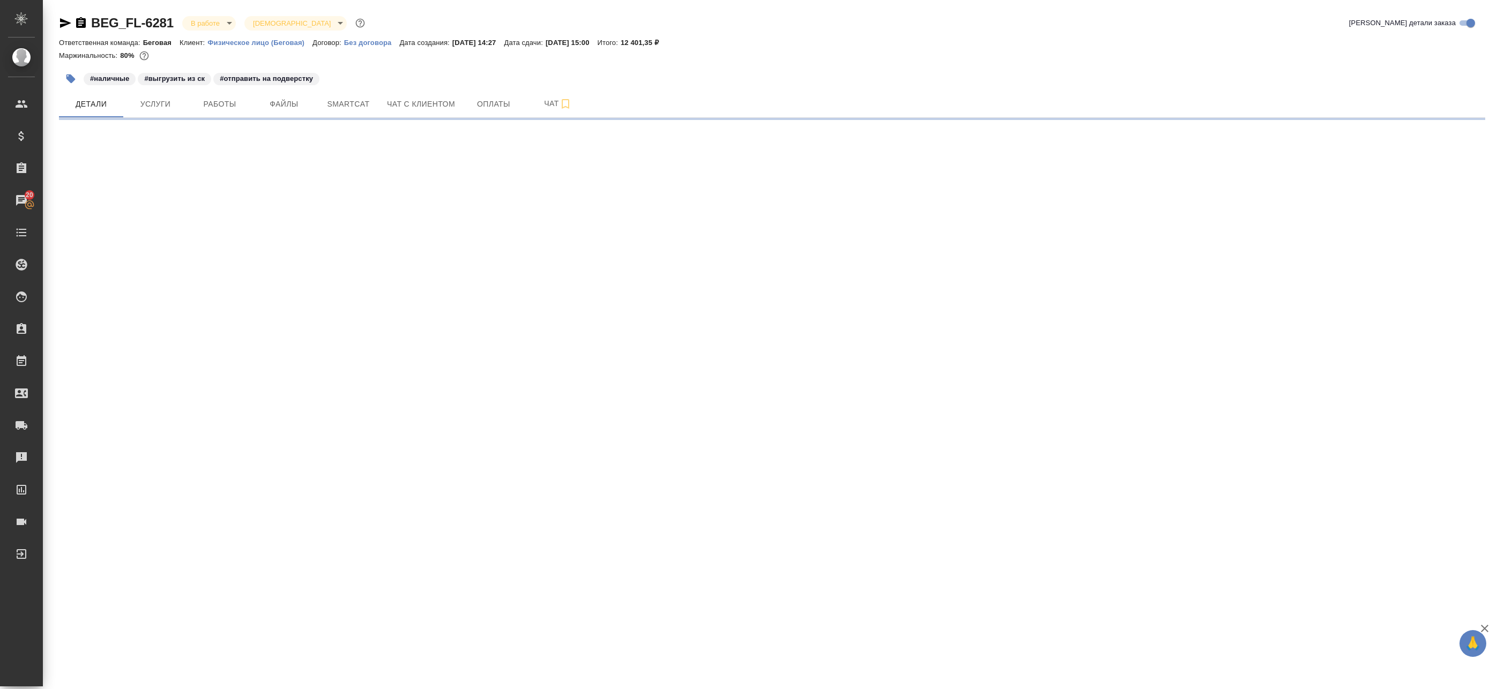
select select "RU"
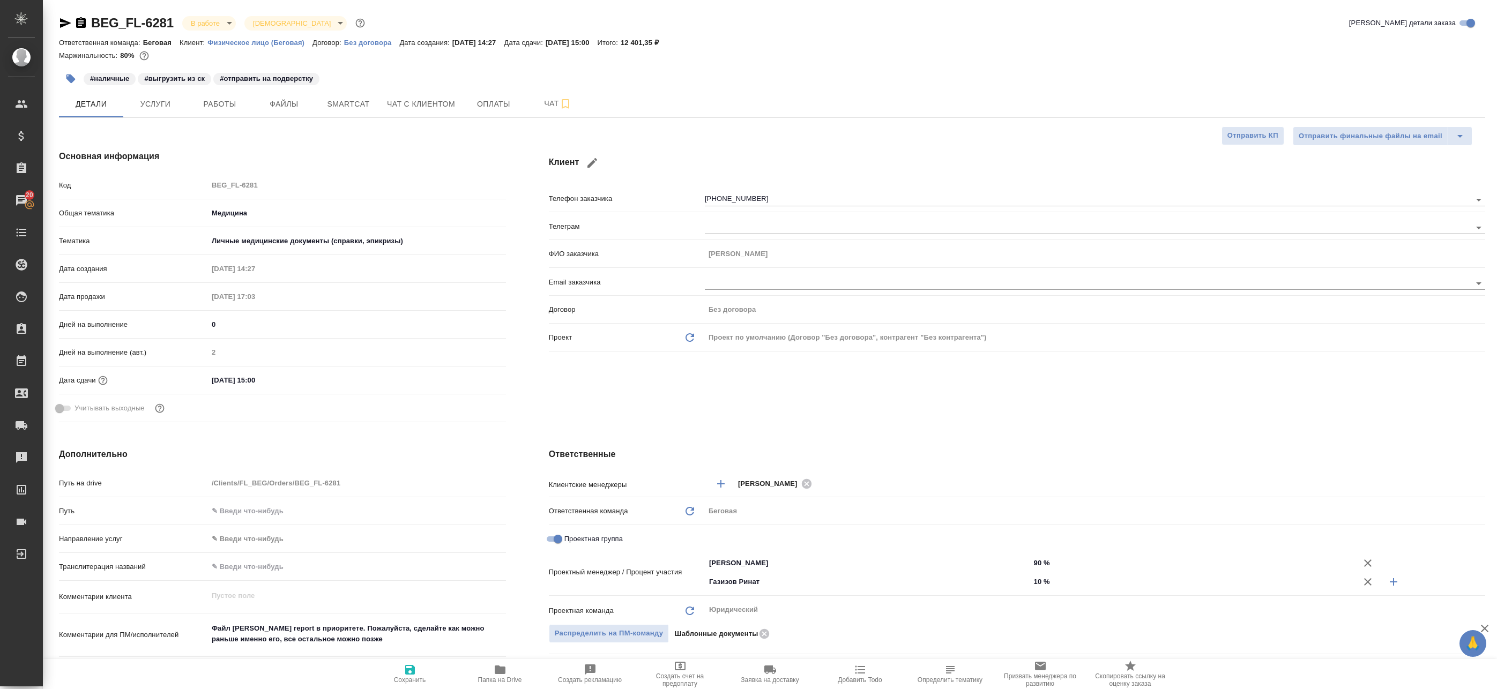
type textarea "x"
click at [235, 112] on button "Работы" at bounding box center [220, 104] width 64 height 27
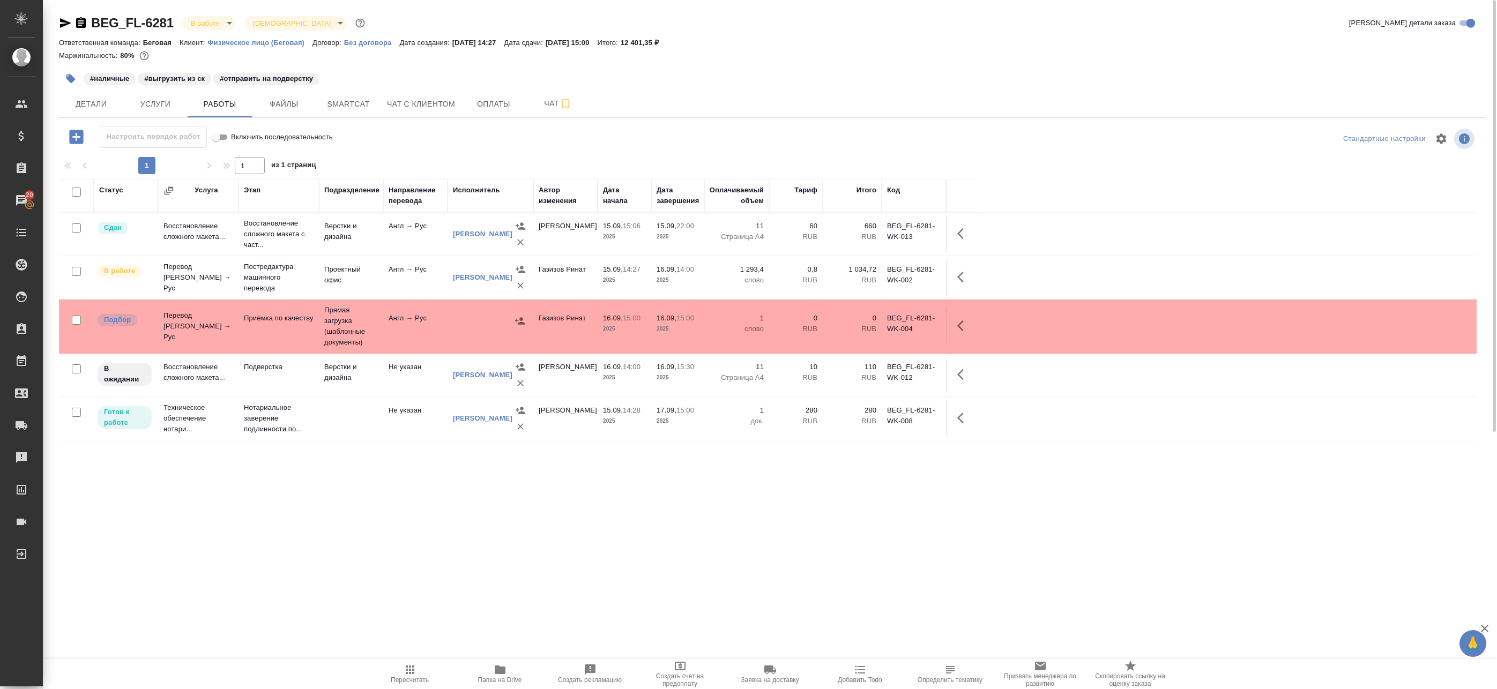
click at [514, 668] on span "Папка на Drive" at bounding box center [500, 674] width 77 height 20
click at [414, 385] on td "Не указан" at bounding box center [415, 375] width 64 height 38
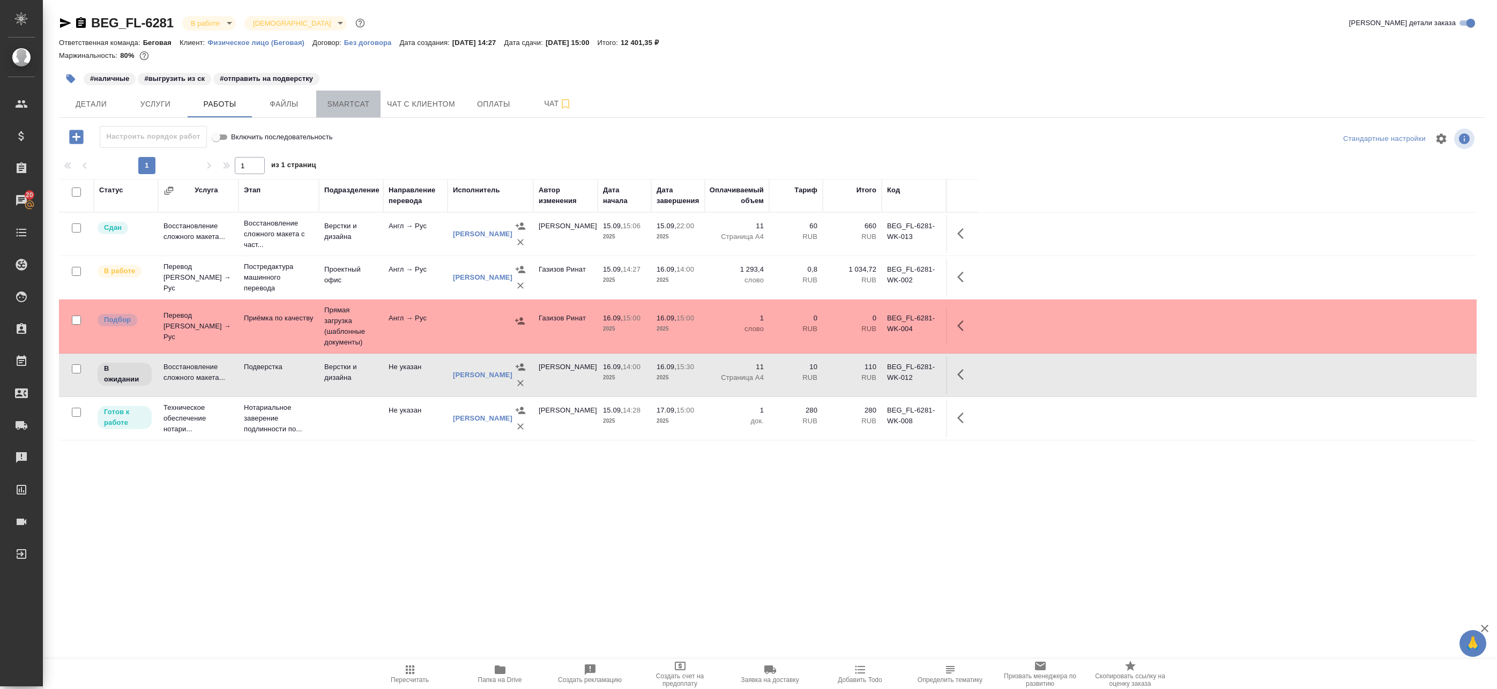
click at [321, 109] on button "Smartcat" at bounding box center [348, 104] width 64 height 27
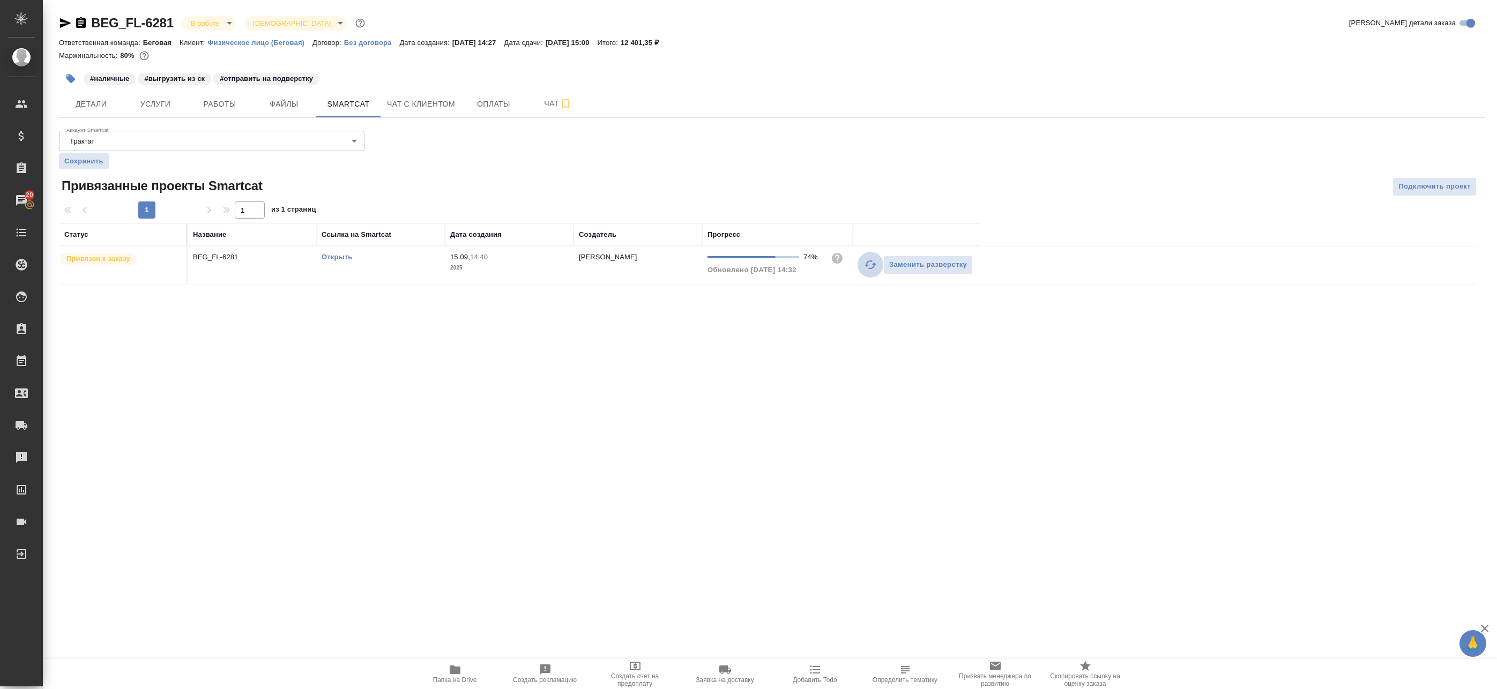
click at [870, 263] on icon "button" at bounding box center [870, 264] width 13 height 13
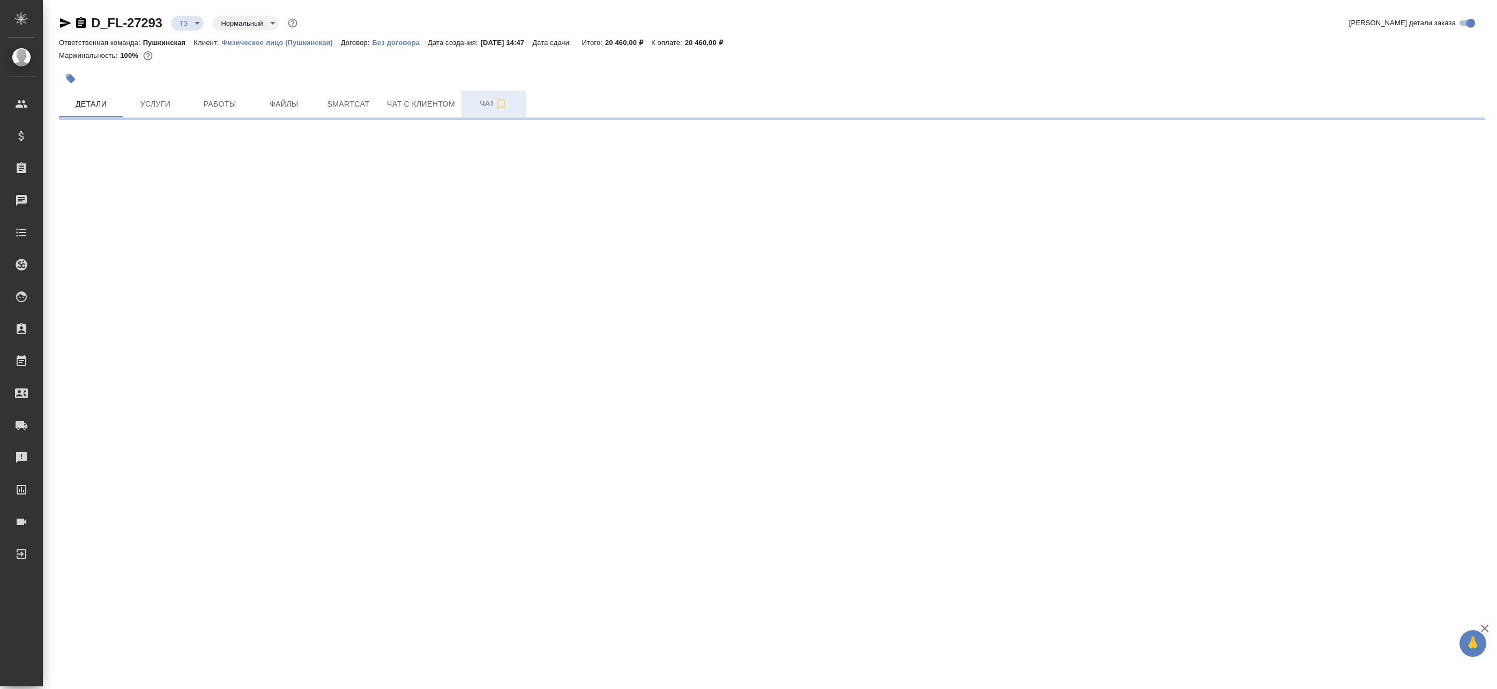
click at [492, 110] on span "Чат" at bounding box center [493, 103] width 51 height 13
select select "RU"
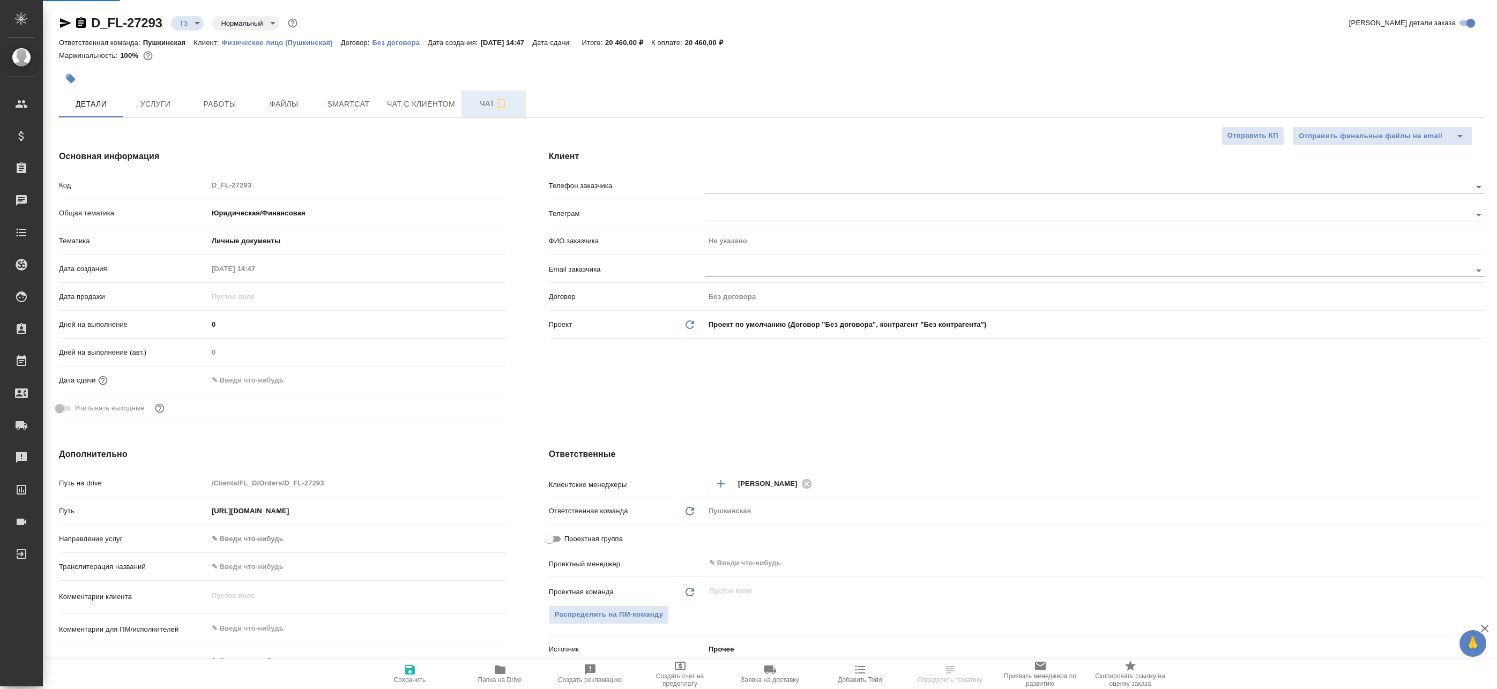
type textarea "x"
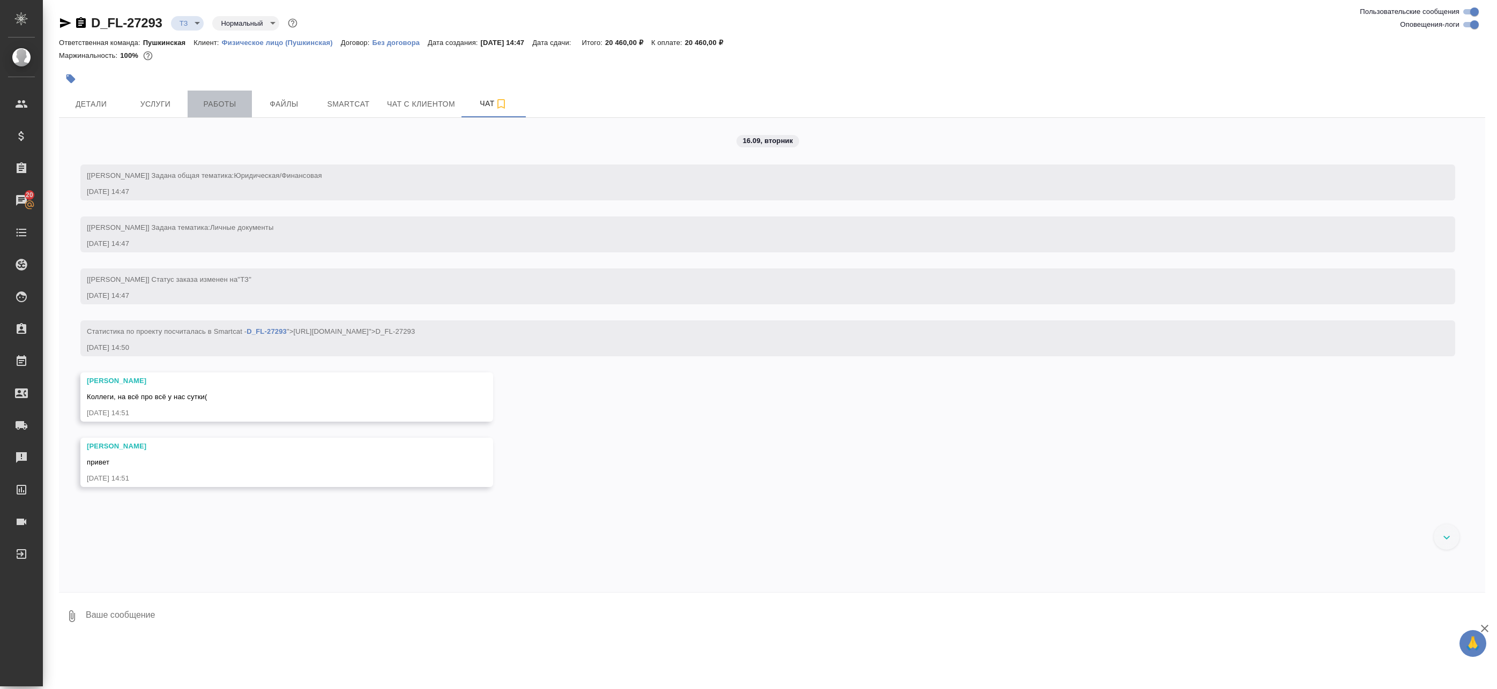
click at [218, 103] on span "Работы" at bounding box center [219, 104] width 51 height 13
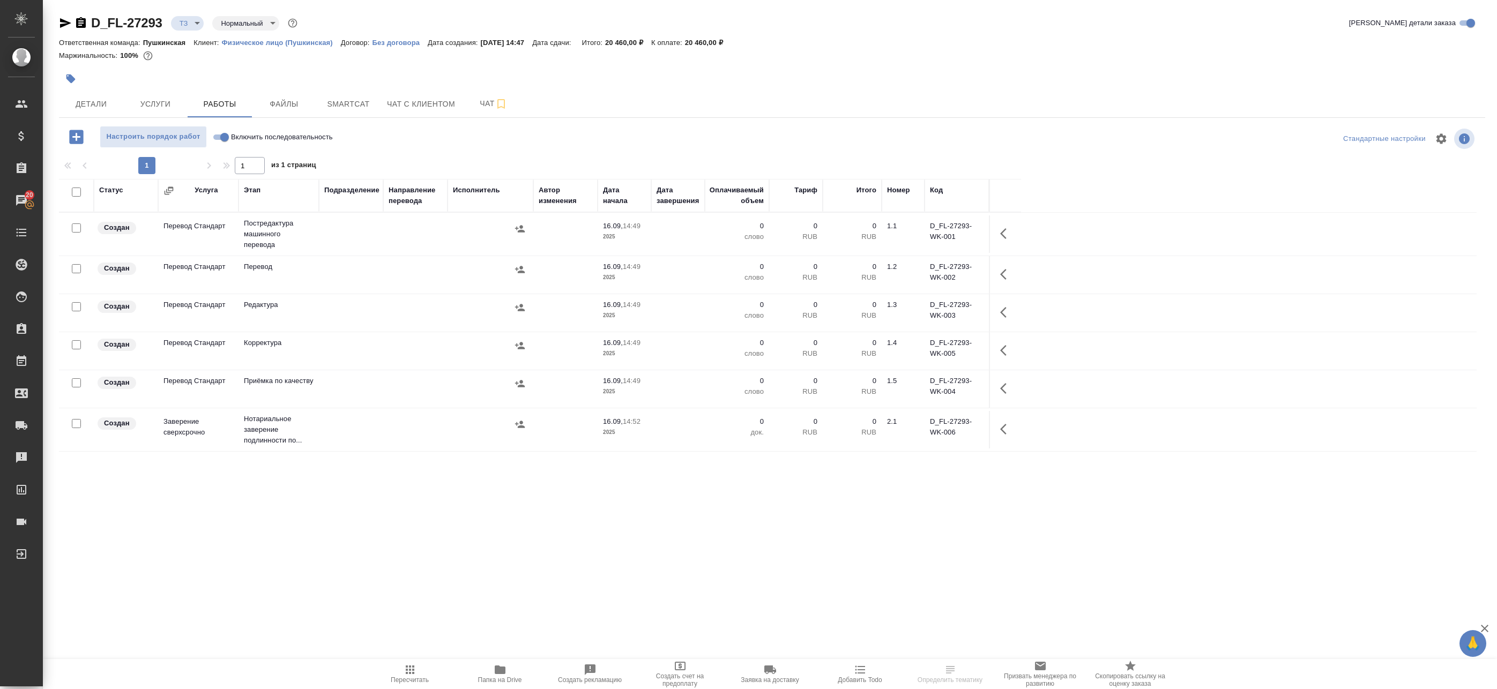
click at [500, 679] on span "Папка на Drive" at bounding box center [500, 681] width 44 height 8
click at [173, 100] on span "Услуги" at bounding box center [155, 104] width 51 height 13
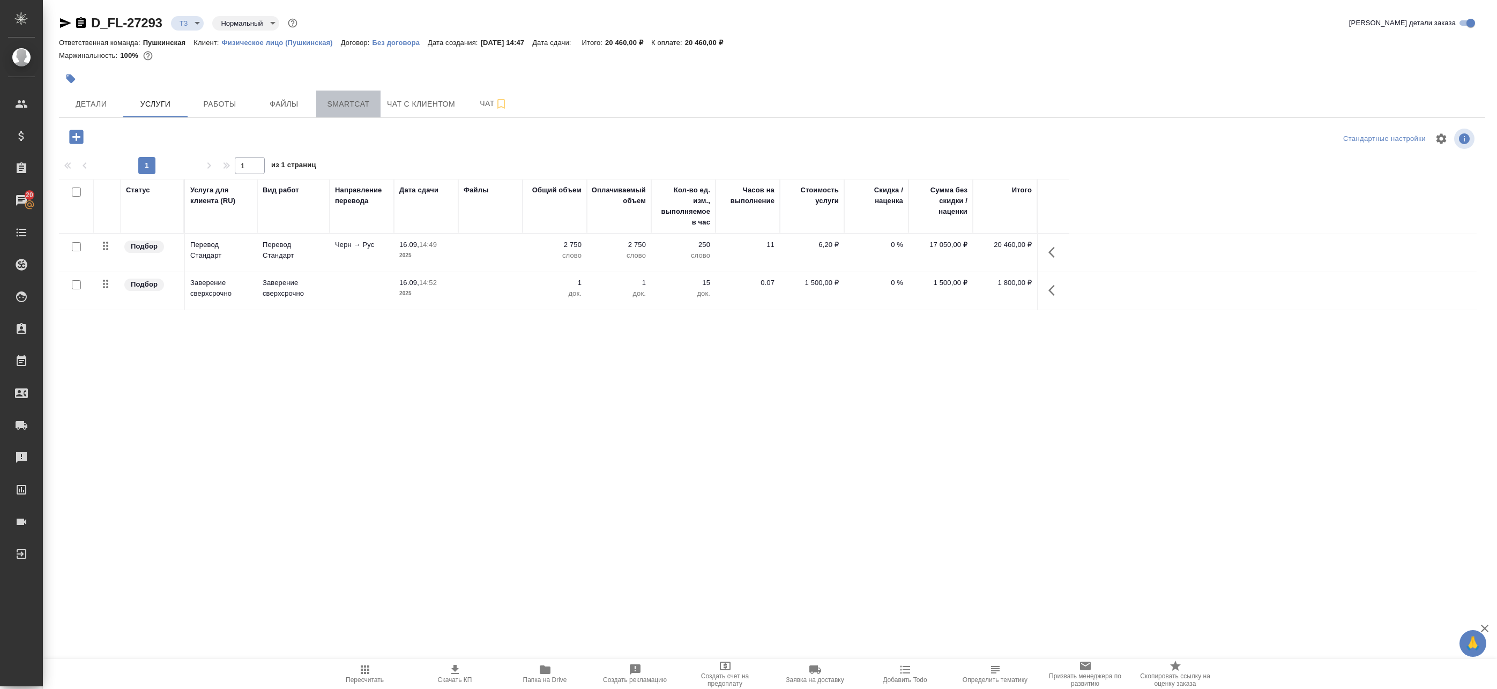
click at [365, 105] on span "Smartcat" at bounding box center [348, 104] width 51 height 13
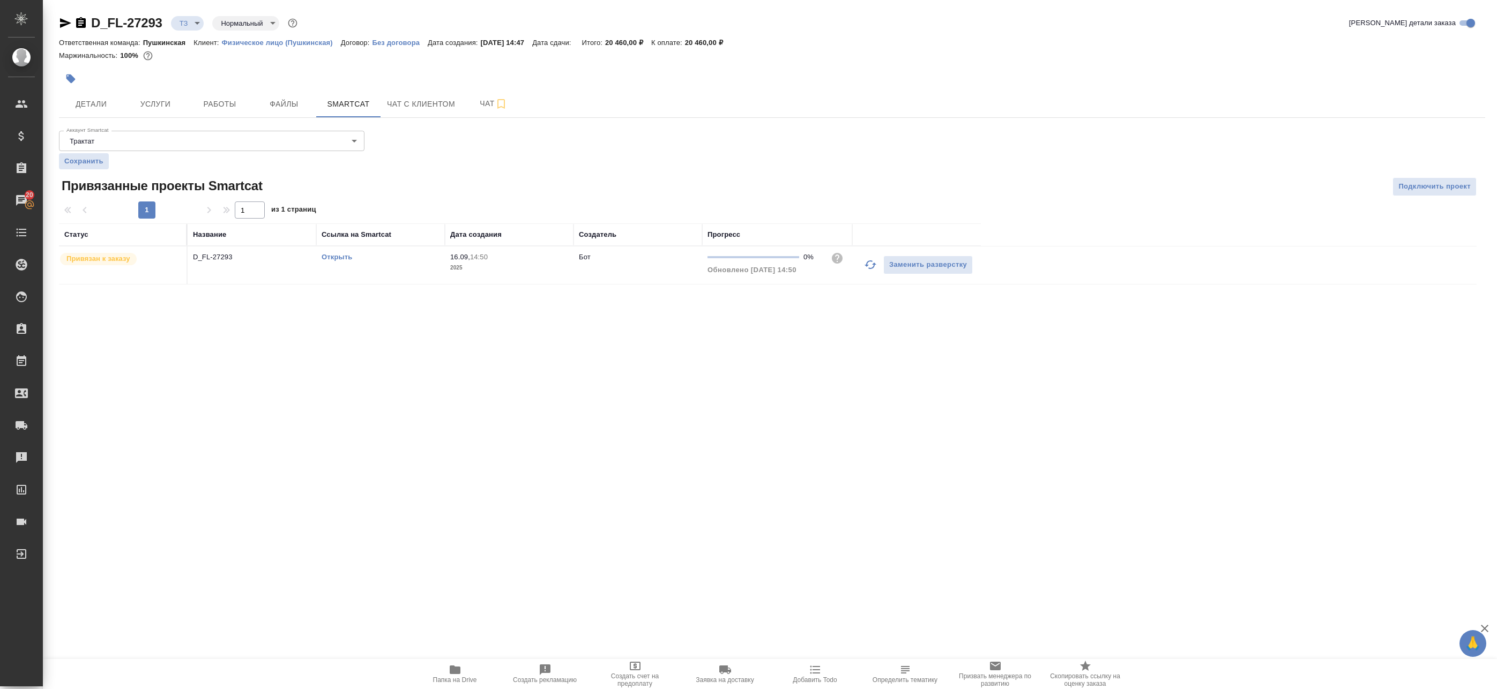
click at [338, 259] on link "Открыть" at bounding box center [337, 257] width 31 height 8
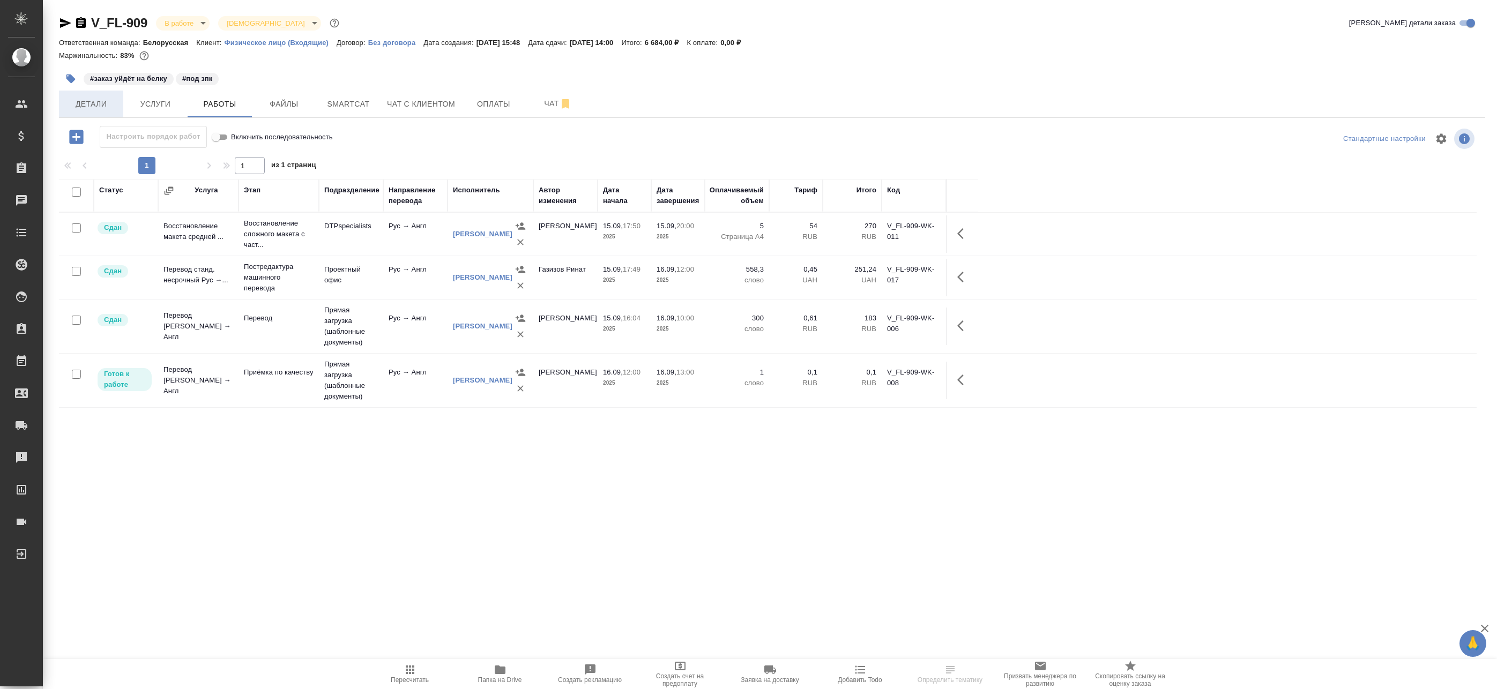
click at [91, 112] on button "Детали" at bounding box center [91, 104] width 64 height 27
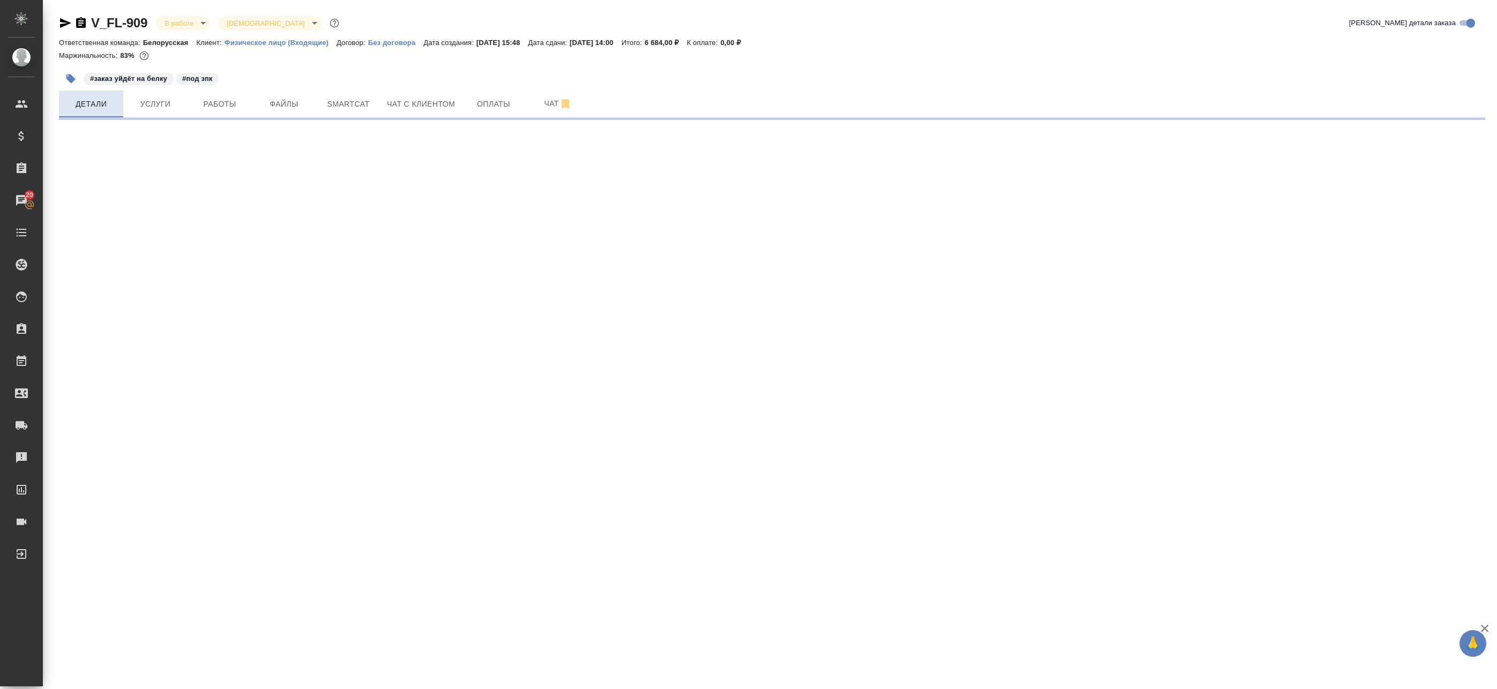
select select "RU"
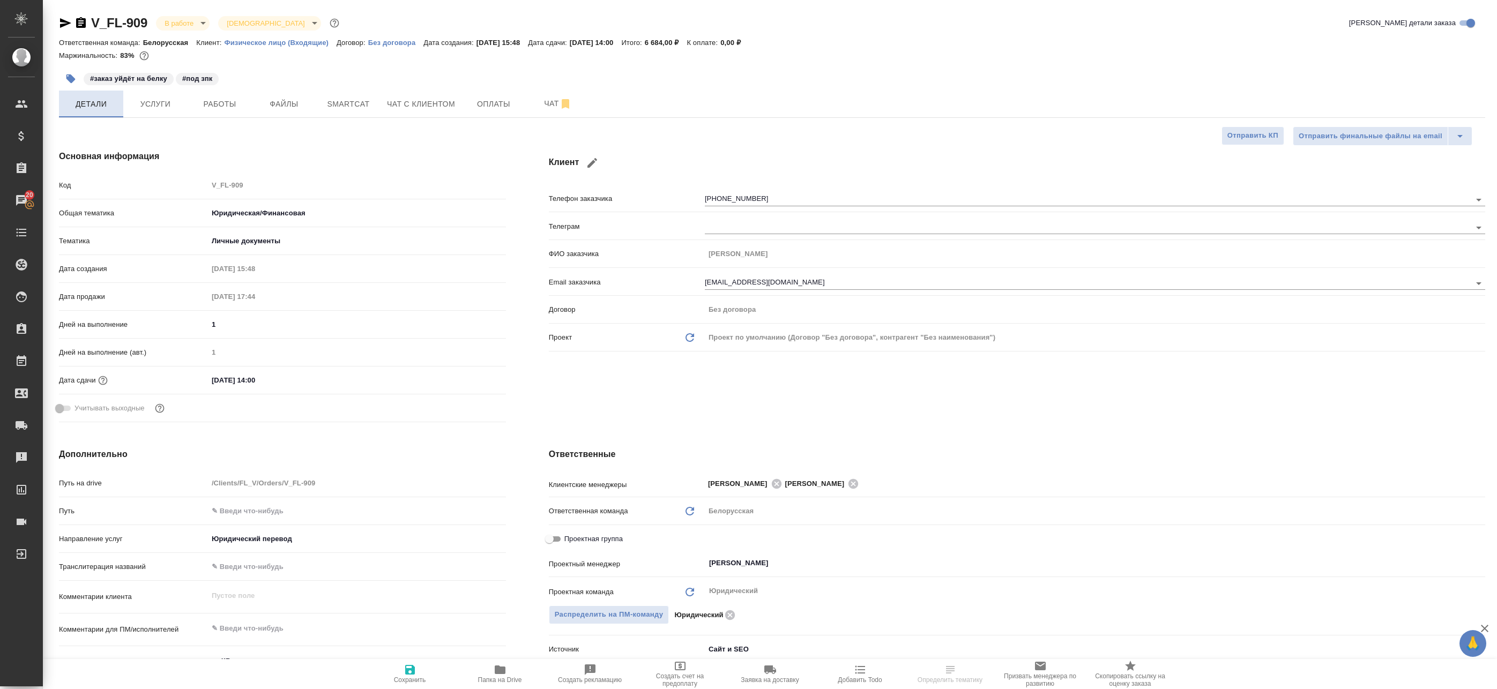
type textarea "x"
click at [216, 105] on span "Работы" at bounding box center [219, 104] width 51 height 13
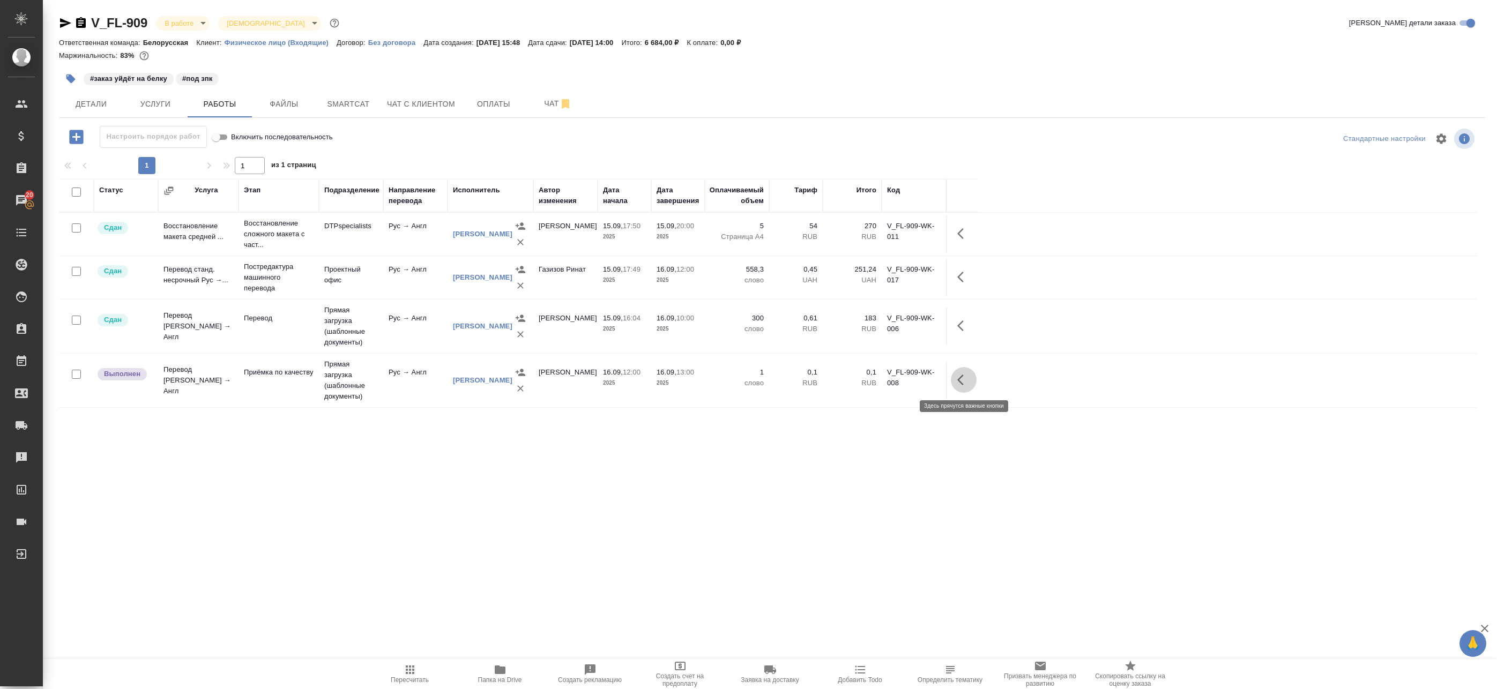
click at [972, 382] on button "button" at bounding box center [964, 380] width 26 height 26
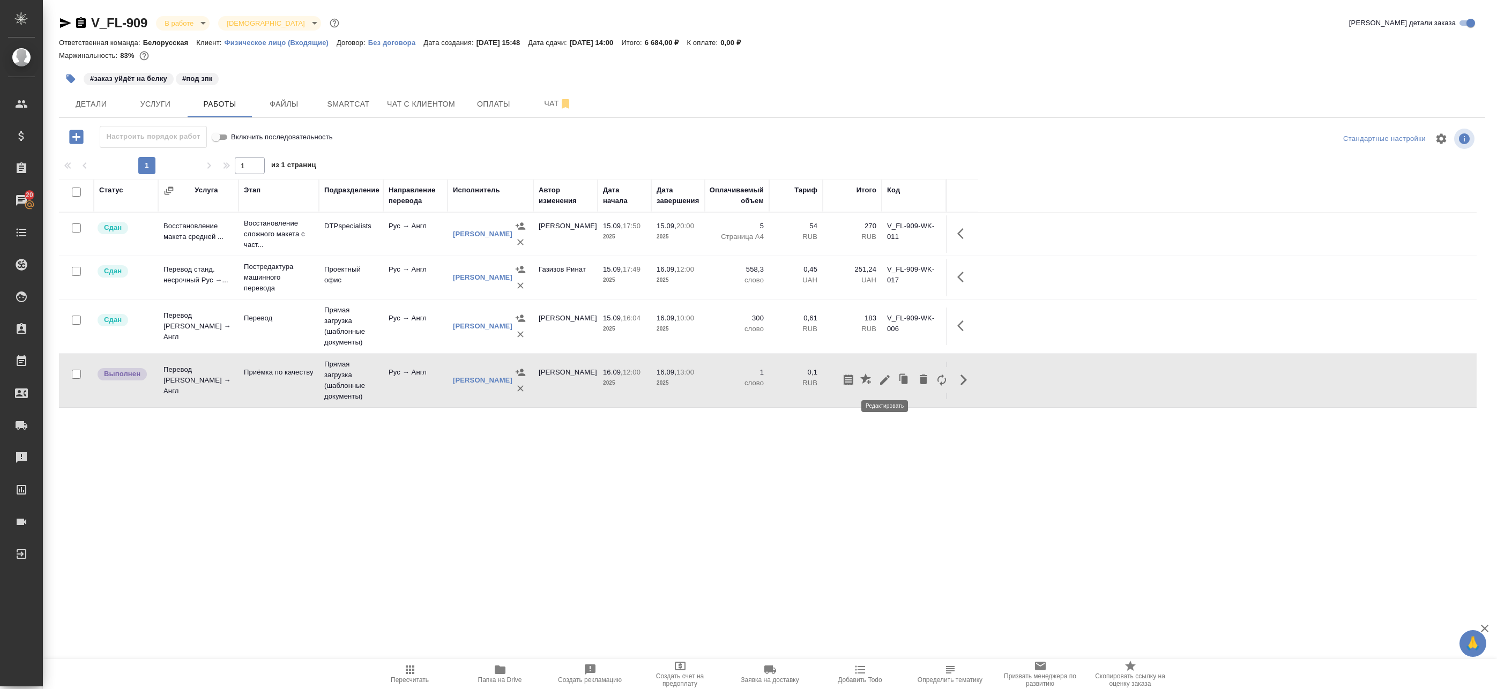
click at [880, 380] on icon "button" at bounding box center [885, 380] width 13 height 13
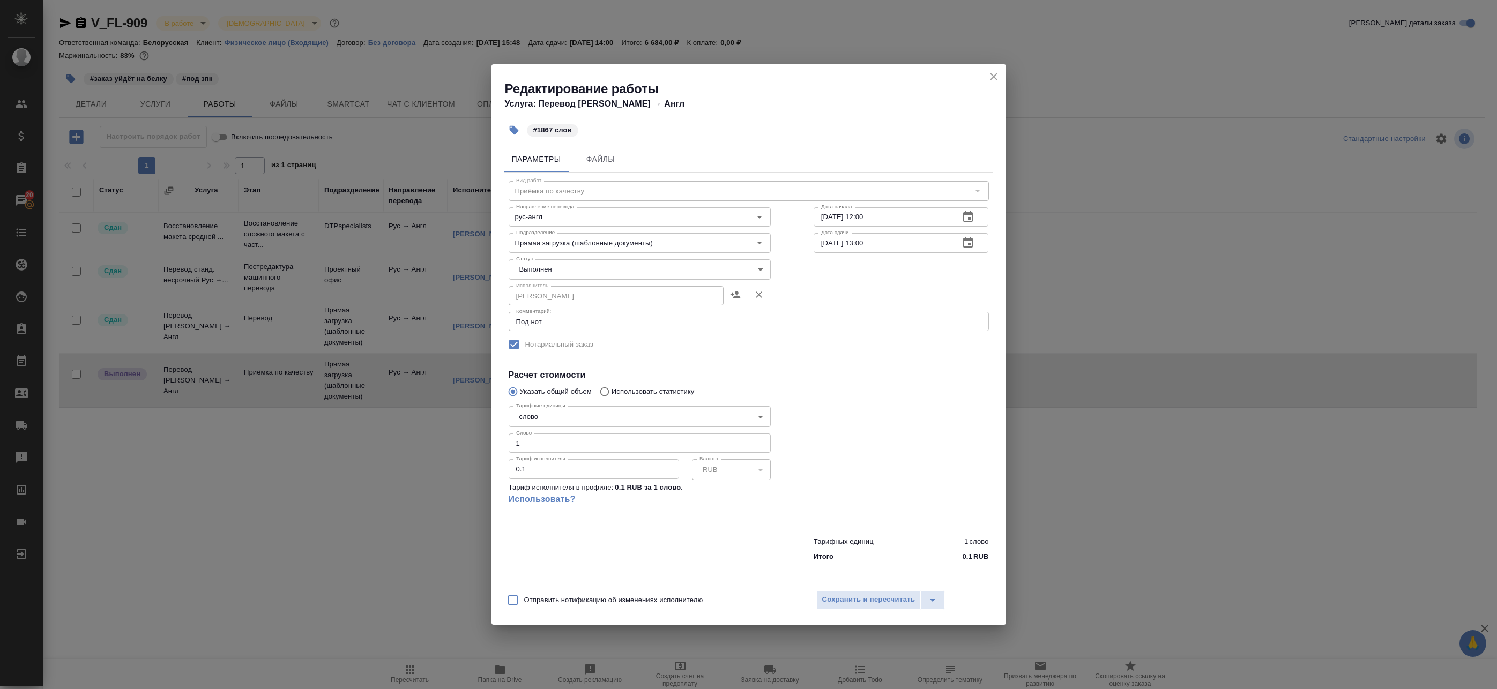
drag, startPoint x: 527, startPoint y: 444, endPoint x: 489, endPoint y: 441, distance: 38.2
click at [489, 441] on div "Редактирование работы Услуга: Перевод Стандарт Рус → Англ #1867 слов Параметры …" at bounding box center [748, 344] width 1497 height 689
click at [578, 440] on input "1" at bounding box center [640, 443] width 262 height 19
type input "1867"
click at [839, 598] on span "Сохранить и пересчитать" at bounding box center [868, 600] width 93 height 12
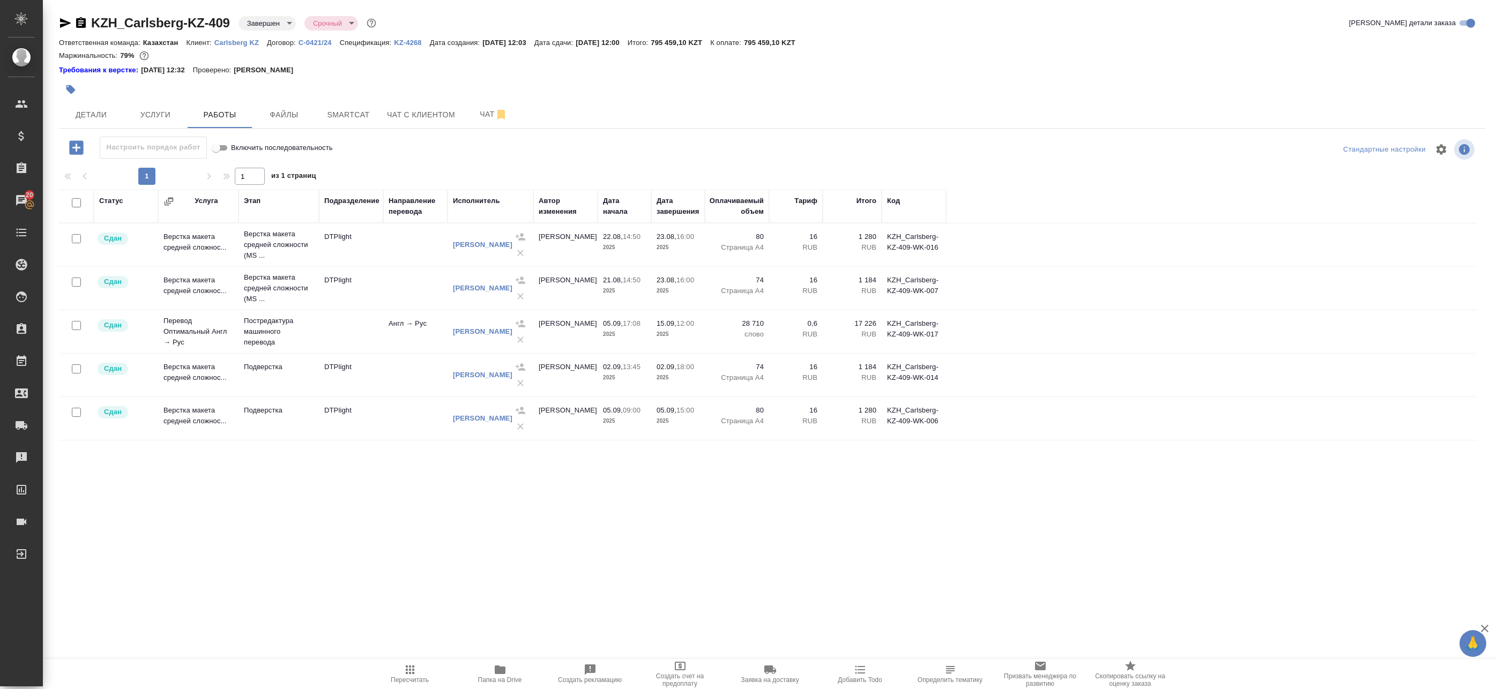
click at [59, 21] on icon "button" at bounding box center [65, 23] width 13 height 13
